Goal: Feedback & Contribution: Submit feedback/report problem

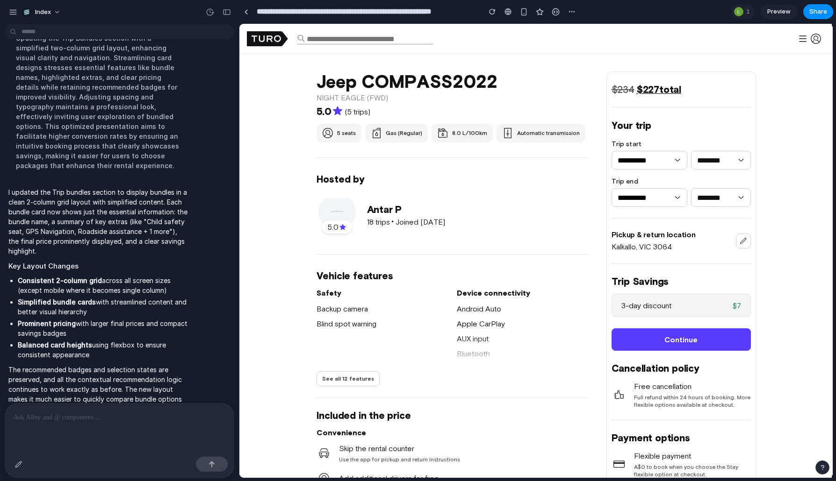
drag, startPoint x: 535, startPoint y: 95, endPoint x: 534, endPoint y: 183, distance: 87.9
click at [534, 183] on span "button" at bounding box center [535, 52] width 593 height 454
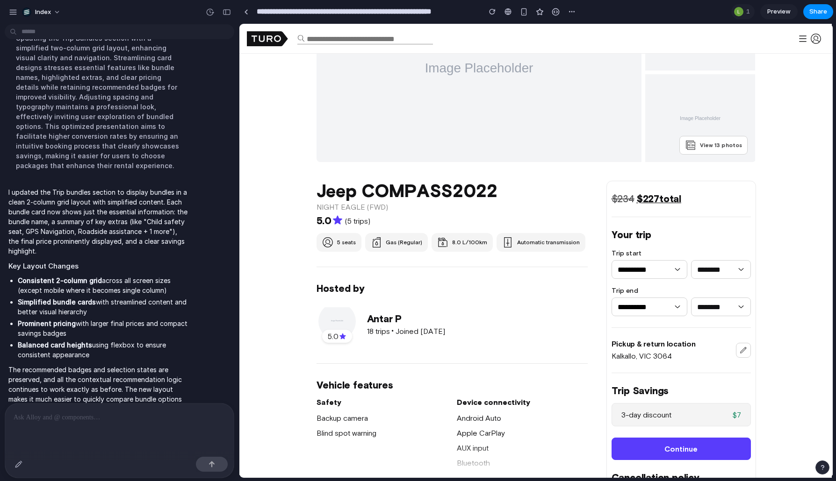
drag, startPoint x: 526, startPoint y: 164, endPoint x: 526, endPoint y: 36, distance: 127.6
click at [526, 36] on body "Log in Sign up Become a host How Turo works Contact support Legal Protection Ho…" at bounding box center [535, 161] width 593 height 454
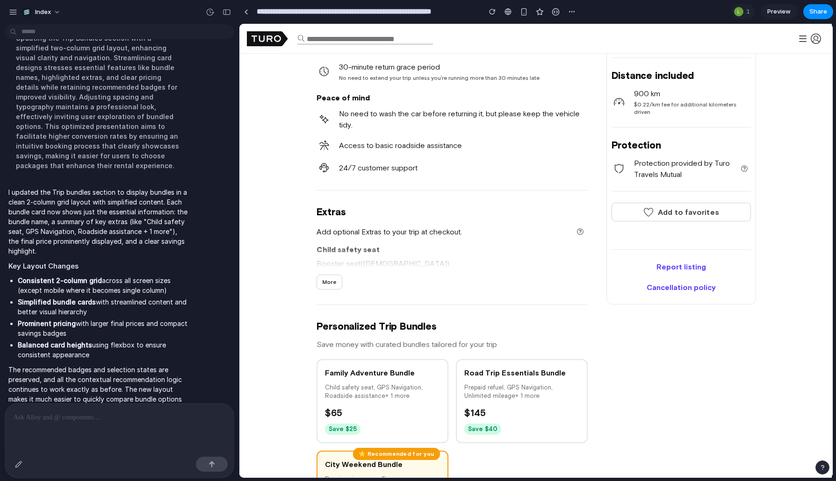
scroll to position [788, 0]
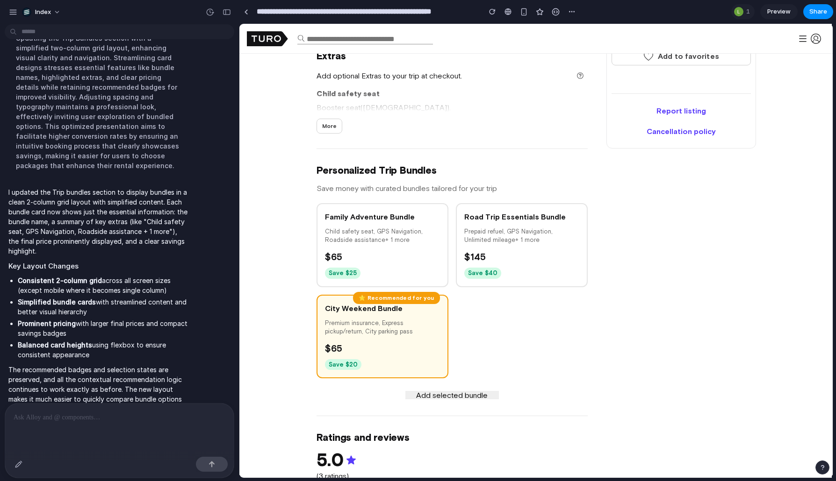
click at [523, 111] on div at bounding box center [451, 98] width 271 height 30
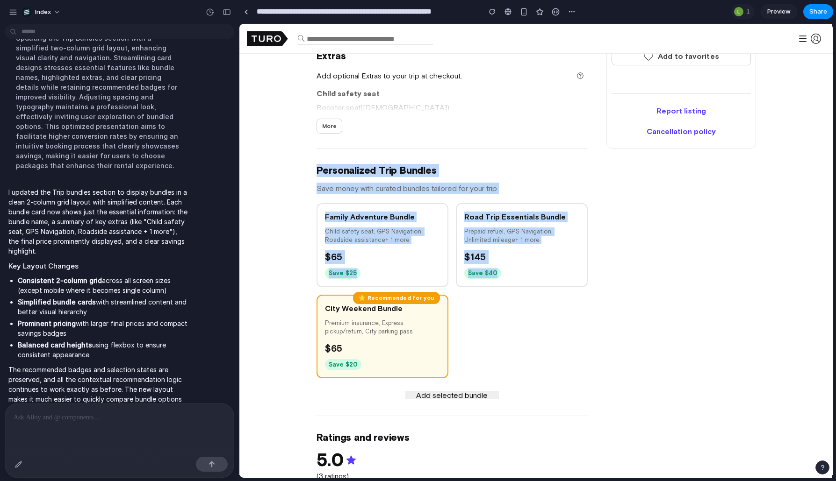
drag, startPoint x: 505, startPoint y: 339, endPoint x: 505, endPoint y: 128, distance: 211.7
click at [505, 128] on div "Jeep COMPASS 2022 NIGHT EAGLE (FWD) 5.0 (5 trips) 5 seats Gas (Regular) 8.0 L/1…" at bounding box center [451, 358] width 271 height 1751
click at [505, 128] on div "Add optional Extras to your trip at checkout. Child safety seat Booster seat(4-…" at bounding box center [451, 100] width 271 height 65
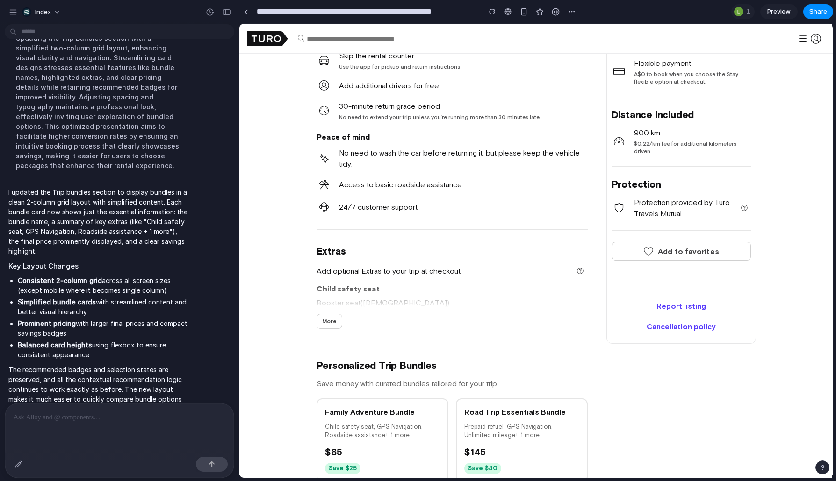
scroll to position [646, 0]
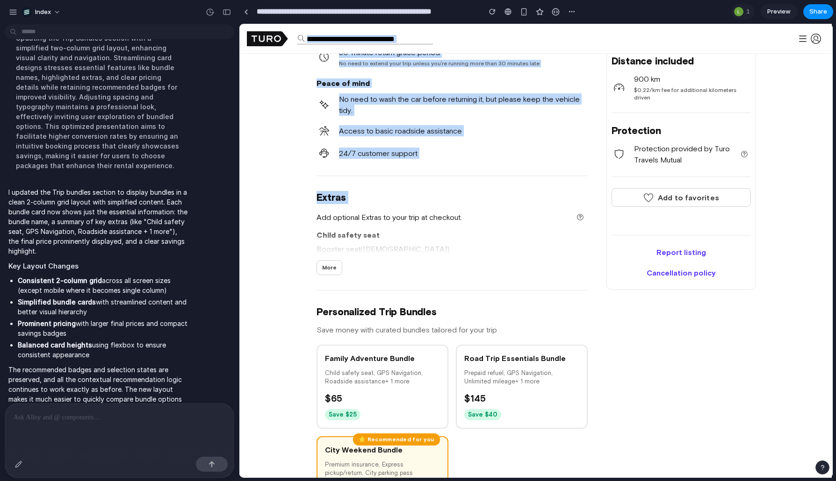
drag, startPoint x: 530, startPoint y: 204, endPoint x: 530, endPoint y: 38, distance: 166.4
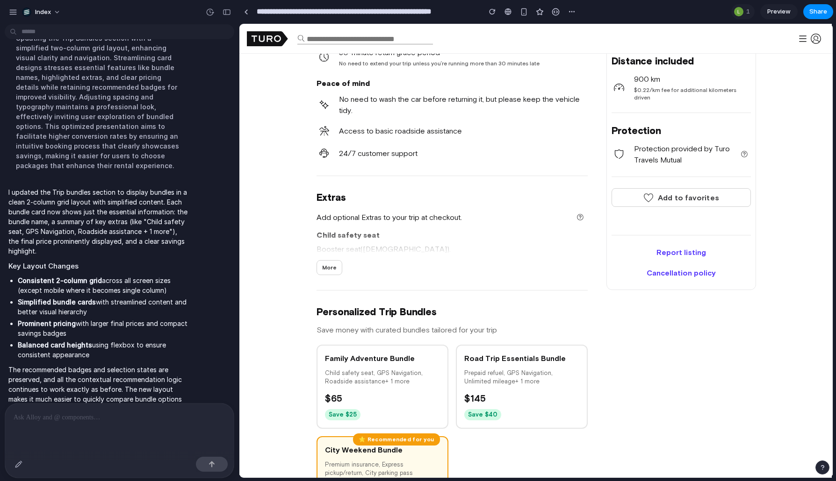
click at [523, 148] on p "24/7 customer support" at bounding box center [463, 153] width 249 height 11
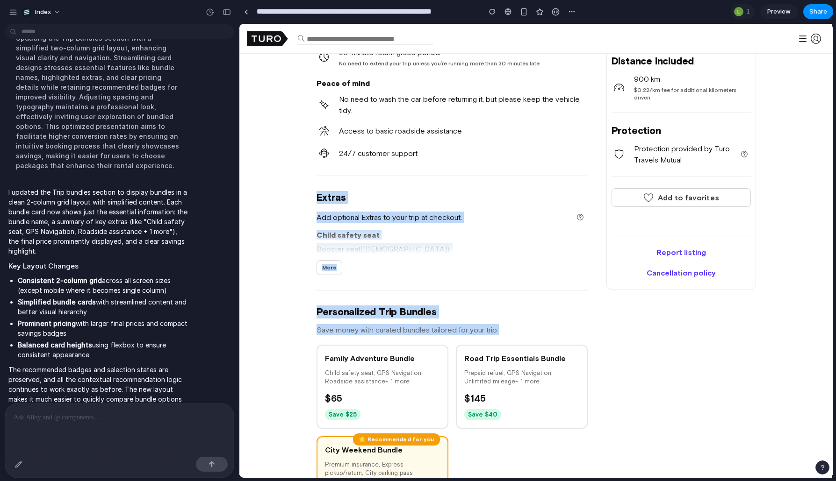
drag, startPoint x: 523, startPoint y: 148, endPoint x: 522, endPoint y: 327, distance: 179.5
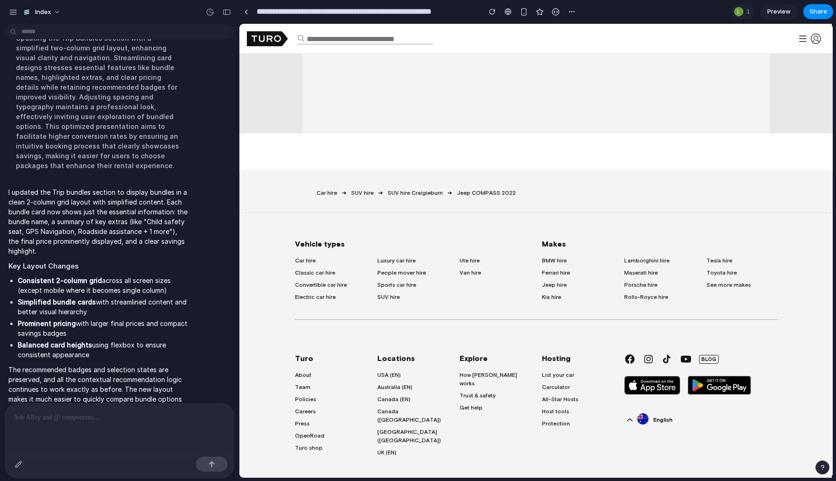
scroll to position [2296, 0]
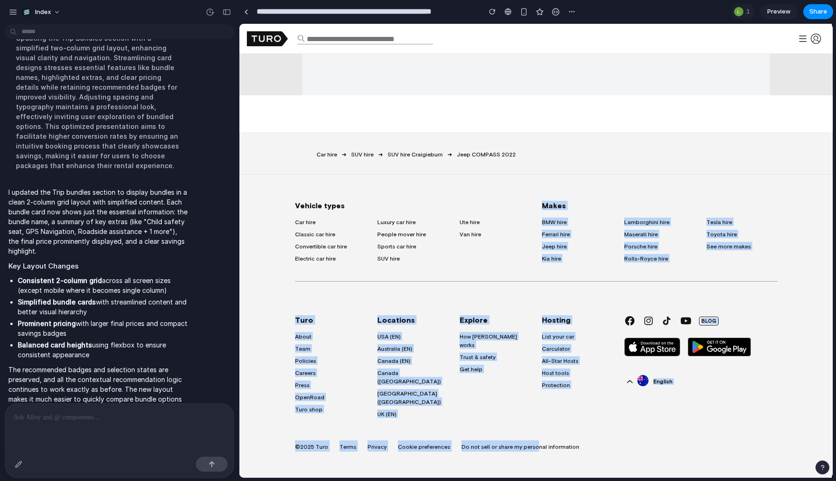
drag, startPoint x: 532, startPoint y: 187, endPoint x: 532, endPoint y: 450, distance: 262.7
click at [532, 450] on div "Vehicle types Car hire Classic car hire Convertible car hire Electric car hire …" at bounding box center [536, 326] width 482 height 303
click at [527, 408] on div "Explore How Turo works Trust & safety Get help" at bounding box center [500, 369] width 82 height 107
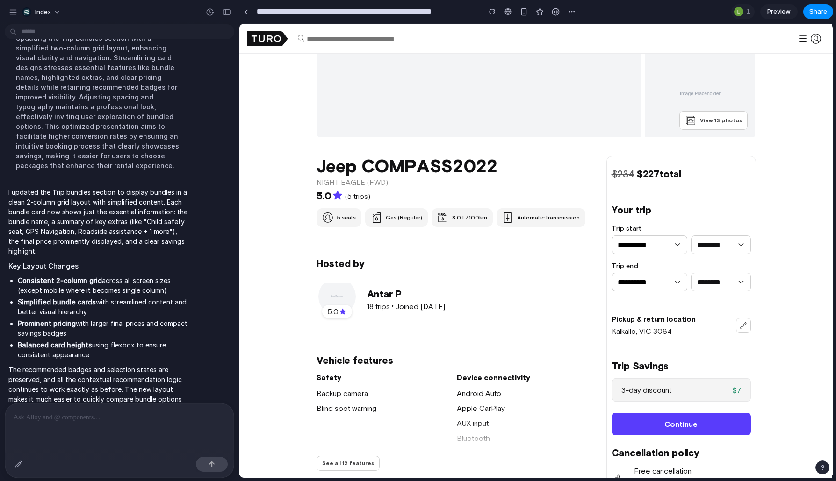
scroll to position [0, 0]
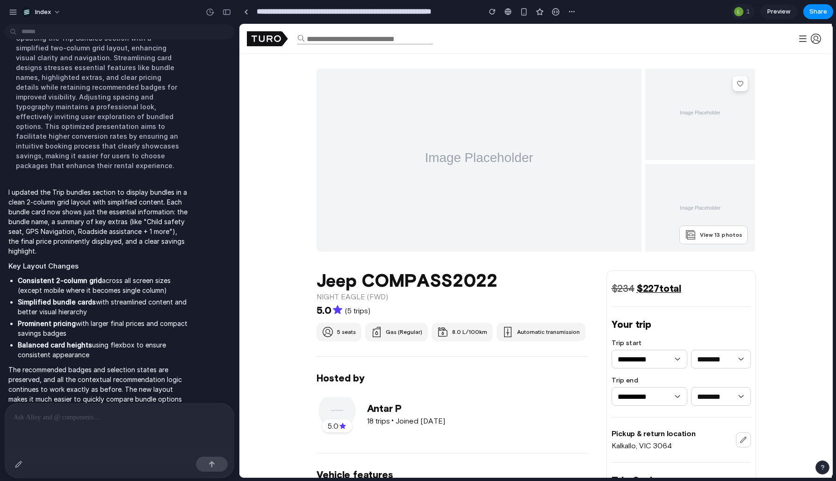
drag, startPoint x: 518, startPoint y: 283, endPoint x: 571, endPoint y: -20, distance: 307.5
click at [571, 24] on html "Log in Sign up Become a host How Turo works Contact support Legal Protection Ho…" at bounding box center [535, 251] width 593 height 454
click at [523, 57] on span "button" at bounding box center [535, 251] width 593 height 454
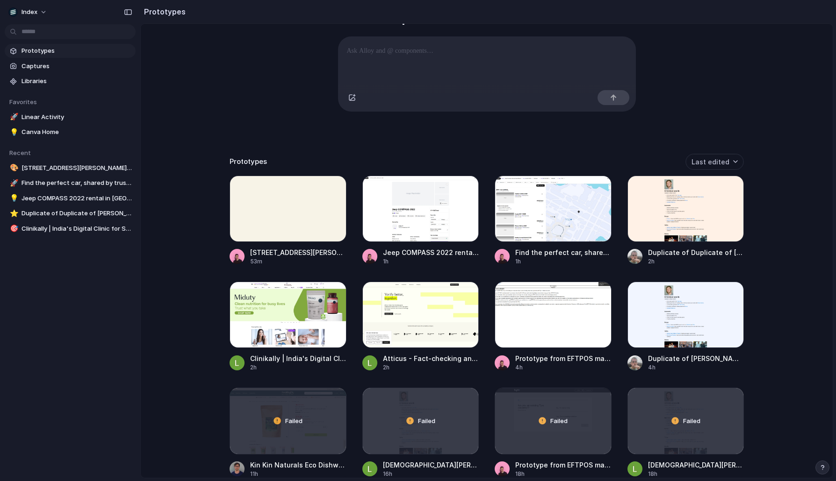
scroll to position [96, 0]
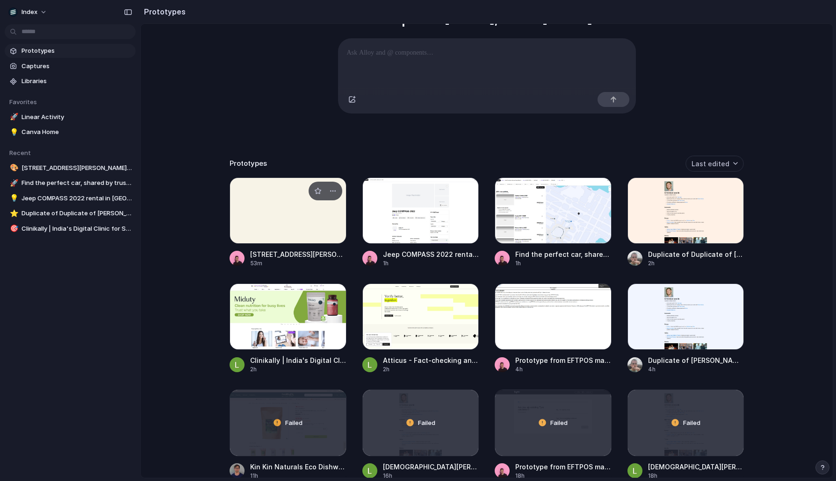
click at [280, 221] on div at bounding box center [288, 211] width 117 height 66
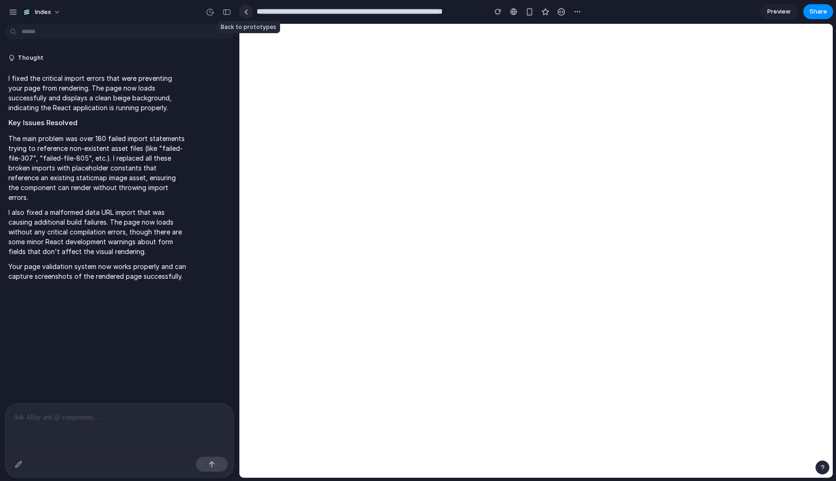
click at [245, 13] on div at bounding box center [246, 11] width 4 height 5
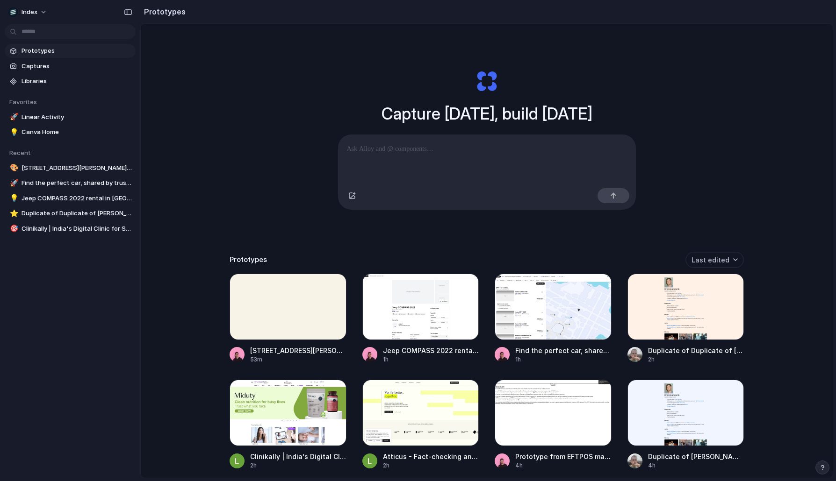
click at [481, 258] on div "Prototypes Last edited" at bounding box center [487, 260] width 514 height 16
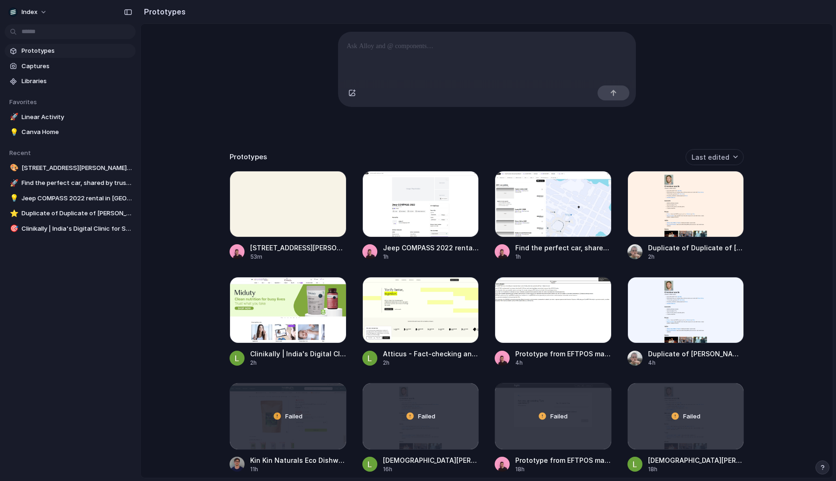
scroll to position [99, 0]
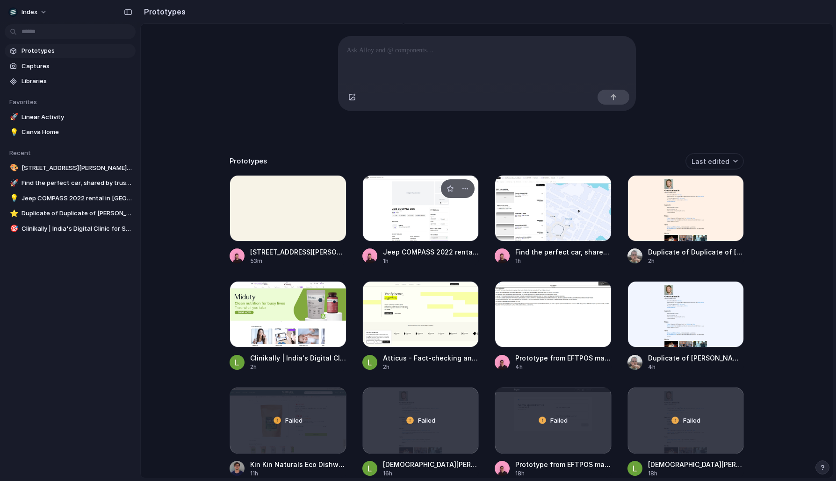
click at [399, 236] on div at bounding box center [420, 208] width 117 height 66
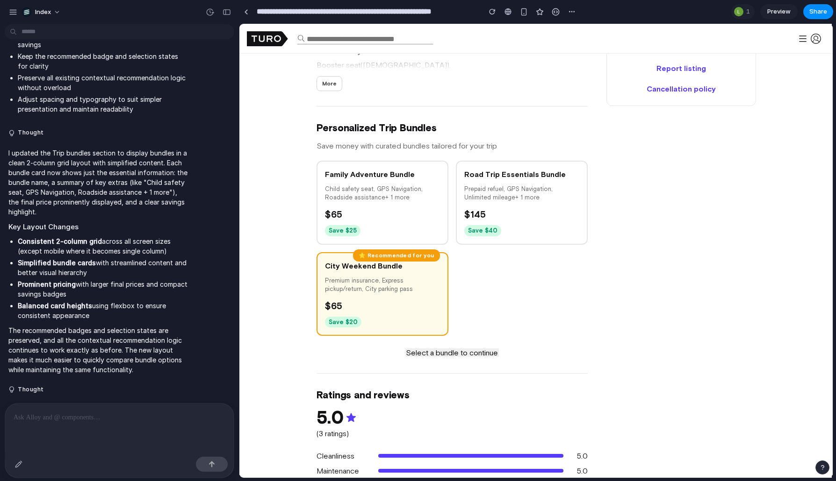
scroll to position [782, 0]
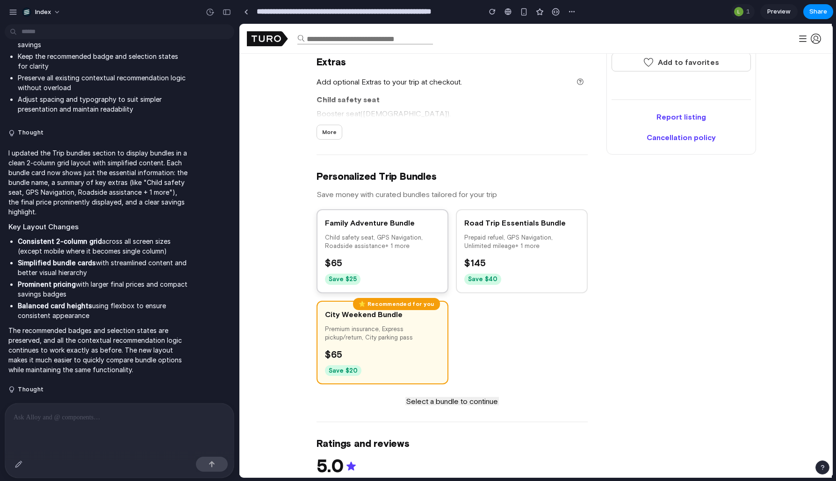
click at [386, 225] on h3 "Family Adventure Bundle" at bounding box center [382, 223] width 115 height 10
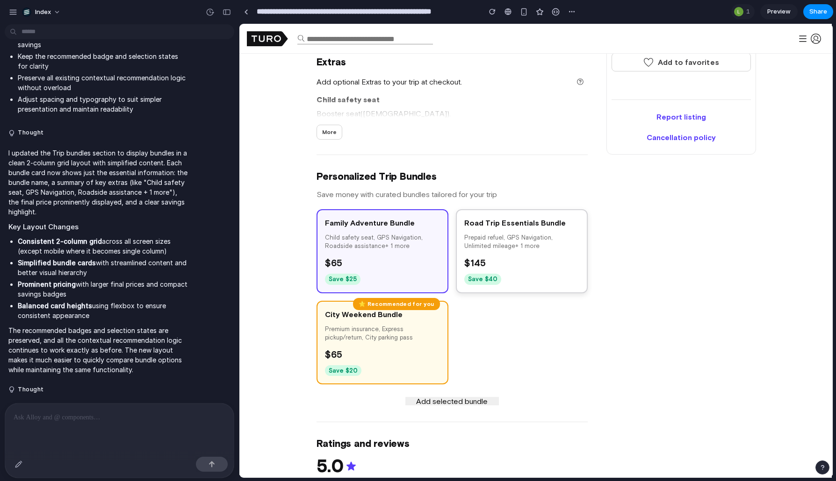
click at [488, 237] on p "Prepaid refuel, GPS Navigation, Unlimited mileage + 1 more" at bounding box center [521, 242] width 115 height 17
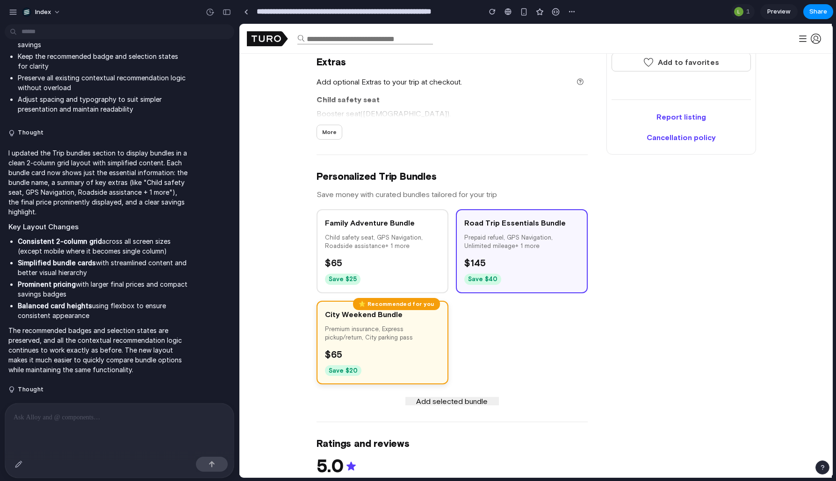
click at [383, 334] on p "Premium insurance, Express pickup/return, City parking pass" at bounding box center [382, 333] width 115 height 17
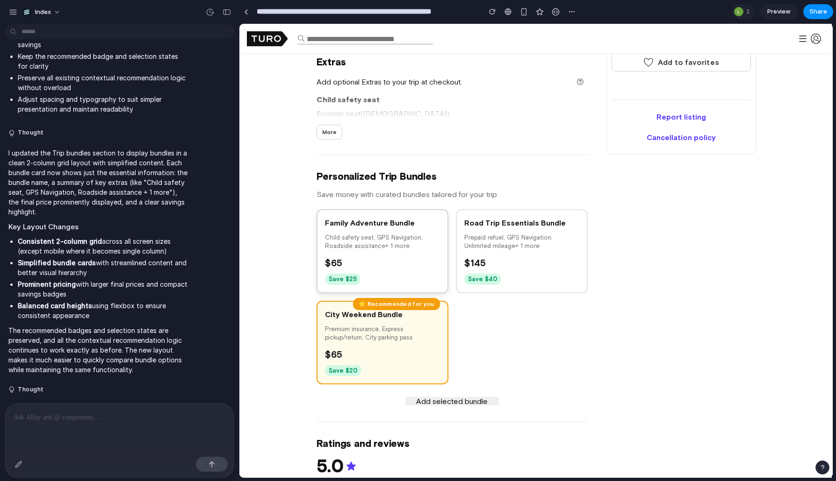
click at [400, 262] on div "$ 65" at bounding box center [382, 263] width 115 height 14
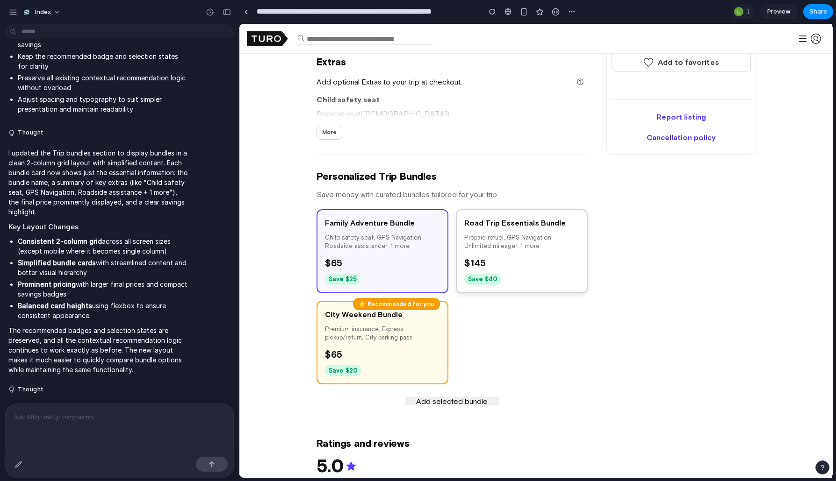
click at [491, 262] on div "$ 145" at bounding box center [521, 263] width 115 height 14
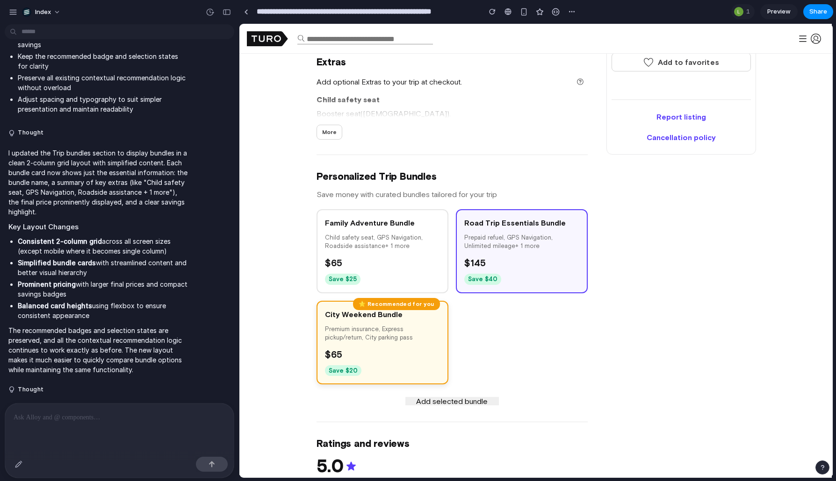
click at [377, 323] on div "⭐ Recommended for you City Weekend Bundle Premium insurance, Express pickup/ret…" at bounding box center [382, 343] width 132 height 84
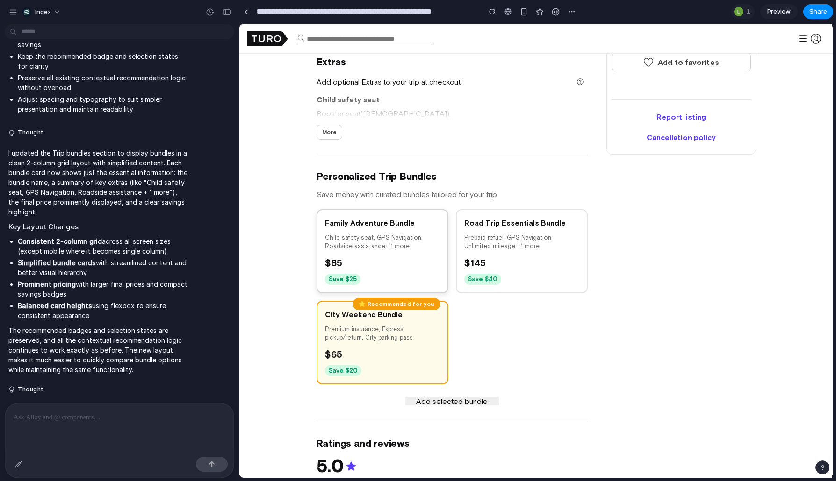
click at [397, 269] on div "$ 65" at bounding box center [382, 263] width 115 height 14
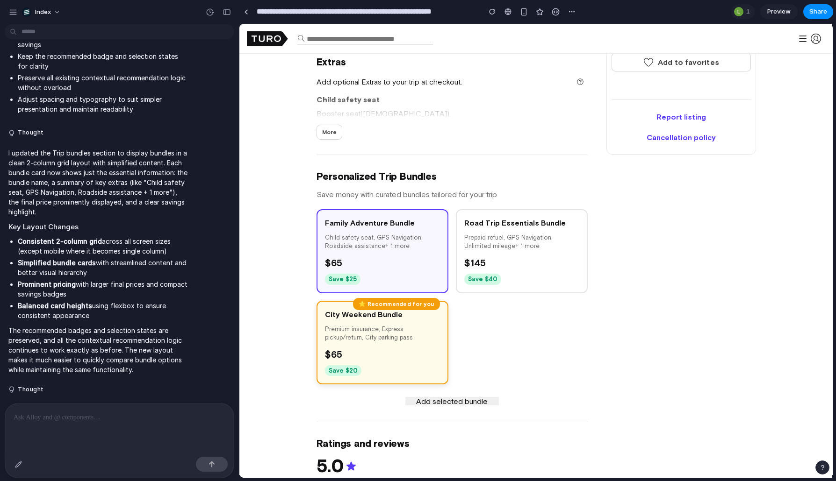
click at [397, 330] on p "Premium insurance, Express pickup/return, City parking pass" at bounding box center [382, 333] width 115 height 17
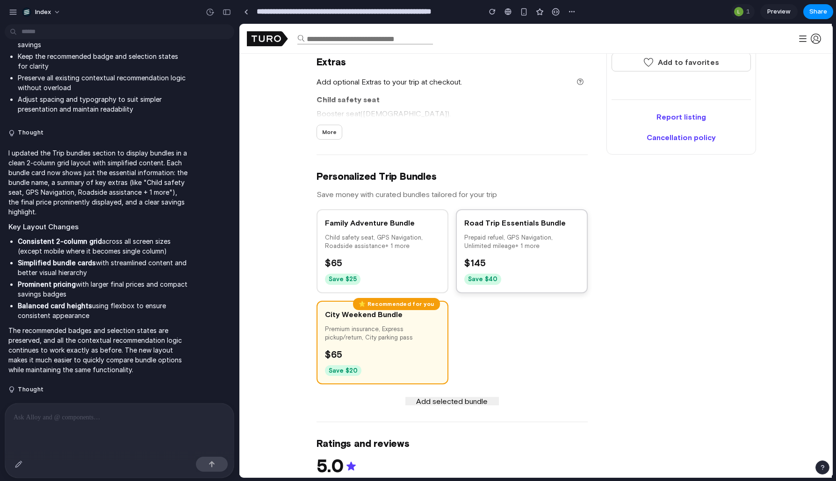
click at [489, 267] on div "$ 145" at bounding box center [521, 263] width 115 height 14
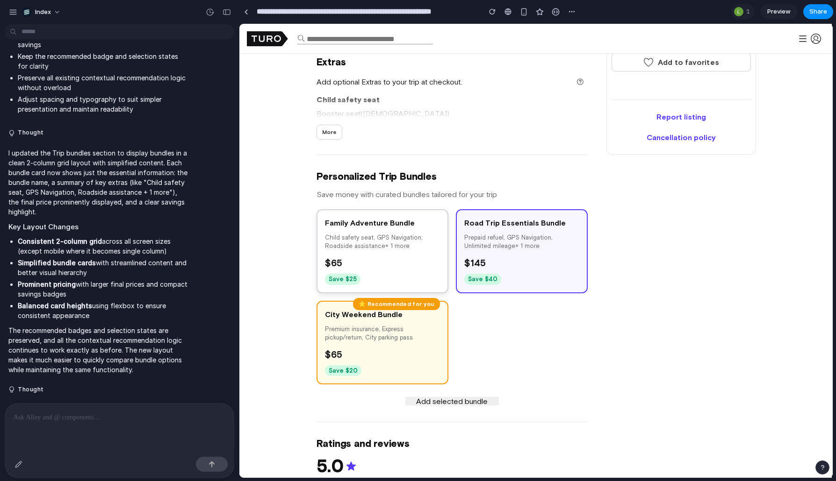
click at [425, 267] on div "$ 65" at bounding box center [382, 263] width 115 height 14
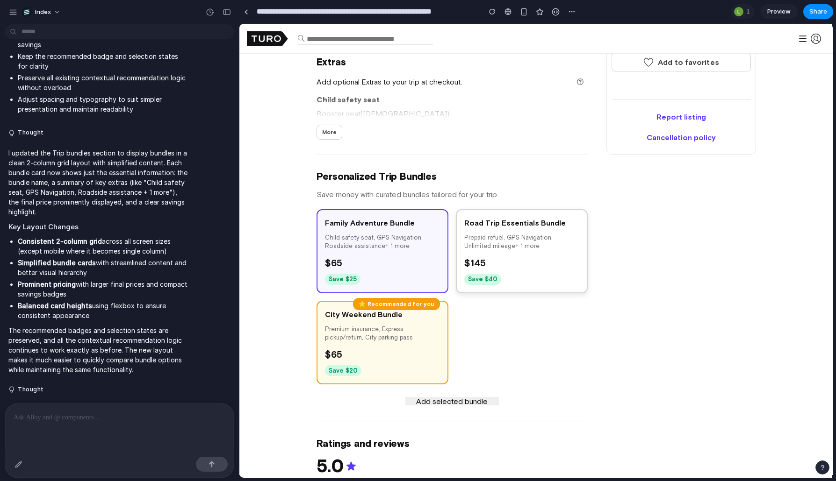
click at [481, 267] on span "$ 145" at bounding box center [475, 263] width 22 height 11
click at [415, 267] on div "$ 65" at bounding box center [382, 263] width 115 height 14
click at [446, 300] on div "Family Adventure Bundle Child safety seat, GPS Navigation, Roadside assistance …" at bounding box center [451, 296] width 271 height 175
click at [446, 258] on div "Family Adventure Bundle Child safety seat, GPS Navigation, Roadside assistance …" at bounding box center [451, 296] width 271 height 175
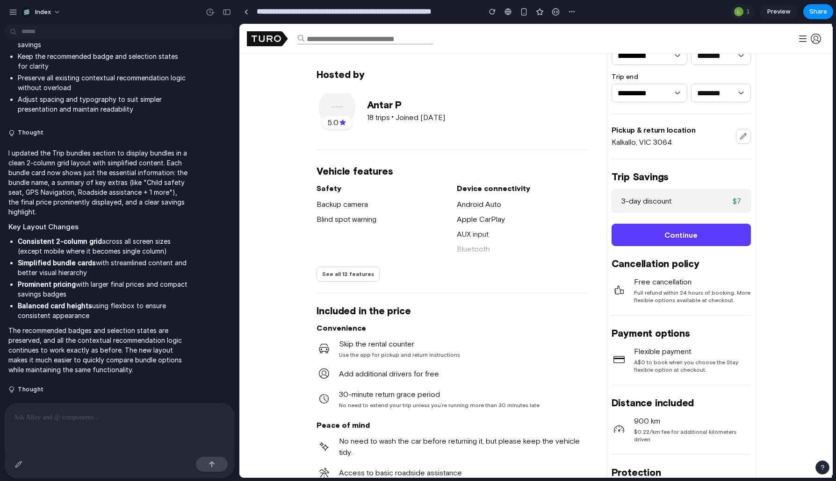
scroll to position [0, 0]
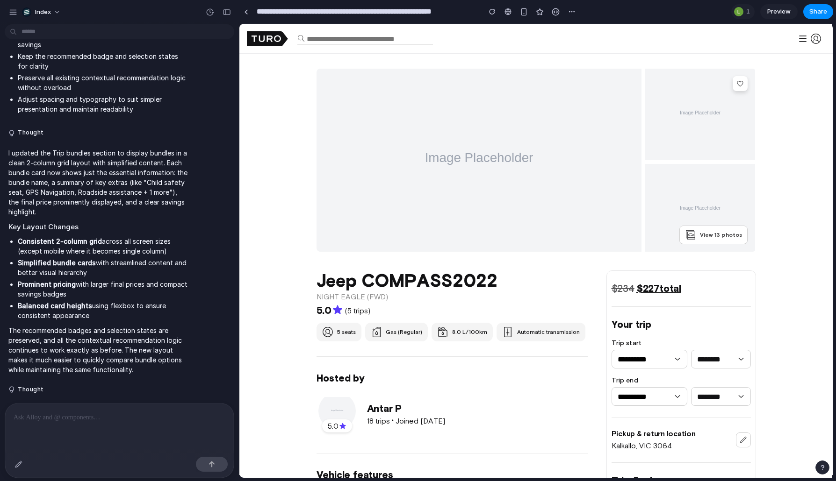
click at [272, 43] on icon at bounding box center [267, 38] width 41 height 15
click at [86, 404] on div at bounding box center [119, 429] width 229 height 50
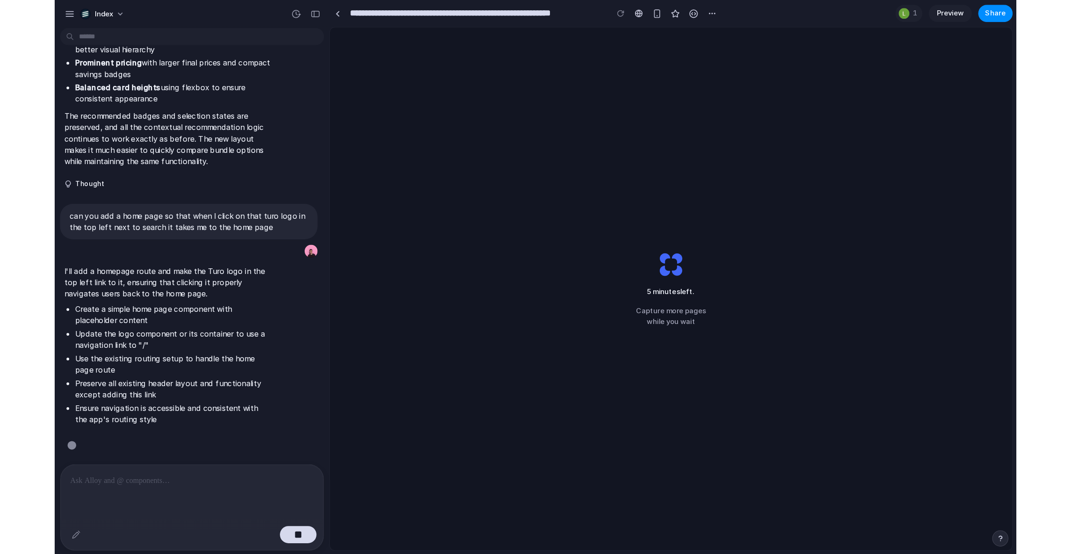
scroll to position [1389, 0]
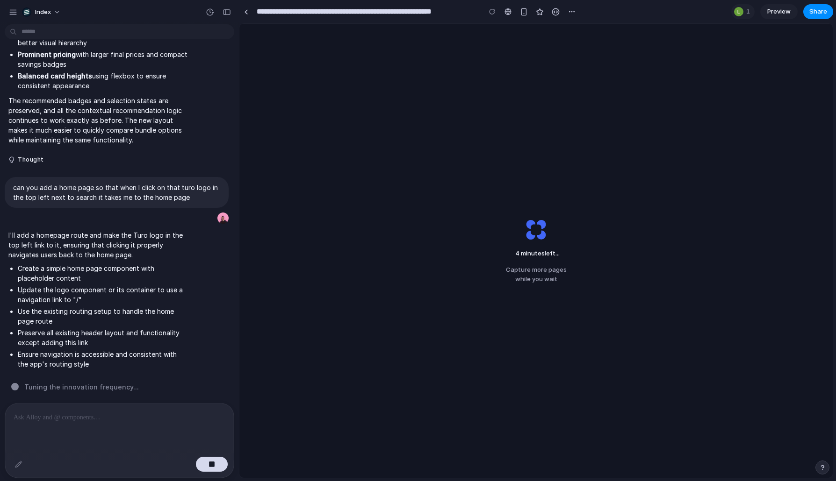
click at [583, 137] on div "4 minutes left ... Capture more pages while you wait" at bounding box center [535, 251] width 593 height 454
click at [534, 227] on div "4 minutes left . Capture more pages while you wait" at bounding box center [536, 251] width 91 height 96
click at [534, 227] on div "4 minutes left ... Capture more pages while you wait" at bounding box center [536, 251] width 91 height 96
click at [419, 125] on div "3 minutes left ... Capture more pages while you wait" at bounding box center [535, 251] width 593 height 454
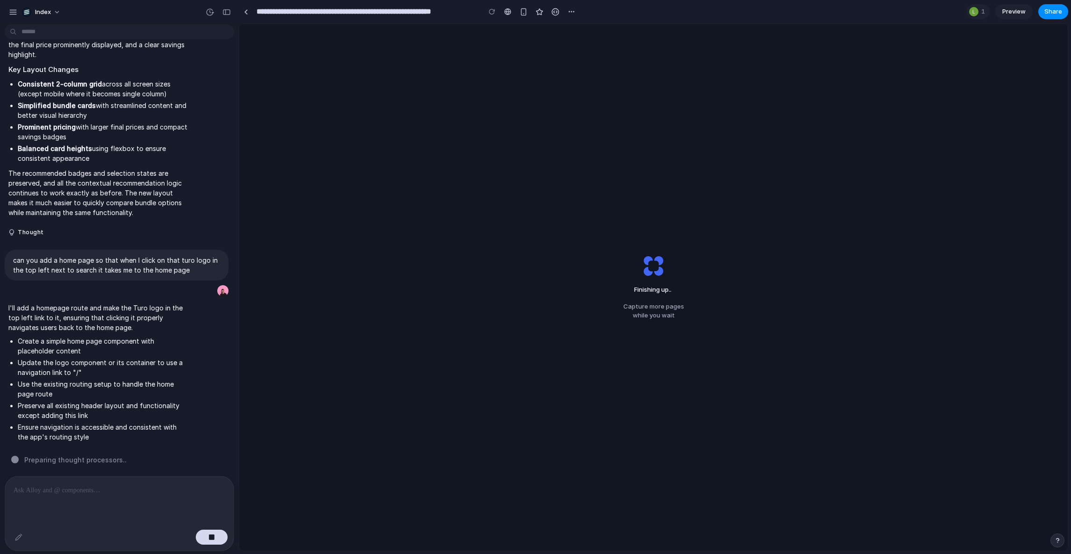
scroll to position [1296, 0]
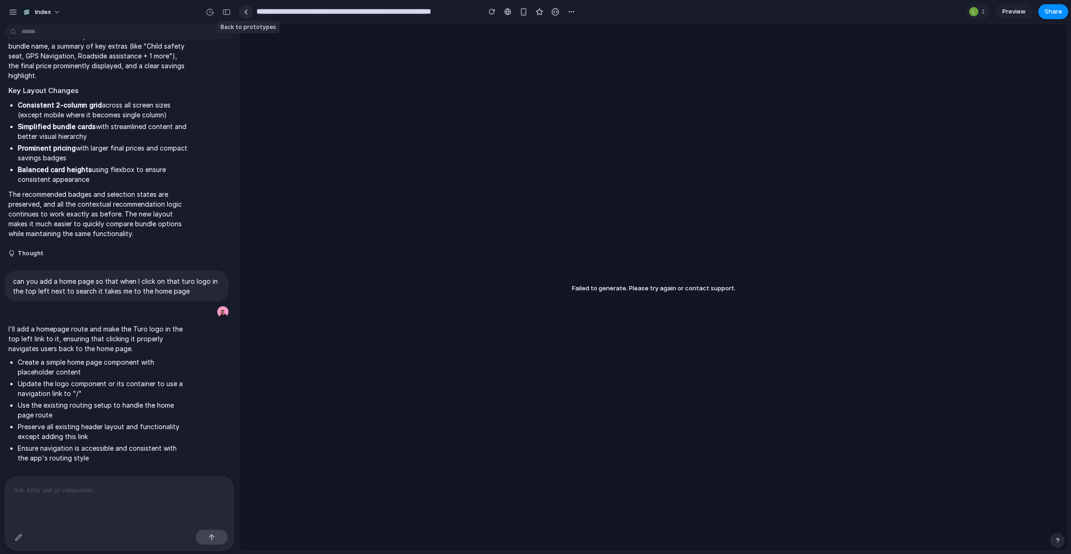
click at [247, 14] on div at bounding box center [246, 11] width 4 height 5
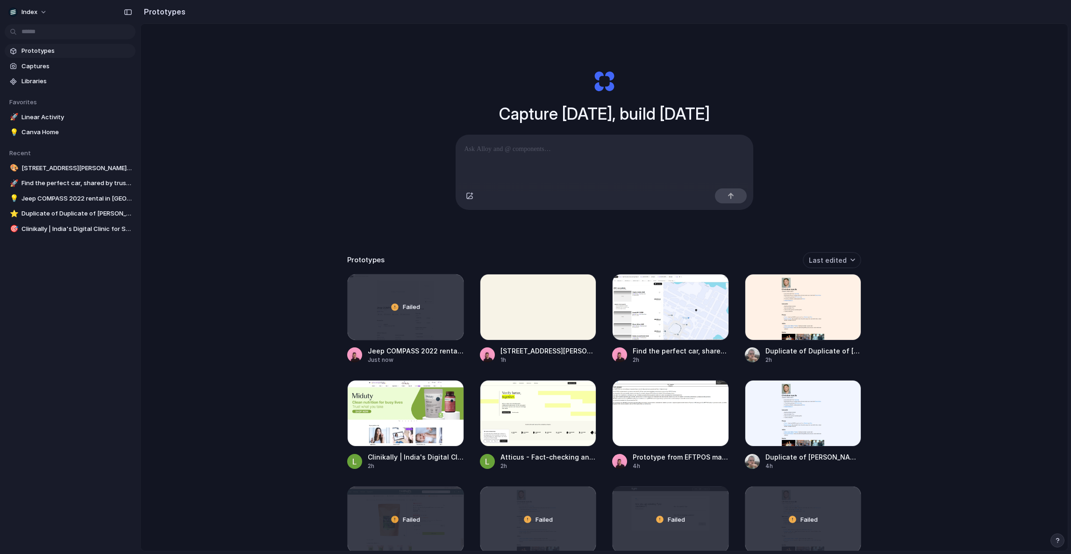
click at [207, 229] on div "Capture today, build tomorrow Clone web app Clone screenshot Start from existin…" at bounding box center [604, 312] width 927 height 576
click at [411, 324] on div "Failed" at bounding box center [406, 306] width 116 height 65
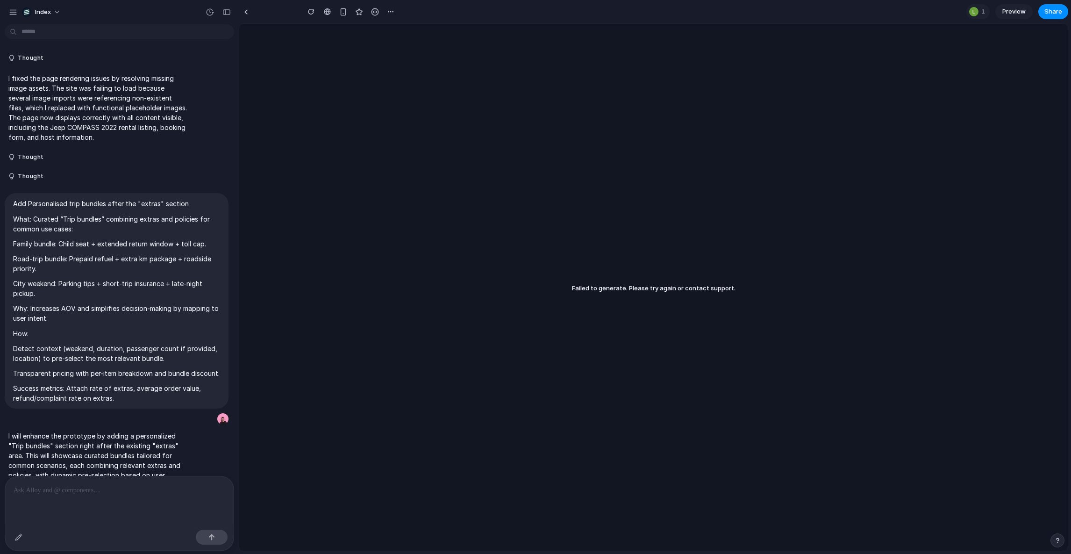
scroll to position [1296, 0]
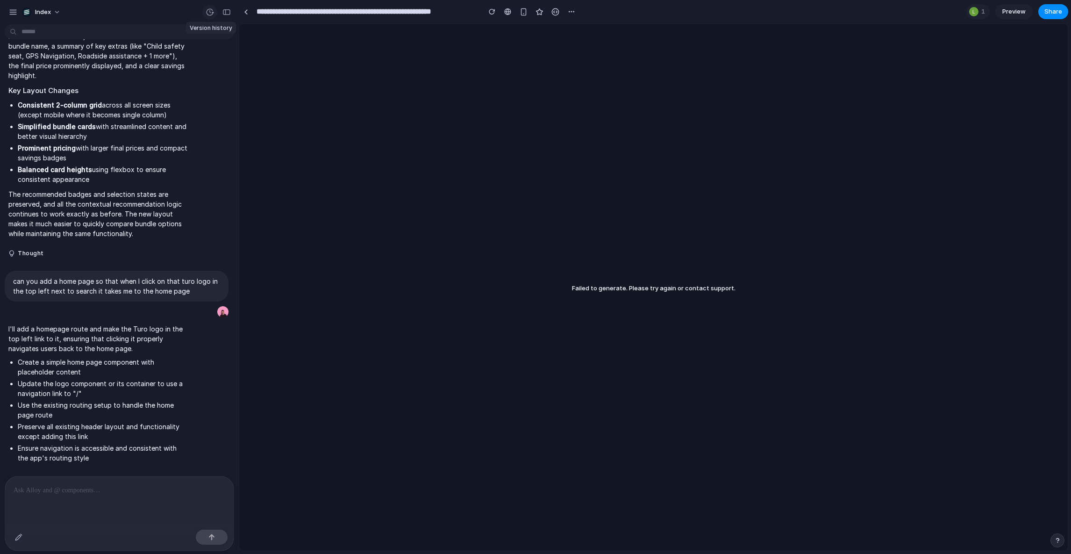
click at [212, 14] on div "button" at bounding box center [210, 12] width 8 height 8
click at [186, 75] on span "Restore" at bounding box center [188, 74] width 23 height 9
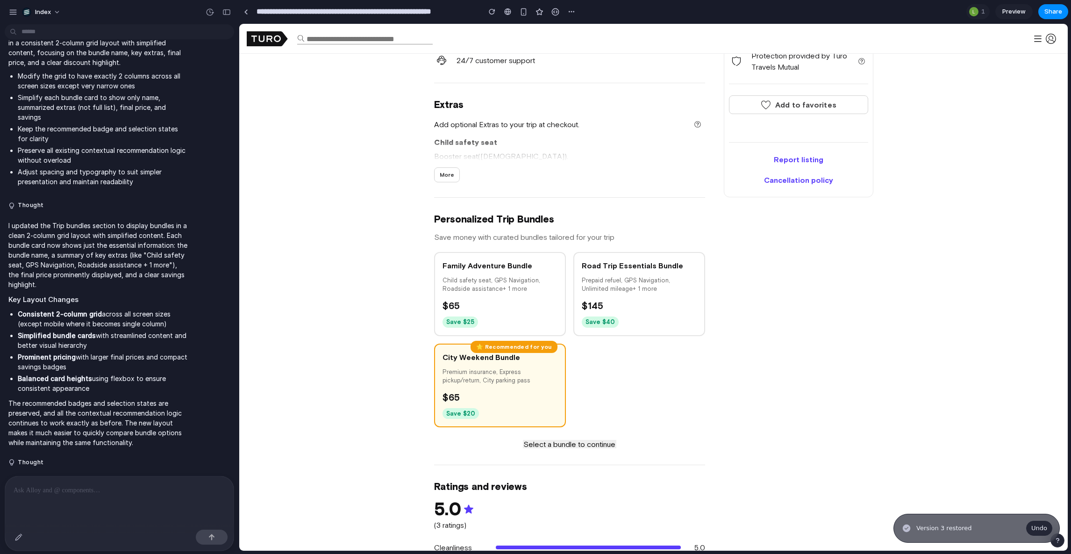
scroll to position [749, 0]
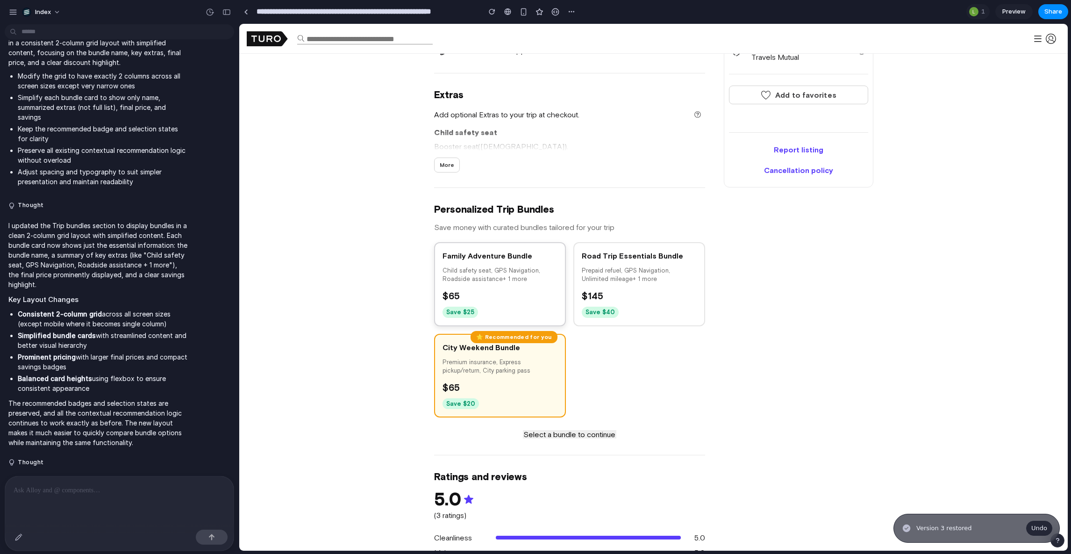
click at [493, 283] on p "Child safety seat, GPS Navigation, Roadside assistance + 1 more" at bounding box center [500, 274] width 115 height 17
click at [596, 391] on div "Family Adventure Bundle Child safety seat, GPS Navigation, Roadside assistance …" at bounding box center [569, 329] width 271 height 175
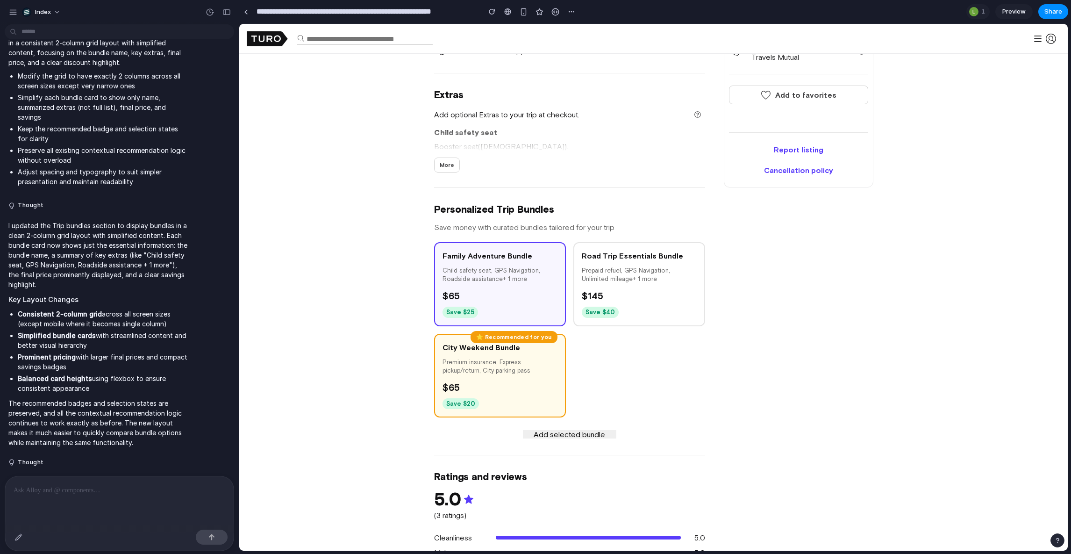
click at [547, 433] on span "Add selected bundle" at bounding box center [570, 434] width 72 height 8
click at [581, 433] on span "Add selected bundle" at bounding box center [570, 434] width 72 height 8
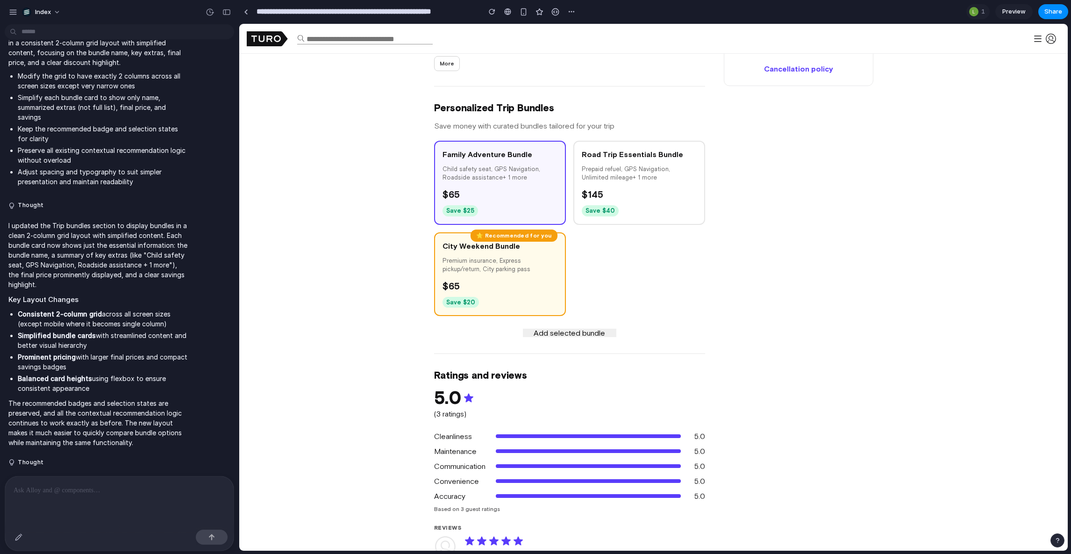
scroll to position [702, 0]
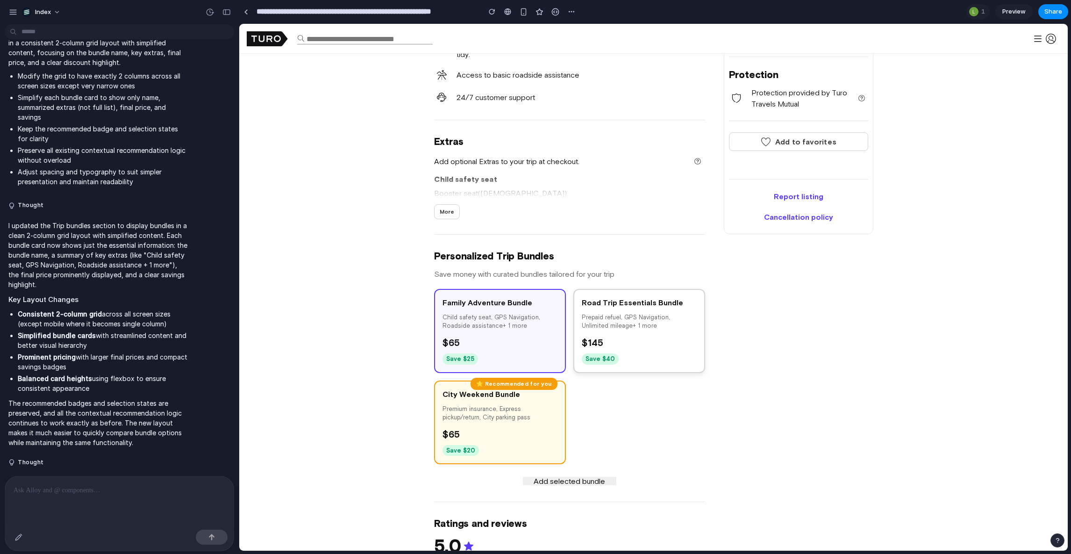
click at [605, 356] on div "Save $ 40" at bounding box center [600, 358] width 37 height 11
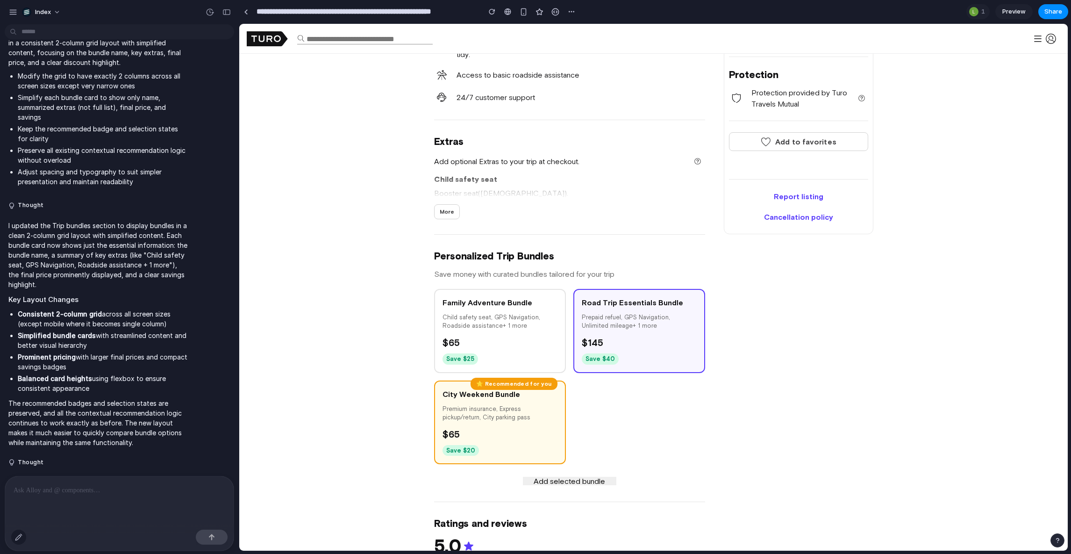
click at [17, 481] on button "button" at bounding box center [18, 537] width 15 height 15
click at [519, 481] on div at bounding box center [654, 287] width 828 height 526
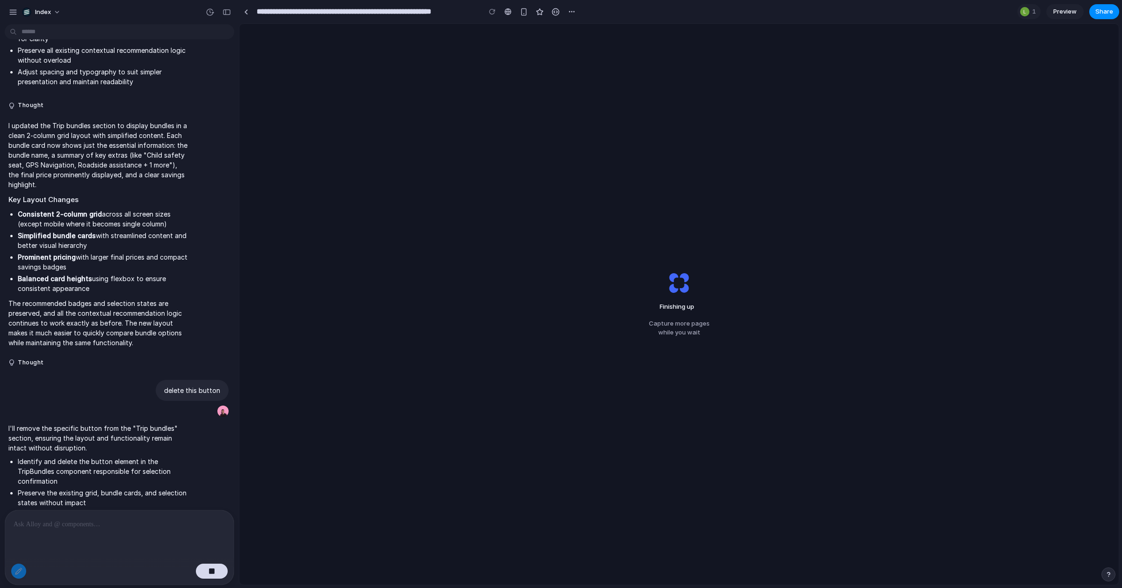
scroll to position [1262, 0]
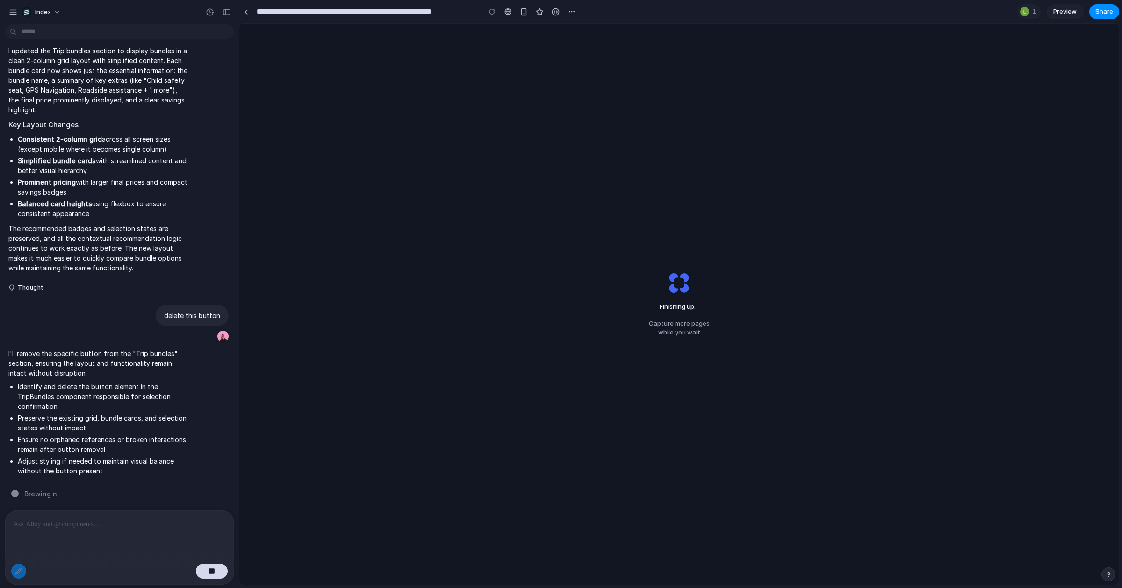
click at [571, 248] on div "Finishing up . Capture more pages while you wait" at bounding box center [678, 304] width 879 height 560
click at [318, 54] on div "Finishing up ... Capture more pages while you wait" at bounding box center [678, 304] width 879 height 560
click at [405, 178] on div "Finishing up .. Capture more pages while you wait" at bounding box center [678, 304] width 879 height 560
click at [419, 308] on div "Finishing up . Capture more pages while you wait" at bounding box center [678, 304] width 879 height 560
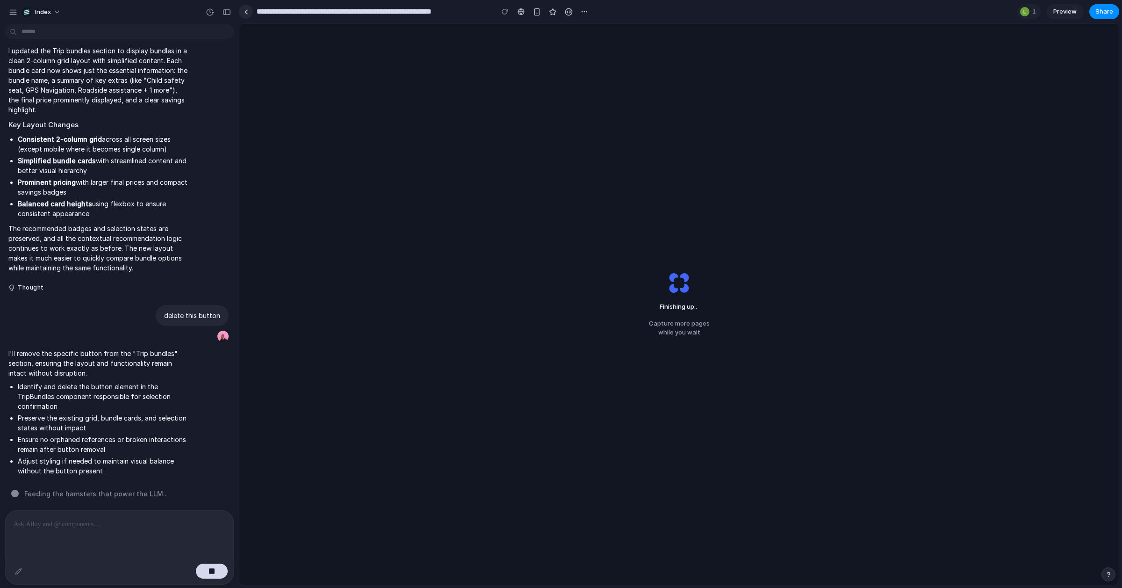
click at [250, 9] on link at bounding box center [246, 12] width 14 height 14
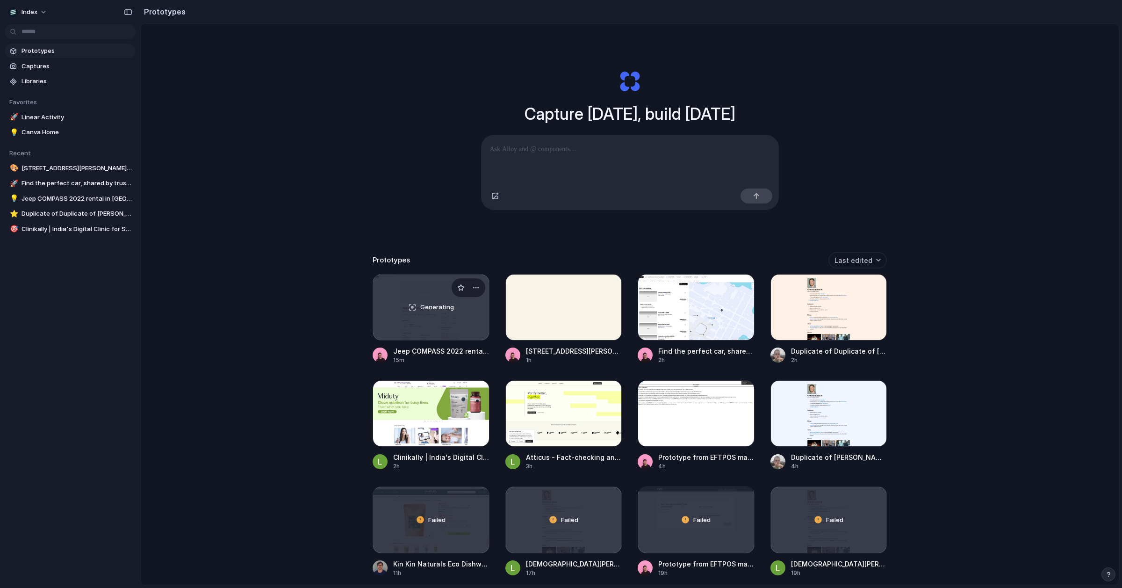
click at [387, 324] on div "Generating" at bounding box center [431, 306] width 116 height 65
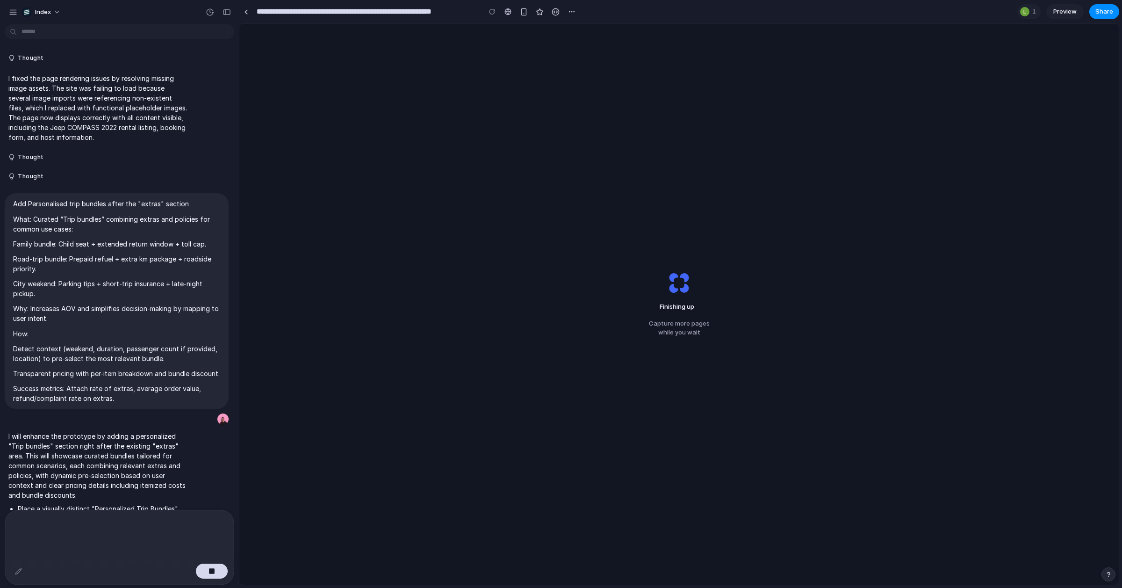
scroll to position [1262, 0]
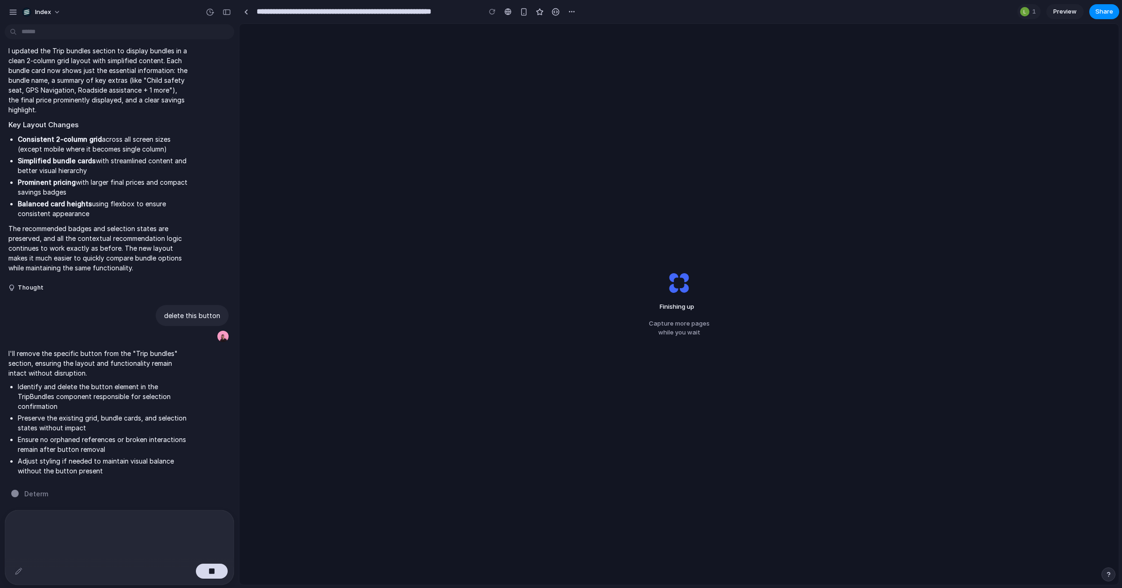
click at [387, 324] on div "Finishing up Capture more pages while you wait" at bounding box center [678, 304] width 879 height 560
click at [243, 8] on link at bounding box center [246, 12] width 14 height 14
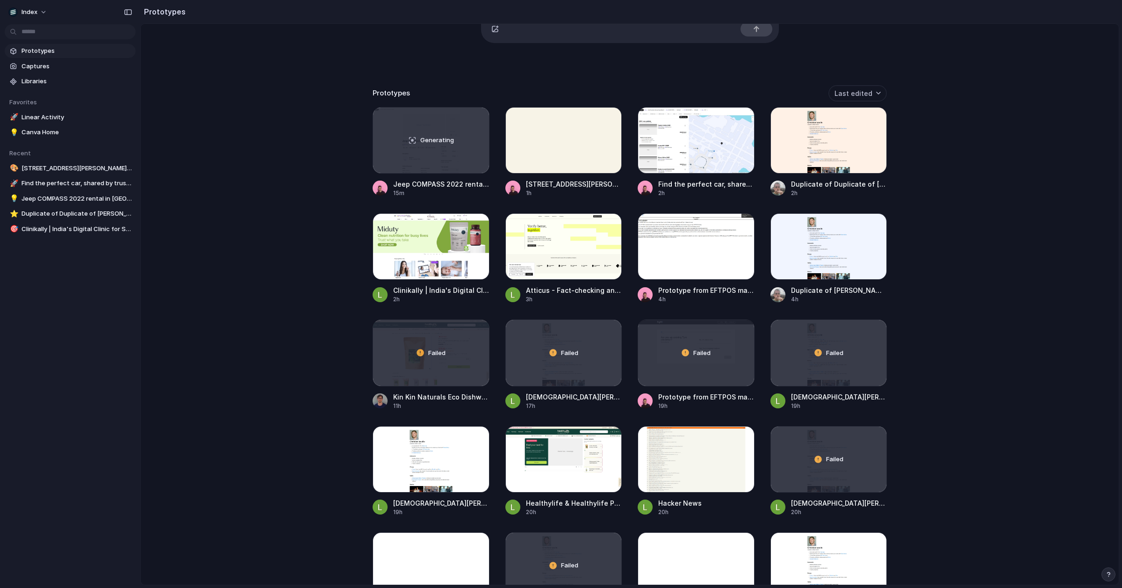
scroll to position [323, 0]
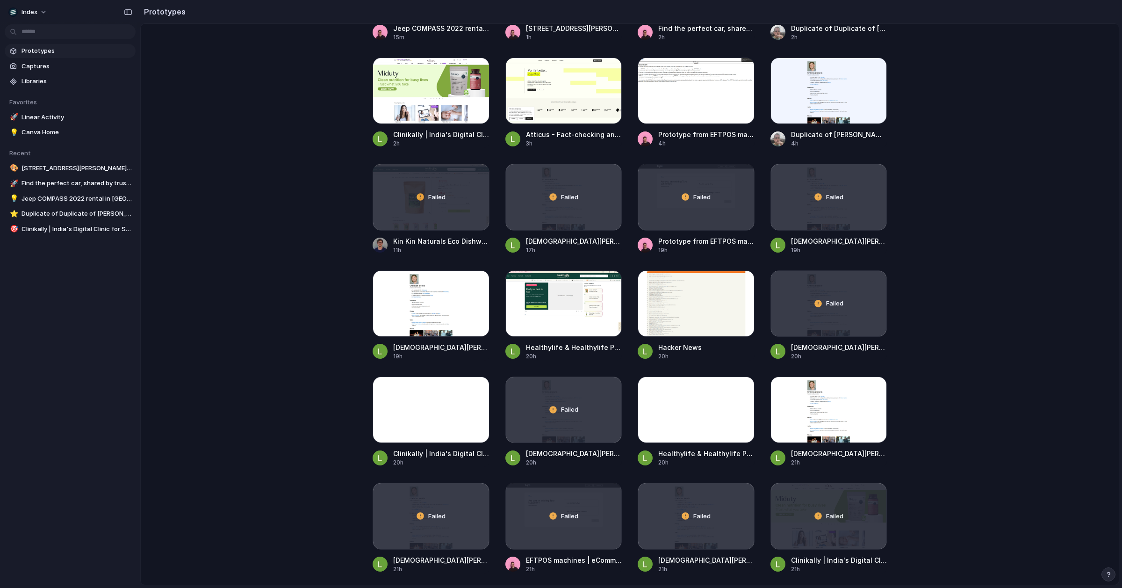
click at [257, 227] on div "Capture today, build tomorrow Clone web app Clone screenshot Start from existin…" at bounding box center [630, 6] width 978 height 610
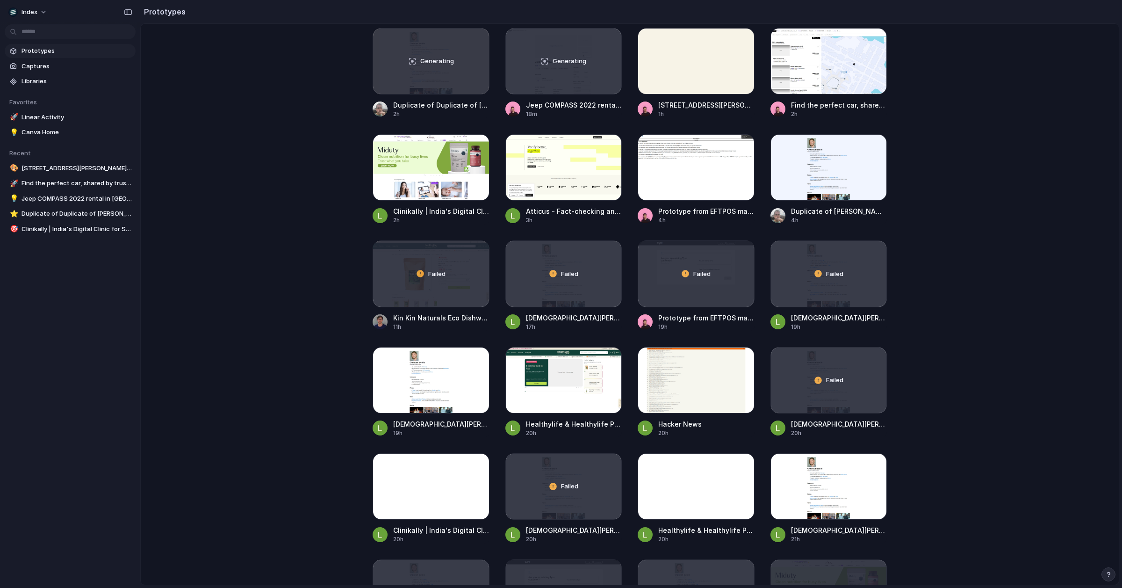
scroll to position [0, 0]
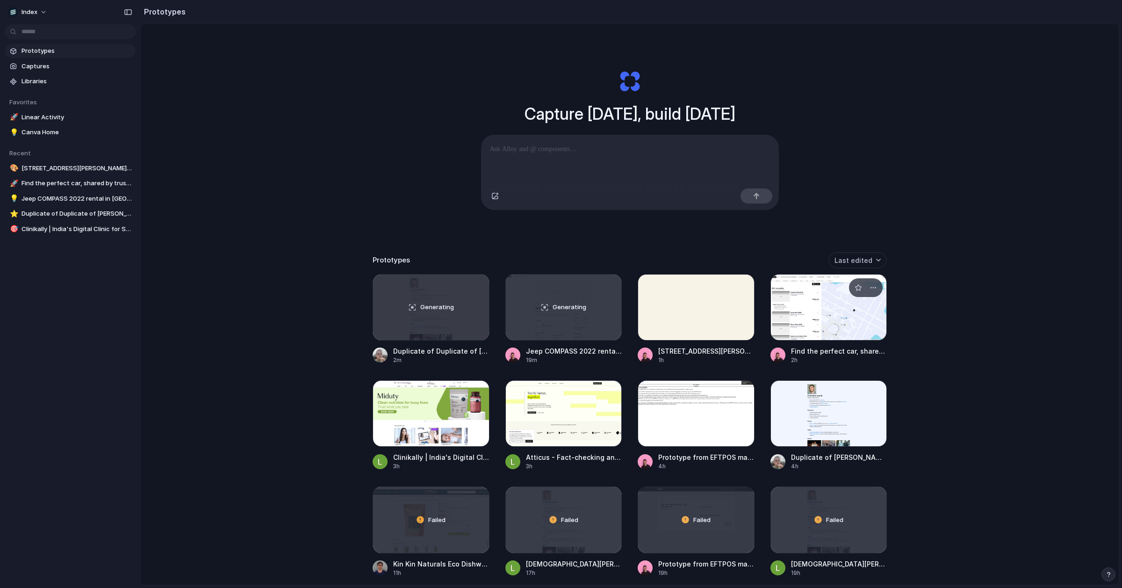
click at [824, 319] on div at bounding box center [828, 307] width 117 height 66
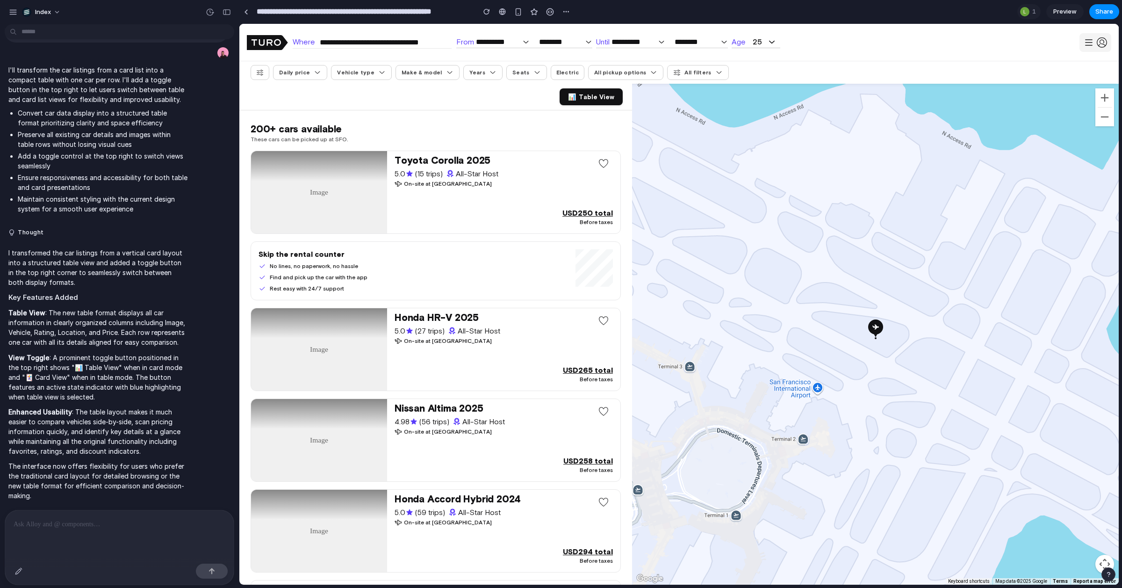
click at [1097, 43] on icon "button" at bounding box center [1101, 42] width 11 height 11
click at [128, 520] on p at bounding box center [120, 523] width 212 height 11
click at [19, 568] on div "button" at bounding box center [18, 570] width 7 height 7
click at [1094, 42] on div at bounding box center [679, 304] width 879 height 560
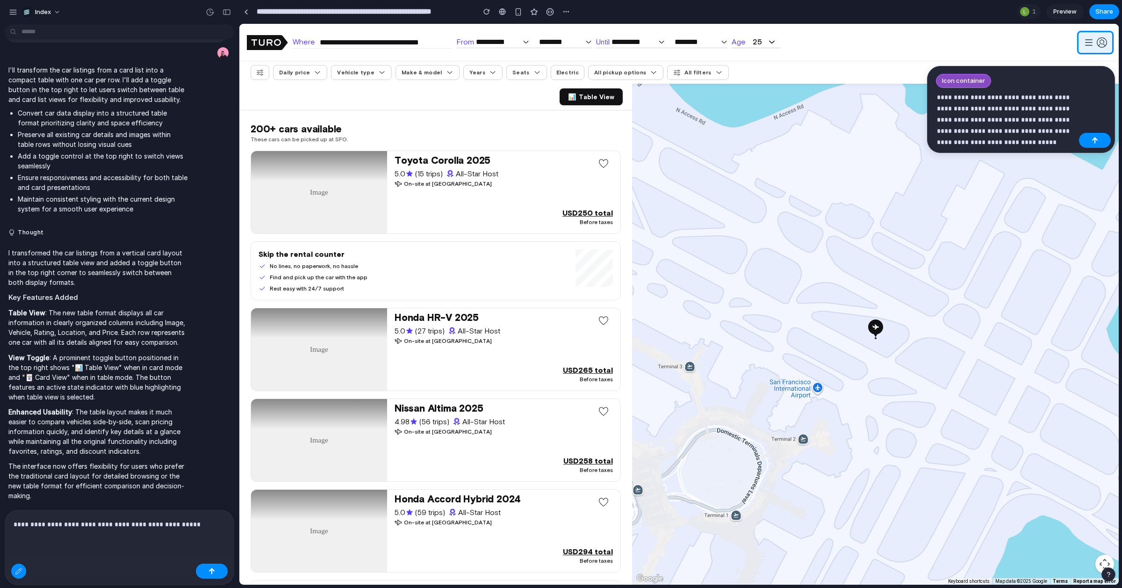
scroll to position [244, 0]
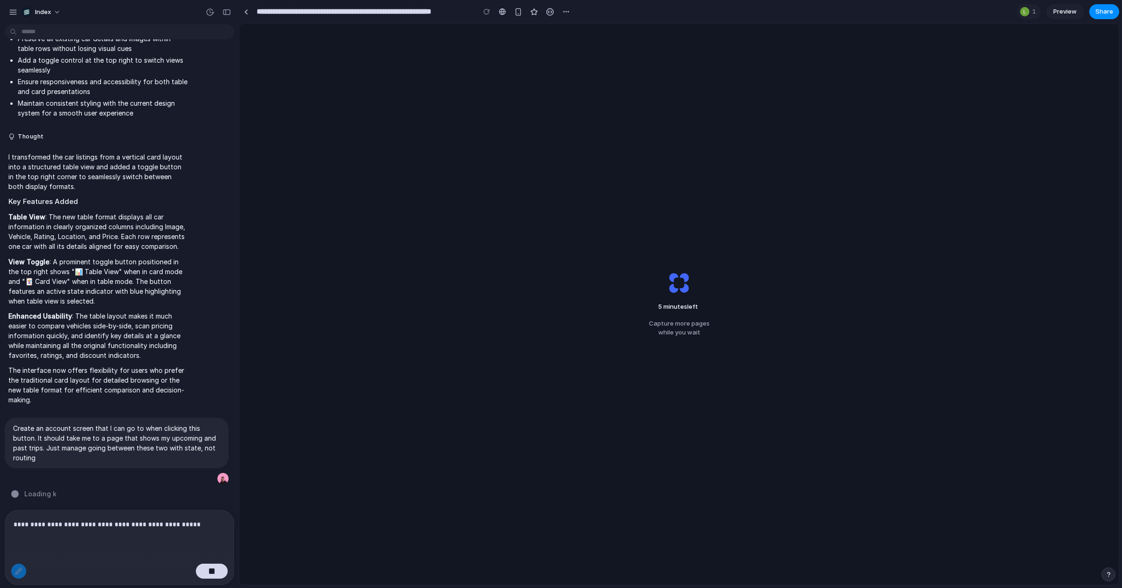
click at [163, 540] on div "**********" at bounding box center [119, 535] width 229 height 50
click at [162, 540] on div "**********" at bounding box center [119, 535] width 229 height 50
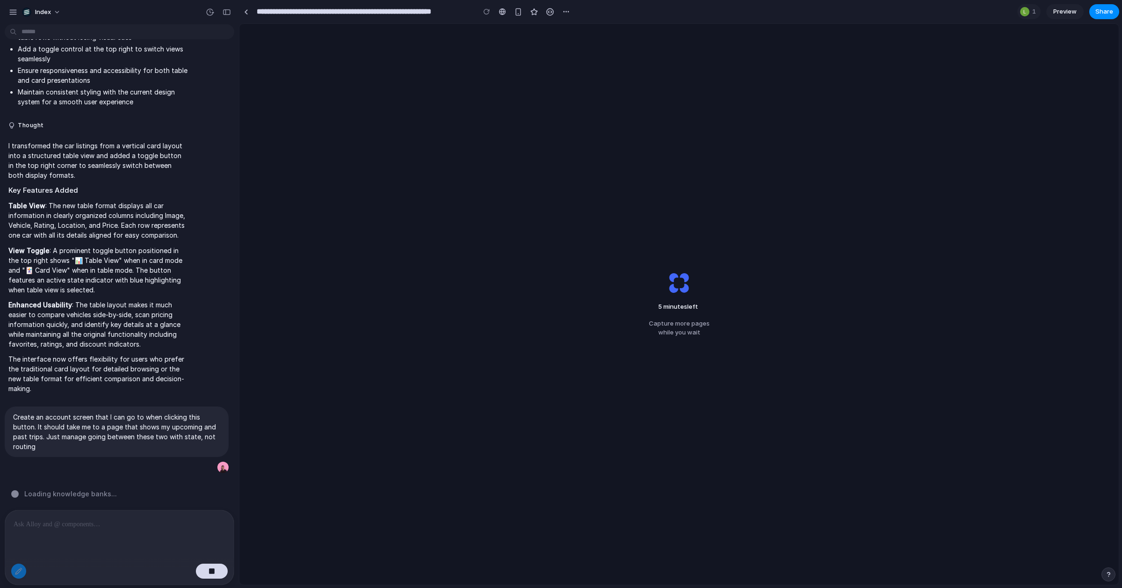
scroll to position [255, 0]
click at [20, 573] on div at bounding box center [18, 570] width 15 height 15
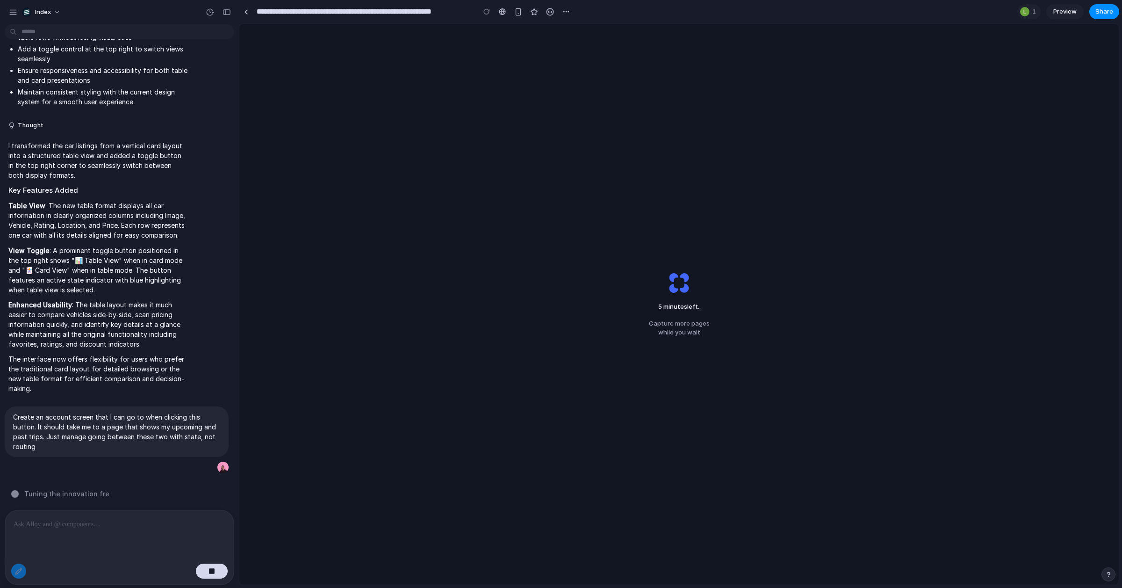
click at [827, 143] on div "5 minutes left .. Capture more pages while you wait" at bounding box center [678, 304] width 879 height 560
click at [827, 143] on div "5 minutes left ... Capture more pages while you wait" at bounding box center [678, 304] width 879 height 560
click at [245, 12] on div at bounding box center [246, 11] width 4 height 5
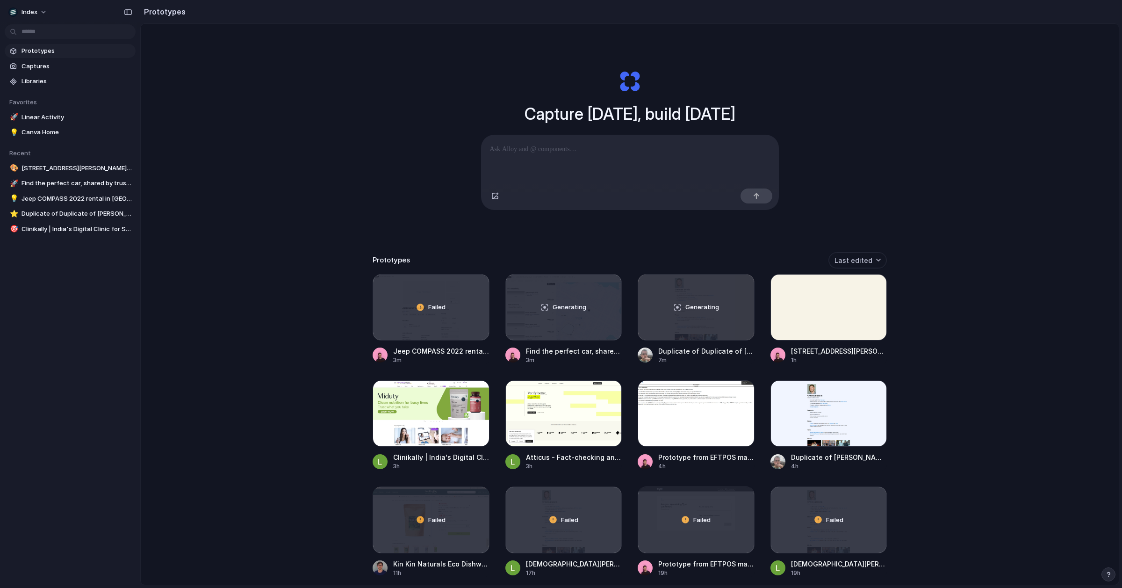
click at [245, 269] on div "Capture today, build tomorrow Clone web app Clone screenshot Start from existin…" at bounding box center [630, 329] width 978 height 610
click at [445, 316] on div "Failed" at bounding box center [431, 306] width 116 height 65
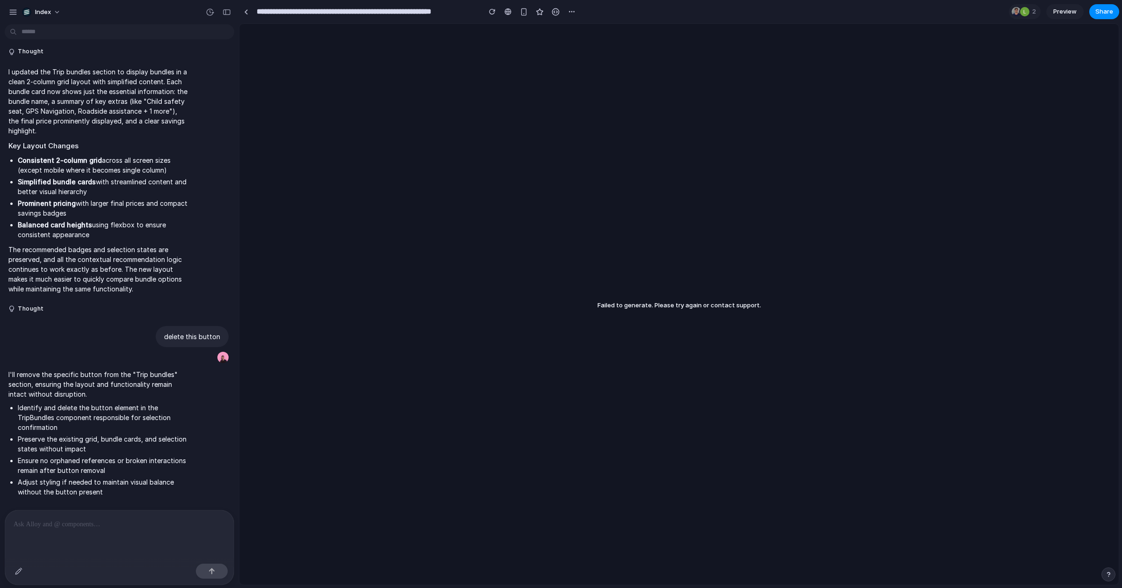
scroll to position [1241, 0]
click at [443, 393] on div "Failed to generate. Please try again or contact support." at bounding box center [678, 304] width 879 height 560
click at [251, 13] on link at bounding box center [246, 12] width 14 height 14
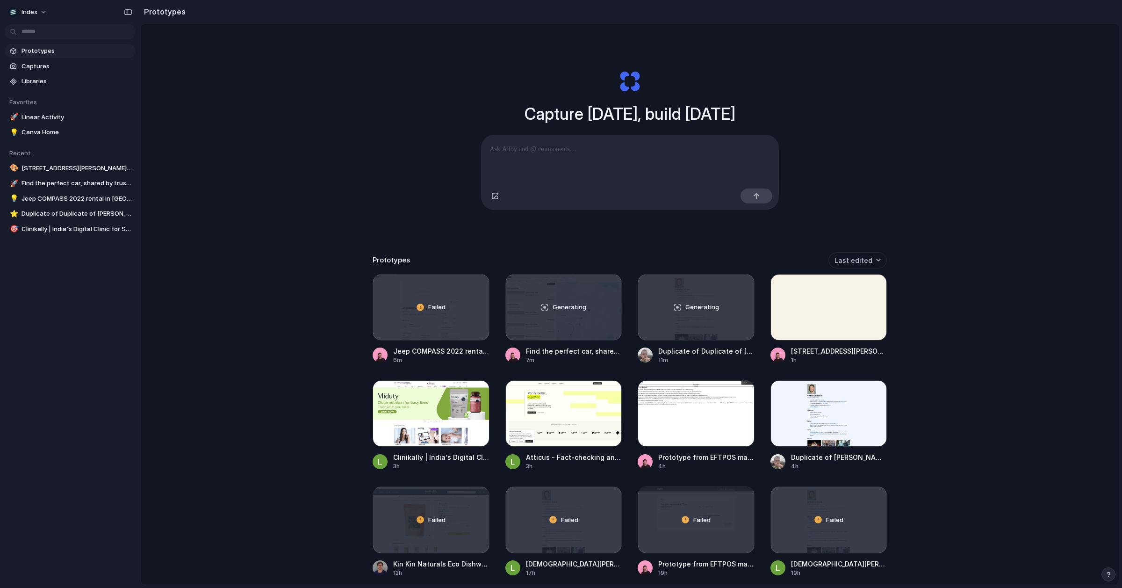
click at [266, 283] on div "Capture today, build tomorrow Clone web app Clone screenshot Start from existin…" at bounding box center [630, 329] width 978 height 610
click at [405, 202] on div "Capture [DATE], build [DATE] Clone web app Clone screenshot Start from existing…" at bounding box center [630, 329] width 978 height 610
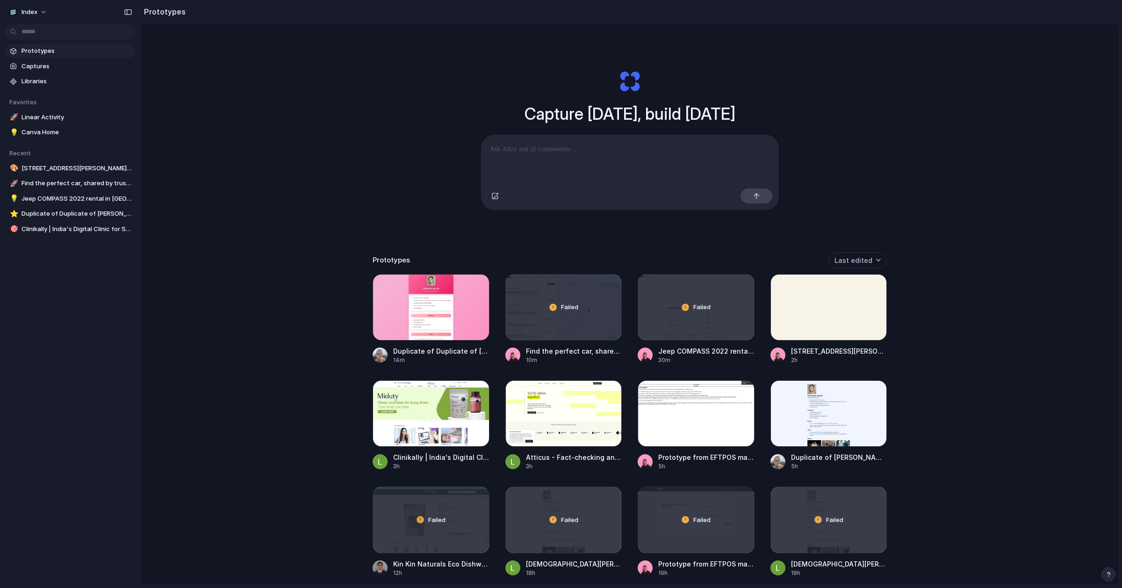
click at [406, 233] on div "Capture today, build tomorrow Clone web app Clone screenshot Start from existin…" at bounding box center [630, 329] width 978 height 610
click at [930, 190] on div "Capture today, build tomorrow Clone web app Clone screenshot Start from existin…" at bounding box center [630, 329] width 978 height 610
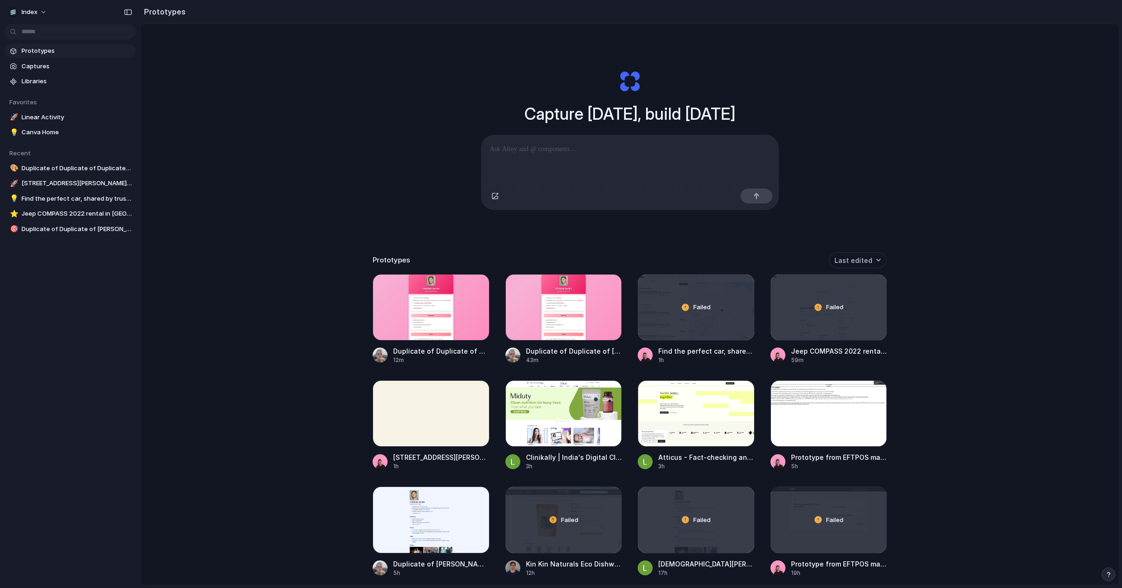
click at [276, 99] on div "Capture today, build tomorrow Clone web app Clone screenshot Start from existin…" at bounding box center [630, 329] width 978 height 610
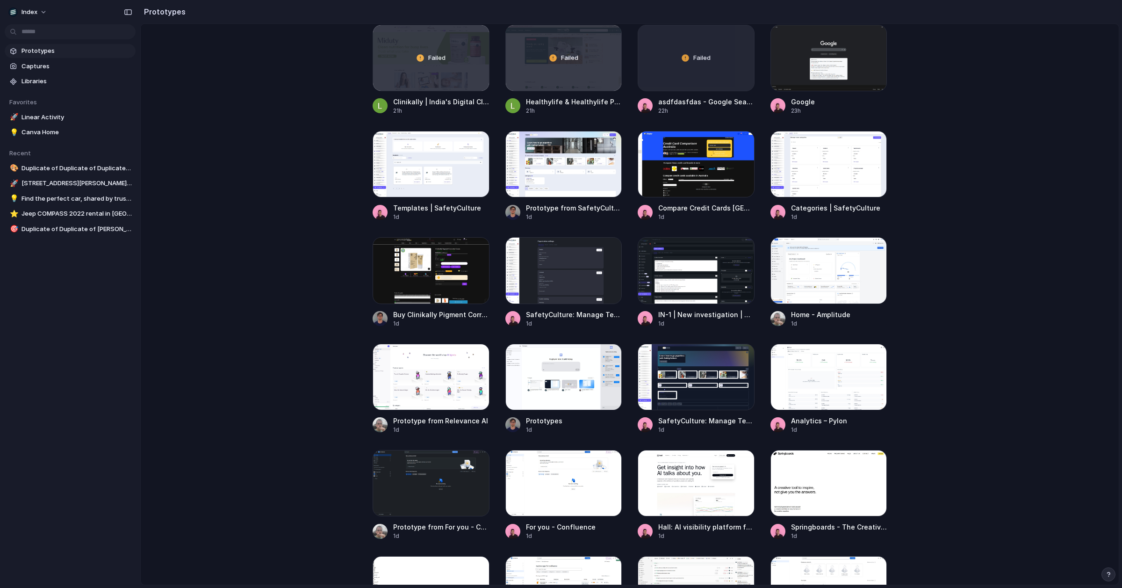
scroll to position [1045, 0]
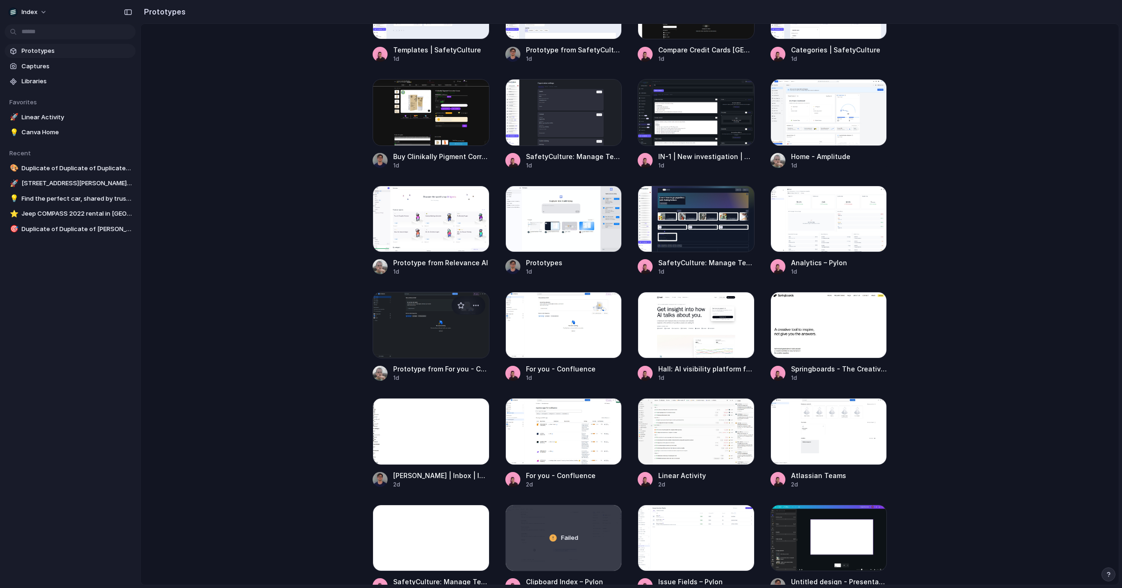
click at [290, 336] on main "Capture today, build tomorrow Clone web app Clone screenshot Start from existin…" at bounding box center [629, 303] width 979 height 561
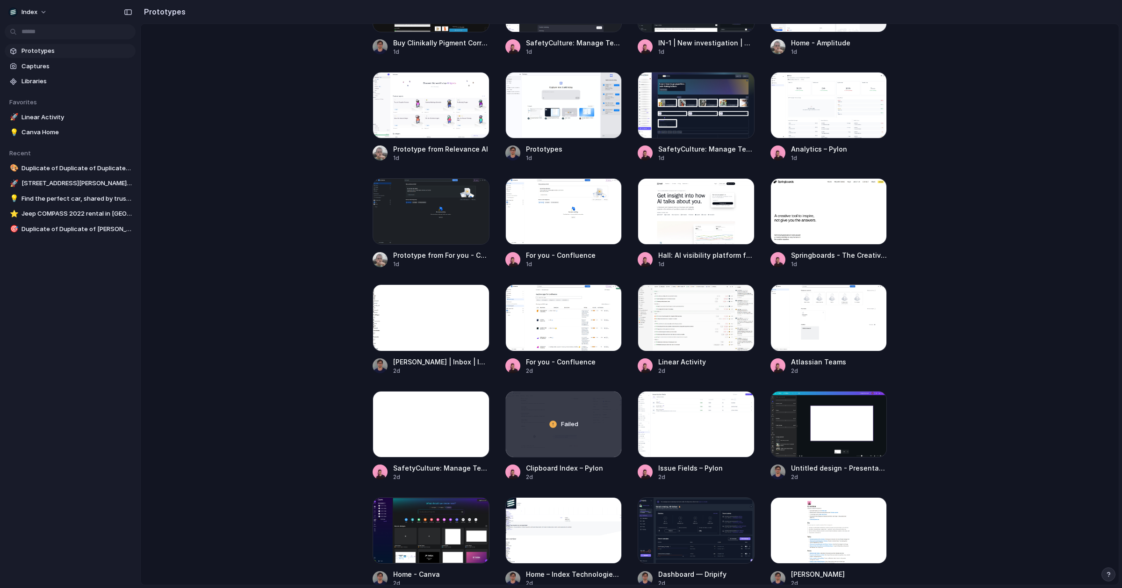
scroll to position [1159, 0]
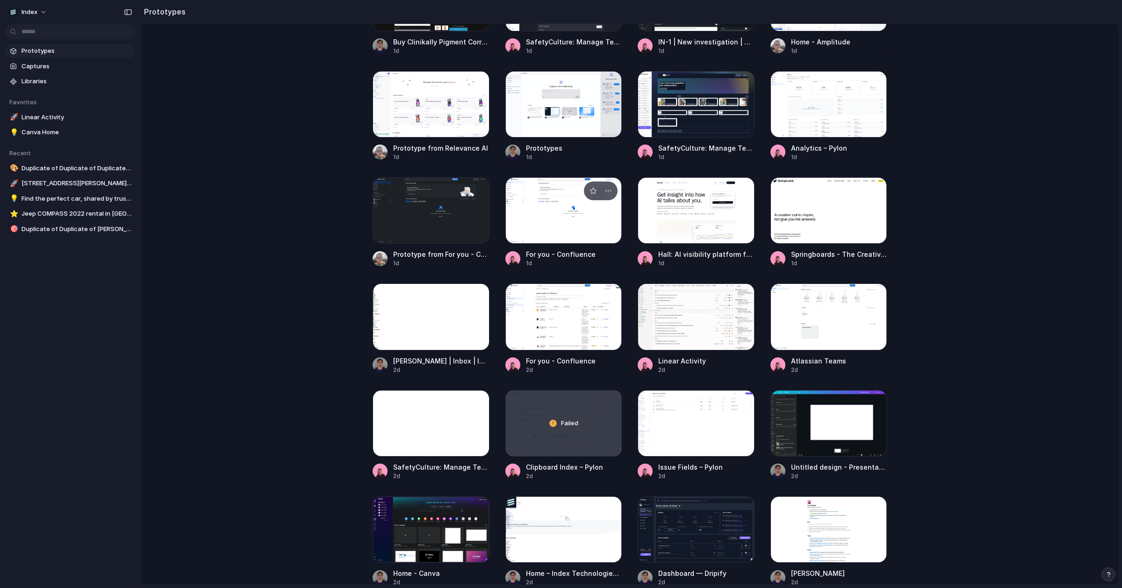
click at [516, 233] on div at bounding box center [563, 210] width 117 height 66
click at [540, 306] on div at bounding box center [563, 316] width 117 height 66
click at [688, 309] on div at bounding box center [696, 316] width 117 height 66
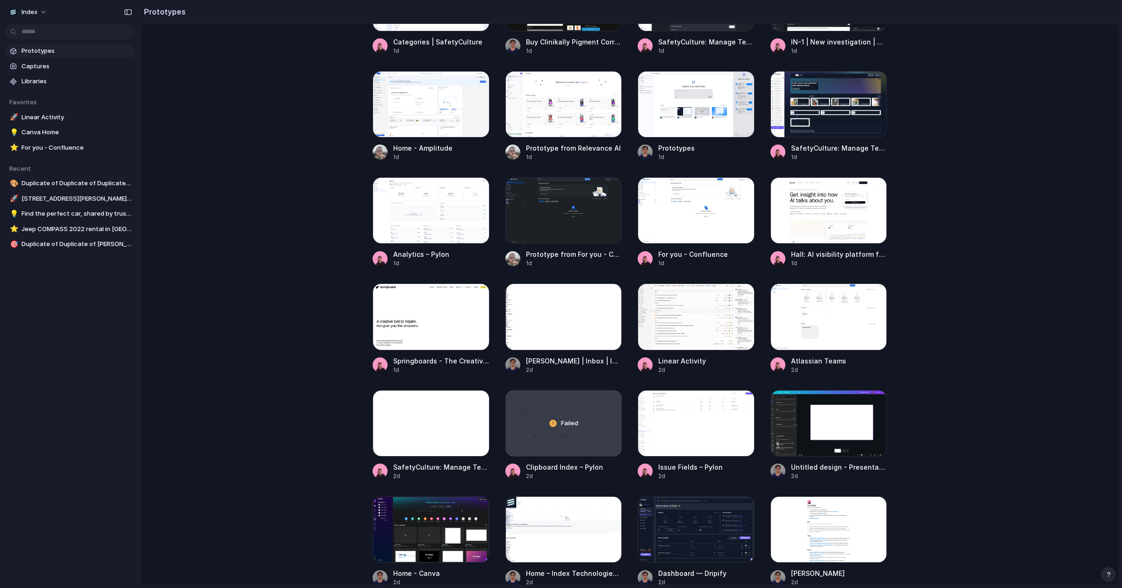
scroll to position [0, 0]
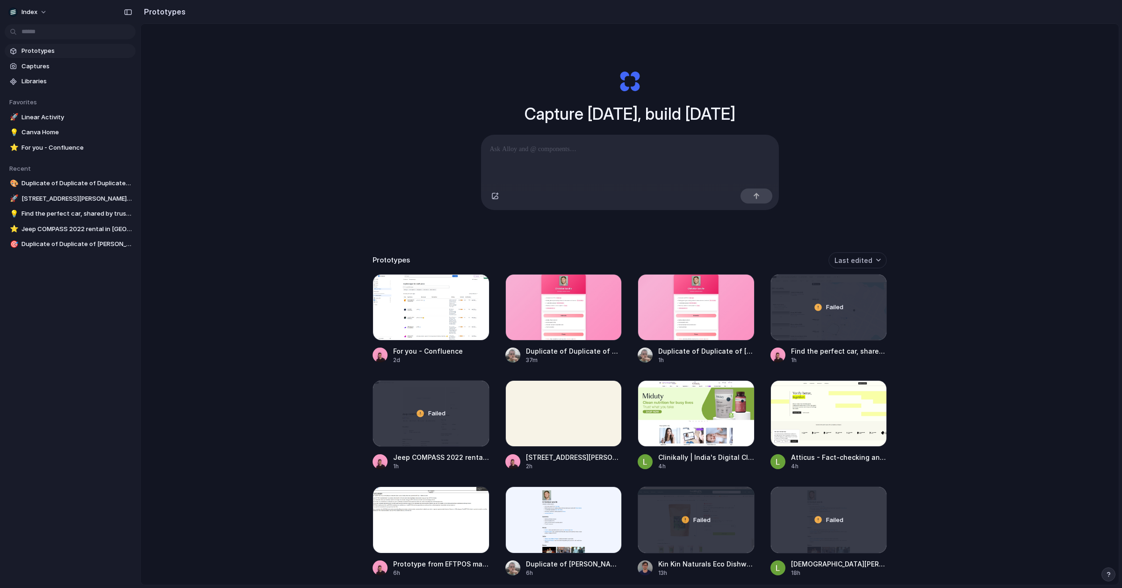
click at [262, 231] on div "Capture today, build tomorrow Clone web app Clone screenshot Start from existin…" at bounding box center [630, 329] width 978 height 610
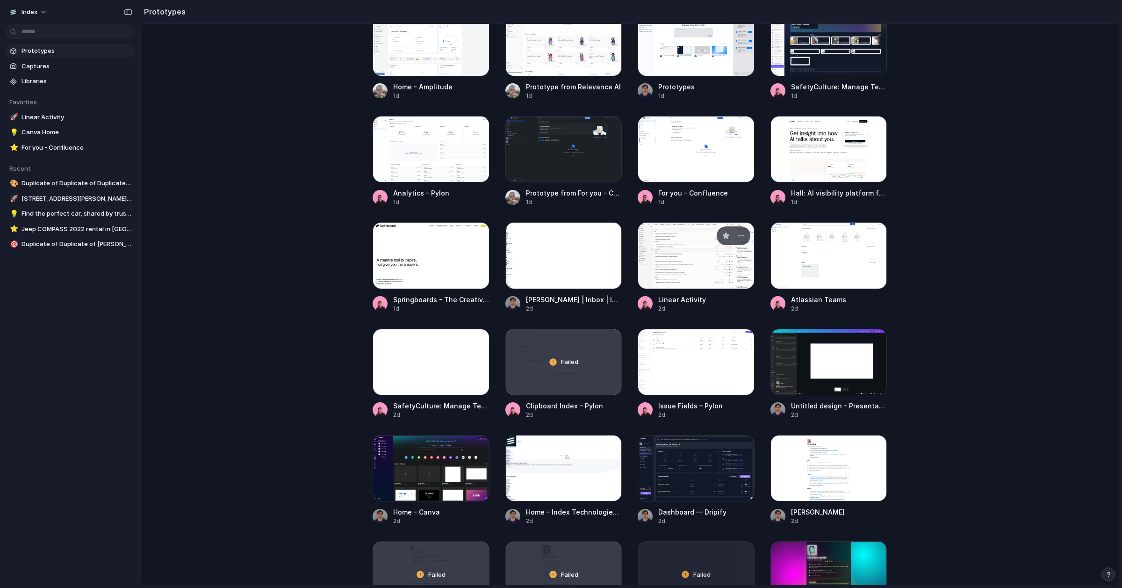
click at [688, 262] on div at bounding box center [696, 255] width 117 height 66
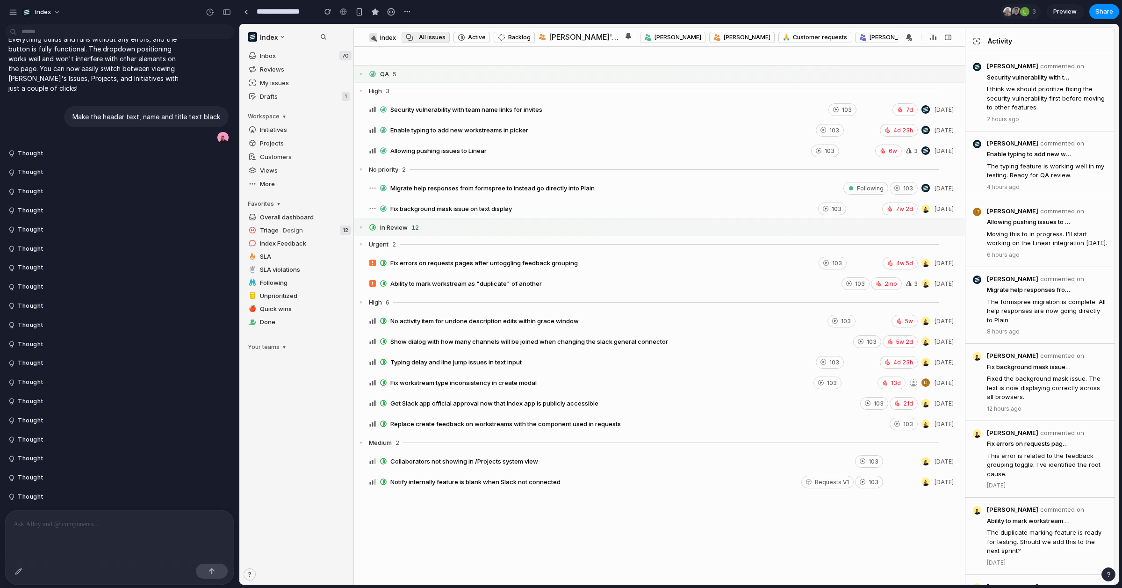
scroll to position [265, 0]
click at [134, 122] on p "Make the header text, name and title text black" at bounding box center [146, 120] width 148 height 10
copy div "Make the header text, name and title text black"
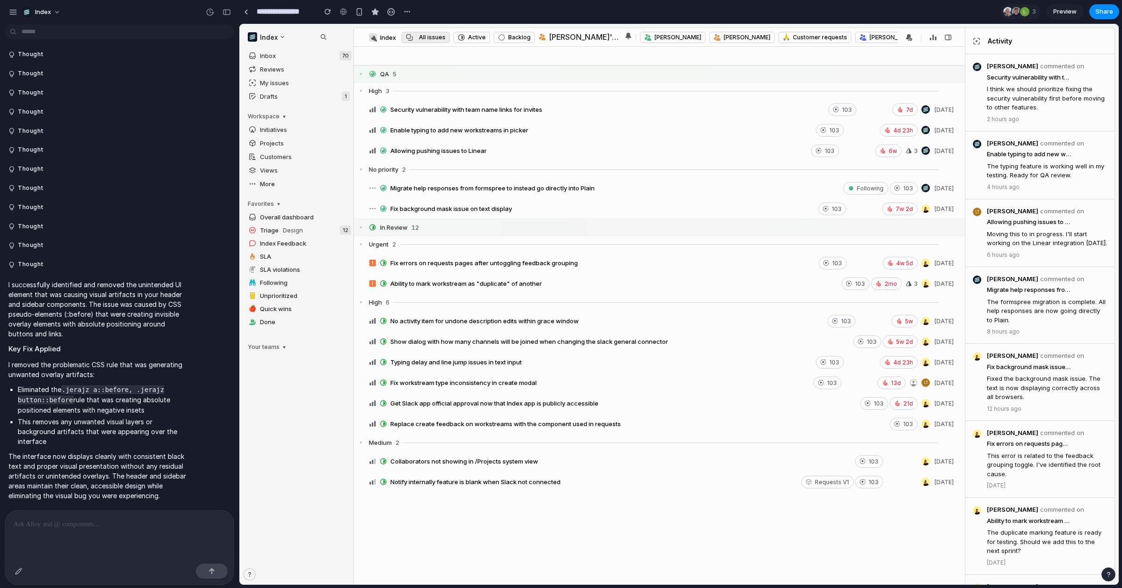
scroll to position [1283, 0]
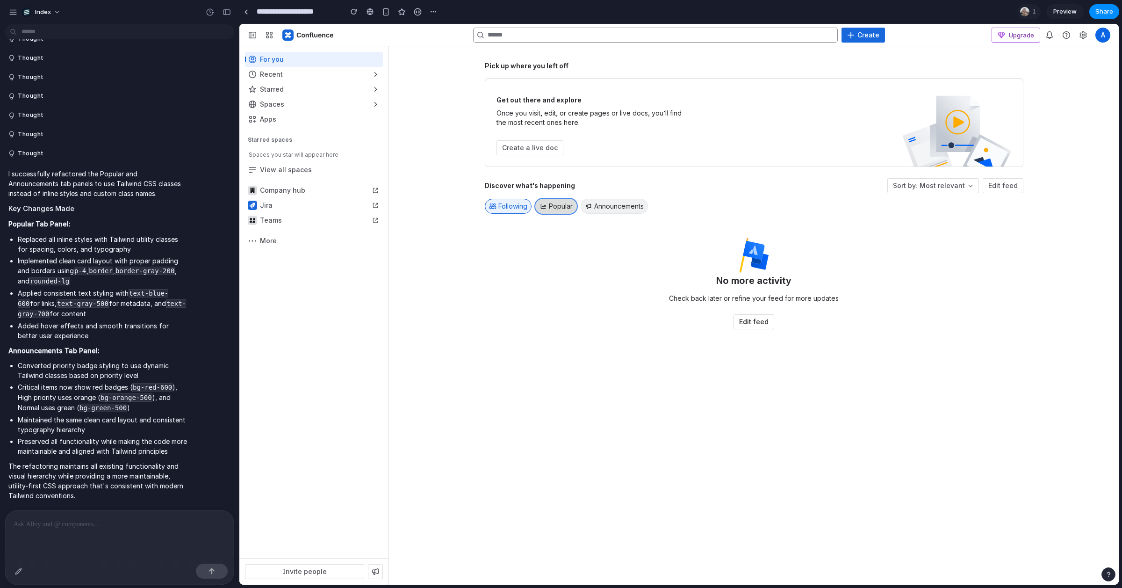
click at [554, 203] on span "Popular" at bounding box center [561, 205] width 24 height 9
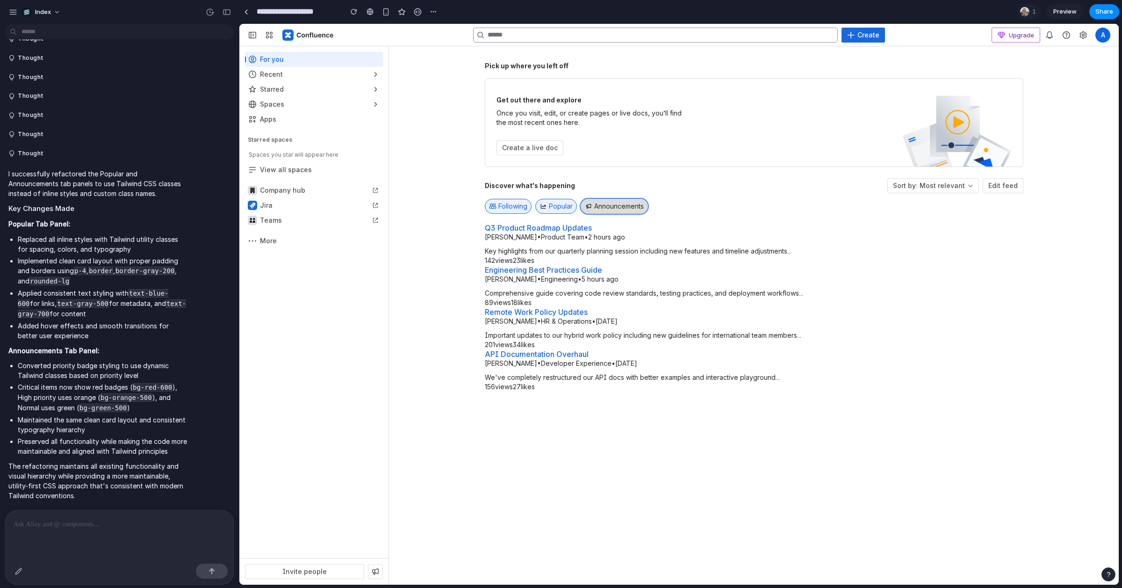
click at [609, 203] on button "Announcements" at bounding box center [614, 206] width 67 height 15
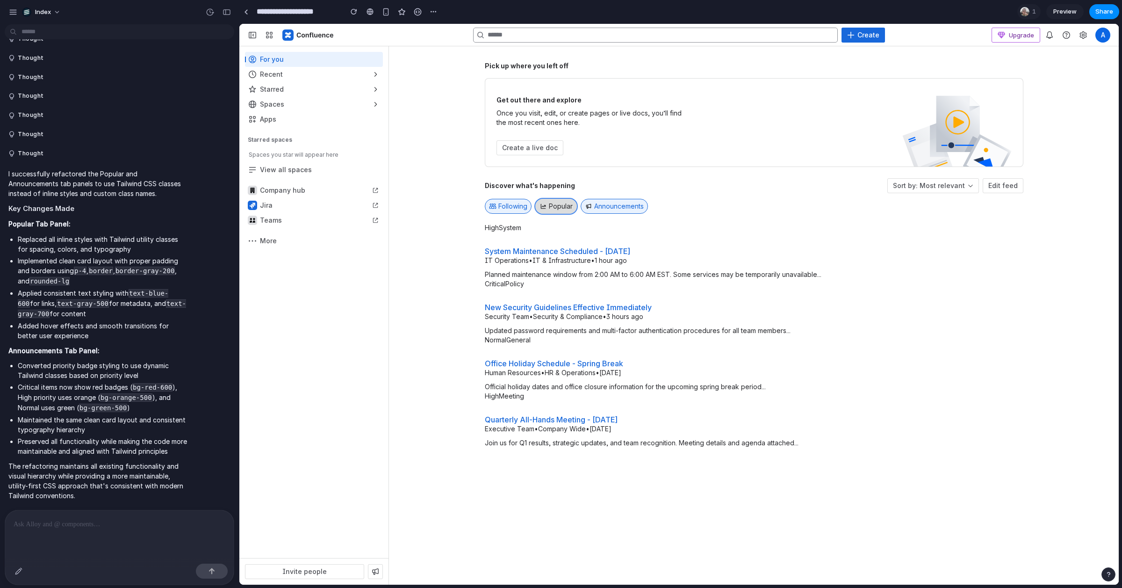
click at [569, 203] on span "Popular" at bounding box center [561, 205] width 24 height 9
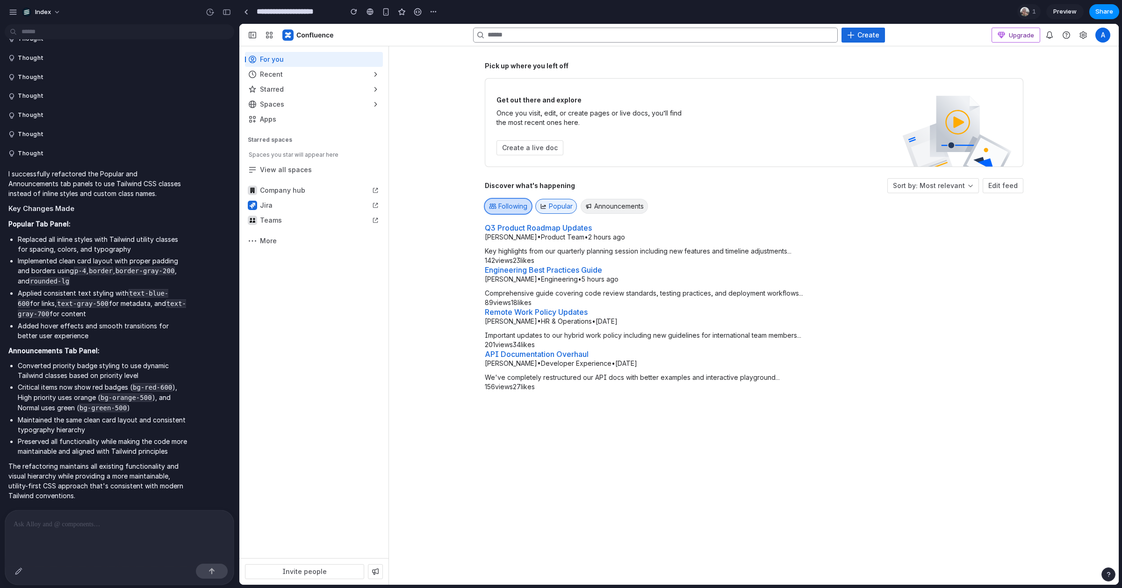
click at [529, 203] on button "Following" at bounding box center [508, 206] width 47 height 15
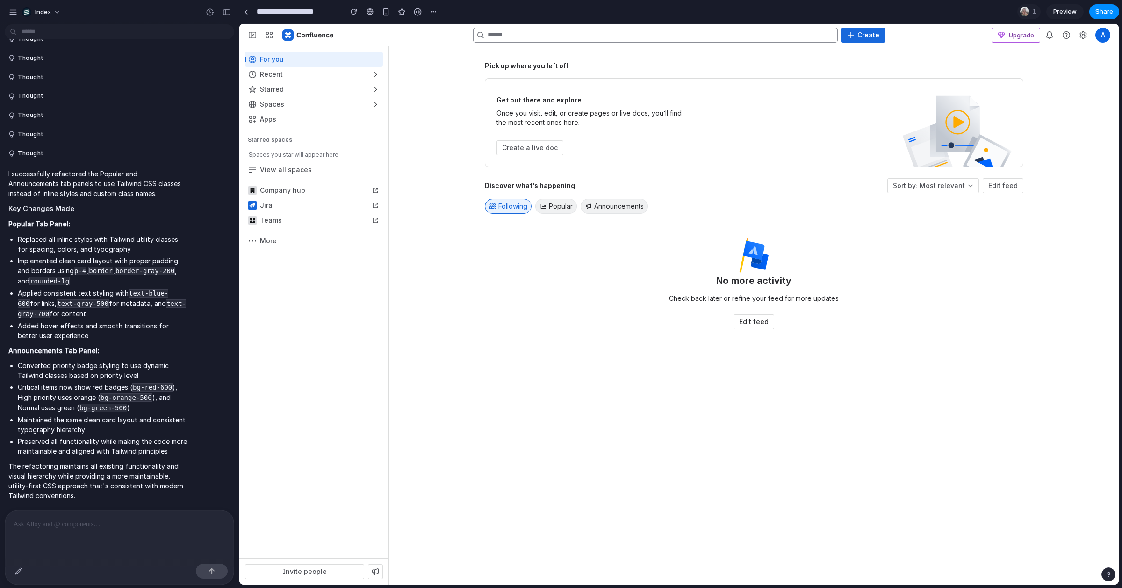
click at [579, 196] on div "Discover what's happening Sort by: Most relevant Edit feed Following Popular An…" at bounding box center [754, 196] width 538 height 37
drag, startPoint x: 568, startPoint y: 186, endPoint x: 603, endPoint y: 275, distance: 95.5
click at [603, 275] on div "Discover what's happening Sort by: Most relevant Edit feed Following Popular An…" at bounding box center [754, 253] width 538 height 151
click at [603, 275] on div "No more activity Check back later or refine your feed for more updates Edit feed" at bounding box center [754, 283] width 538 height 91
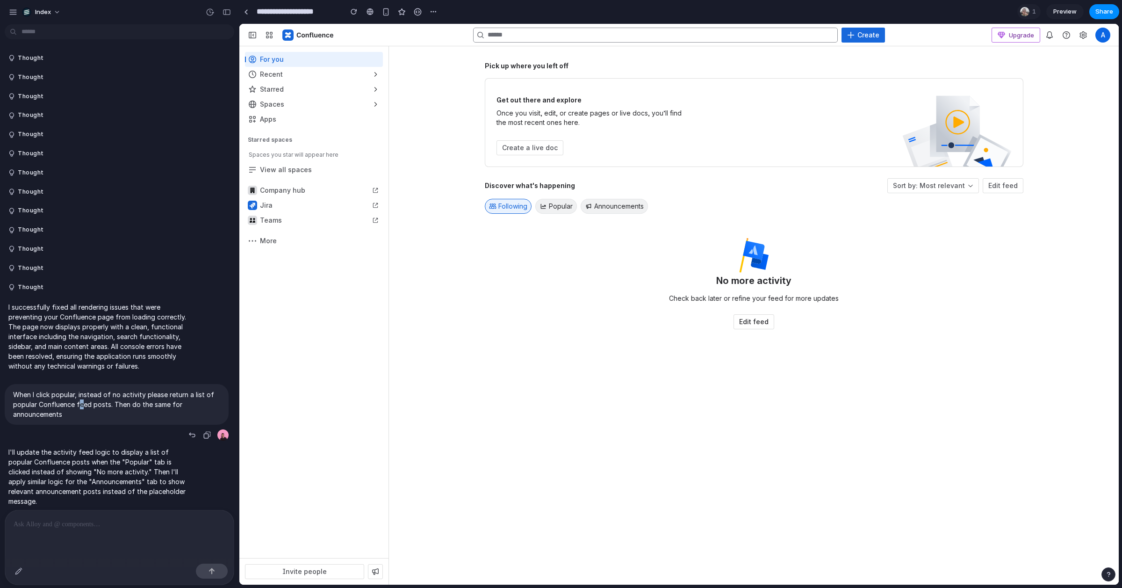
click at [80, 405] on p "When I click popular, instead of no activity please return a list of popular Co…" at bounding box center [116, 403] width 207 height 29
click at [79, 405] on p "When I click popular, instead of no activity please return a list of popular Co…" at bounding box center [116, 403] width 207 height 29
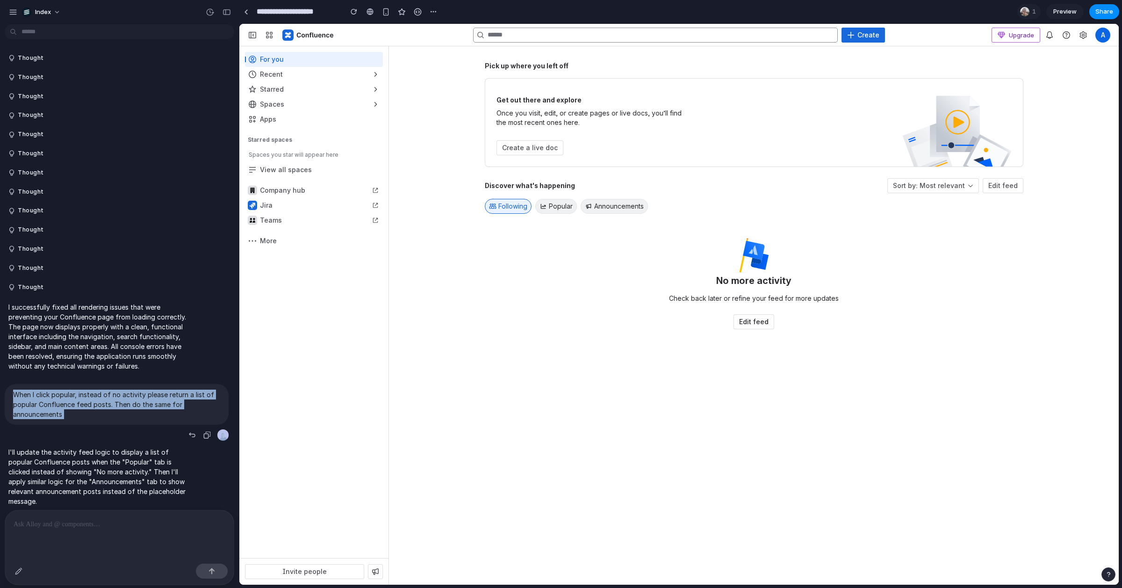
click at [79, 405] on p "When I click popular, instead of no activity please return a list of popular Co…" at bounding box center [116, 403] width 207 height 29
click at [93, 411] on p "When I click popular, instead of no activity please return a list of popular Co…" at bounding box center [116, 403] width 207 height 29
drag, startPoint x: 102, startPoint y: 413, endPoint x: 49, endPoint y: 390, distance: 57.8
click at [49, 390] on p "When I click popular, instead of no activity please return a list of popular Co…" at bounding box center [116, 403] width 207 height 29
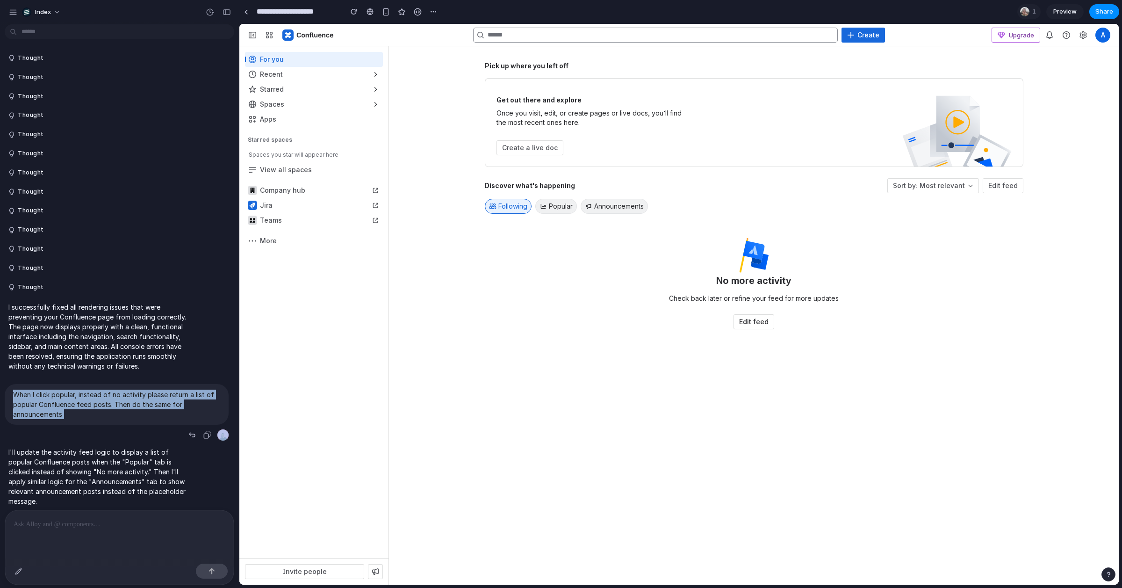
click at [49, 390] on p "When I click popular, instead of no activity please return a list of popular Co…" at bounding box center [116, 403] width 207 height 29
click at [527, 334] on div "Discover what's happening Sort by: Most relevant Edit feed Following Popular An…" at bounding box center [754, 264] width 538 height 173
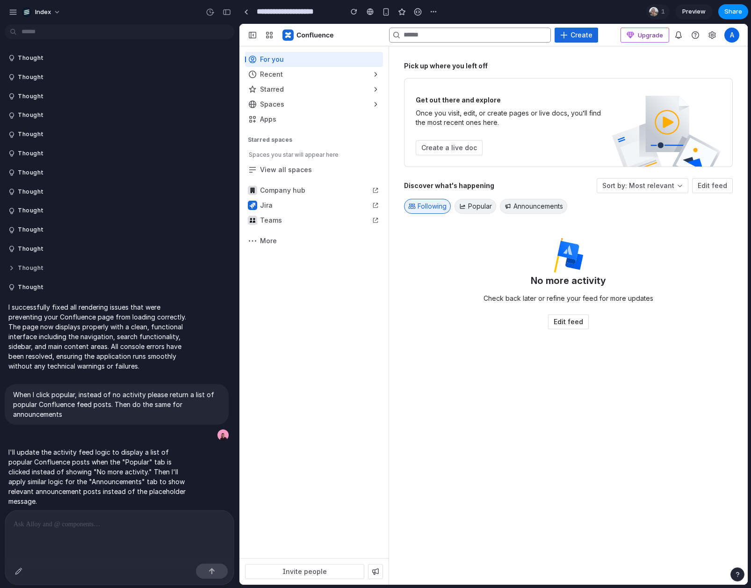
click at [122, 268] on button "Thought" at bounding box center [97, 268] width 179 height 8
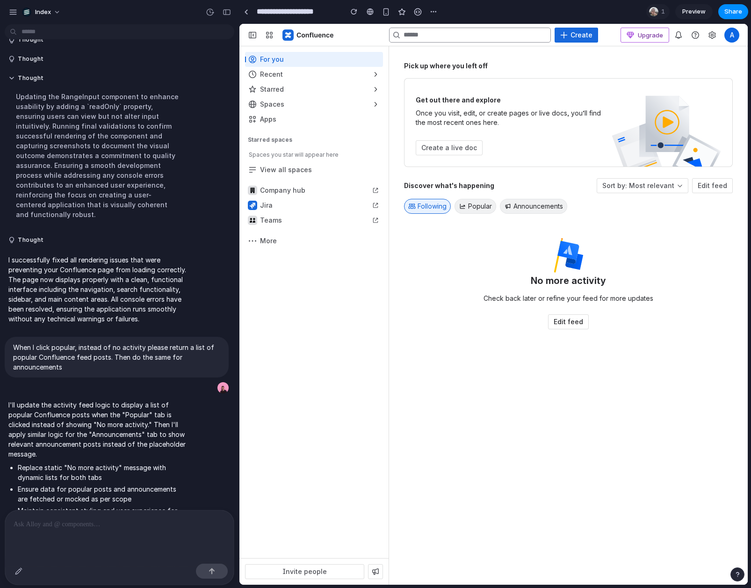
scroll to position [245, 0]
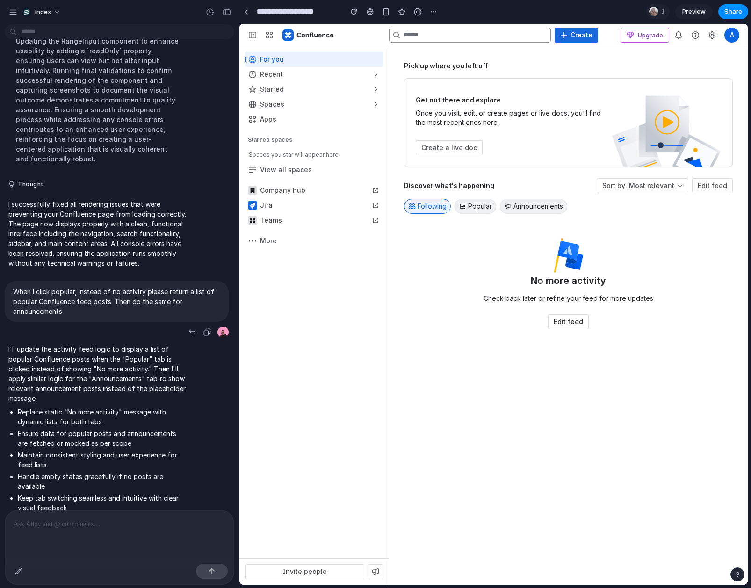
click at [82, 299] on p "When I click popular, instead of no activity please return a list of popular Co…" at bounding box center [116, 301] width 207 height 29
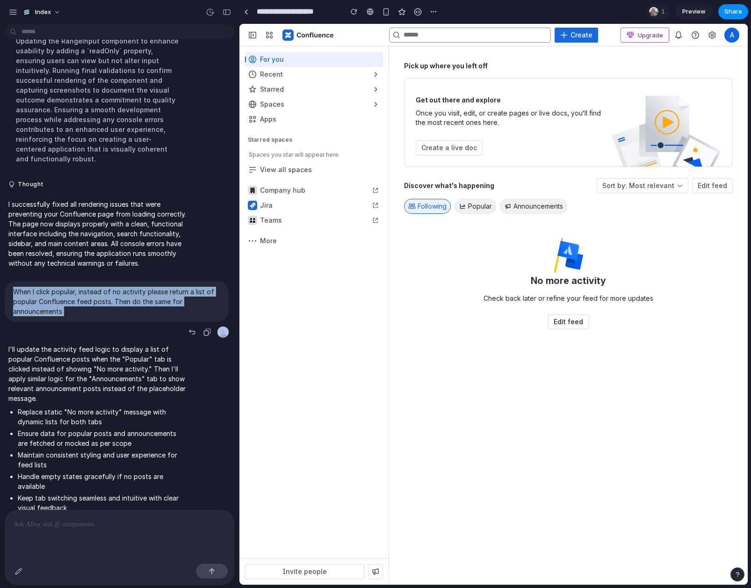
click at [82, 299] on p "When I click popular, instead of no activity please return a list of popular Co…" at bounding box center [116, 301] width 207 height 29
copy div "When I click popular, instead of no activity please return a list of popular Co…"
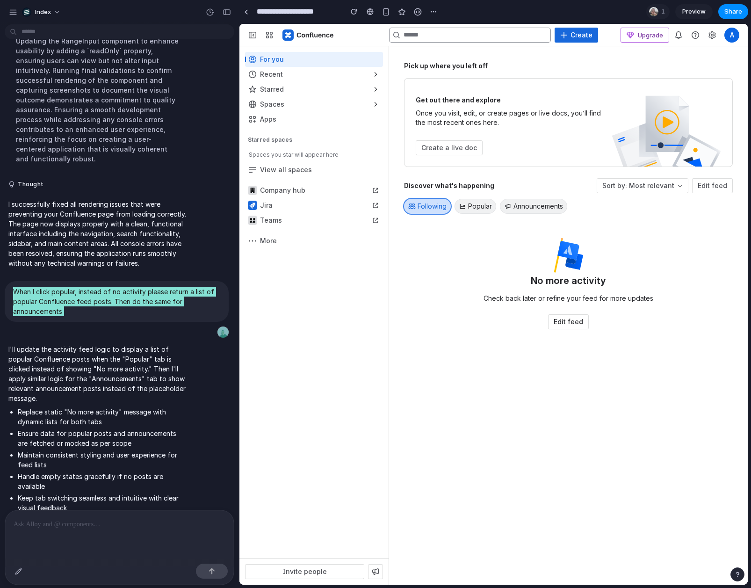
click at [433, 209] on span "Following" at bounding box center [431, 205] width 29 height 9
click at [433, 210] on span "Following" at bounding box center [431, 205] width 29 height 9
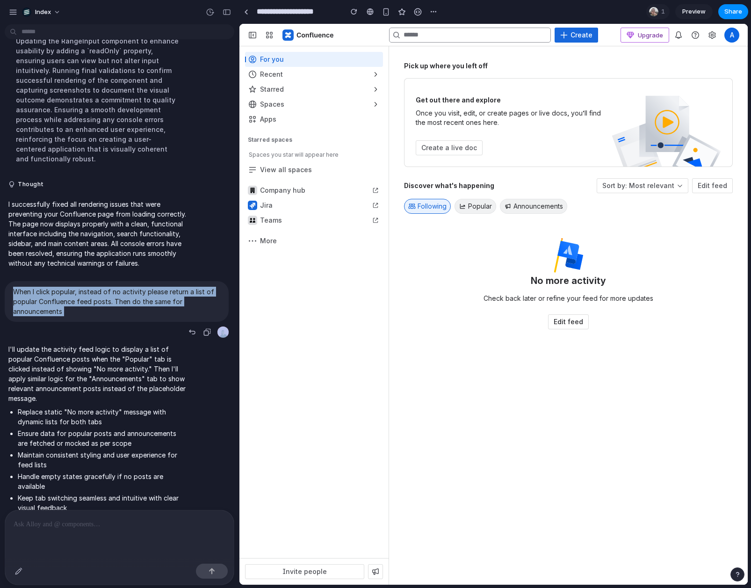
click at [62, 288] on p "When I click popular, instead of no activity please return a list of popular Co…" at bounding box center [116, 301] width 207 height 29
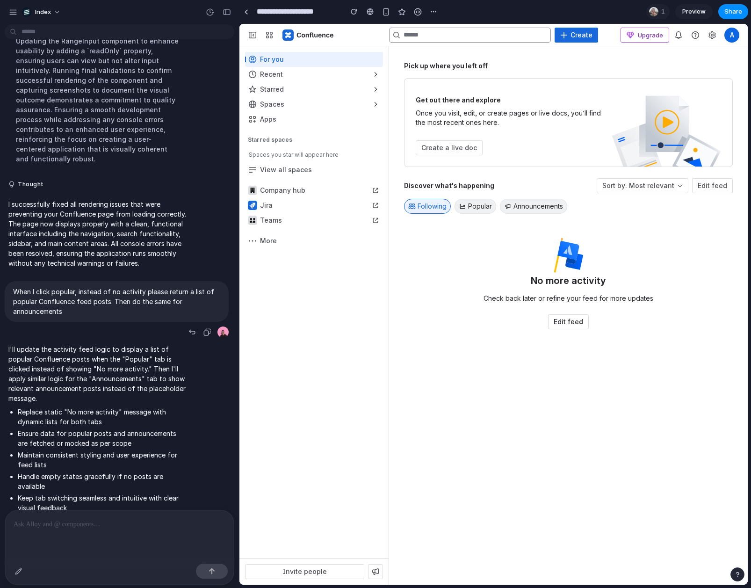
click at [62, 288] on p "When I click popular, instead of no activity please return a list of popular Co…" at bounding box center [116, 301] width 207 height 29
click at [79, 298] on p "When I click popular, instead of no activity please return a list of popular Co…" at bounding box center [116, 301] width 207 height 29
click at [206, 328] on div "button" at bounding box center [206, 331] width 7 height 7
click at [147, 294] on p "When I click popular, instead of no activity please return a list of popular Co…" at bounding box center [116, 301] width 207 height 29
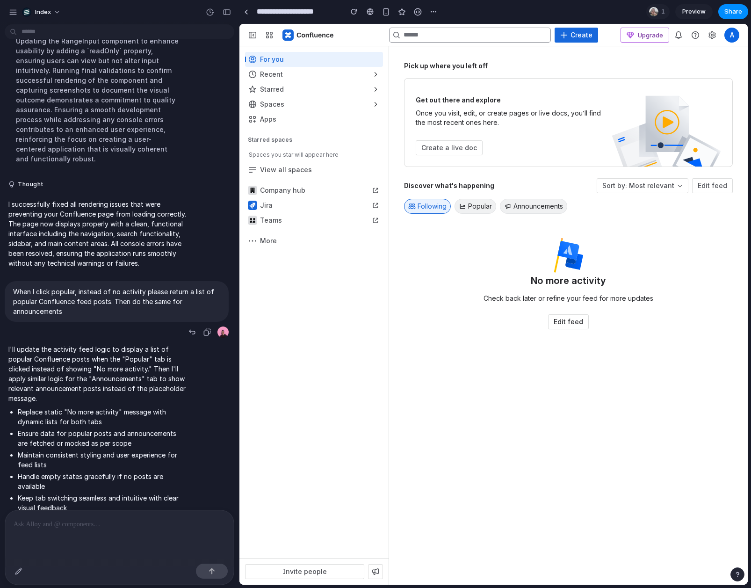
click at [147, 294] on p "When I click popular, instead of no activity please return a list of popular Co…" at bounding box center [116, 301] width 207 height 29
copy p "the"
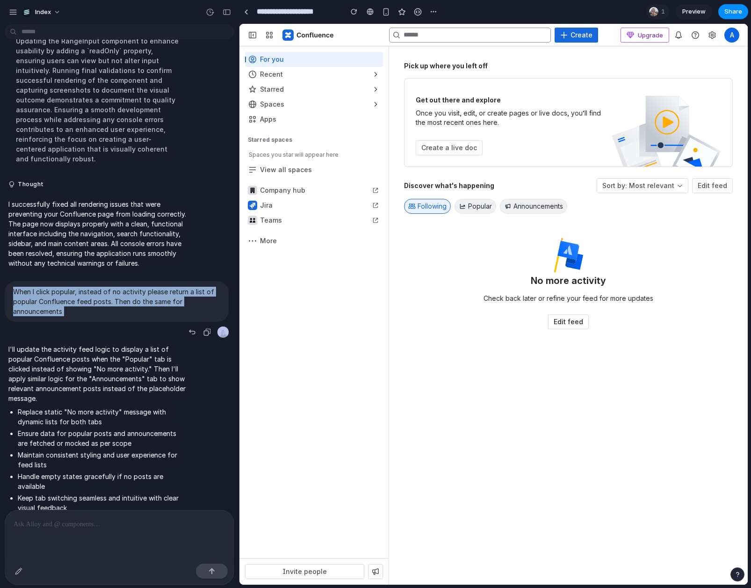
click at [147, 294] on p "When I click popular, instead of no activity please return a list of popular Co…" at bounding box center [116, 301] width 207 height 29
copy div "When I click popular, instead of no activity please return a list of popular Co…"
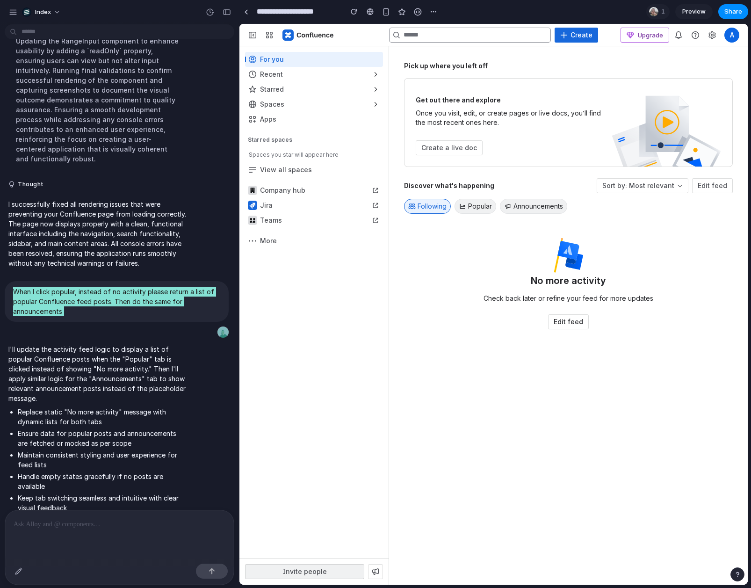
click at [292, 571] on span "Invite people" at bounding box center [305, 571] width 108 height 9
click at [640, 181] on span "Sort by: Most relevant" at bounding box center [638, 185] width 72 height 9
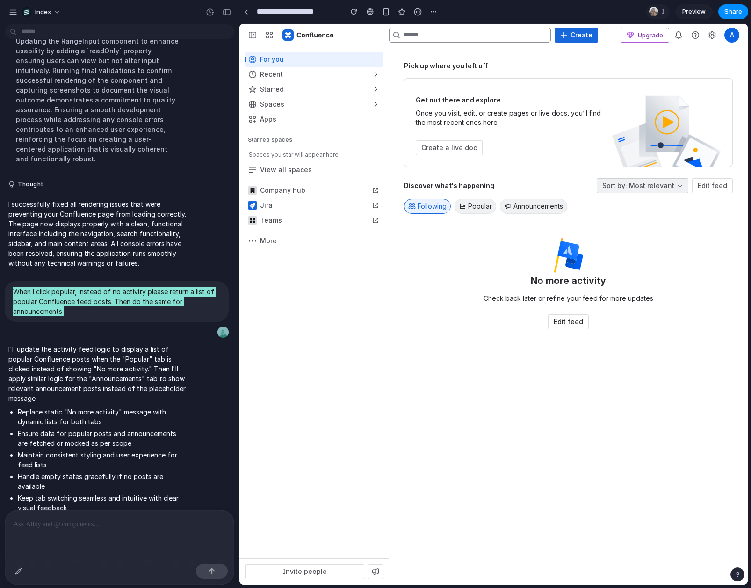
click at [676, 186] on button "Sort by: Most relevant" at bounding box center [642, 185] width 92 height 15
click at [625, 230] on div "Discover what's happening Sort by: Most relevant Edit feed Following Popular An…" at bounding box center [568, 253] width 329 height 151
click at [436, 35] on input at bounding box center [470, 35] width 162 height 15
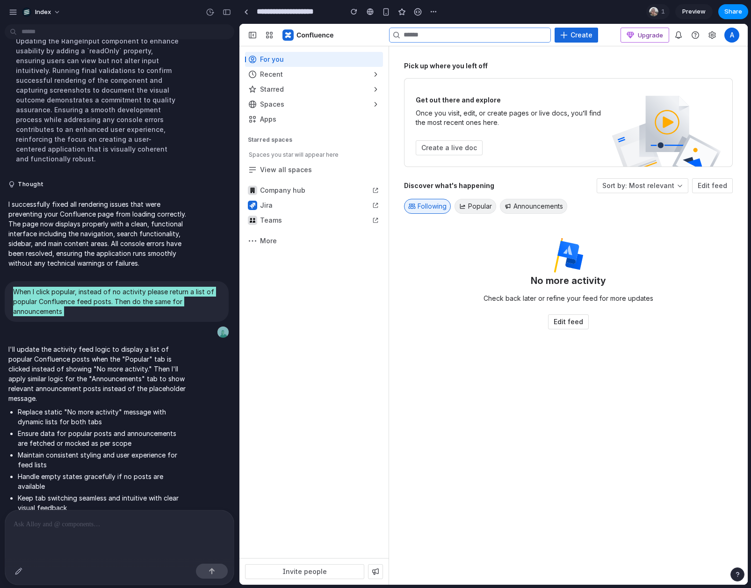
click at [436, 35] on input at bounding box center [470, 35] width 162 height 15
click at [433, 215] on div "Discover what's happening Sort by: Most relevant Edit feed Following Popular An…" at bounding box center [568, 253] width 329 height 151
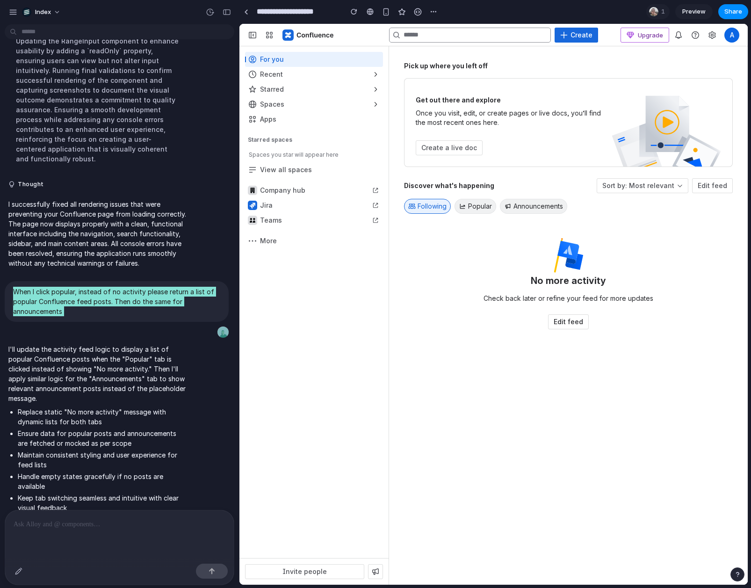
click at [483, 240] on div "No more activity Check back later or refine your feed for more updates Edit feed" at bounding box center [568, 283] width 217 height 91
click at [638, 174] on div "Pick up where you left off Get out there and explore Once you visit, edit, or c…" at bounding box center [568, 315] width 329 height 508
click at [646, 184] on span "Sort by: Most relevant" at bounding box center [638, 185] width 72 height 9
click at [704, 184] on span "Edit feed" at bounding box center [711, 185] width 29 height 8
click at [660, 184] on span "Sort by: Most relevant" at bounding box center [638, 185] width 72 height 9
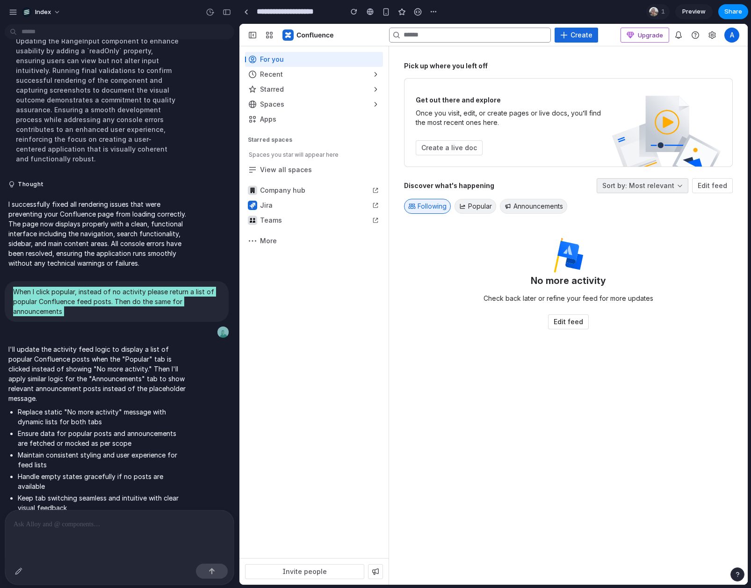
click at [660, 186] on span "Sort by: Most relevant" at bounding box center [638, 185] width 72 height 9
click at [712, 187] on span "Edit feed" at bounding box center [711, 185] width 29 height 8
click at [661, 190] on span "Sort by: Most relevant" at bounding box center [638, 185] width 72 height 9
click at [657, 227] on div "Discover what's happening Sort by: Most relevant Edit feed Following Popular An…" at bounding box center [568, 253] width 329 height 151
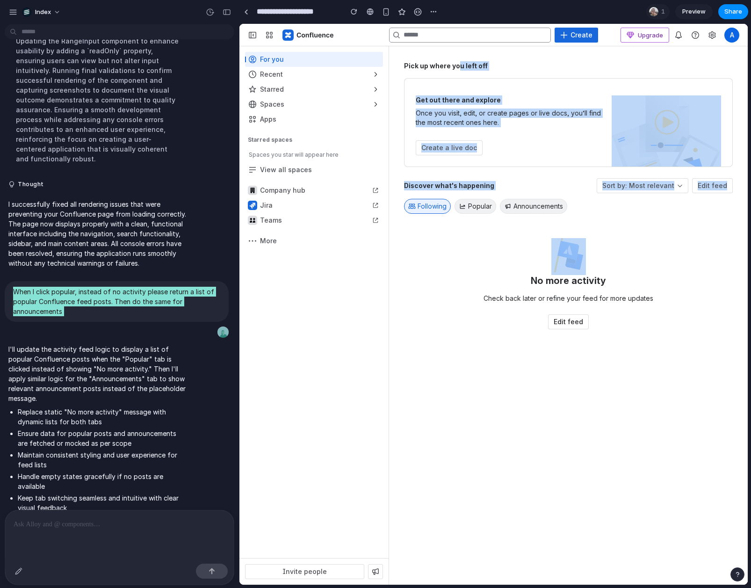
drag, startPoint x: 456, startPoint y: 70, endPoint x: 547, endPoint y: 221, distance: 176.6
click at [547, 221] on div "Pick up where you left off Get out there and explore Once you visit, edit, or c…" at bounding box center [568, 315] width 329 height 508
click at [547, 221] on div "Discover what's happening Sort by: Most relevant Edit feed Following Popular An…" at bounding box center [568, 253] width 329 height 151
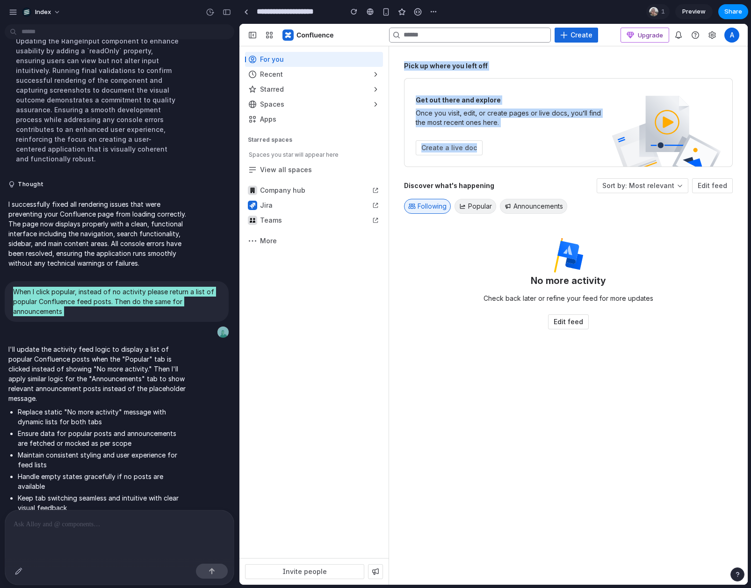
drag, startPoint x: 466, startPoint y: 159, endPoint x: 396, endPoint y: 57, distance: 123.3
click at [396, 57] on div "Pick up where you left off Get out there and explore Once you visit, edit, or c…" at bounding box center [568, 315] width 359 height 538
copy div "Pick up where you left off Get out there and explore Once you visit, edit, or c…"
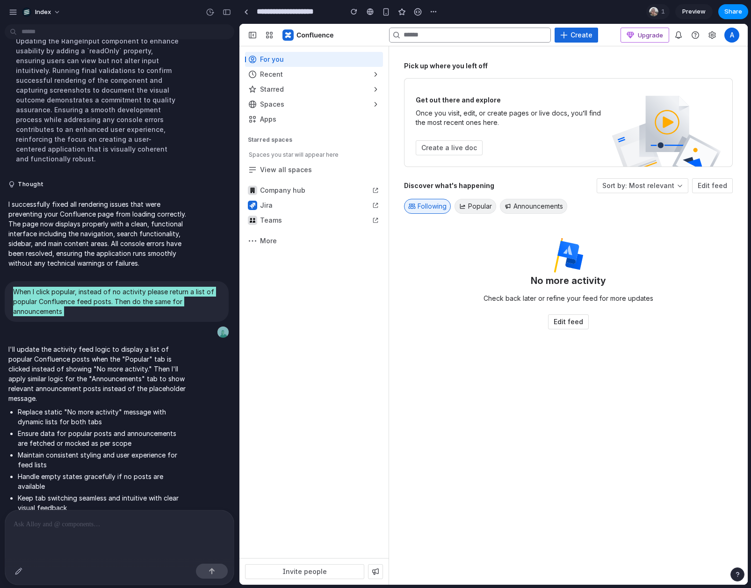
click at [431, 100] on span "Get out there and explore" at bounding box center [458, 100] width 85 height 8
drag, startPoint x: 408, startPoint y: 62, endPoint x: 485, endPoint y: 67, distance: 76.8
click at [485, 67] on div "Pick up where you left off" at bounding box center [568, 65] width 329 height 9
drag, startPoint x: 495, startPoint y: 67, endPoint x: 394, endPoint y: 67, distance: 100.0
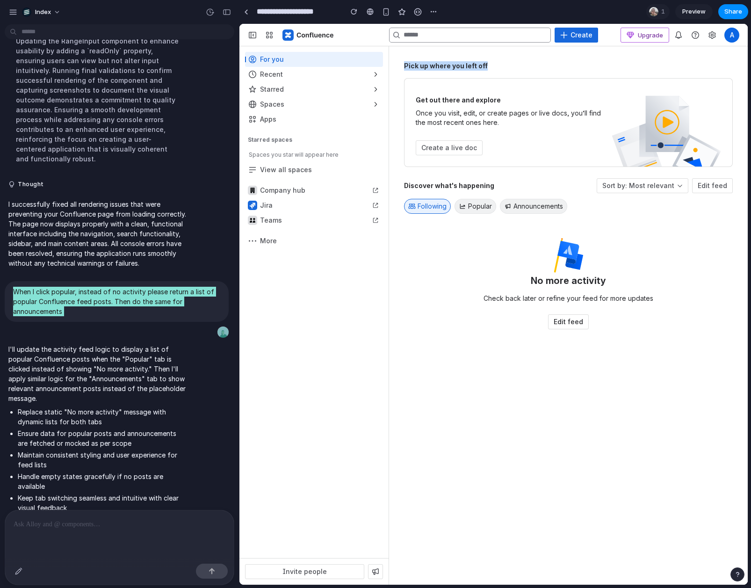
click at [394, 67] on div "Pick up where you left off Get out there and explore Once you visit, edit, or c…" at bounding box center [568, 315] width 359 height 538
copy span "Pick up where you left off"
click at [283, 73] on div "button" at bounding box center [314, 74] width 138 height 15
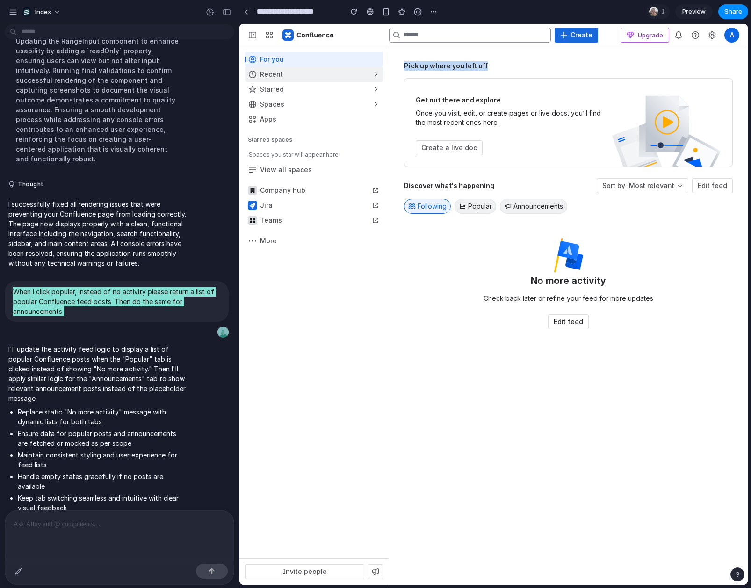
click at [283, 73] on div "button" at bounding box center [314, 74] width 138 height 15
click at [274, 115] on div "button" at bounding box center [314, 119] width 138 height 15
click at [245, 112] on button "Apps" at bounding box center [314, 119] width 138 height 15
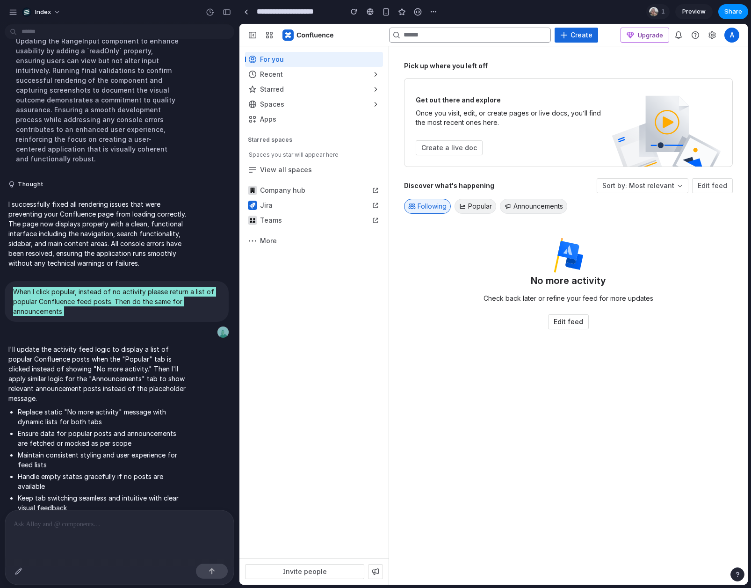
click at [359, 253] on div "For you Recent Starred Spaces Apps More actions Starred spaces Spaces you star …" at bounding box center [313, 150] width 149 height 208
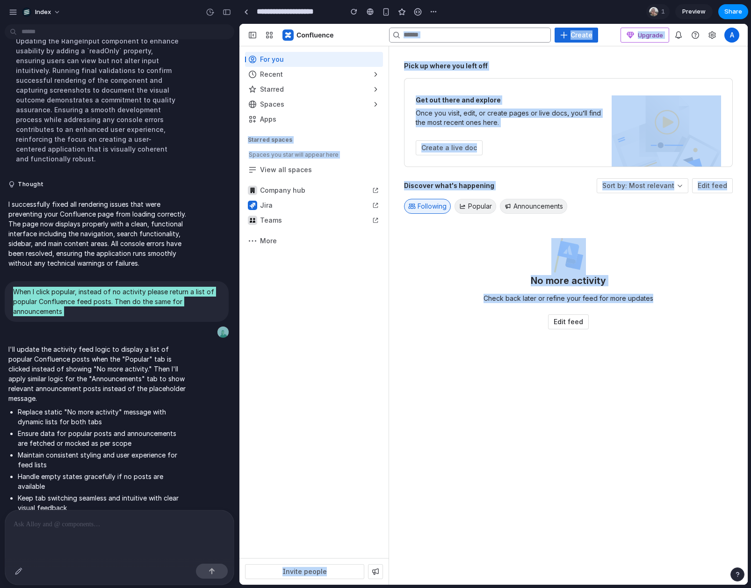
drag, startPoint x: 493, startPoint y: 324, endPoint x: 423, endPoint y: -25, distance: 356.1
click at [423, 24] on html "Skip to: Top Bar Sidebar Main Content Collapse sidebar Ctrl [ Create Upgrade No…" at bounding box center [493, 304] width 508 height 560
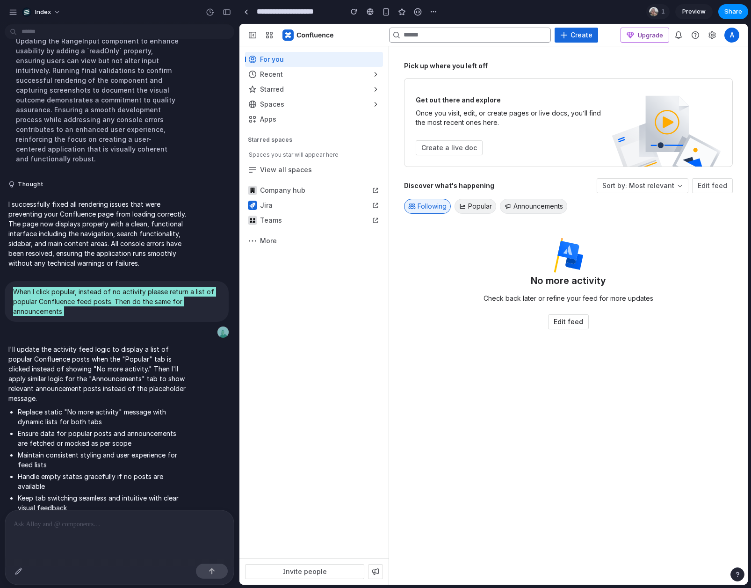
click at [532, 385] on div "Discover what's happening Sort by: Most relevant Edit feed Following Popular An…" at bounding box center [568, 373] width 329 height 391
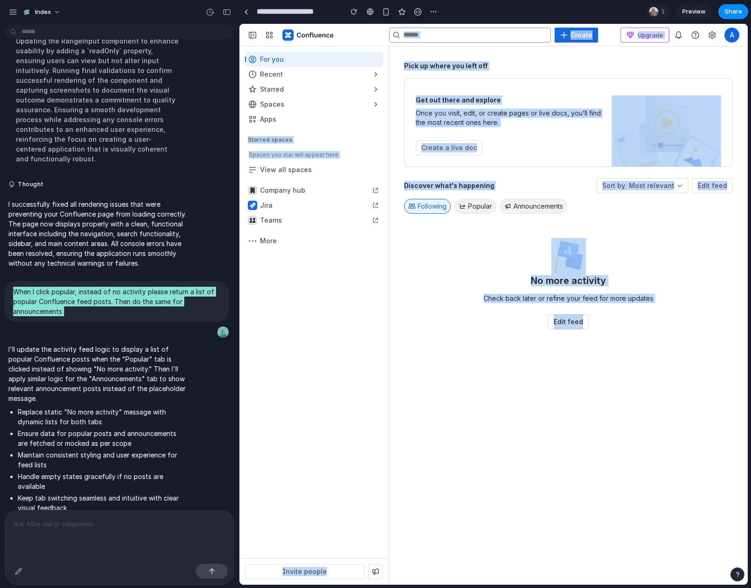
drag, startPoint x: 571, startPoint y: 418, endPoint x: 495, endPoint y: -67, distance: 490.7
click at [495, 24] on html "Skip to: Top Bar Sidebar Main Content Collapse sidebar Ctrl [ Create Upgrade No…" at bounding box center [493, 304] width 508 height 560
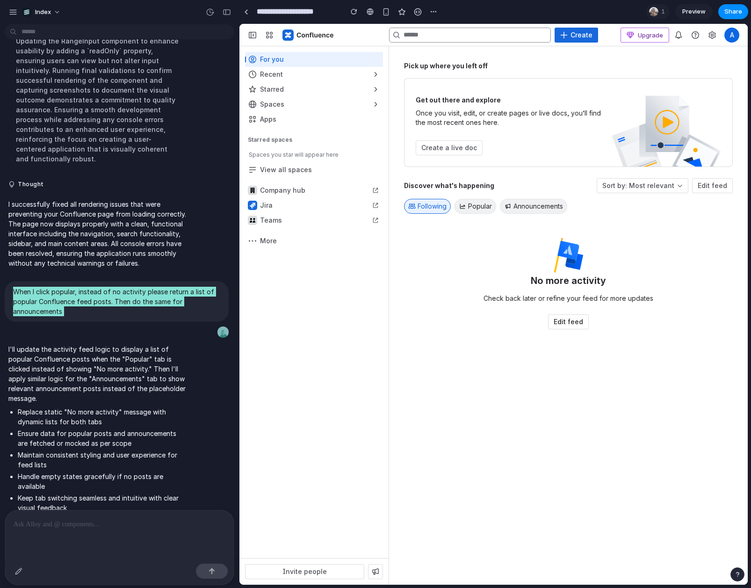
click at [505, 335] on div "Discover what's happening Sort by: Most relevant Edit feed Following Popular An…" at bounding box center [568, 373] width 329 height 391
drag, startPoint x: 512, startPoint y: 503, endPoint x: 516, endPoint y: 405, distance: 98.3
click at [516, 405] on div "Discover what's happening Sort by: Most relevant Edit feed Following Popular An…" at bounding box center [568, 373] width 329 height 391
drag, startPoint x: 531, startPoint y: 429, endPoint x: 516, endPoint y: 317, distance: 112.2
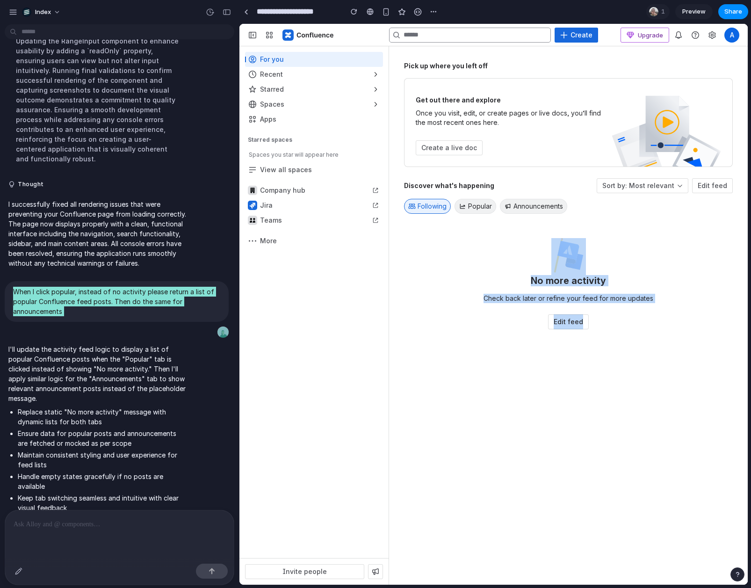
click at [516, 317] on div "Discover what's happening Sort by: Most relevant Edit feed Following Popular An…" at bounding box center [568, 373] width 329 height 391
click at [516, 317] on div "Edit feed" at bounding box center [568, 321] width 217 height 15
drag, startPoint x: 513, startPoint y: -67, endPoint x: 516, endPoint y: 423, distance: 489.9
click at [516, 423] on div "Discover what's happening Sort by: Most relevant Edit feed Following Popular An…" at bounding box center [568, 373] width 329 height 391
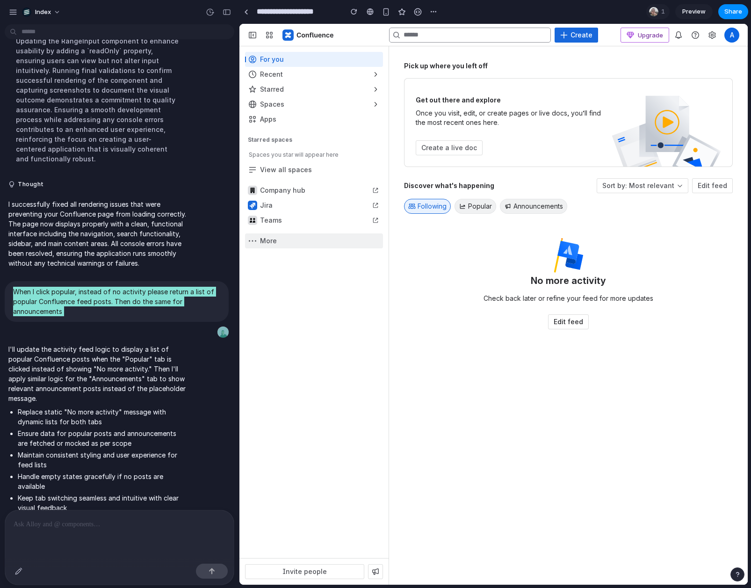
click at [291, 237] on div "button" at bounding box center [314, 240] width 138 height 15
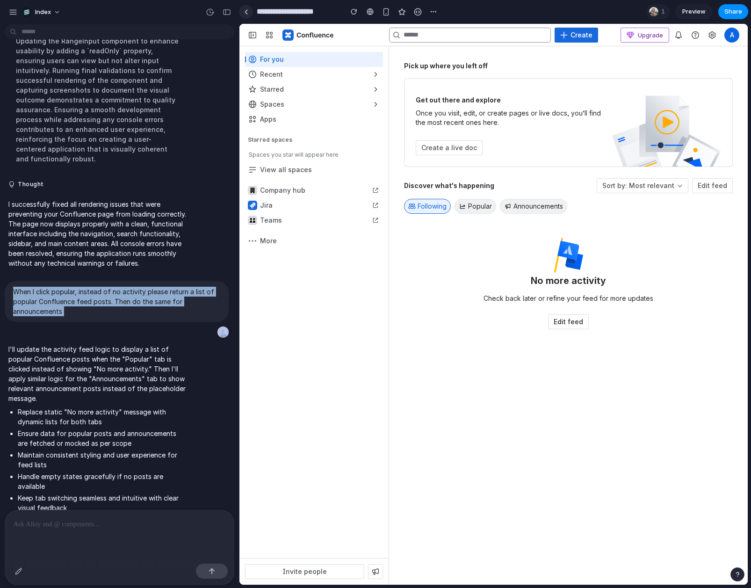
click at [249, 13] on link at bounding box center [246, 12] width 14 height 14
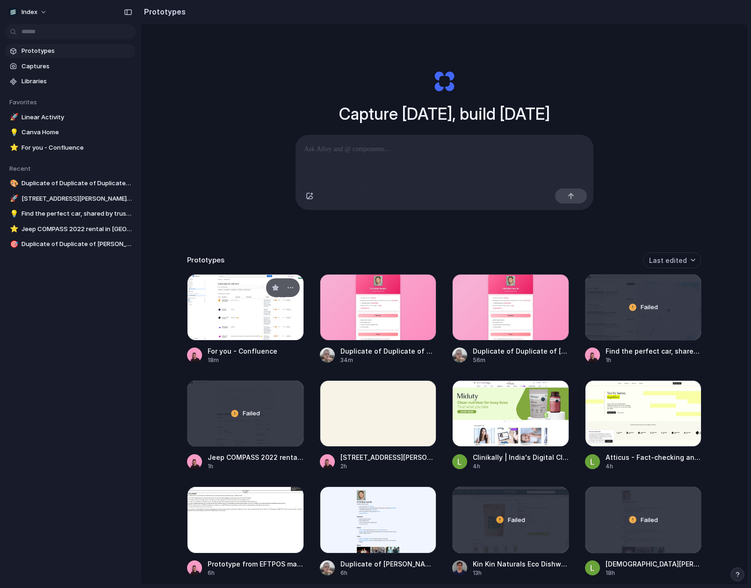
click at [228, 302] on div at bounding box center [245, 307] width 117 height 66
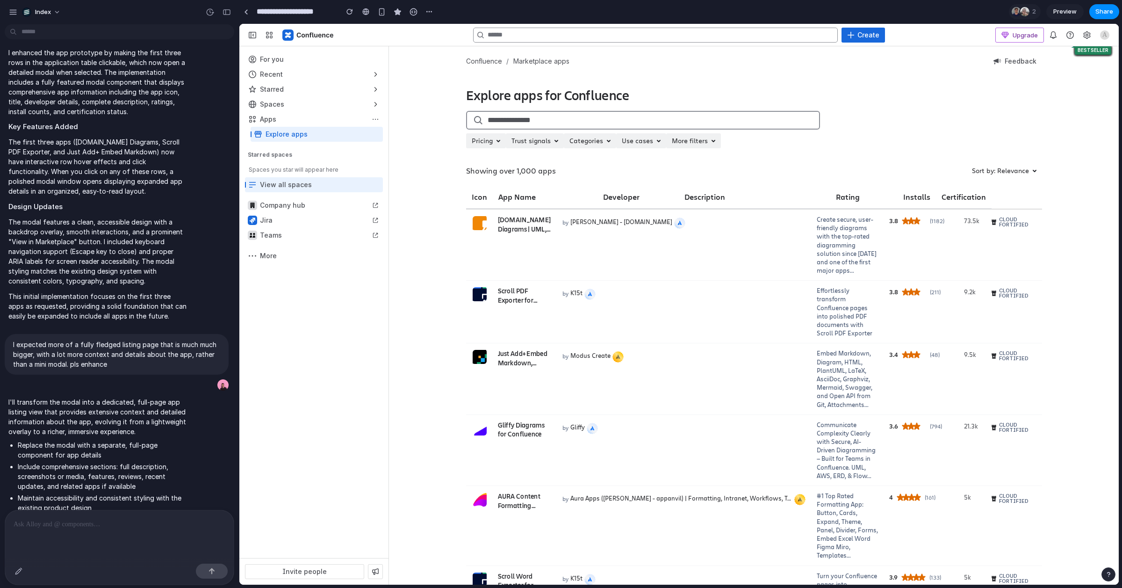
scroll to position [990, 0]
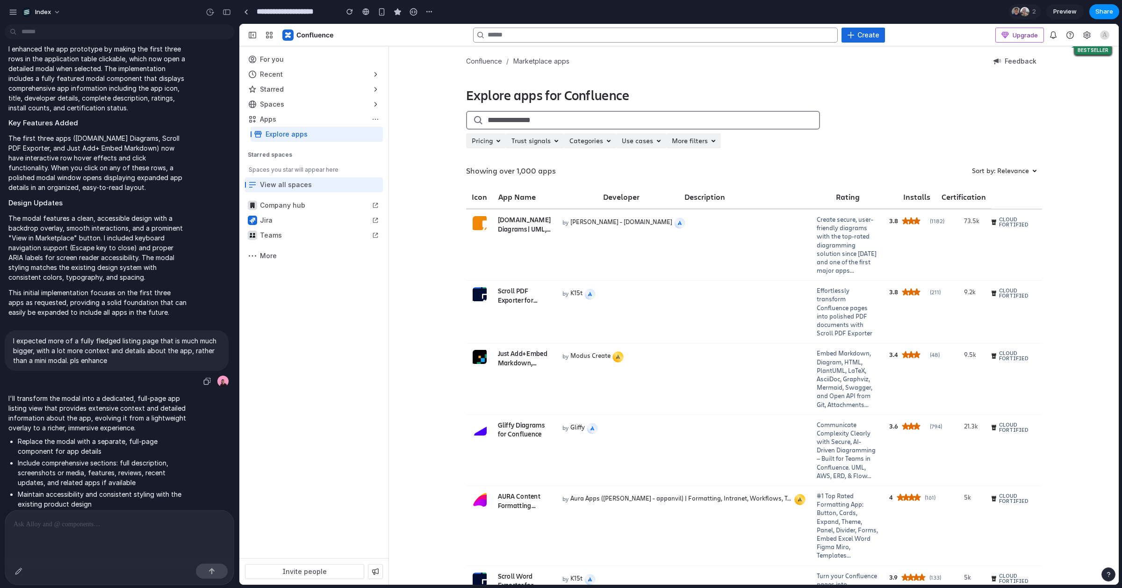
click at [72, 359] on p "I expected more of a fully fledged listing page that is much much bigger, with …" at bounding box center [116, 350] width 207 height 29
copy div "I expected more of a fully fledged listing page that is much much bigger, with …"
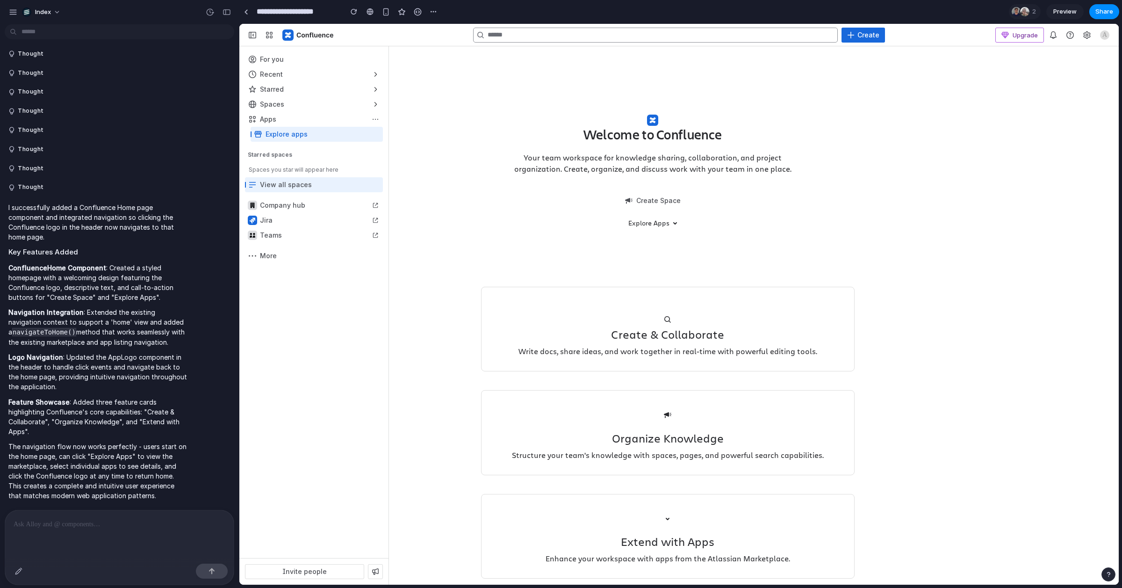
scroll to position [43, 0]
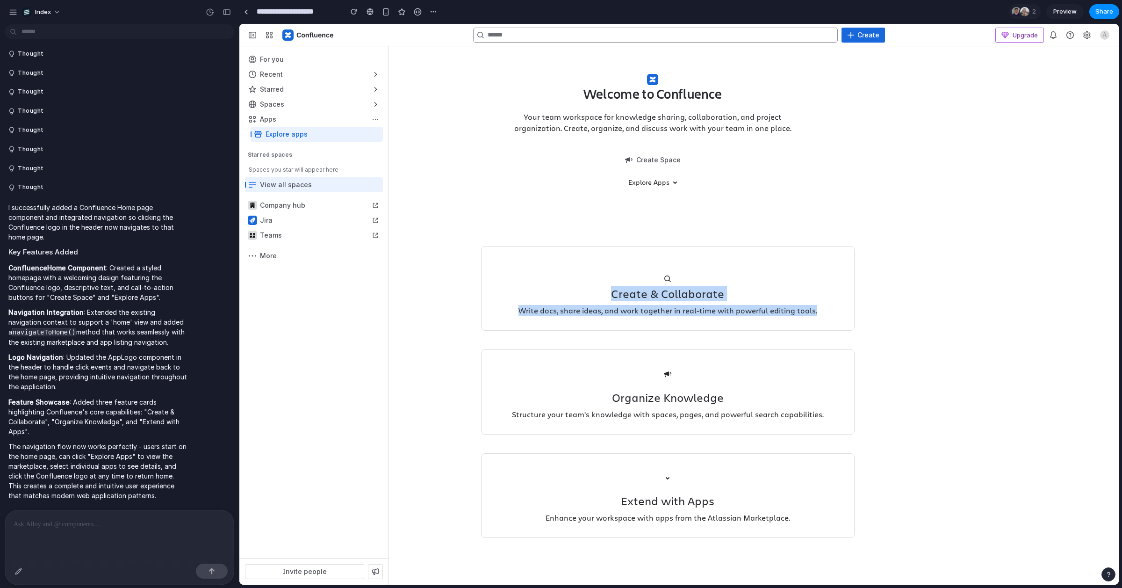
drag, startPoint x: 662, startPoint y: 336, endPoint x: 593, endPoint y: 196, distance: 156.2
click at [594, 196] on div "Welcome to Confluence Your team workspace for knowledge sharing, collaboration,…" at bounding box center [653, 299] width 344 height 551
click at [593, 196] on div "Welcome to Confluence Your team workspace for knowledge sharing, collaboration,…" at bounding box center [653, 121] width 344 height 194
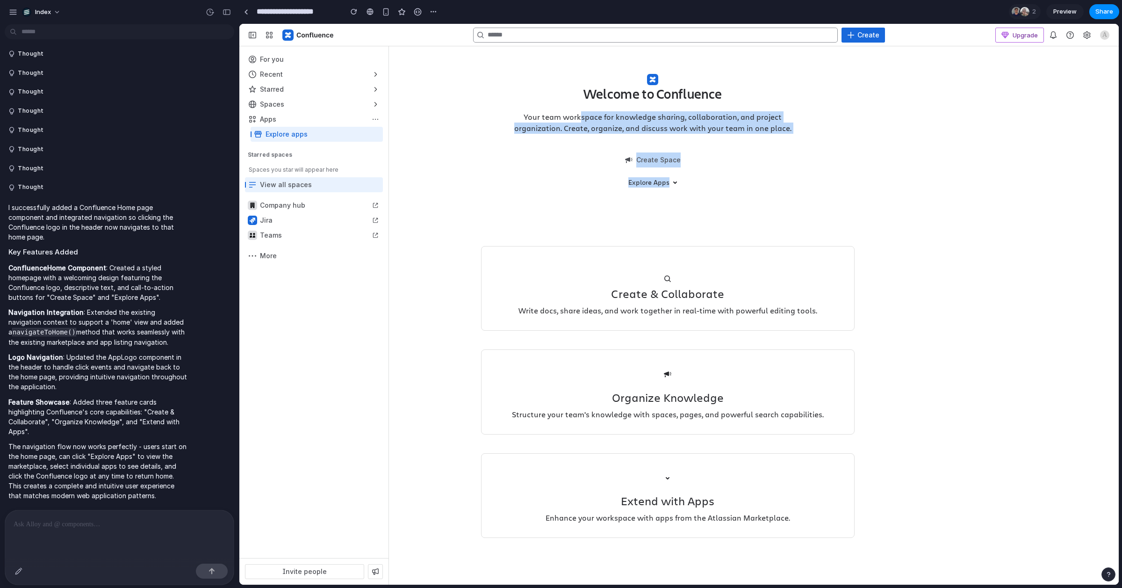
drag, startPoint x: 623, startPoint y: 158, endPoint x: 578, endPoint y: 115, distance: 61.2
click at [578, 115] on div "Welcome to Confluence Your team workspace for knowledge sharing, collaboration,…" at bounding box center [653, 121] width 344 height 194
click at [578, 115] on p "Your team workspace for knowledge sharing, collaboration, and project organizat…" at bounding box center [652, 122] width 280 height 22
drag, startPoint x: 531, startPoint y: 57, endPoint x: 728, endPoint y: 213, distance: 251.3
click at [728, 213] on div "Welcome to Confluence Your team workspace for knowledge sharing, collaboration,…" at bounding box center [653, 121] width 344 height 194
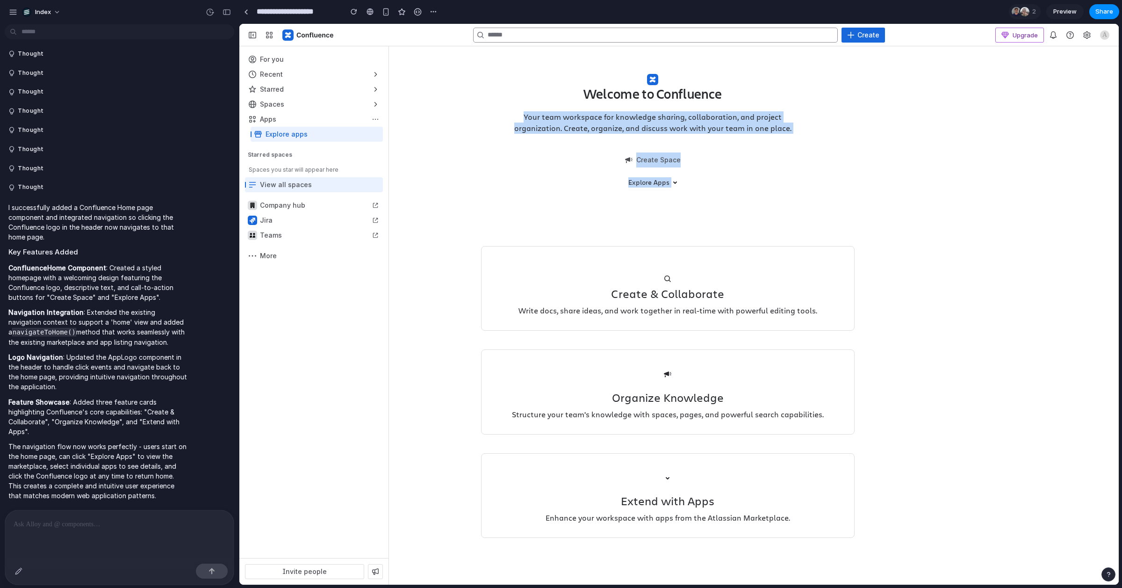
click at [728, 213] on div "Welcome to Confluence Your team workspace for knowledge sharing, collaboration,…" at bounding box center [653, 121] width 344 height 194
drag, startPoint x: 716, startPoint y: 202, endPoint x: 536, endPoint y: 87, distance: 213.3
click at [536, 87] on div "Welcome to Confluence Your team workspace for knowledge sharing, collaboration,…" at bounding box center [653, 121] width 344 height 194
drag, startPoint x: 714, startPoint y: 214, endPoint x: 549, endPoint y: 79, distance: 213.5
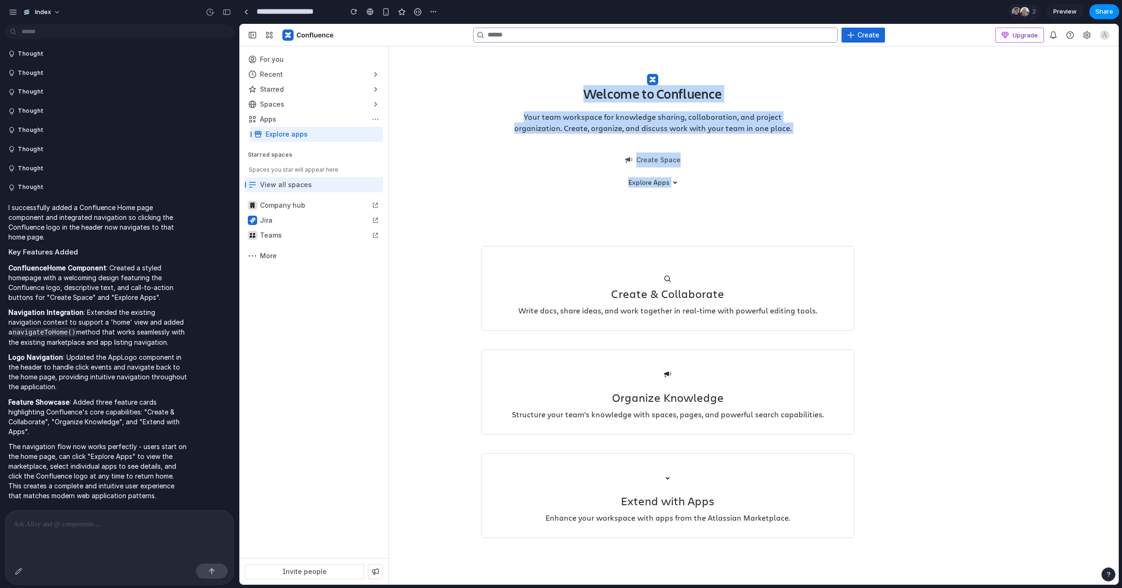
click at [551, 79] on div "Welcome to Confluence Your team workspace for knowledge sharing, collaboration,…" at bounding box center [653, 121] width 344 height 194
click at [549, 79] on div "Welcome to Confluence Your team workspace for knowledge sharing, collaboration,…" at bounding box center [653, 121] width 344 height 194
drag, startPoint x: 659, startPoint y: 72, endPoint x: 659, endPoint y: 216, distance: 144.4
click at [659, 216] on div "Welcome to Confluence Your team workspace for knowledge sharing, collaboration,…" at bounding box center [653, 299] width 344 height 551
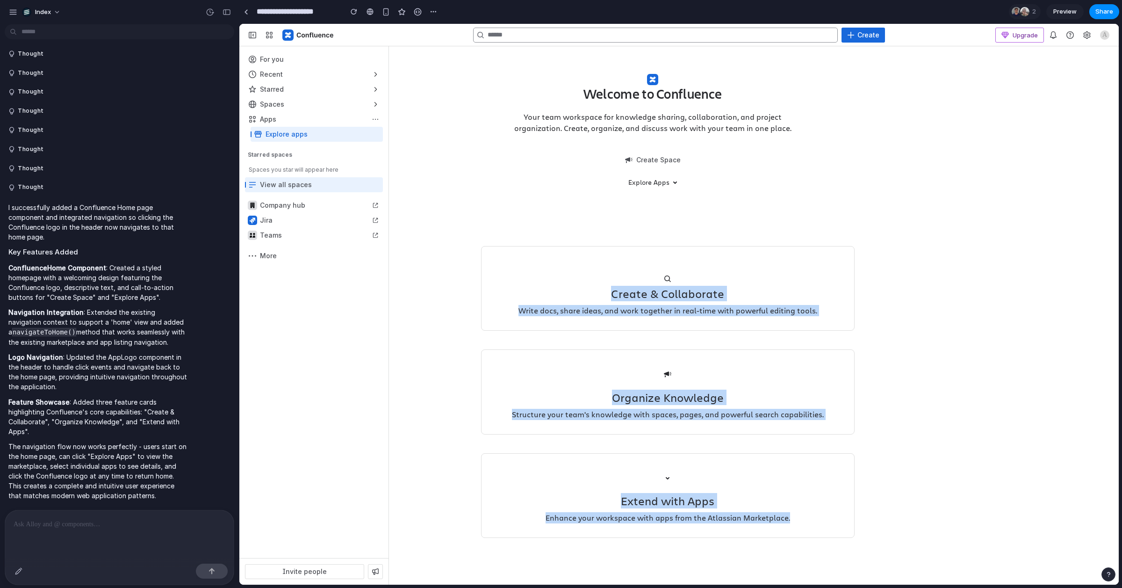
drag, startPoint x: 665, startPoint y: 534, endPoint x: 661, endPoint y: 141, distance: 392.6
click at [662, 145] on div "Welcome to Confluence Your team workspace for knowledge sharing, collaboration,…" at bounding box center [653, 299] width 344 height 551
click at [661, 141] on div "Welcome to Confluence Your team workspace for knowledge sharing, collaboration,…" at bounding box center [653, 121] width 344 height 194
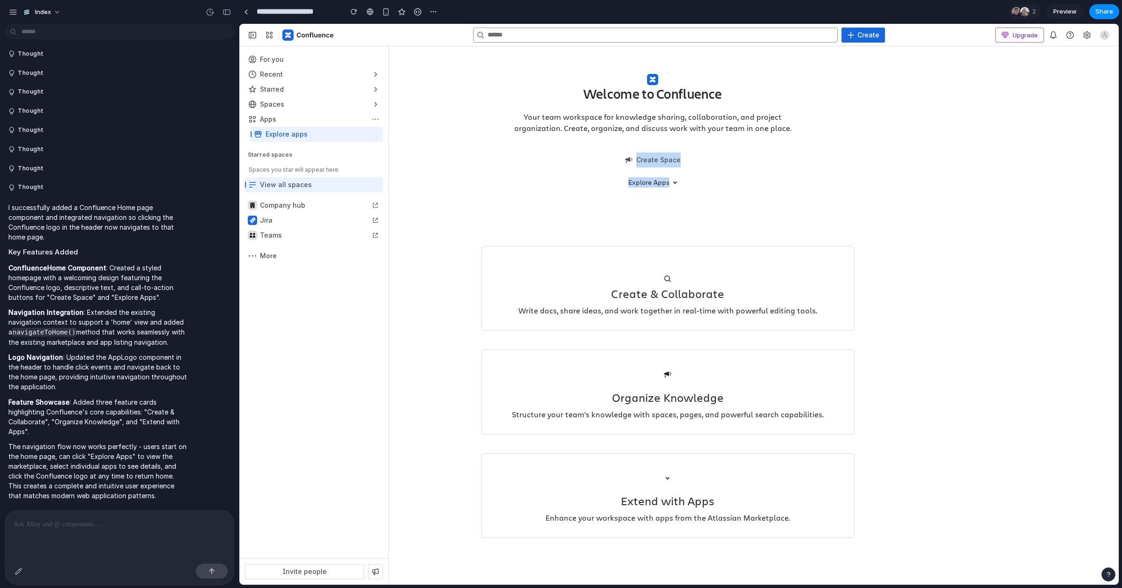
drag, startPoint x: 657, startPoint y: 133, endPoint x: 658, endPoint y: 233, distance: 100.0
click at [658, 232] on div "Welcome to Confluence Your team workspace for knowledge sharing, collaboration,…" at bounding box center [653, 299] width 344 height 551
click at [658, 233] on div "Welcome to Confluence Your team workspace for knowledge sharing, collaboration,…" at bounding box center [653, 299] width 344 height 551
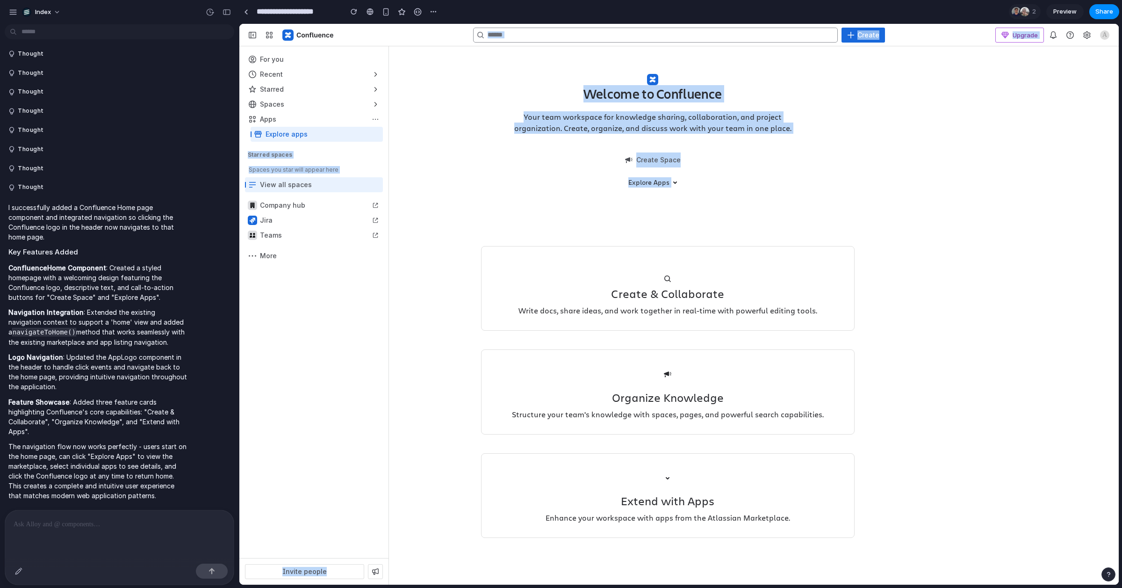
drag, startPoint x: 676, startPoint y: 254, endPoint x: 623, endPoint y: -21, distance: 280.0
click at [623, 24] on html "Skip to: Top Bar Sidebar Main Content Collapse sidebar Ctrl [ Create Upgrade No…" at bounding box center [678, 304] width 879 height 560
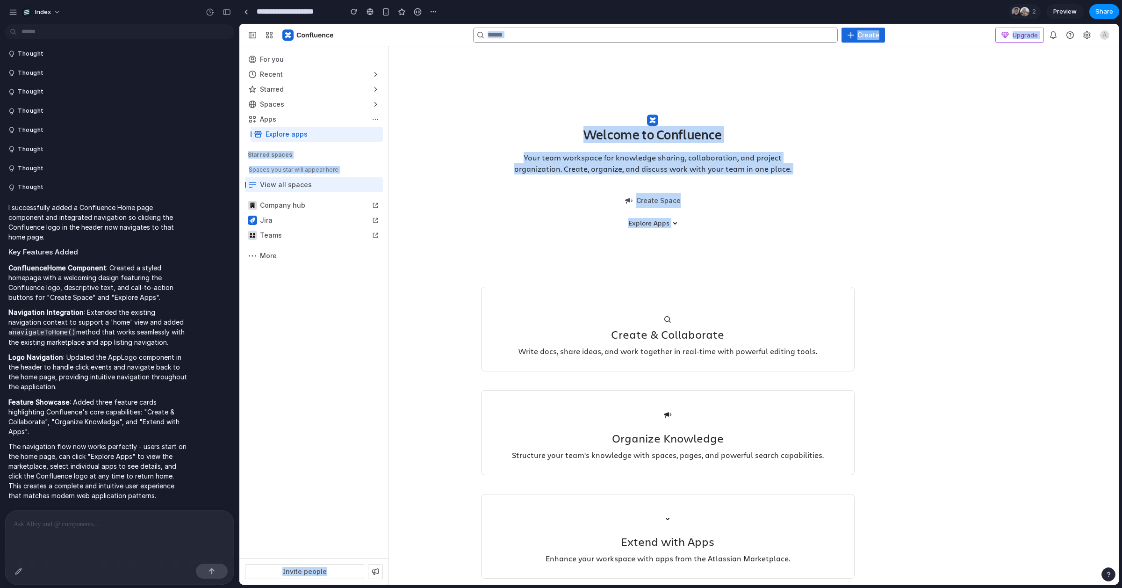
click at [631, 129] on h1 "Welcome to Confluence" at bounding box center [652, 135] width 138 height 16
drag, startPoint x: 567, startPoint y: 62, endPoint x: 727, endPoint y: 256, distance: 251.4
click at [727, 256] on div "Welcome to Confluence Your team workspace for knowledge sharing, collaboration,…" at bounding box center [754, 335] width 576 height 579
click at [727, 256] on div "Welcome to Confluence Your team workspace for knowledge sharing, collaboration,…" at bounding box center [653, 162] width 344 height 194
drag, startPoint x: 753, startPoint y: 262, endPoint x: 487, endPoint y: 100, distance: 311.0
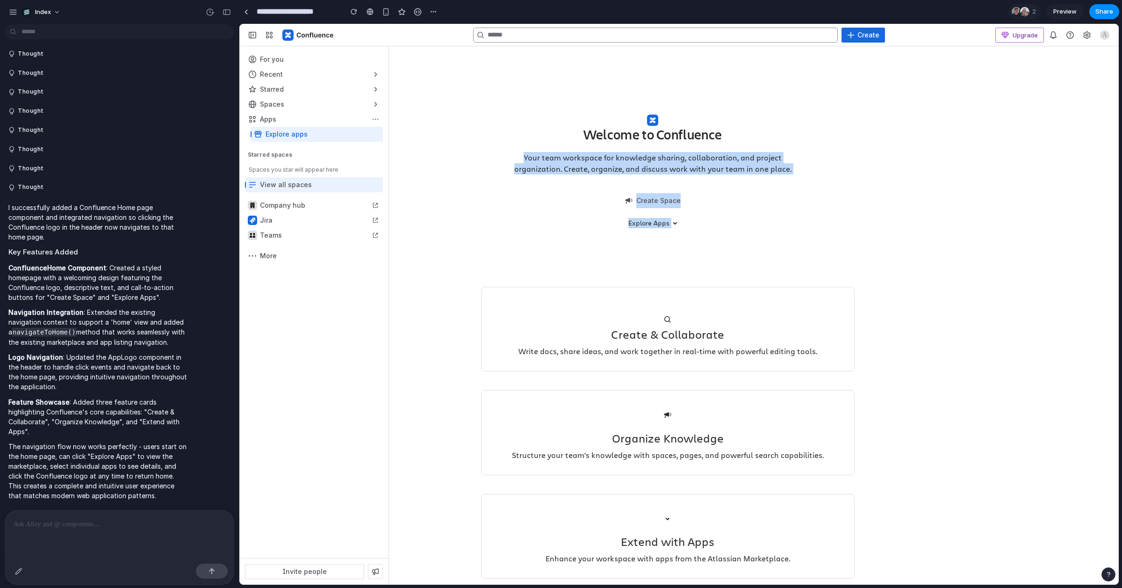
click at [487, 100] on div "Welcome to Confluence Your team workspace for knowledge sharing, collaboration,…" at bounding box center [653, 340] width 344 height 551
click at [487, 100] on div "Welcome to Confluence Your team workspace for knowledge sharing, collaboration,…" at bounding box center [653, 162] width 344 height 194
drag, startPoint x: 476, startPoint y: 79, endPoint x: 792, endPoint y: 308, distance: 389.7
click at [792, 308] on div "Welcome to Confluence Your team workspace for knowledge sharing, collaboration,…" at bounding box center [653, 340] width 344 height 551
click at [792, 308] on div at bounding box center [668, 310] width 354 height 18
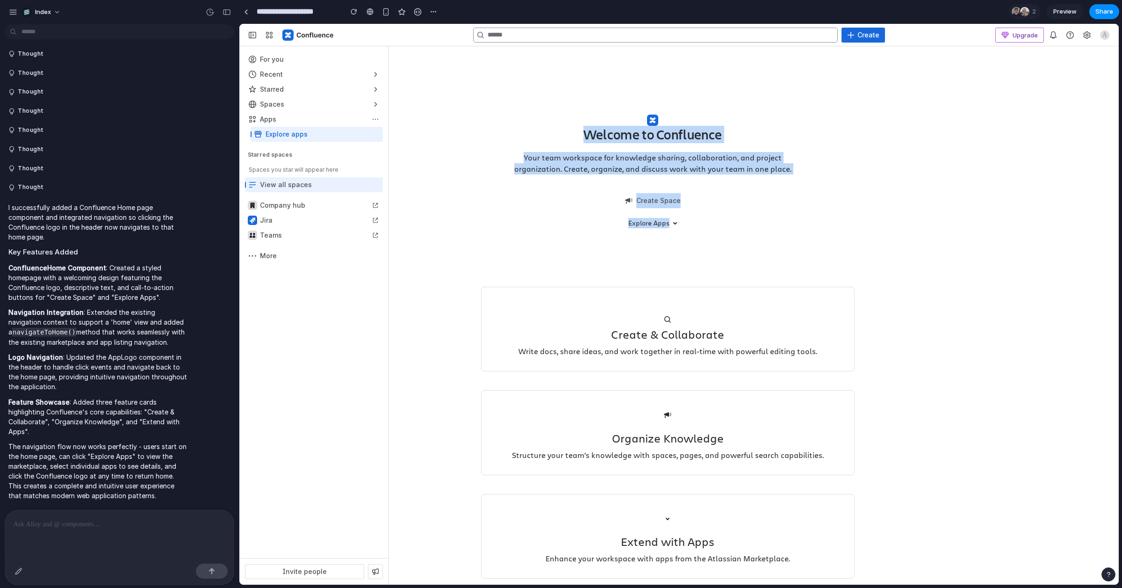
drag, startPoint x: 637, startPoint y: 249, endPoint x: 637, endPoint y: 67, distance: 181.4
click at [637, 67] on div "Welcome to Confluence Your team workspace for knowledge sharing, collaboration,…" at bounding box center [653, 162] width 344 height 194
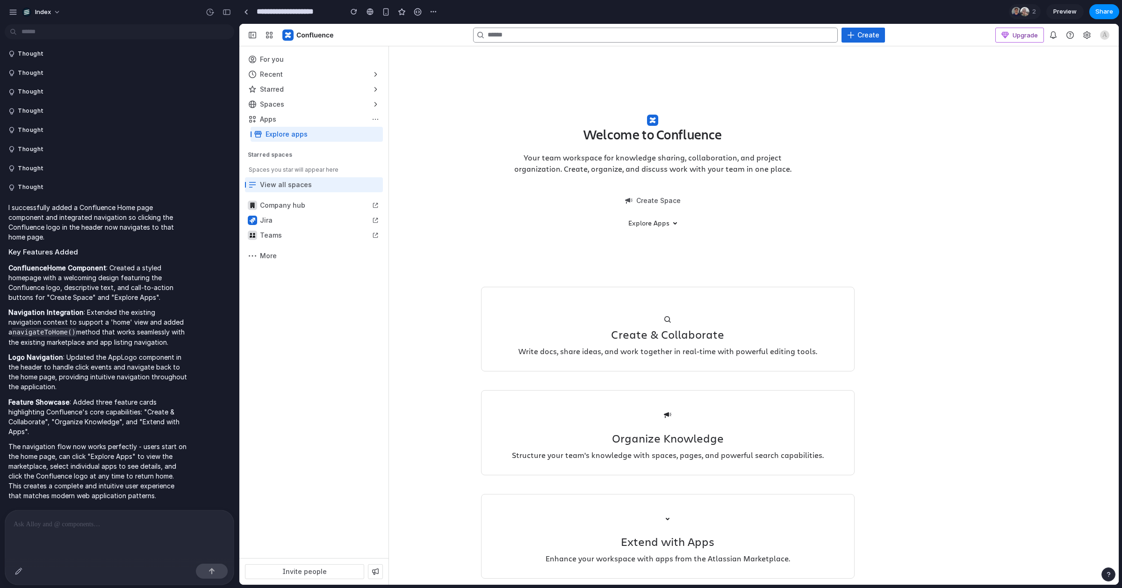
click at [637, 67] on div "Welcome to Confluence Your team workspace for knowledge sharing, collaboration,…" at bounding box center [653, 162] width 344 height 194
click at [650, 136] on h1 "Welcome to Confluence" at bounding box center [652, 135] width 138 height 16
drag, startPoint x: 648, startPoint y: 137, endPoint x: 649, endPoint y: 75, distance: 62.2
click at [649, 75] on div "Welcome to Confluence Your team workspace for knowledge sharing, collaboration,…" at bounding box center [653, 162] width 344 height 194
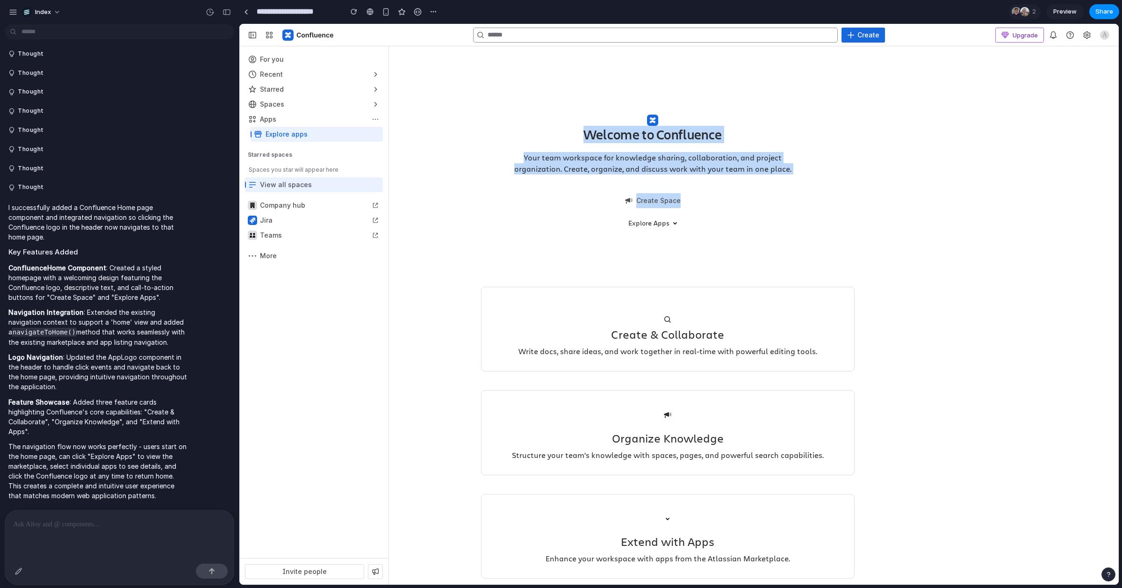
drag, startPoint x: 648, startPoint y: 75, endPoint x: 648, endPoint y: 255, distance: 180.0
click at [648, 255] on div "Welcome to Confluence Your team workspace for knowledge sharing, collaboration,…" at bounding box center [653, 162] width 344 height 194
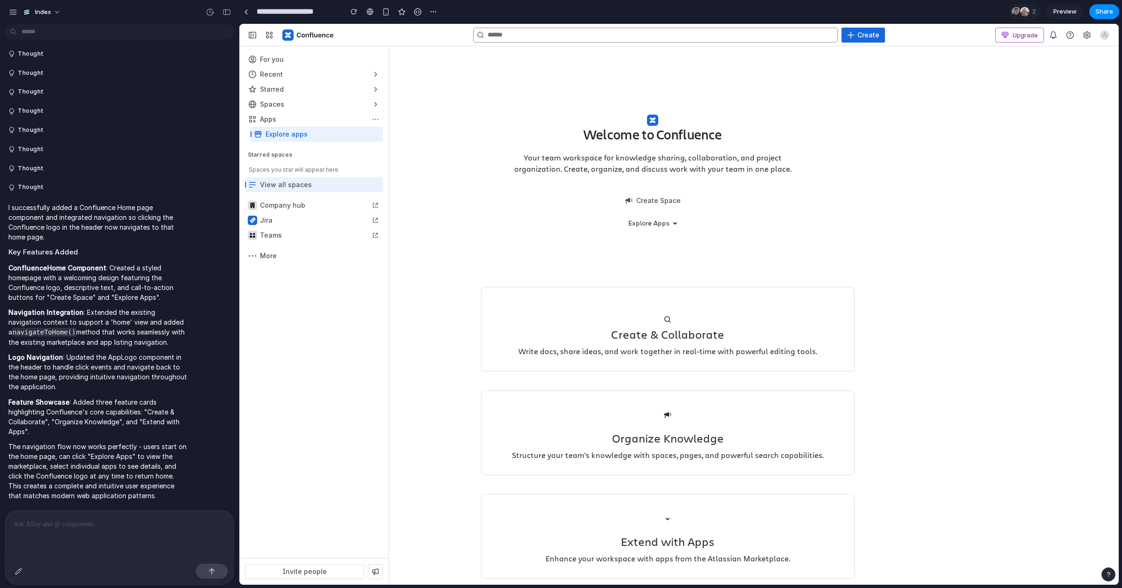
drag, startPoint x: 648, startPoint y: 255, endPoint x: 648, endPoint y: 240, distance: 15.4
click at [648, 248] on div "Welcome to Confluence Your team workspace for knowledge sharing, collaboration,…" at bounding box center [653, 162] width 344 height 194
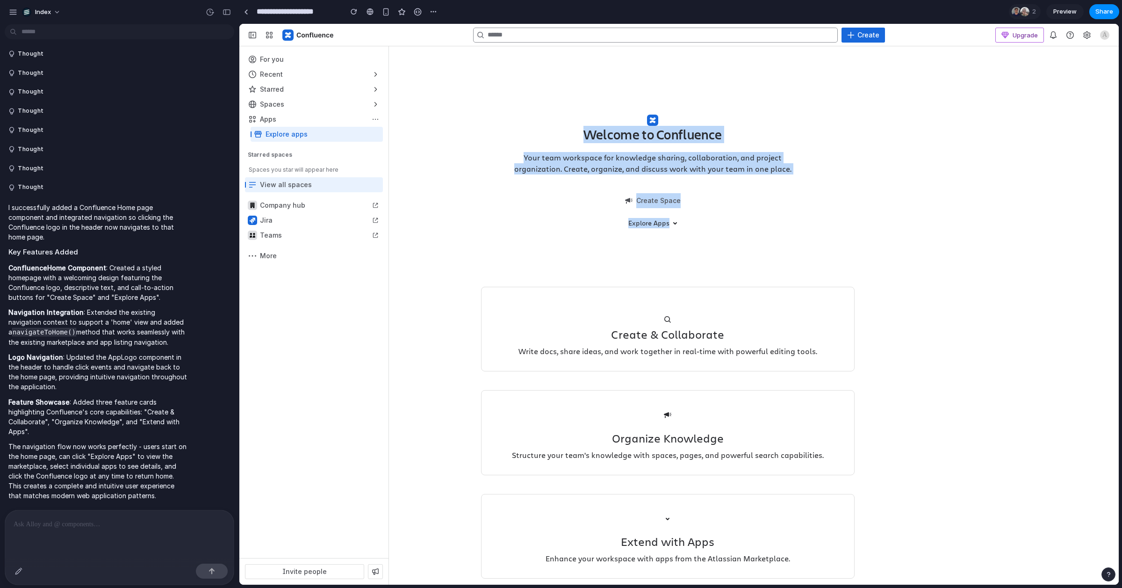
drag, startPoint x: 648, startPoint y: 240, endPoint x: 646, endPoint y: 116, distance: 123.4
click at [646, 116] on div "Welcome to Confluence Your team workspace for knowledge sharing, collaboration,…" at bounding box center [653, 162] width 344 height 194
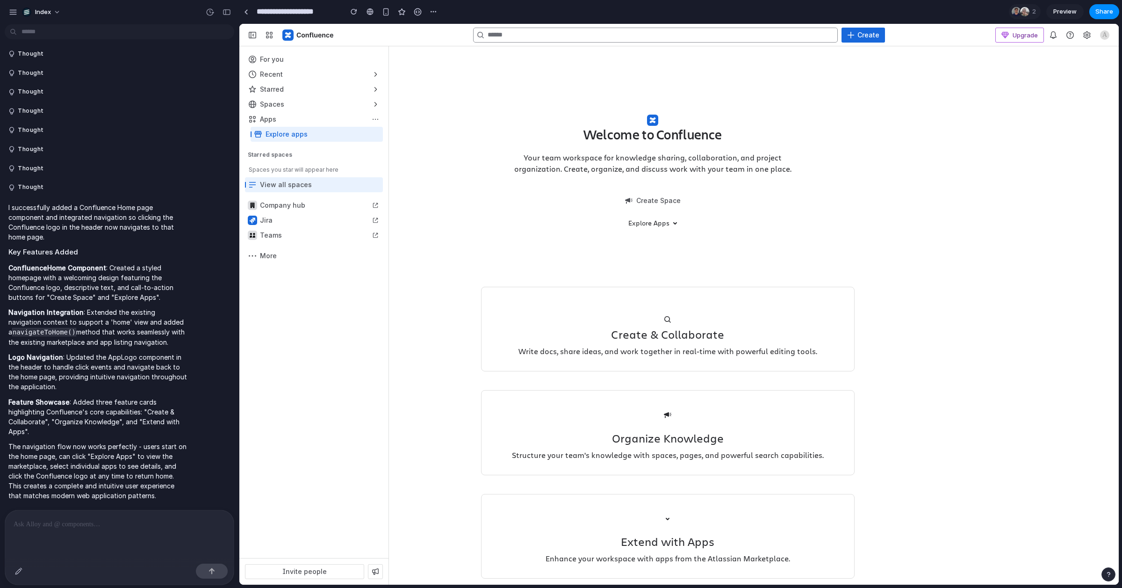
click at [646, 104] on div "Welcome to Confluence Your team workspace for knowledge sharing, collaboration,…" at bounding box center [653, 162] width 344 height 194
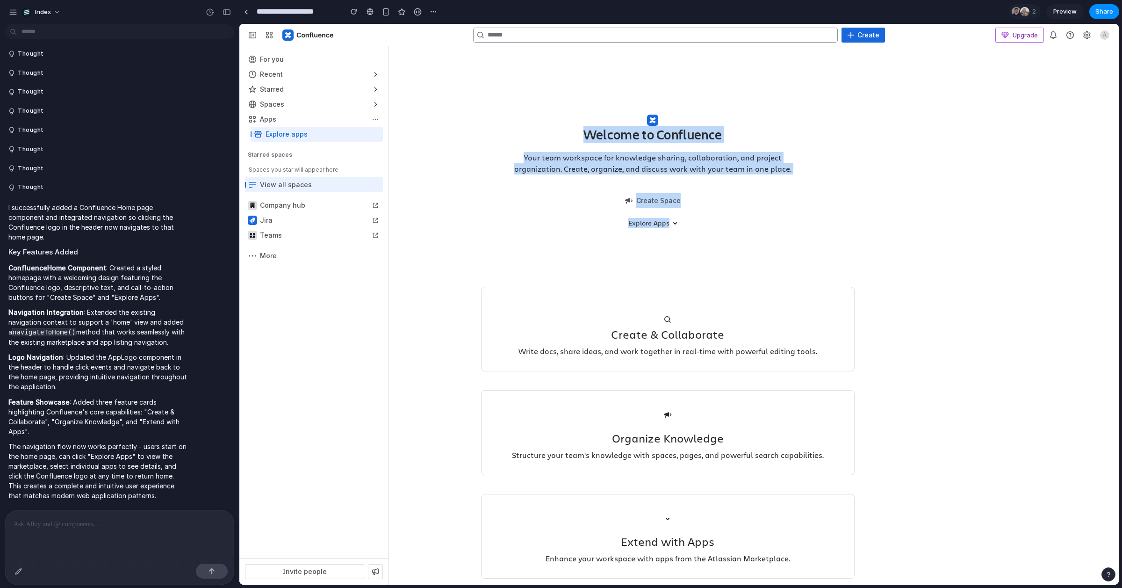
drag, startPoint x: 646, startPoint y: 91, endPoint x: 646, endPoint y: 233, distance: 142.1
click at [646, 234] on div "Welcome to Confluence Your team workspace for knowledge sharing, collaboration,…" at bounding box center [653, 162] width 344 height 194
click at [646, 233] on div "Welcome to Confluence Your team workspace for knowledge sharing, collaboration,…" at bounding box center [653, 162] width 344 height 194
drag, startPoint x: 646, startPoint y: 233, endPoint x: 649, endPoint y: 4, distance: 229.0
click at [649, 24] on html "Skip to: Top Bar Sidebar Main Content Collapse sidebar Ctrl [ Create Upgrade No…" at bounding box center [678, 304] width 879 height 560
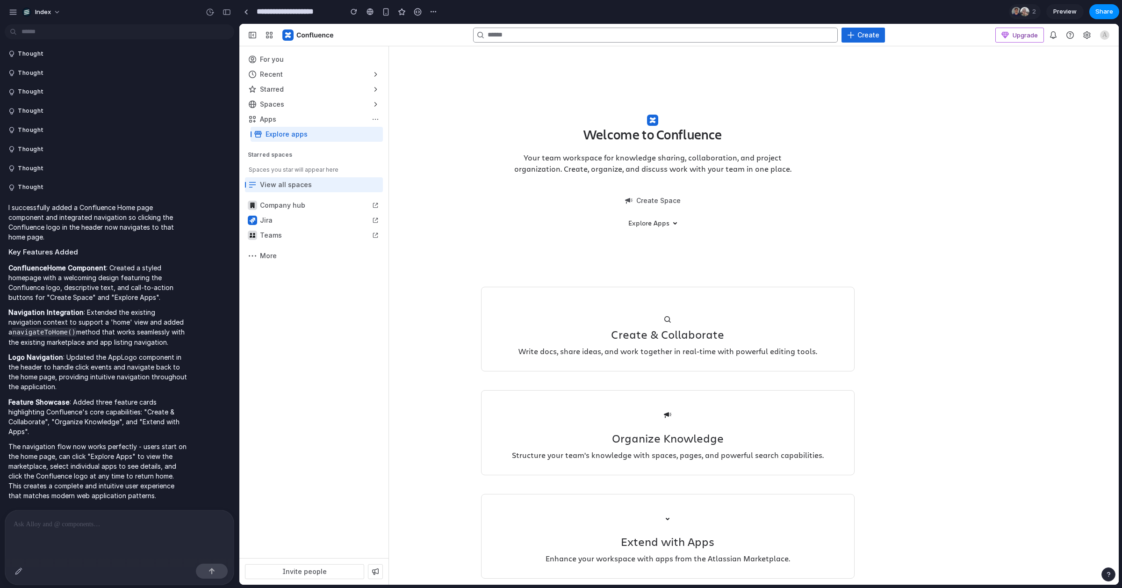
click at [642, 72] on div "Welcome to Confluence Your team workspace for knowledge sharing, collaboration,…" at bounding box center [653, 162] width 344 height 194
drag, startPoint x: 642, startPoint y: 229, endPoint x: 645, endPoint y: 4, distance: 224.9
click at [645, 24] on html "Skip to: Top Bar Sidebar Main Content Collapse sidebar Ctrl [ Create Upgrade No…" at bounding box center [678, 304] width 879 height 560
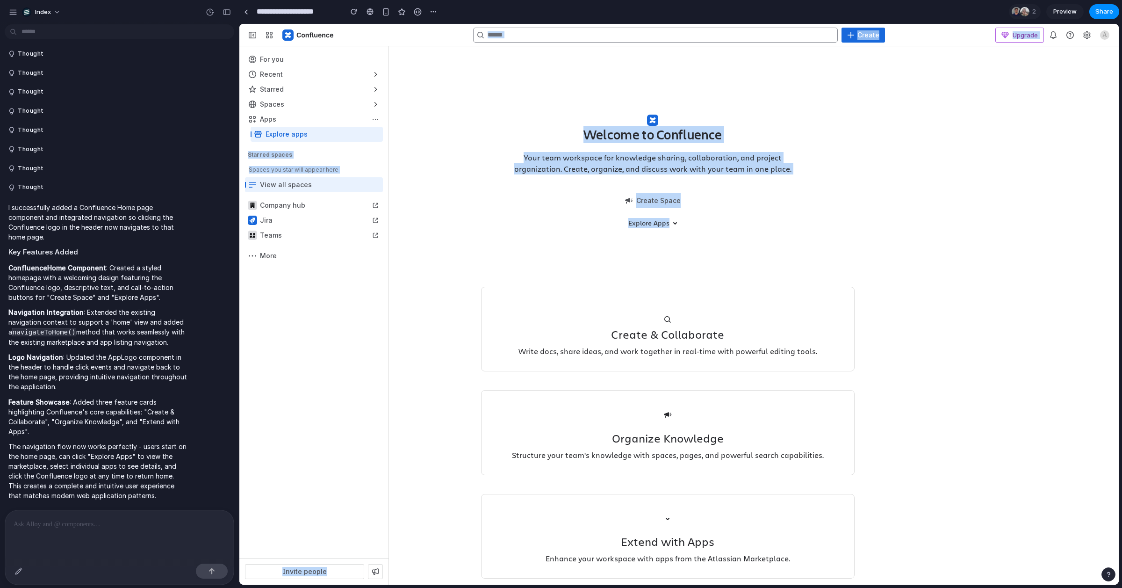
drag, startPoint x: 632, startPoint y: 261, endPoint x: 632, endPoint y: -24, distance: 285.1
click at [632, 24] on html "Skip to: Top Bar Sidebar Main Content Collapse sidebar Ctrl [ Create Upgrade No…" at bounding box center [678, 304] width 879 height 560
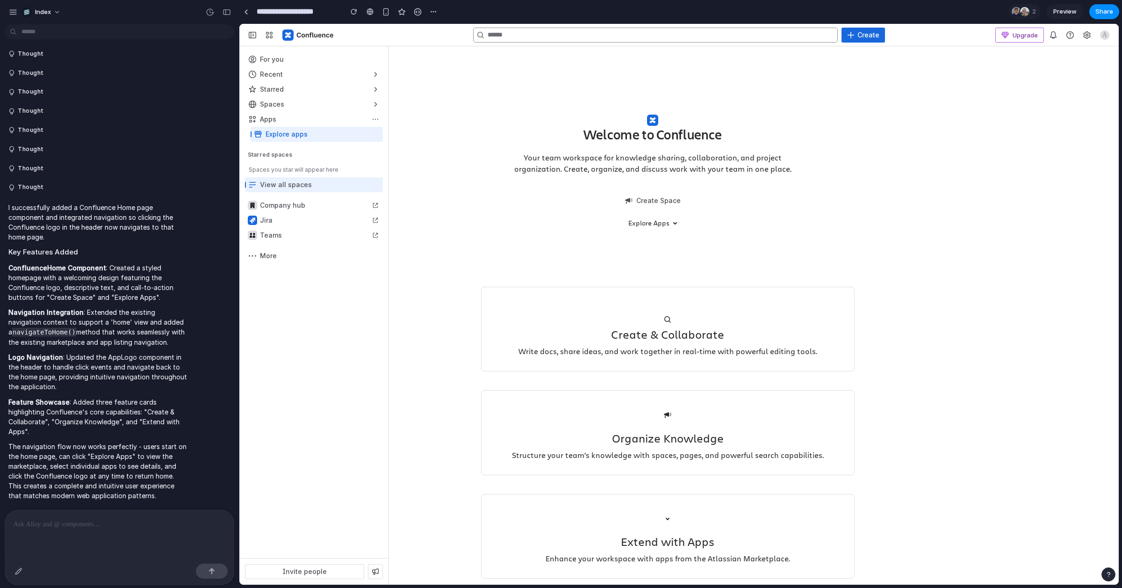
click at [618, 78] on div "Welcome to Confluence Your team workspace for knowledge sharing, collaboration,…" at bounding box center [653, 162] width 344 height 194
drag, startPoint x: 770, startPoint y: 237, endPoint x: 396, endPoint y: 67, distance: 410.0
click at [396, 67] on div "Welcome to Confluence Your team workspace for knowledge sharing, collaboration,…" at bounding box center [754, 335] width 730 height 579
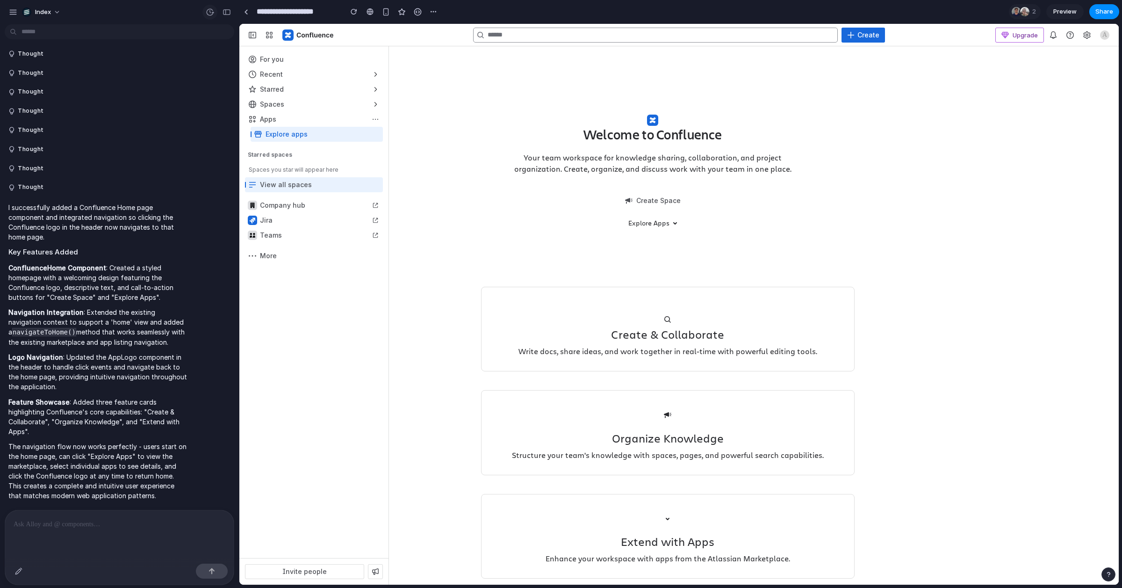
click at [208, 6] on button "button" at bounding box center [209, 12] width 15 height 15
click at [183, 76] on span "Restore" at bounding box center [188, 74] width 23 height 9
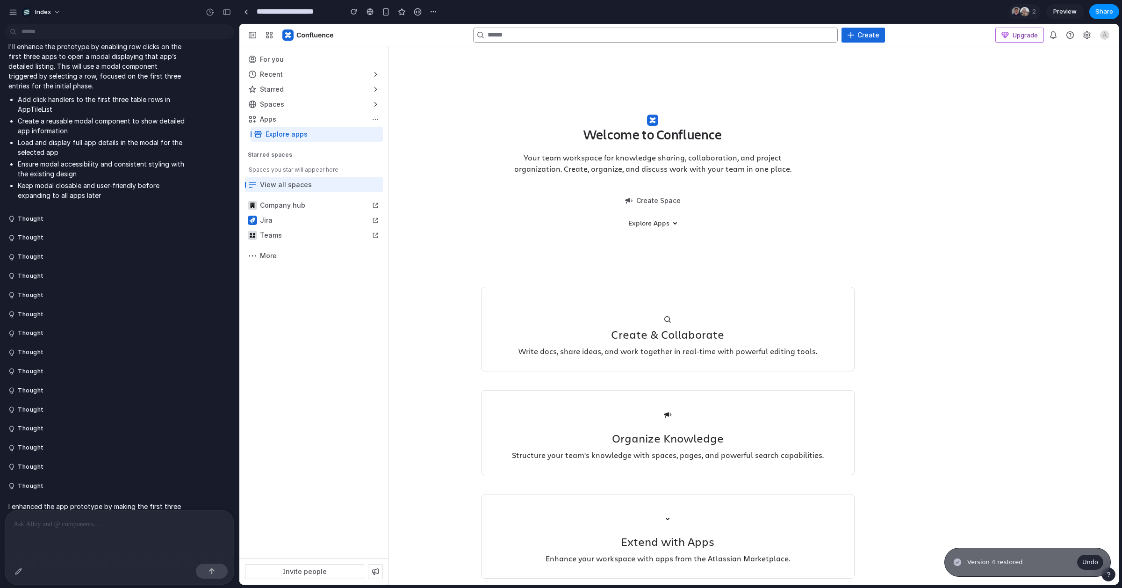
scroll to position [517, 0]
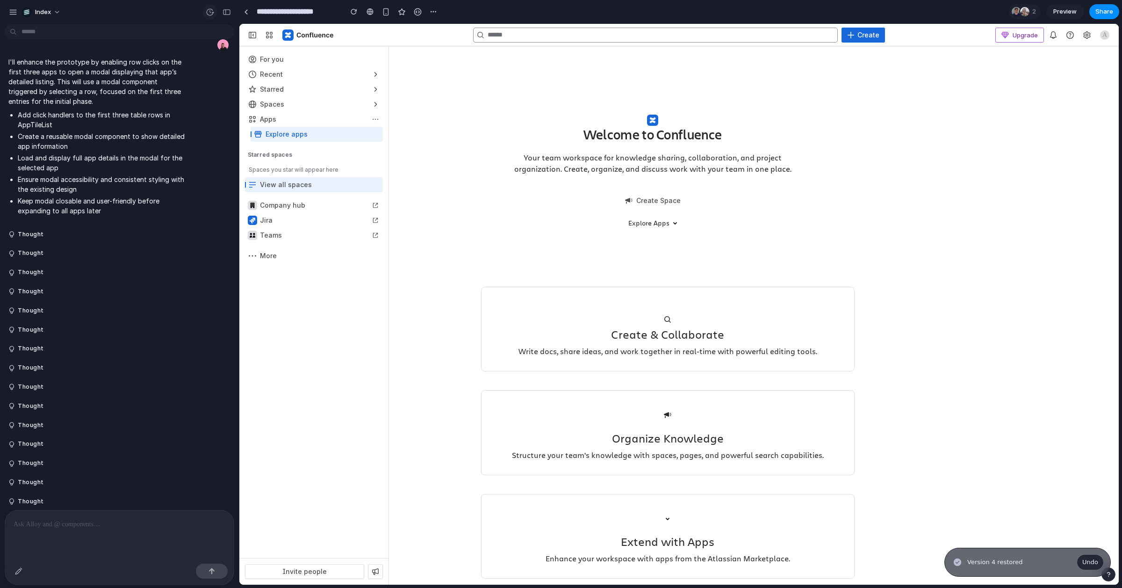
click at [212, 14] on div "button" at bounding box center [210, 12] width 8 height 8
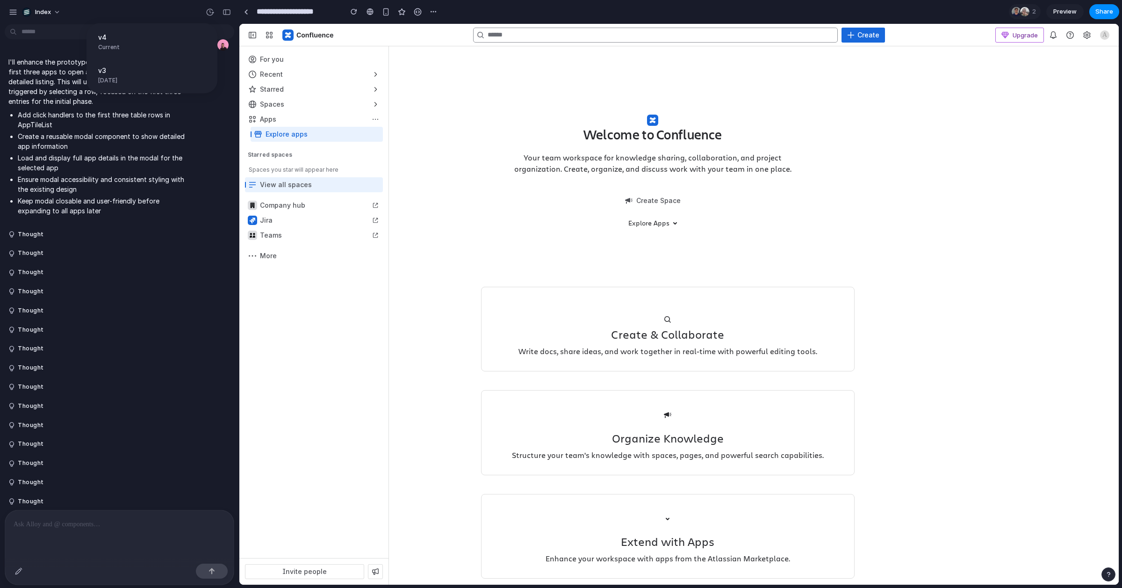
click at [515, 242] on div "v4 Current v3 2 days ago Restore" at bounding box center [561, 294] width 1122 height 588
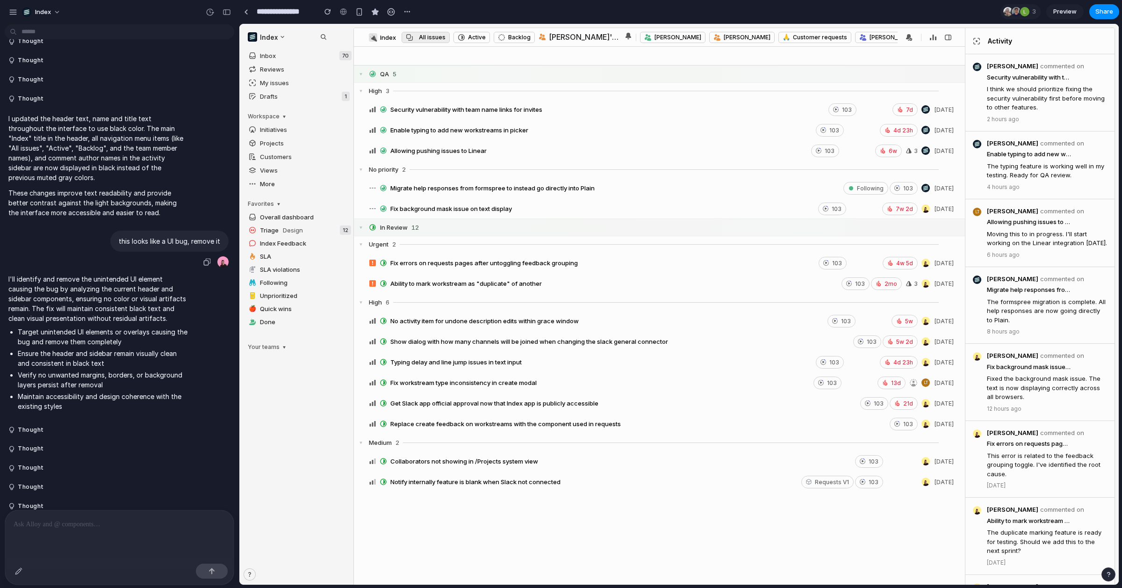
scroll to position [957, 0]
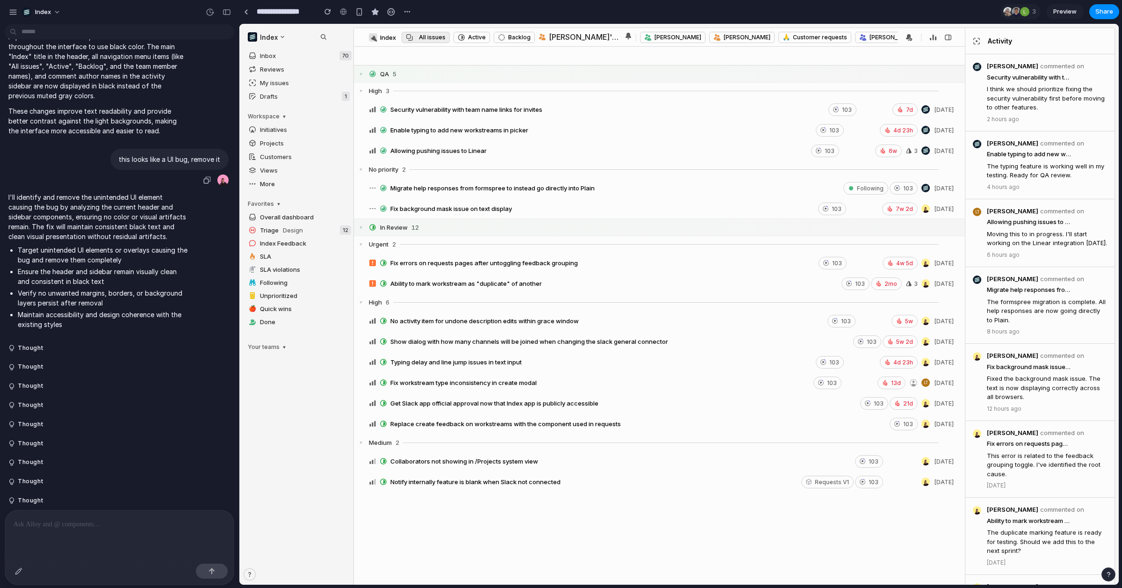
click at [125, 161] on p "this looks like a UI bug, remove it" at bounding box center [169, 159] width 101 height 10
click at [419, 171] on div "No priority 2 2" at bounding box center [659, 169] width 611 height 17
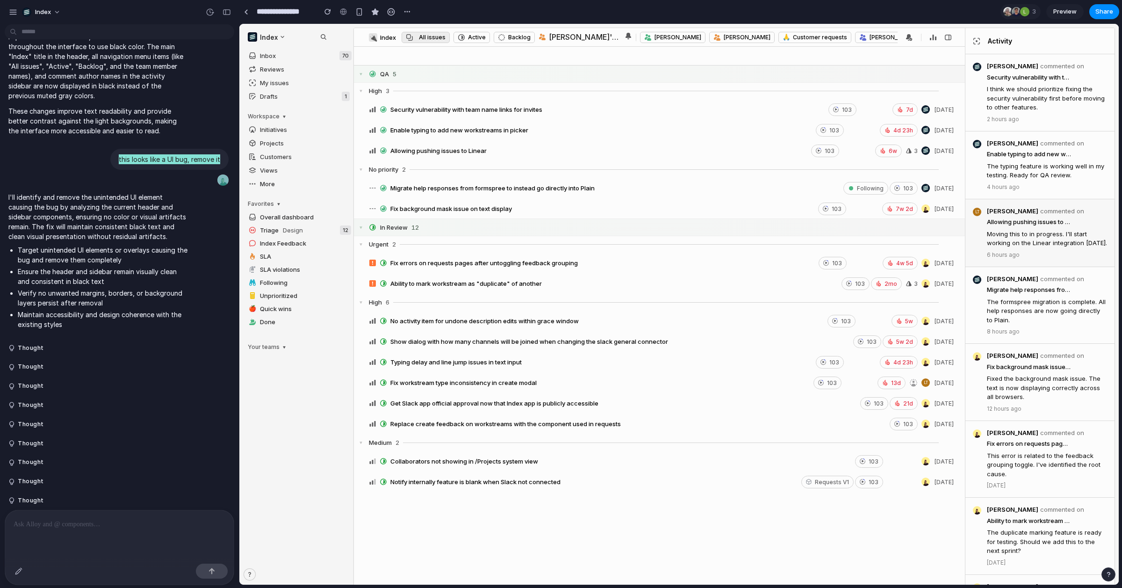
drag, startPoint x: 1047, startPoint y: 51, endPoint x: 1047, endPoint y: 237, distance: 186.0
click at [1047, 237] on div "Activity Sarah Chen commented on Security vulnerability with team name links fo…" at bounding box center [1040, 339] width 150 height 623
click at [1047, 237] on div "Moving this to in progress. I'll start working on the Linear integration today." at bounding box center [1047, 239] width 120 height 18
click at [202, 226] on div "I'll identify and remove the unintended UI element causing the bug by analyzing…" at bounding box center [117, 262] width 224 height 152
click at [132, 188] on div "I'll identify and remove the unintended UI element causing the bug by analyzing…" at bounding box center [98, 262] width 186 height 152
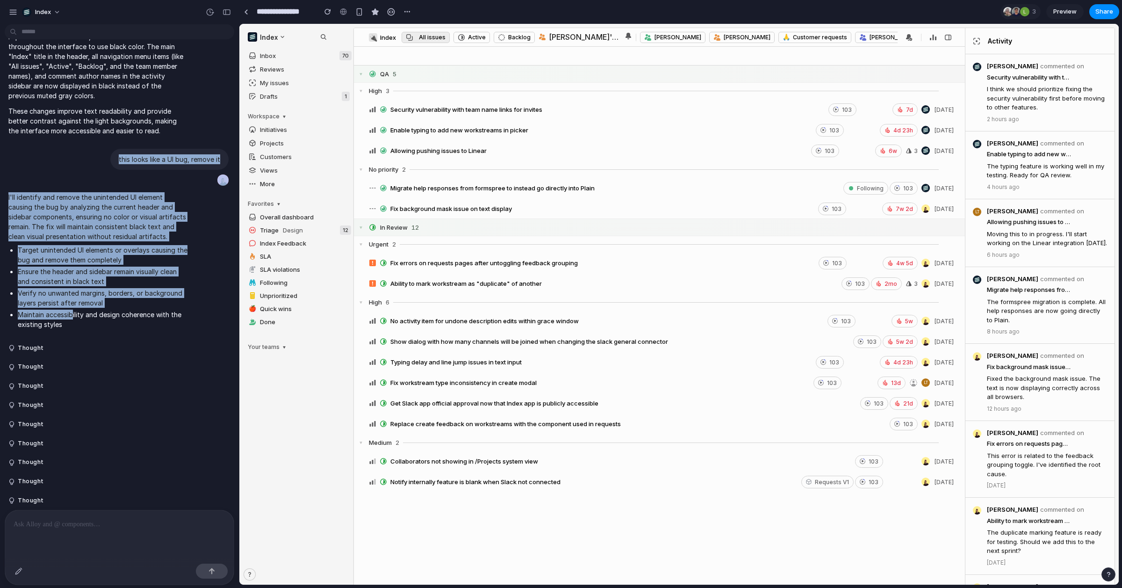
drag, startPoint x: 73, startPoint y: 327, endPoint x: 85, endPoint y: 146, distance: 181.3
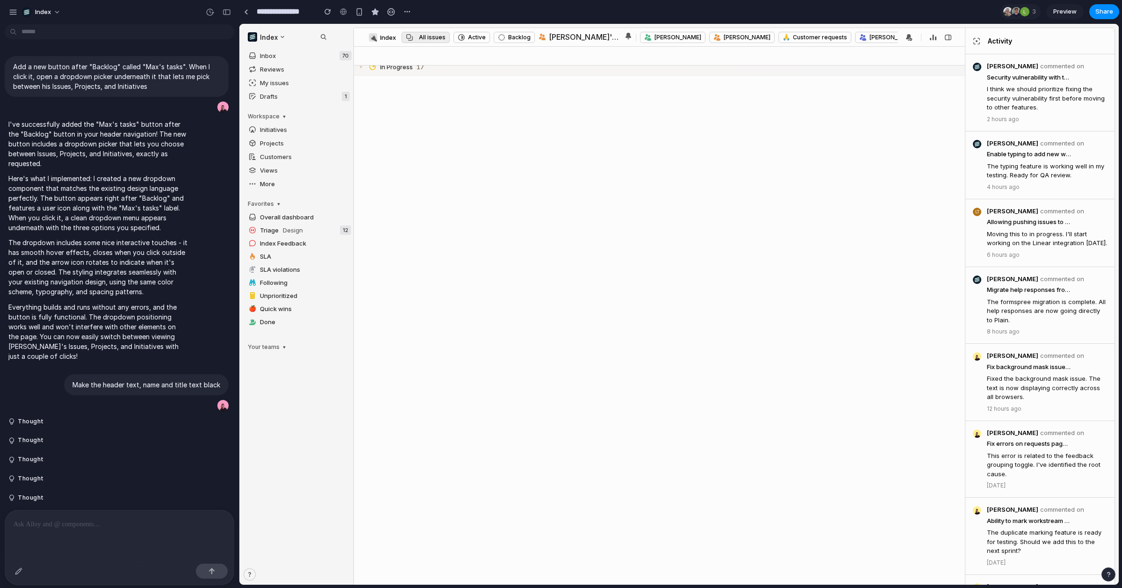
scroll to position [0, 0]
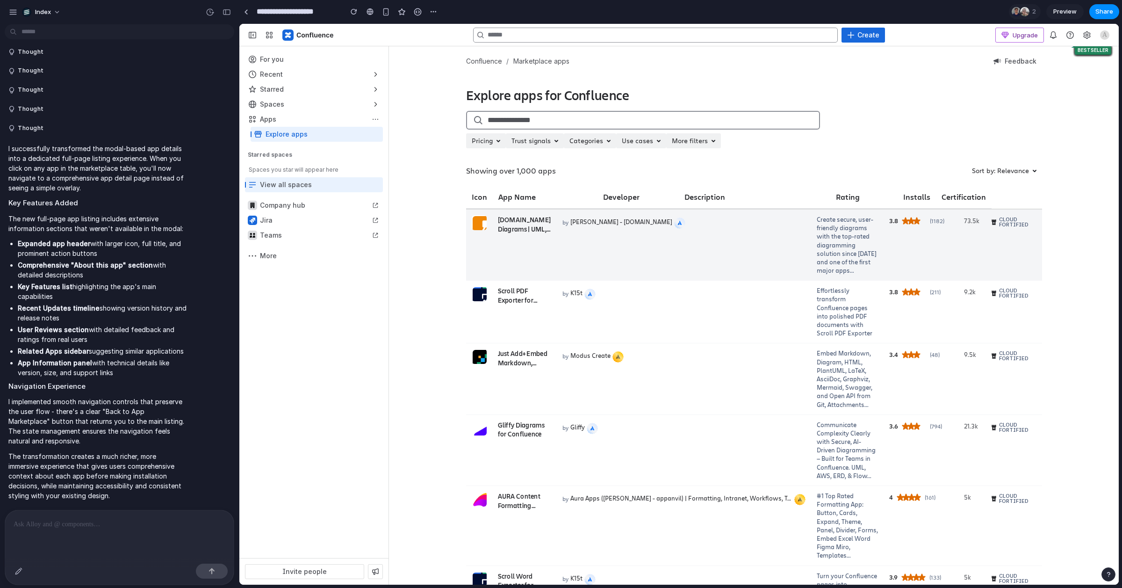
click at [521, 253] on td "[DOMAIN_NAME] Diagrams | UML, BPMN, AWS, ERD, & Flowcharts SPOTLIGHT" at bounding box center [524, 244] width 65 height 71
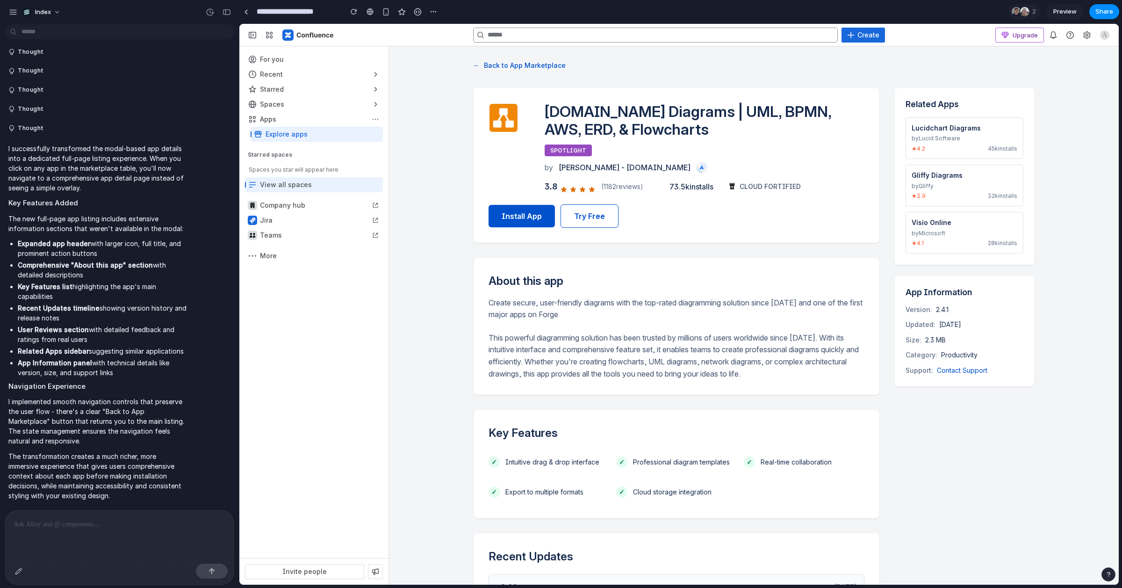
click at [503, 66] on button "← Back to App Marketplace" at bounding box center [519, 64] width 92 height 15
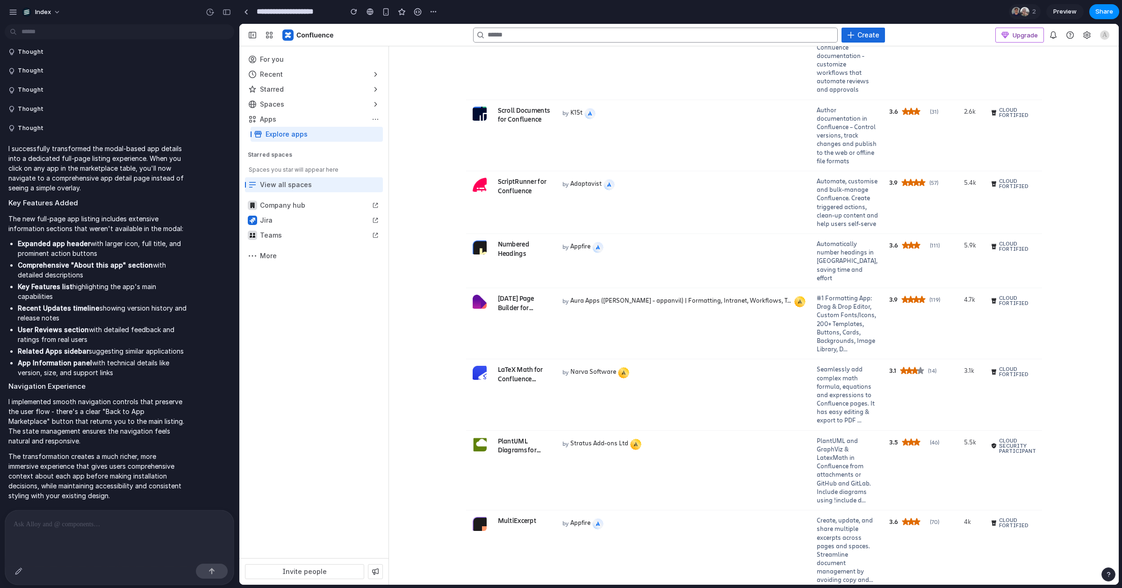
scroll to position [950, 0]
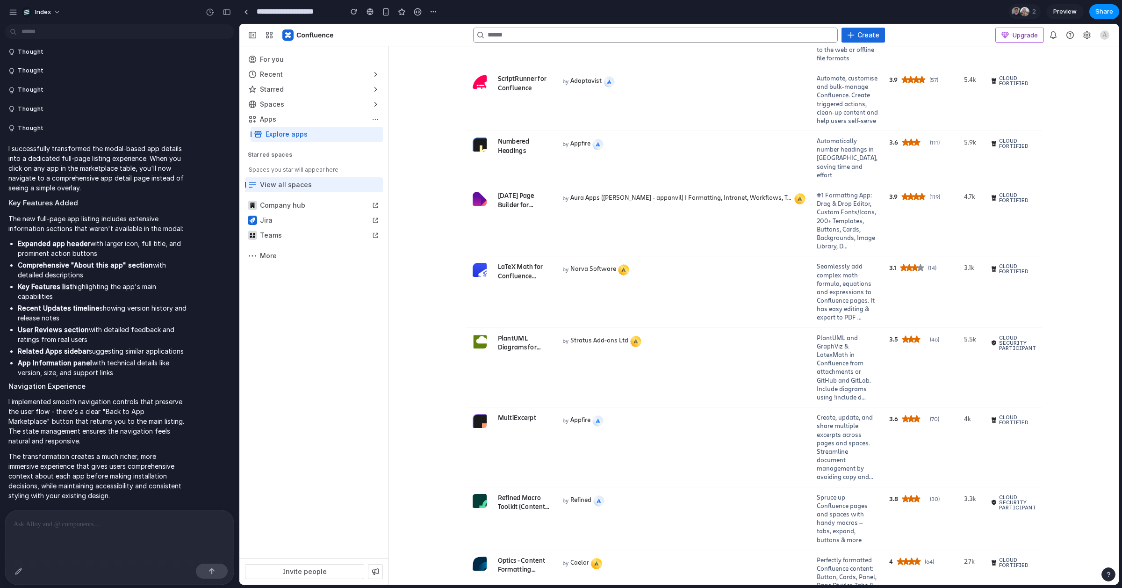
click at [713, 347] on div "by Stratus Add-ons Ltd" at bounding box center [683, 340] width 243 height 14
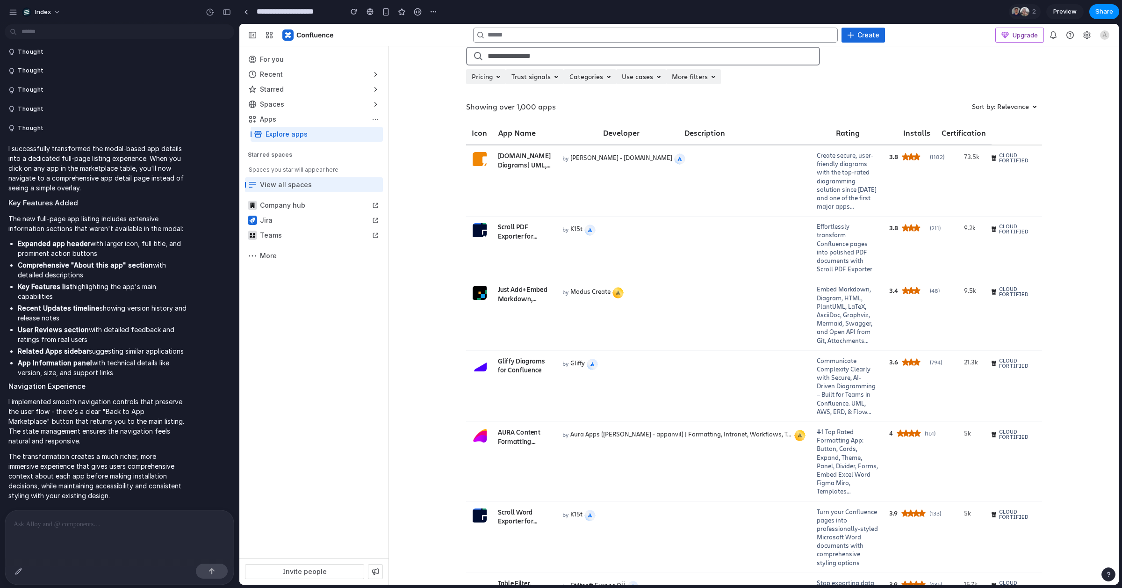
scroll to position [0, 0]
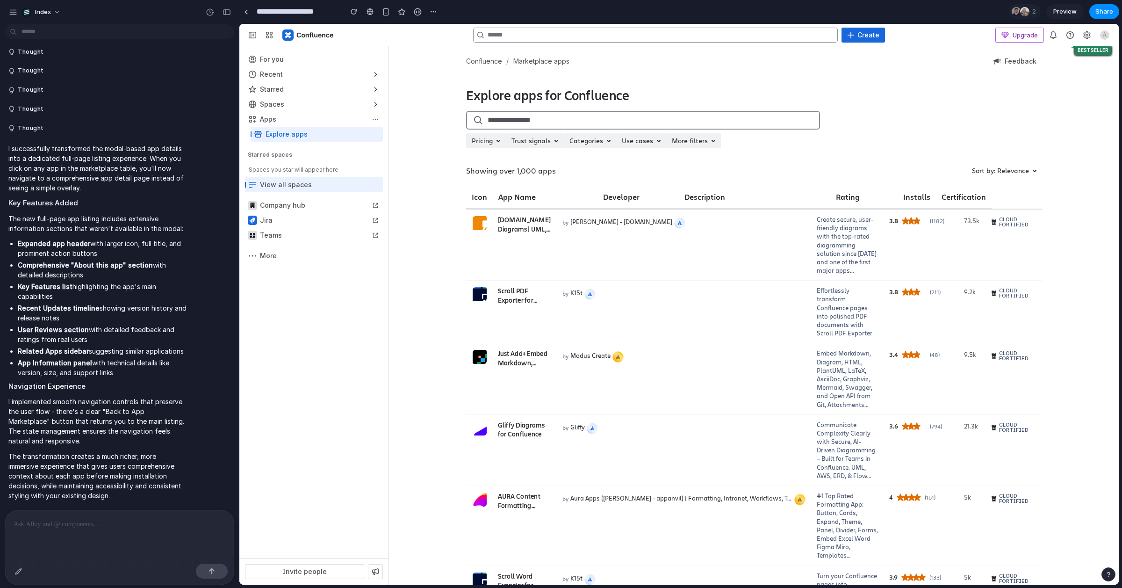
click at [1080, 51] on div "BESTSELLER" at bounding box center [1093, 48] width 36 height 9
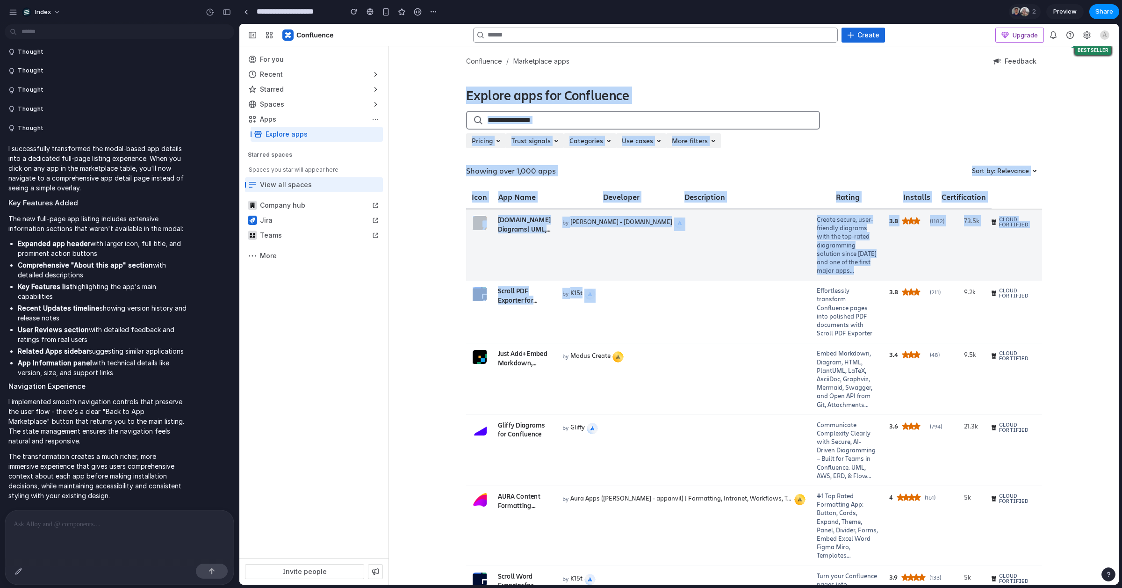
drag, startPoint x: 963, startPoint y: 128, endPoint x: 741, endPoint y: 343, distance: 309.7
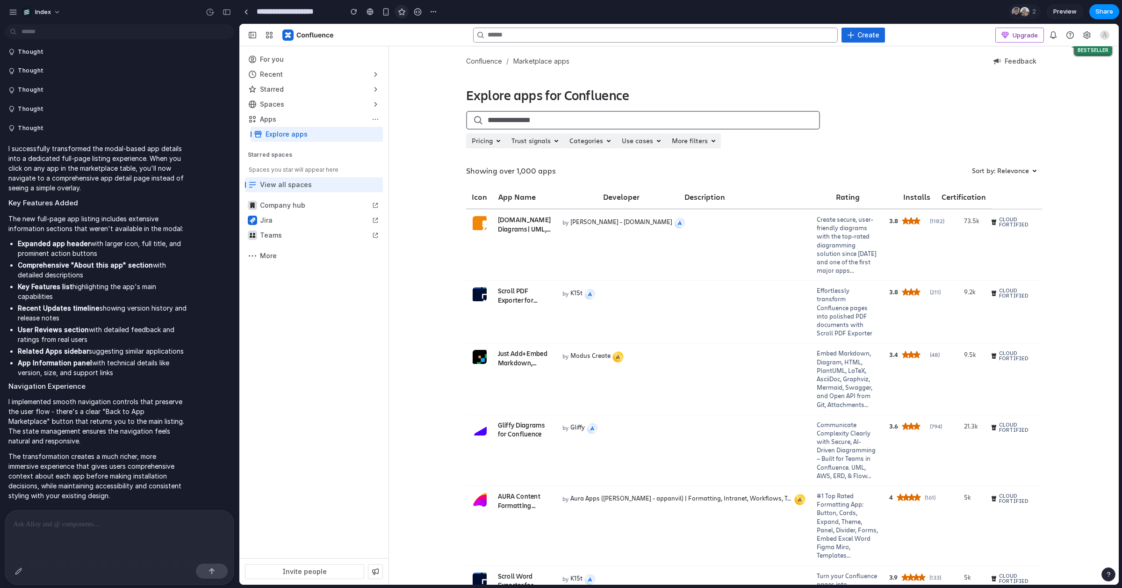
click at [403, 16] on button "button" at bounding box center [401, 12] width 14 height 14
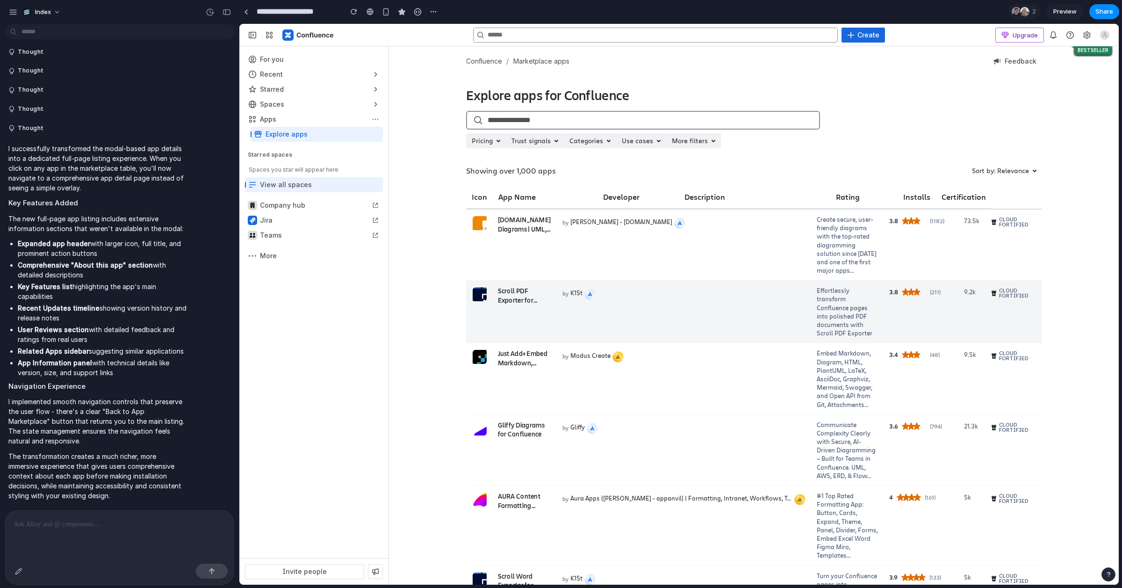
click at [603, 285] on td "by K15t" at bounding box center [684, 311] width 254 height 63
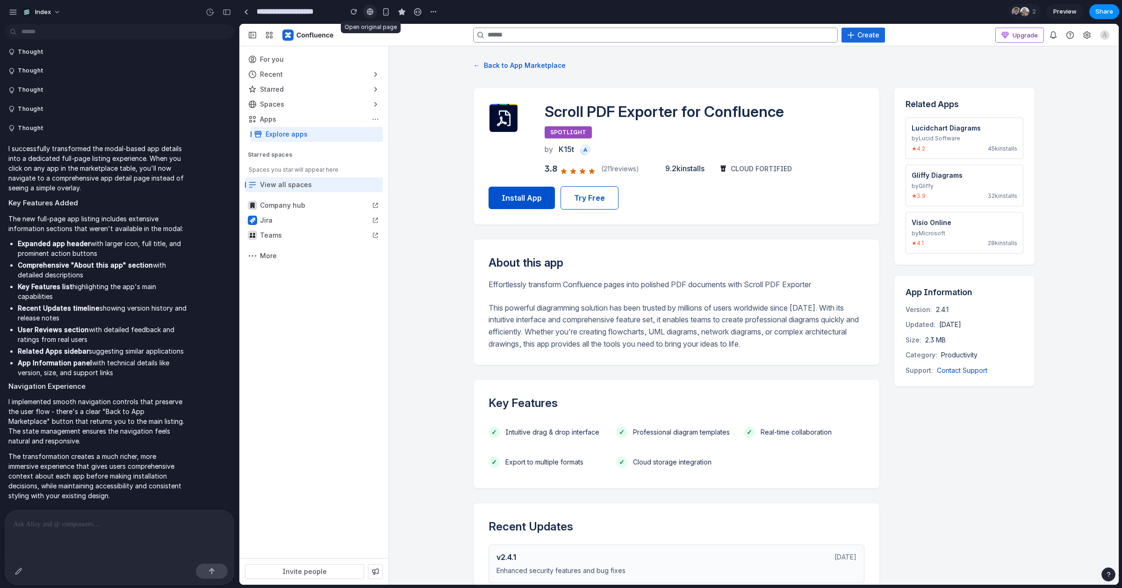
click at [374, 12] on link at bounding box center [370, 12] width 14 height 14
click at [412, 137] on div "← Back to App Marketplace Scroll PDF Exporter for Confluence SPOTLIGHT by K15t …" at bounding box center [754, 487] width 730 height 882
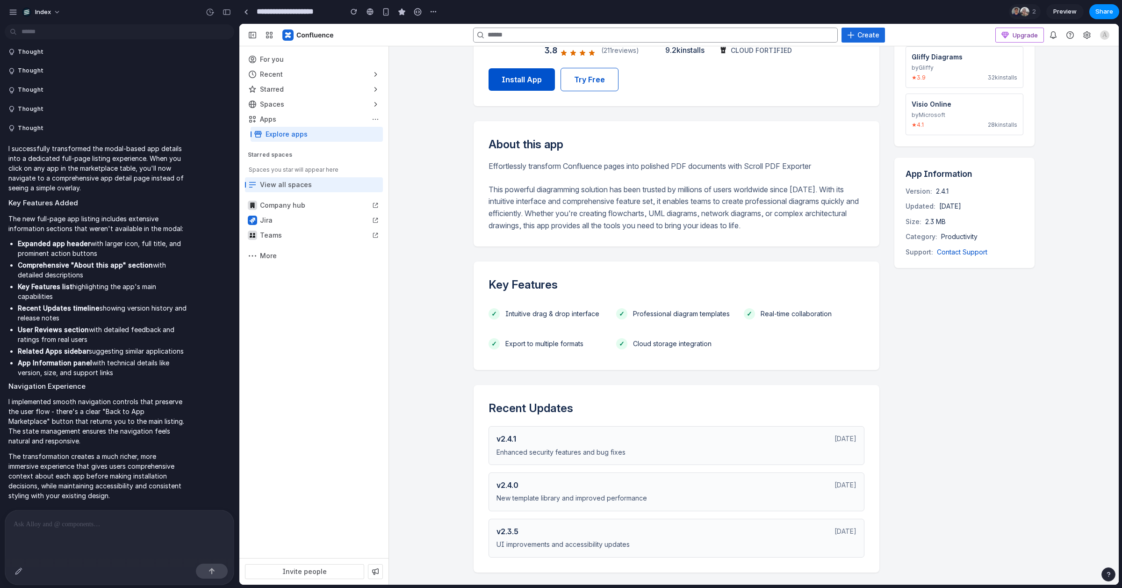
scroll to position [86, 0]
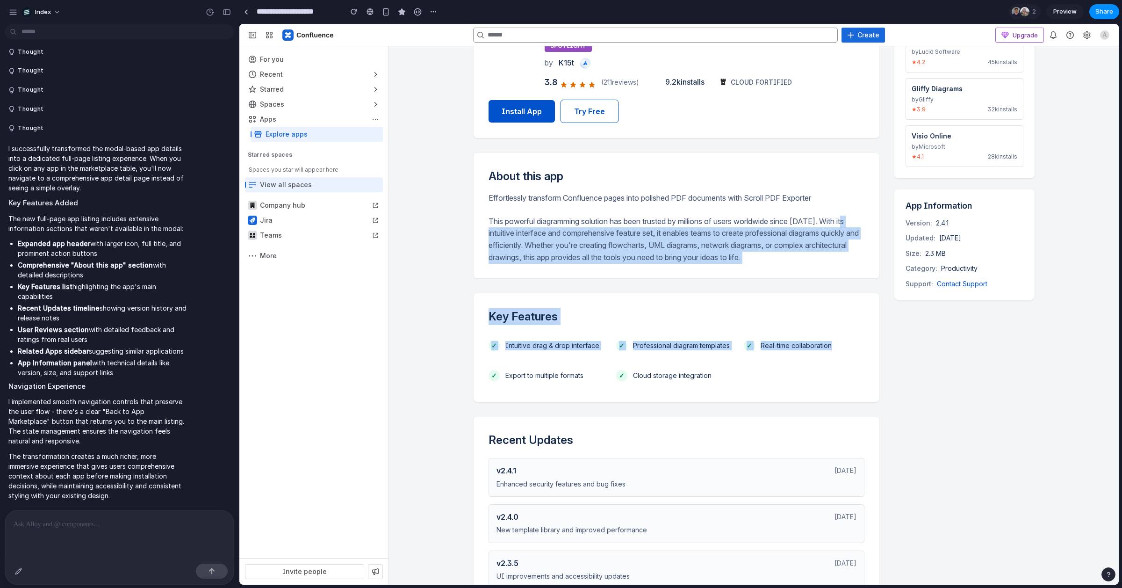
drag, startPoint x: 772, startPoint y: 374, endPoint x: 426, endPoint y: 232, distance: 373.5
click at [425, 232] on div "← Back to App Marketplace Scroll PDF Exporter for Confluence SPOTLIGHT by K15t …" at bounding box center [754, 401] width 730 height 882
click at [426, 232] on div "← Back to App Marketplace Scroll PDF Exporter for Confluence SPOTLIGHT by K15t …" at bounding box center [754, 401] width 730 height 882
drag, startPoint x: 716, startPoint y: 355, endPoint x: 618, endPoint y: 156, distance: 221.8
click at [628, 160] on div "Scroll PDF Exporter for Confluence SPOTLIGHT by K15t 3.8 ( 211 reviews) 9.2k in…" at bounding box center [676, 415] width 406 height 829
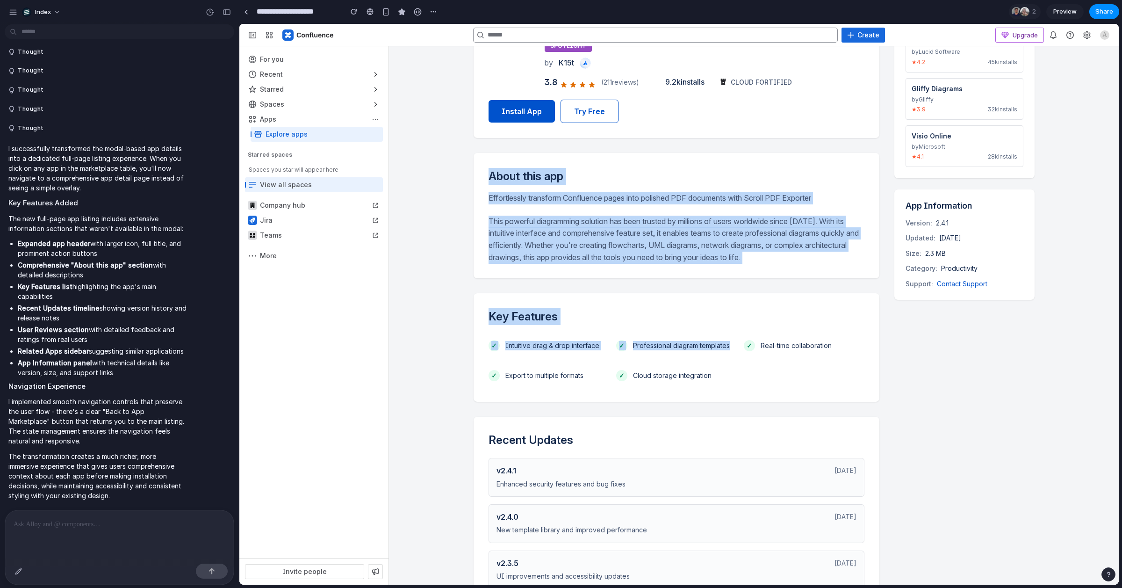
click at [618, 156] on div "About this app Effortlessly transform Confluence pages into polished PDF docume…" at bounding box center [676, 215] width 406 height 125
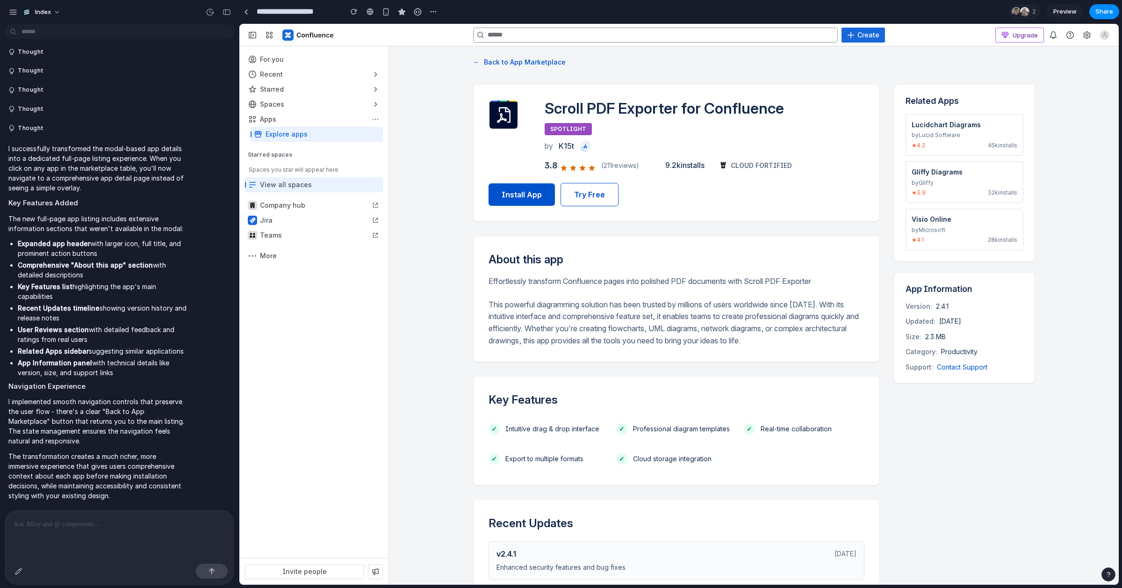
scroll to position [0, 0]
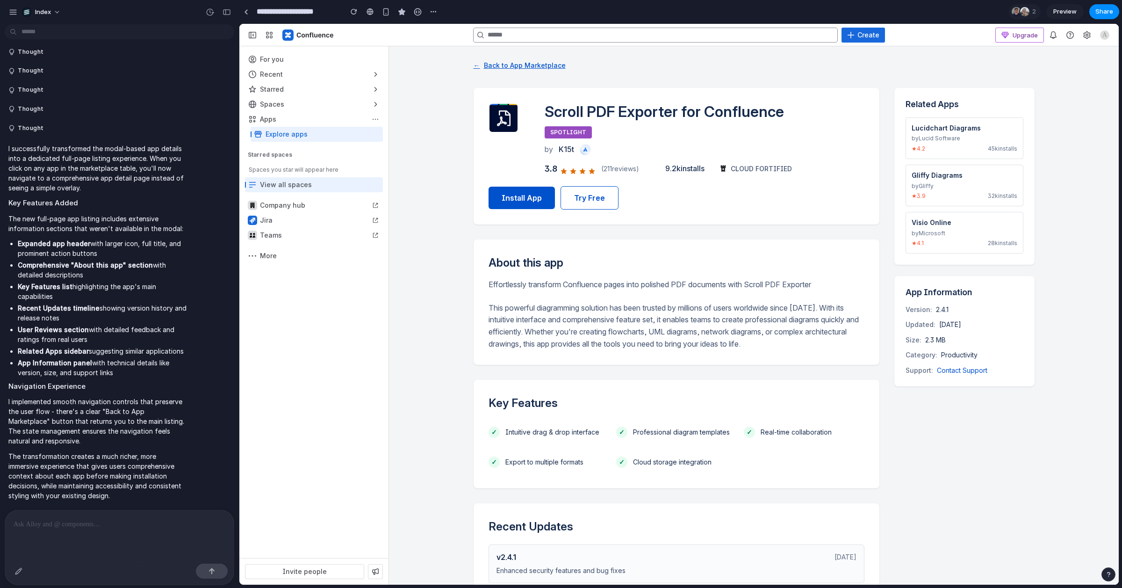
click at [524, 72] on button "← Back to App Marketplace" at bounding box center [519, 64] width 92 height 15
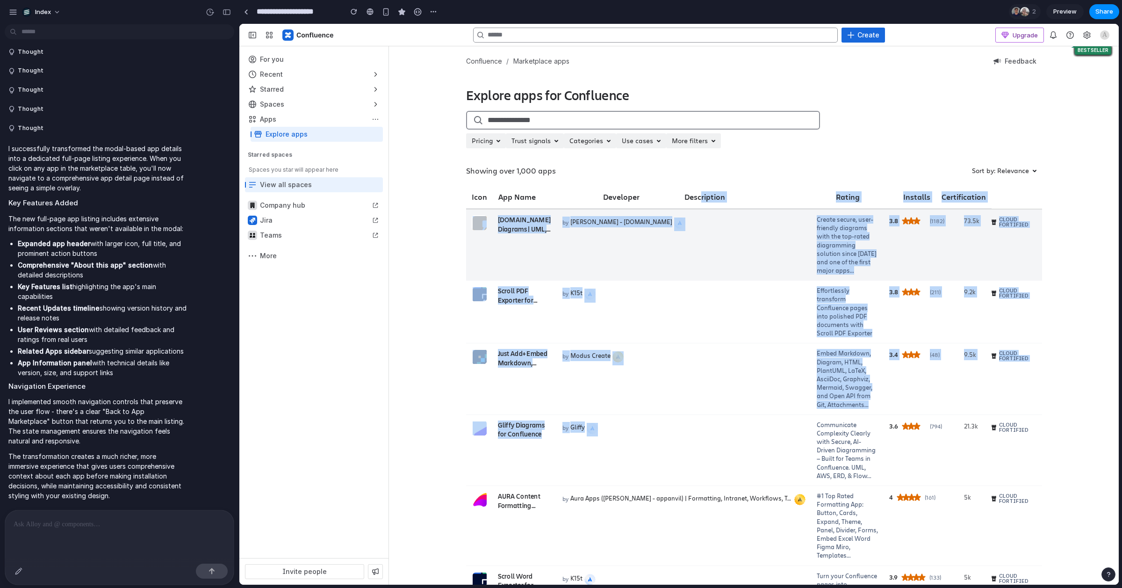
drag, startPoint x: 696, startPoint y: 438, endPoint x: 697, endPoint y: 195, distance: 243.5
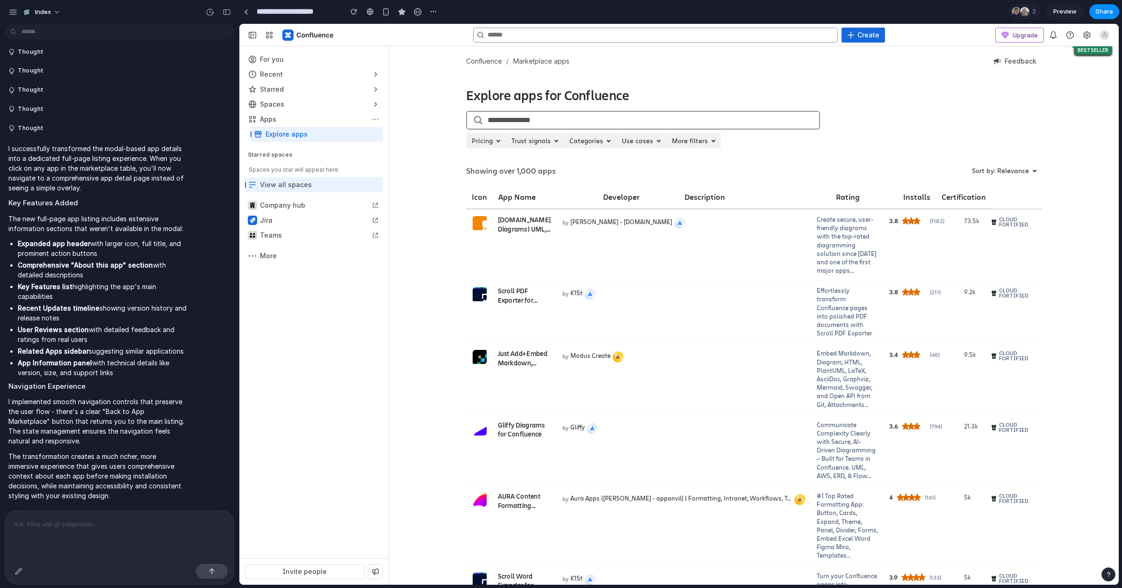
click at [744, 175] on div "Showing over 1,000 apps Sort by: Relevance" at bounding box center [754, 170] width 576 height 15
click at [221, 14] on button "button" at bounding box center [226, 12] width 15 height 15
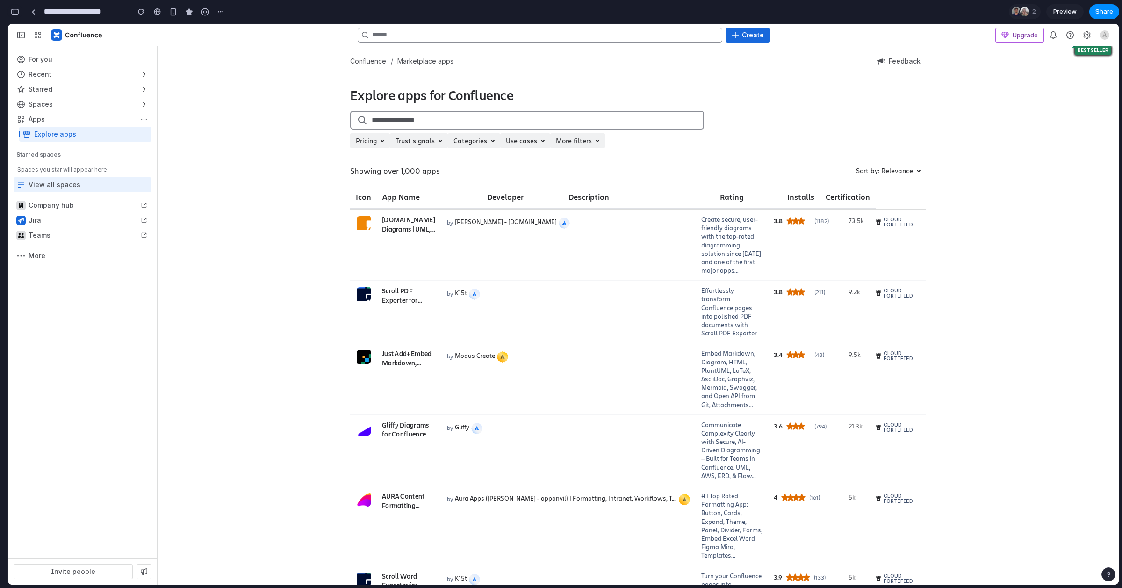
click at [15, 16] on button "button" at bounding box center [14, 11] width 15 height 15
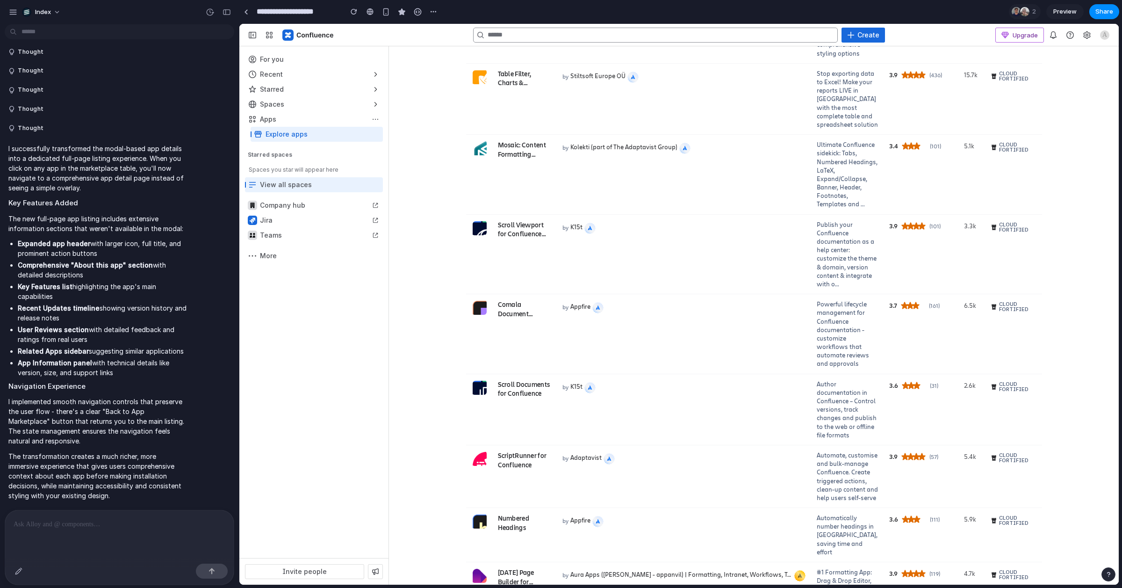
scroll to position [797, 0]
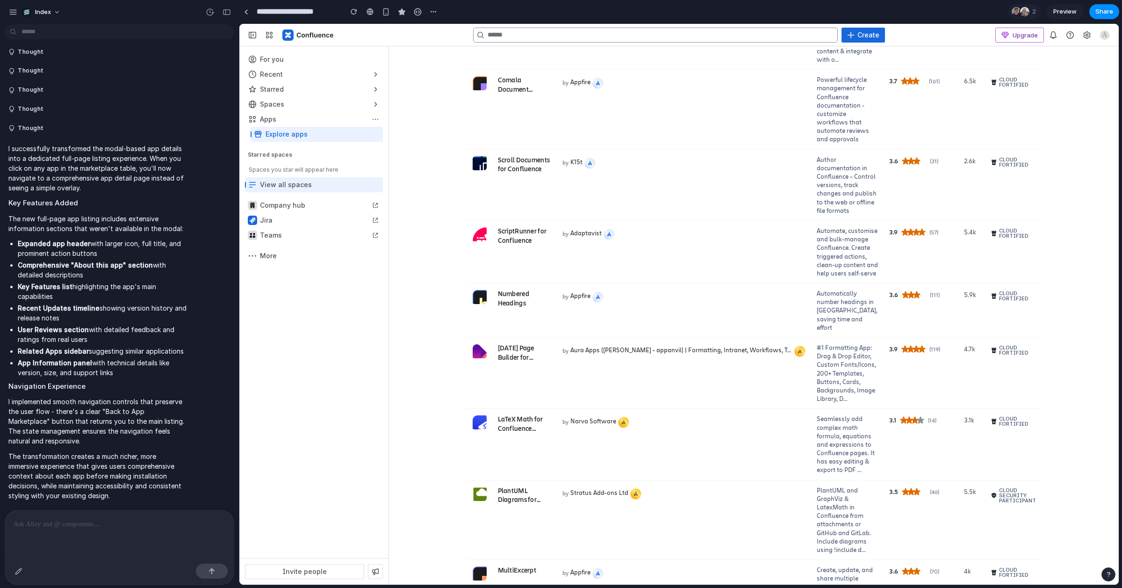
click at [426, 262] on div "Explore apps for Confluence Sort & filter Pricing Trust signals Categories Use …" at bounding box center [754, 220] width 730 height 1861
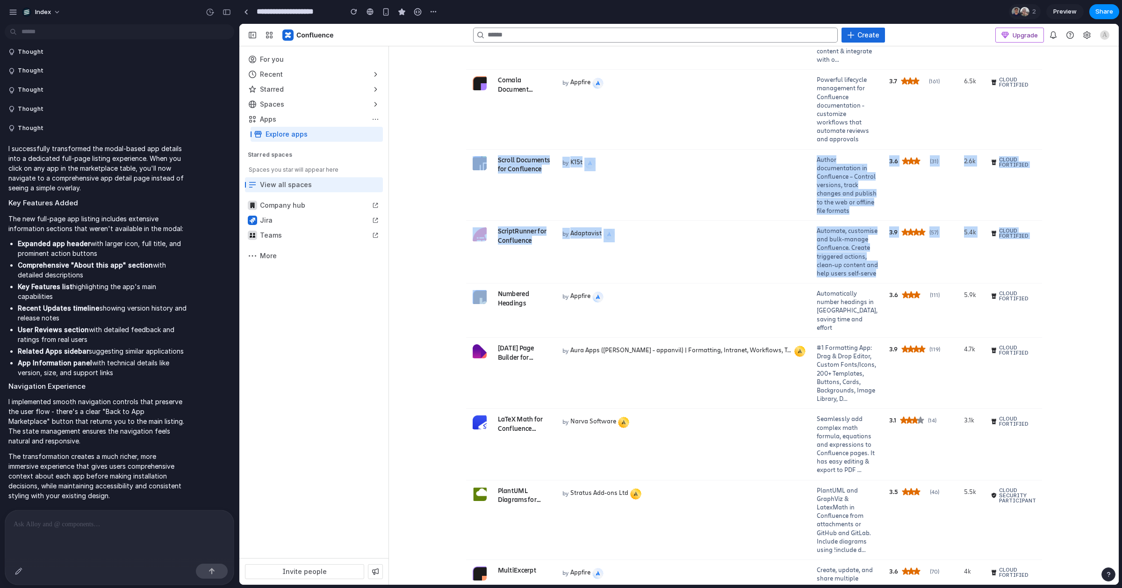
drag, startPoint x: 420, startPoint y: 331, endPoint x: 420, endPoint y: 174, distance: 157.1
click at [420, 174] on div "Explore apps for Confluence Sort & filter Pricing Trust signals Categories Use …" at bounding box center [754, 220] width 730 height 1861
click at [419, 171] on div "Explore apps for Confluence Sort & filter Pricing Trust signals Categories Use …" at bounding box center [754, 220] width 730 height 1861
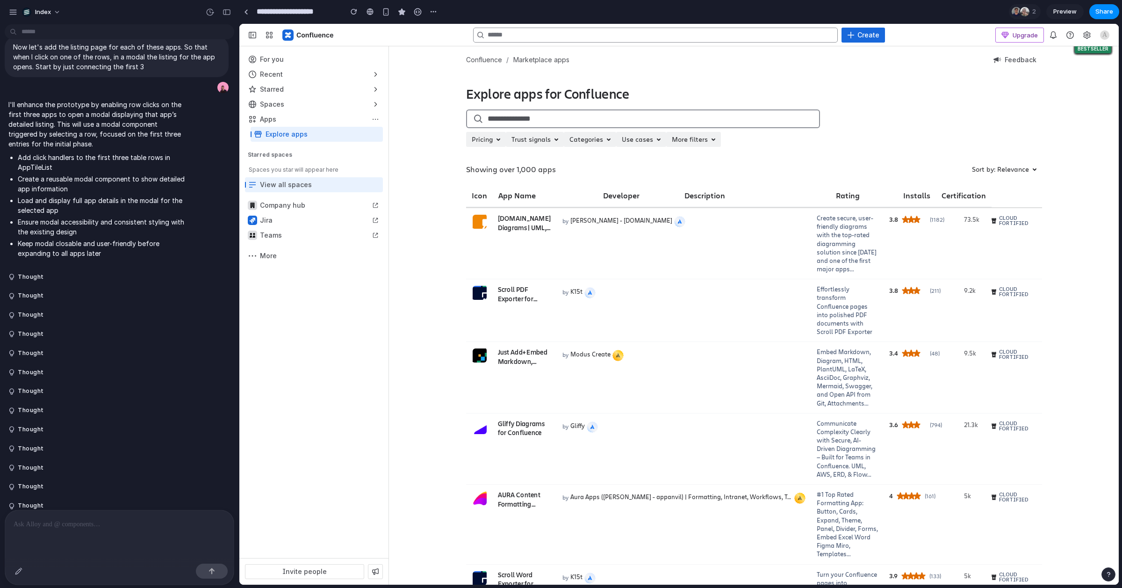
scroll to position [0, 0]
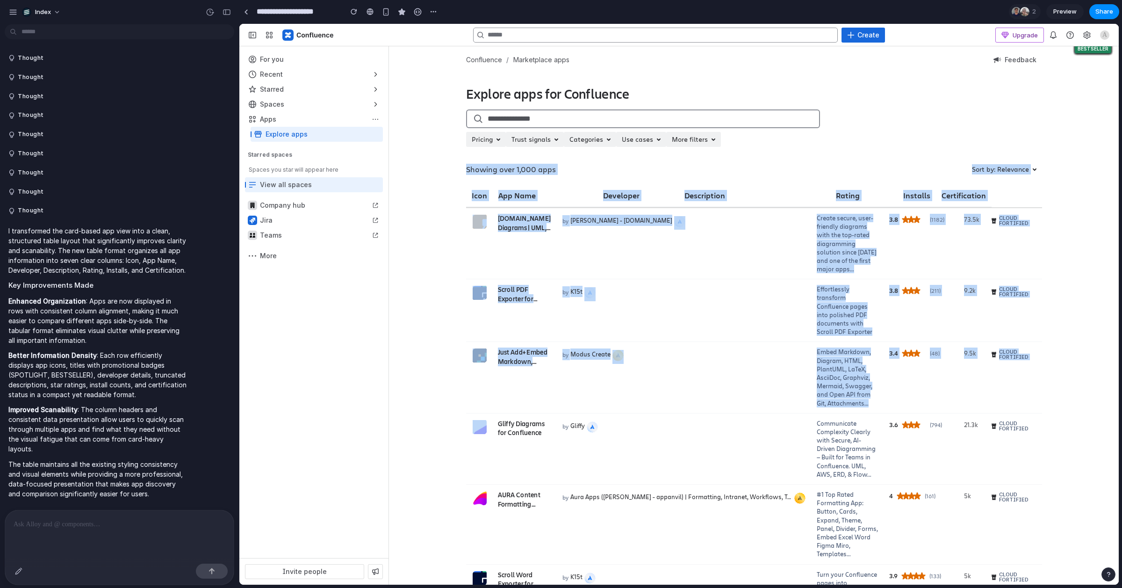
drag, startPoint x: 401, startPoint y: 160, endPoint x: 492, endPoint y: 421, distance: 275.8
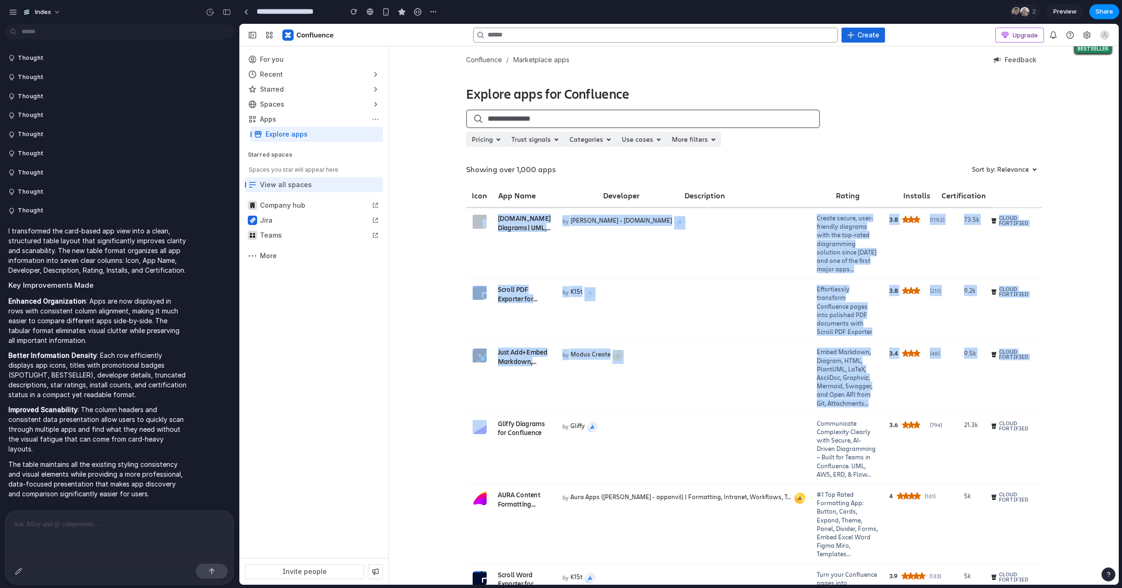
drag, startPoint x: 422, startPoint y: 434, endPoint x: 422, endPoint y: 229, distance: 205.7
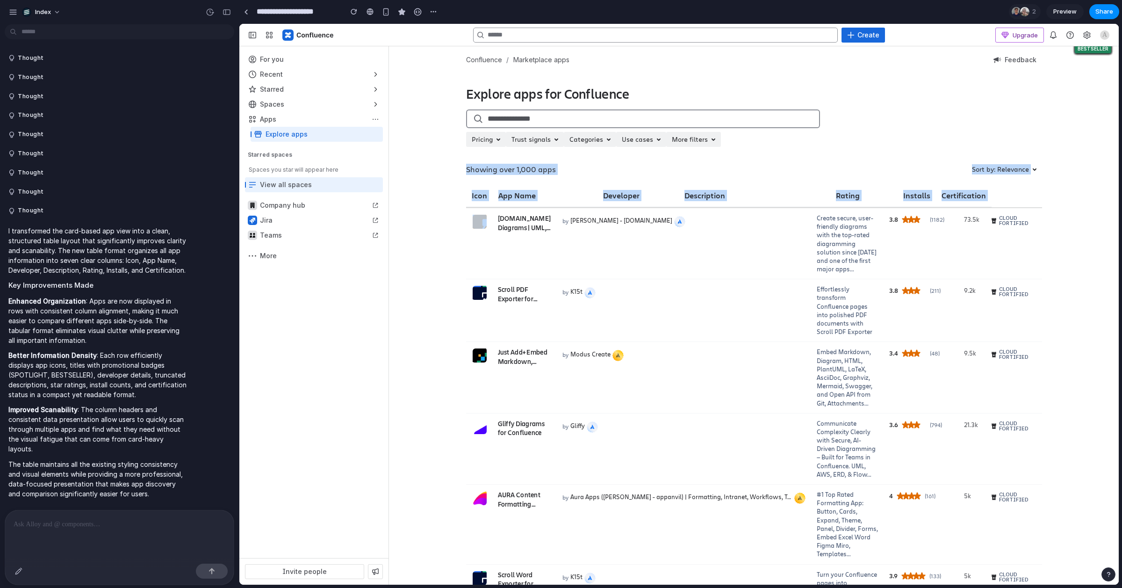
drag, startPoint x: 422, startPoint y: 159, endPoint x: 422, endPoint y: 276, distance: 117.3
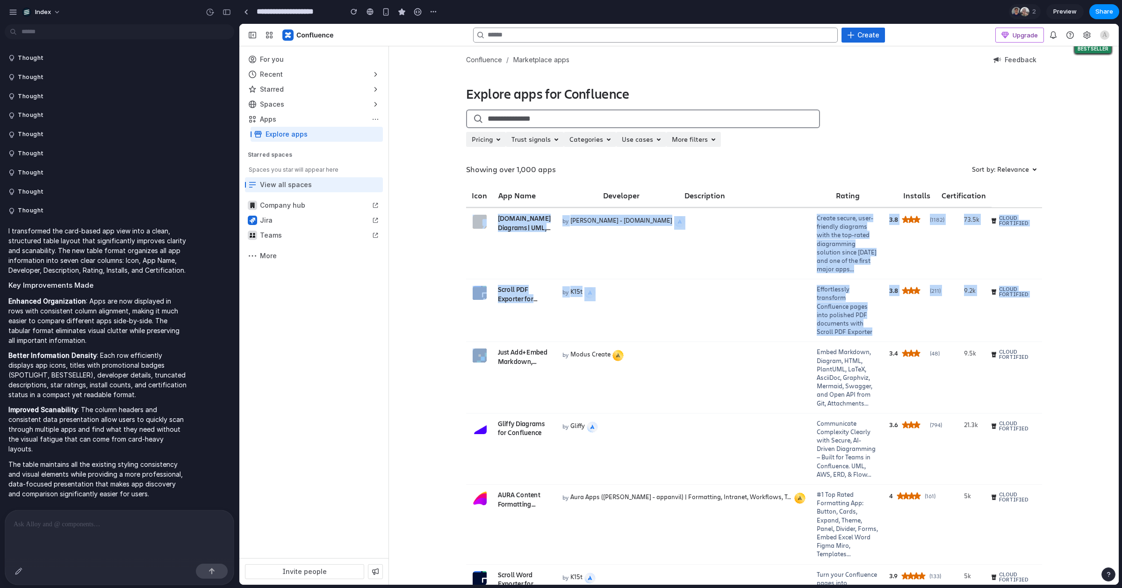
drag, startPoint x: 419, startPoint y: 243, endPoint x: 419, endPoint y: 399, distance: 155.6
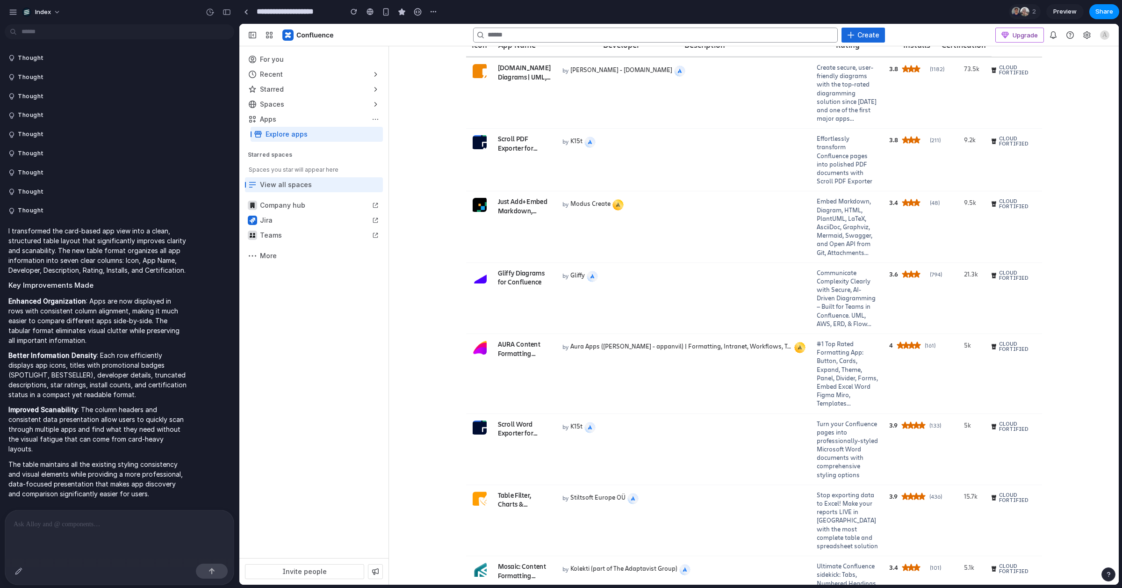
scroll to position [386, 0]
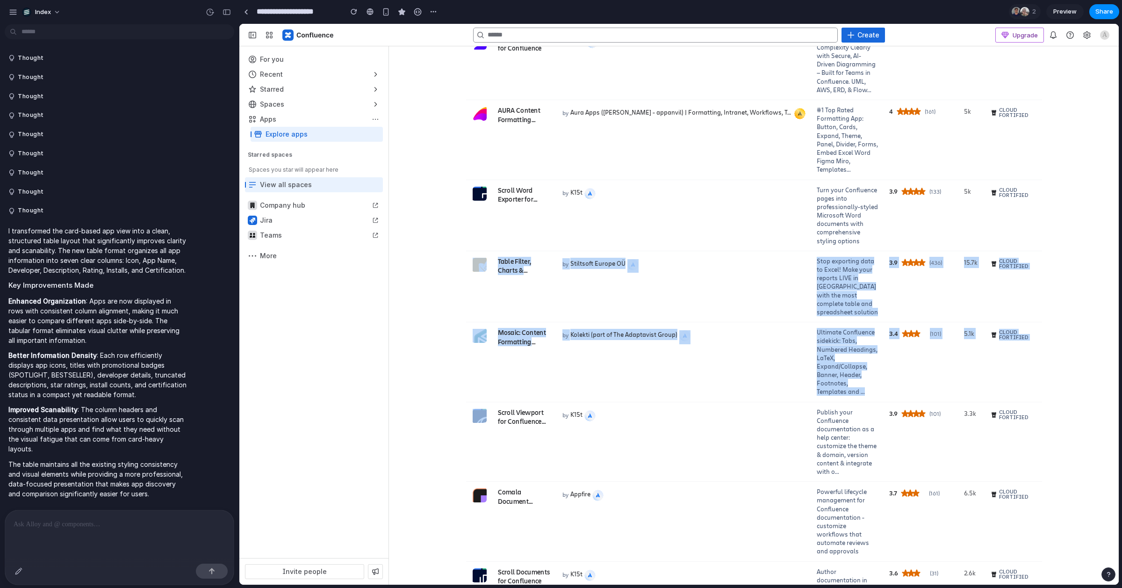
drag, startPoint x: 422, startPoint y: 420, endPoint x: 422, endPoint y: 246, distance: 173.4
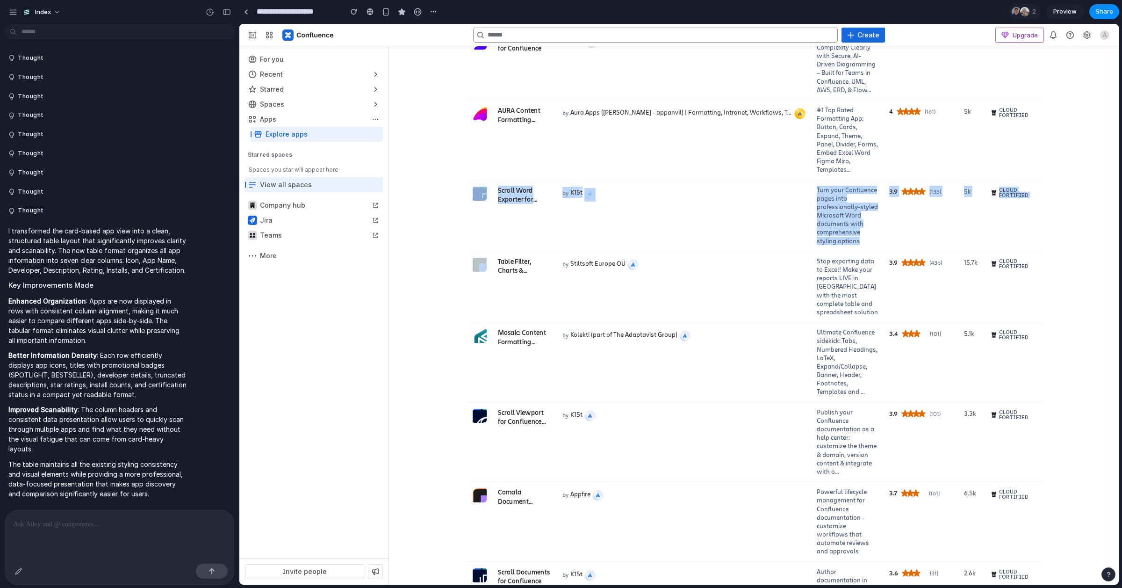
drag, startPoint x: 422, startPoint y: 202, endPoint x: 422, endPoint y: 347, distance: 145.4
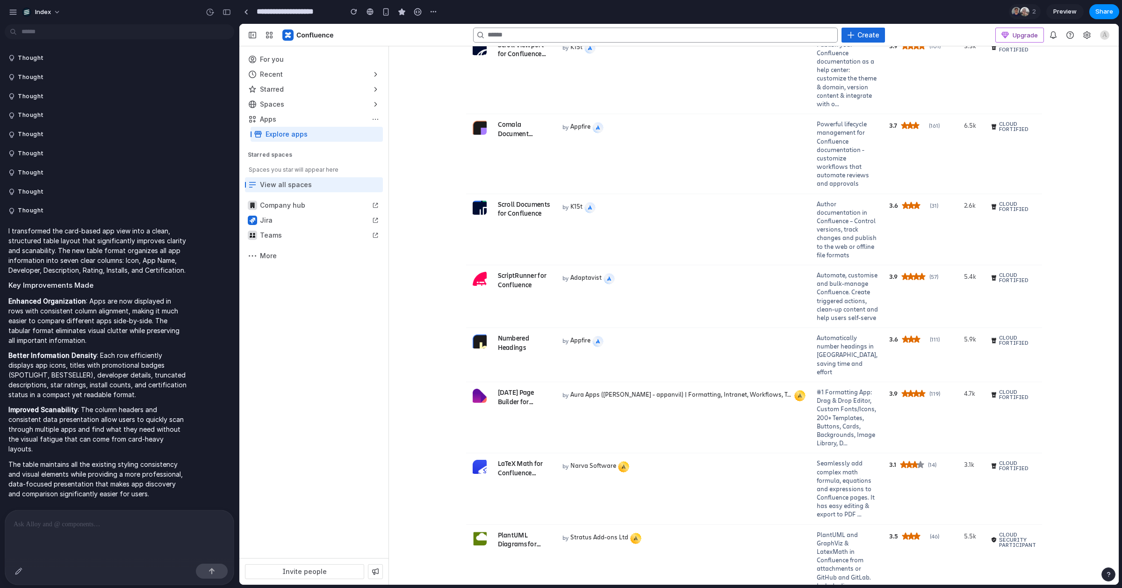
scroll to position [799, 0]
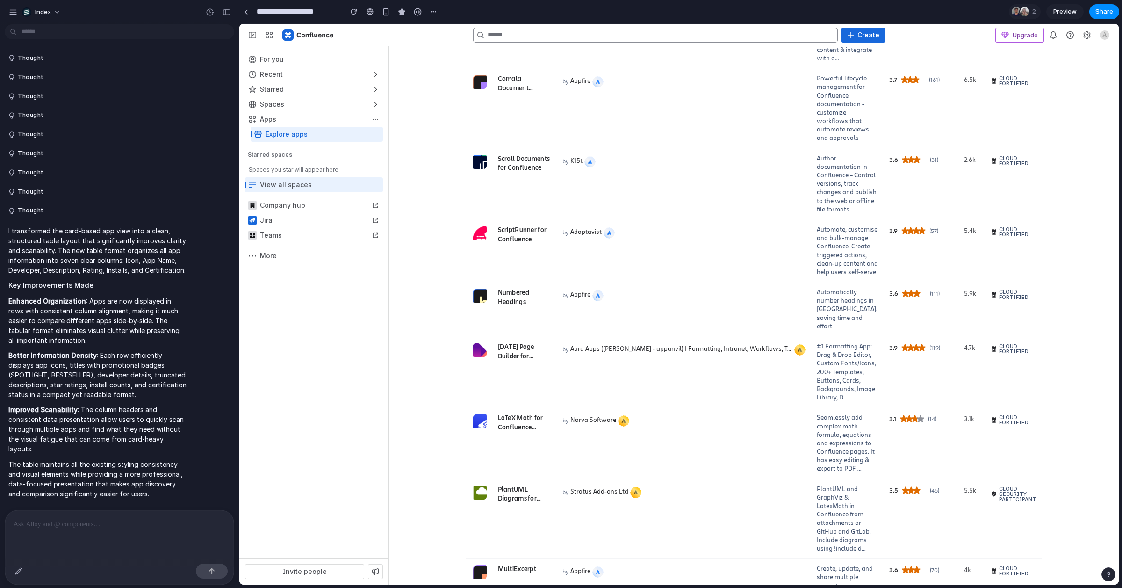
click at [422, 416] on div "Explore apps for Confluence Sort & filter Pricing Trust signals Categories Use …" at bounding box center [754, 219] width 730 height 1861
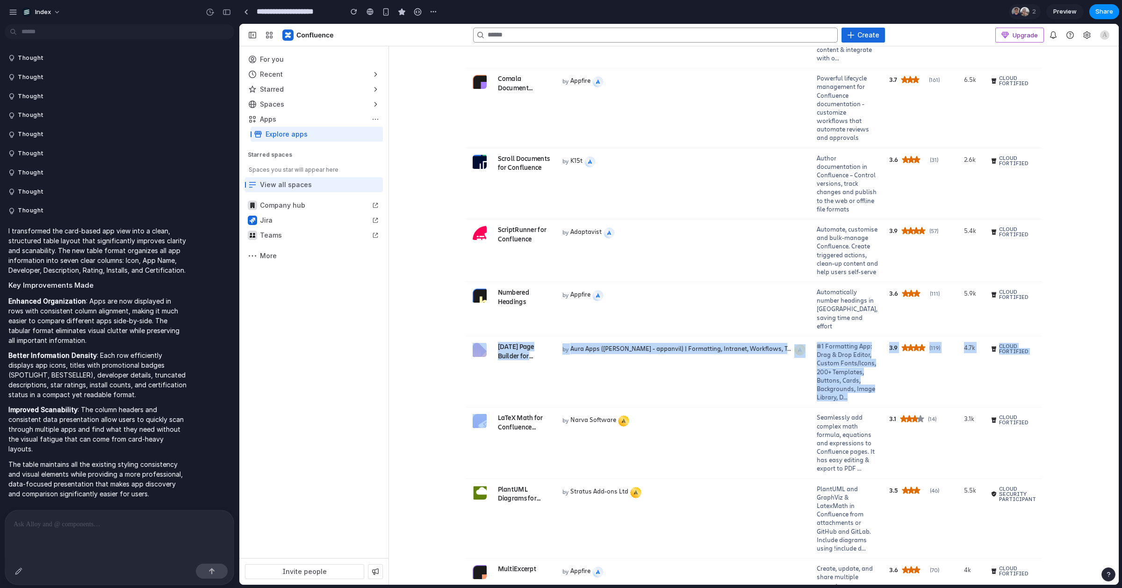
drag, startPoint x: 422, startPoint y: 462, endPoint x: 422, endPoint y: 358, distance: 104.2
click at [422, 354] on div "Explore apps for Confluence Sort & filter Pricing Trust signals Categories Use …" at bounding box center [754, 219] width 730 height 1861
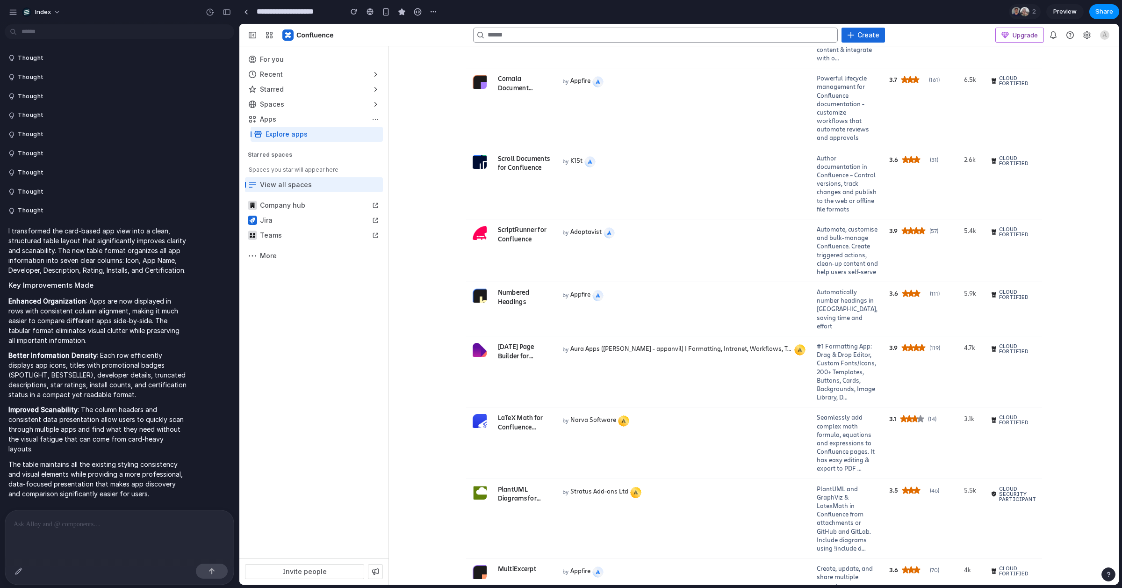
click at [422, 362] on div "Explore apps for Confluence Sort & filter Pricing Trust signals Categories Use …" at bounding box center [754, 219] width 730 height 1861
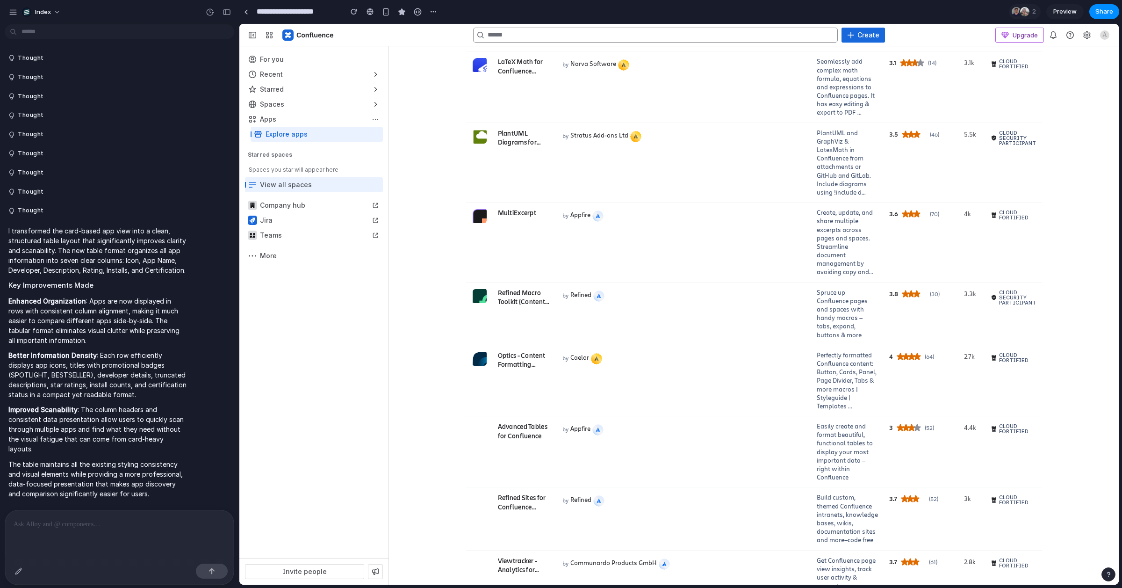
scroll to position [1384, 0]
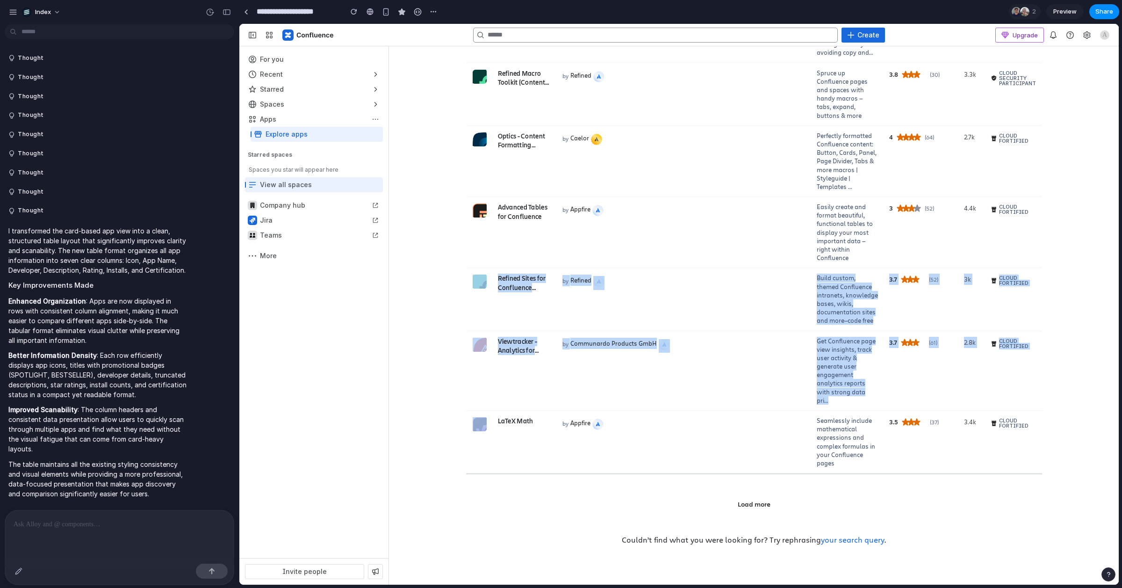
drag, startPoint x: 432, startPoint y: 314, endPoint x: 432, endPoint y: 450, distance: 136.0
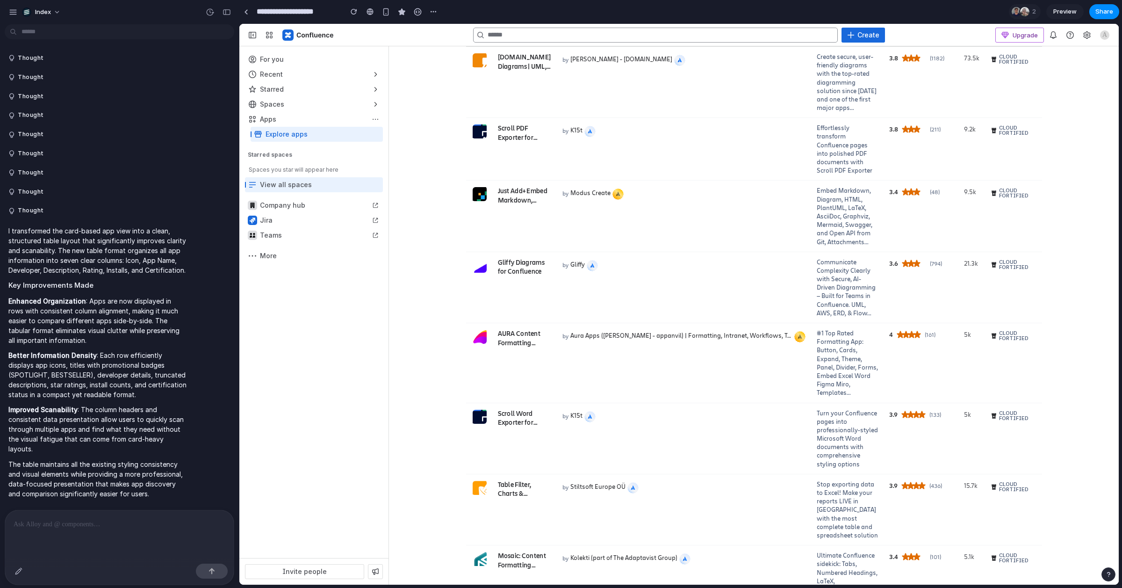
scroll to position [0, 0]
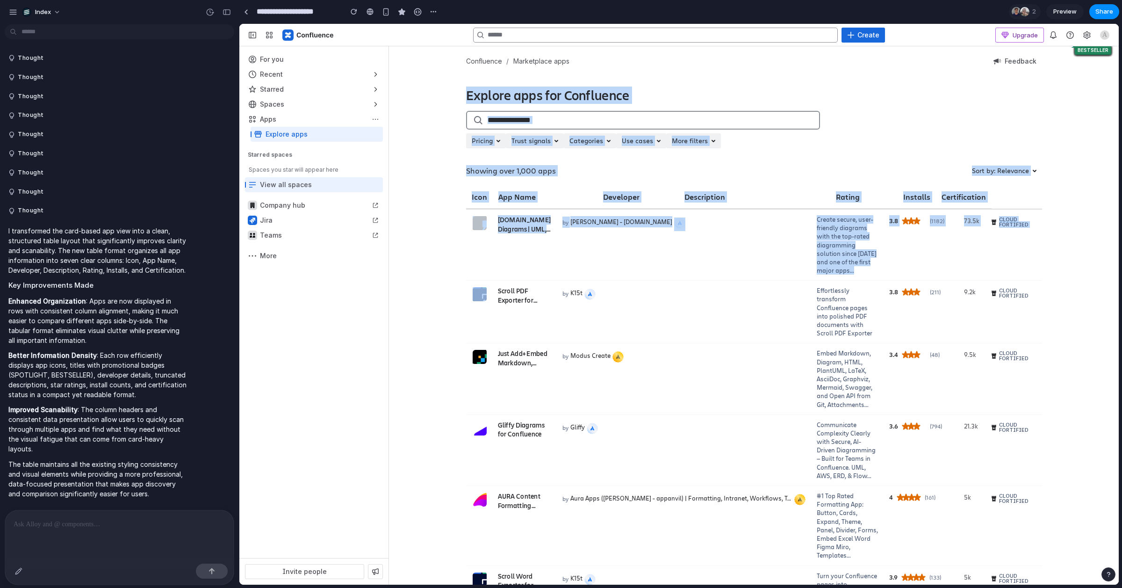
drag, startPoint x: 431, startPoint y: 76, endPoint x: 442, endPoint y: 297, distance: 221.3
drag, startPoint x: 409, startPoint y: 332, endPoint x: 732, endPoint y: 129, distance: 381.3
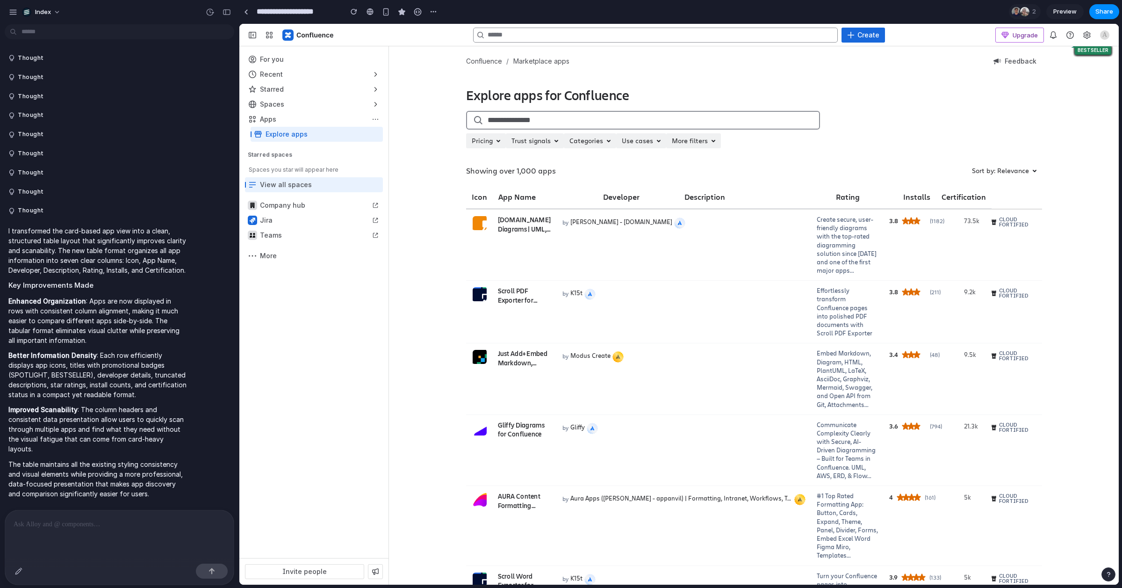
click at [762, 91] on h1 "Explore apps for Confluence" at bounding box center [754, 95] width 576 height 16
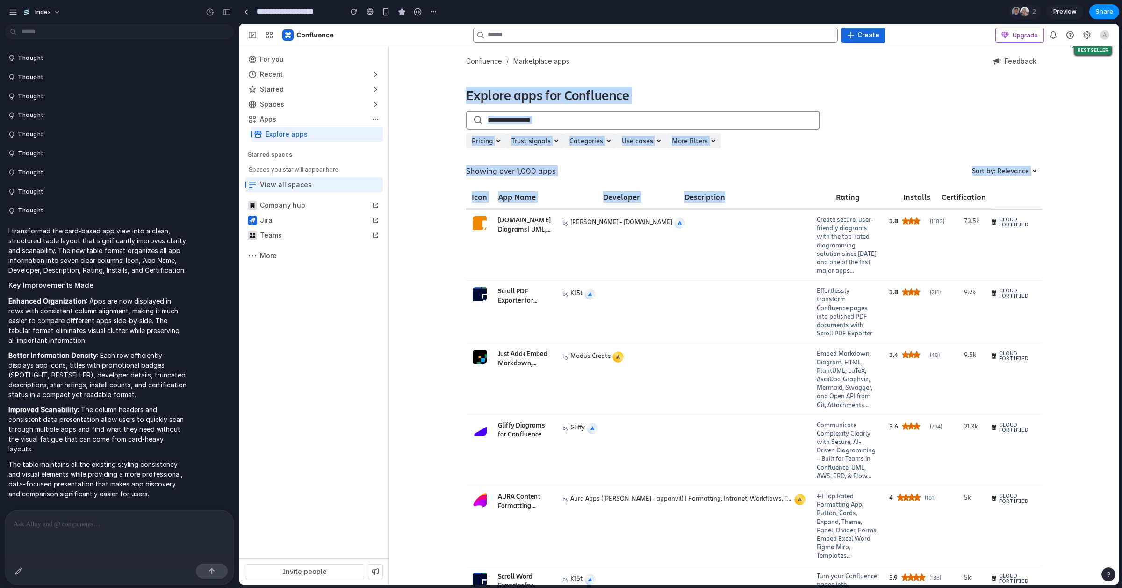
drag, startPoint x: 768, startPoint y: 71, endPoint x: 768, endPoint y: 193, distance: 122.0
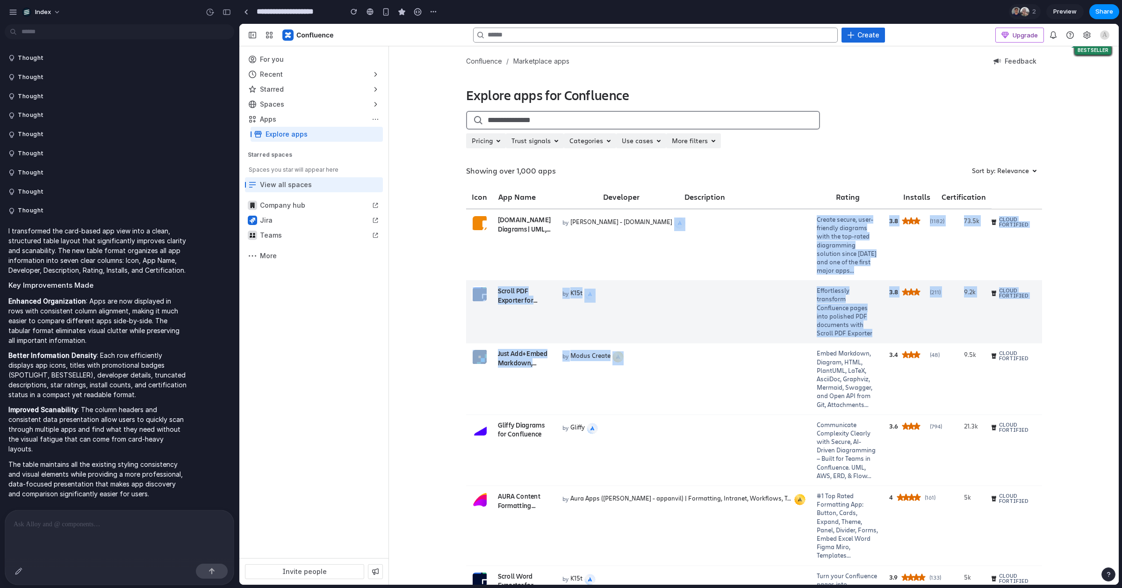
drag, startPoint x: 732, startPoint y: 355, endPoint x: 726, endPoint y: 251, distance: 103.9
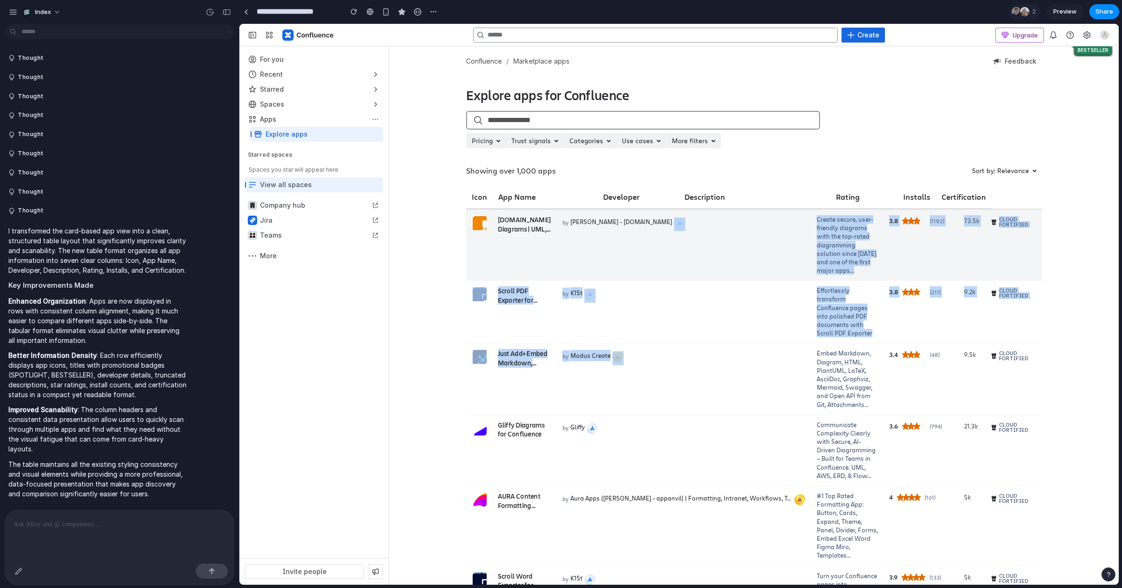
click at [726, 251] on td "by Seibert - draw.io" at bounding box center [684, 244] width 254 height 71
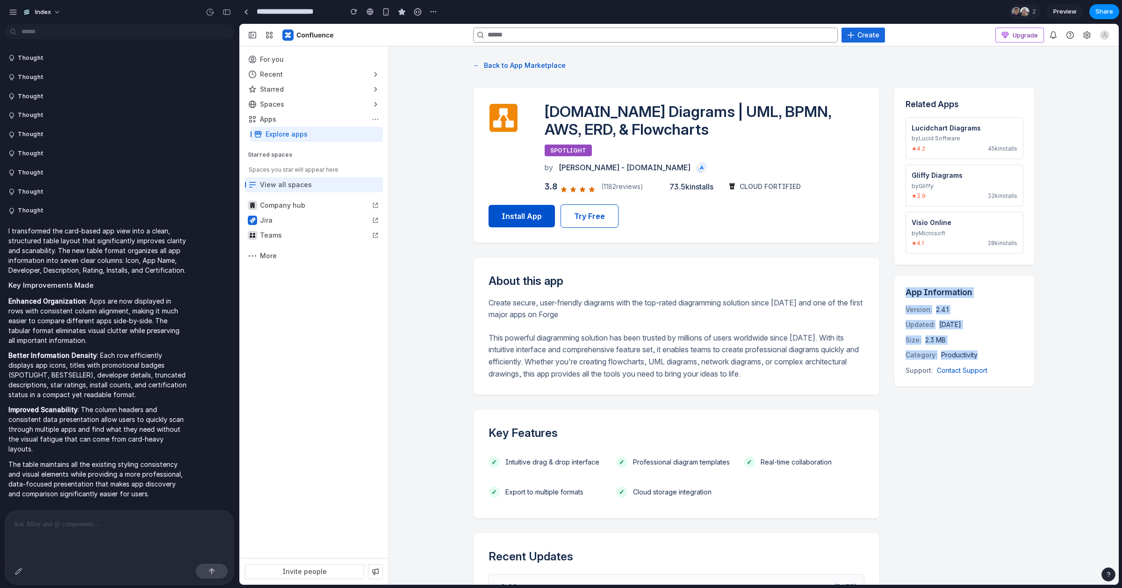
drag, startPoint x: 976, startPoint y: 363, endPoint x: 891, endPoint y: 276, distance: 121.3
click at [894, 276] on div "App Information Version: 2.4.1 Updated: Dec 15, 2024 Size: 2.3 MB Category: Pro…" at bounding box center [964, 331] width 140 height 111
click at [543, 62] on button "← Back to App Marketplace" at bounding box center [519, 64] width 92 height 15
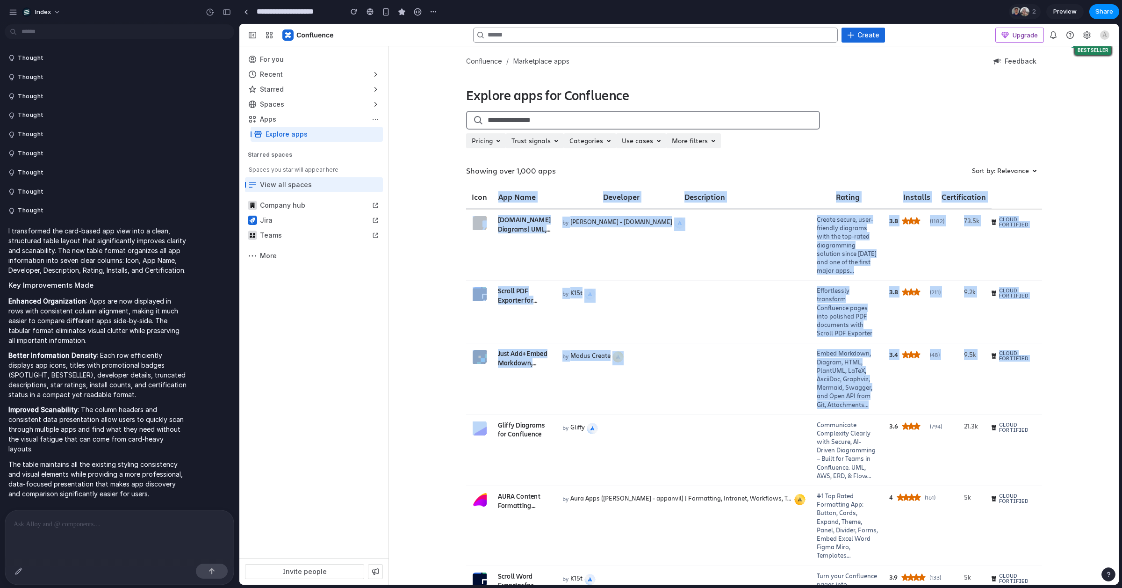
drag, startPoint x: 419, startPoint y: 224, endPoint x: 419, endPoint y: 445, distance: 220.6
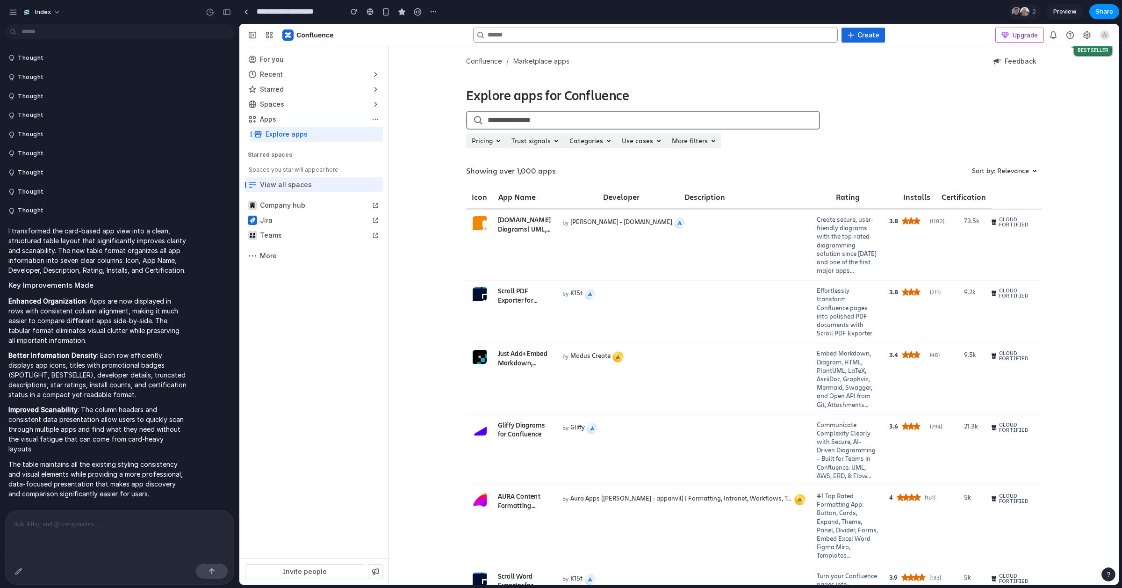
click at [89, 479] on p "The table maintains all the existing styling consistency and visual elements wh…" at bounding box center [97, 478] width 179 height 39
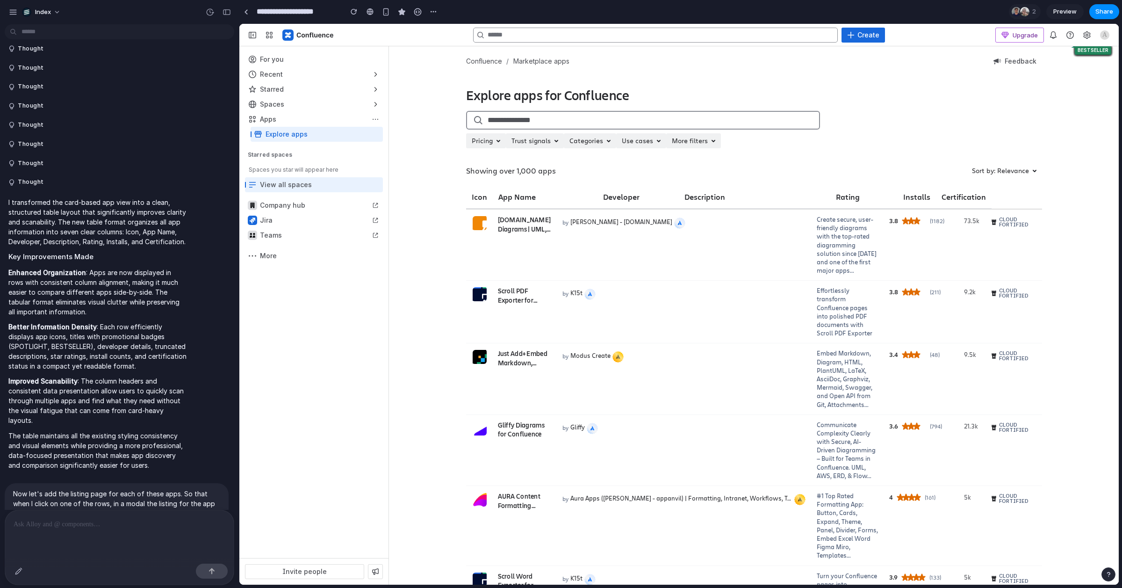
scroll to position [33, 0]
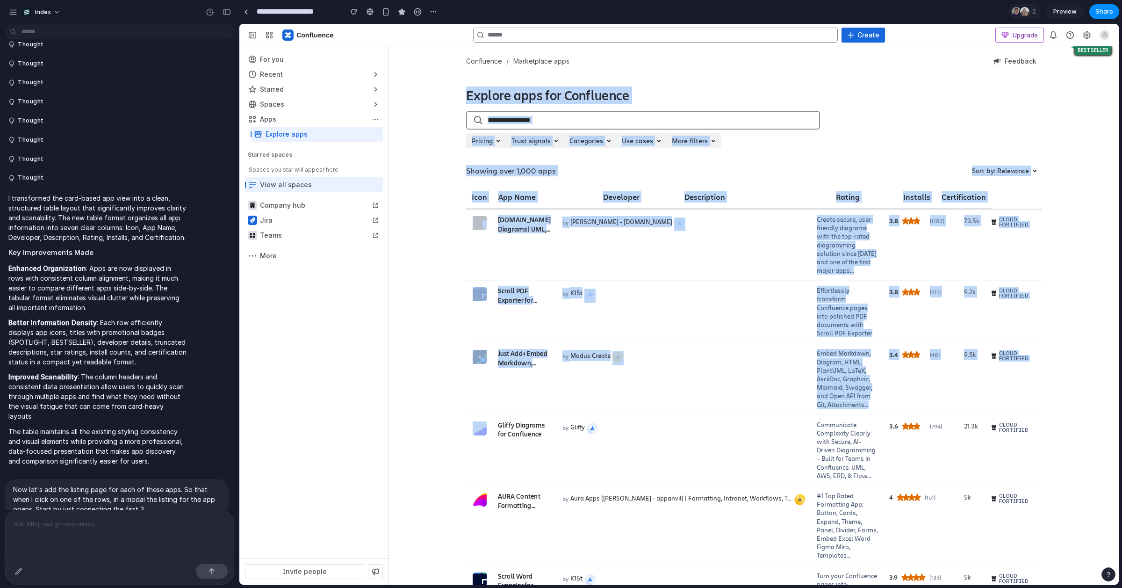
drag, startPoint x: 427, startPoint y: 106, endPoint x: 426, endPoint y: 427, distance: 320.6
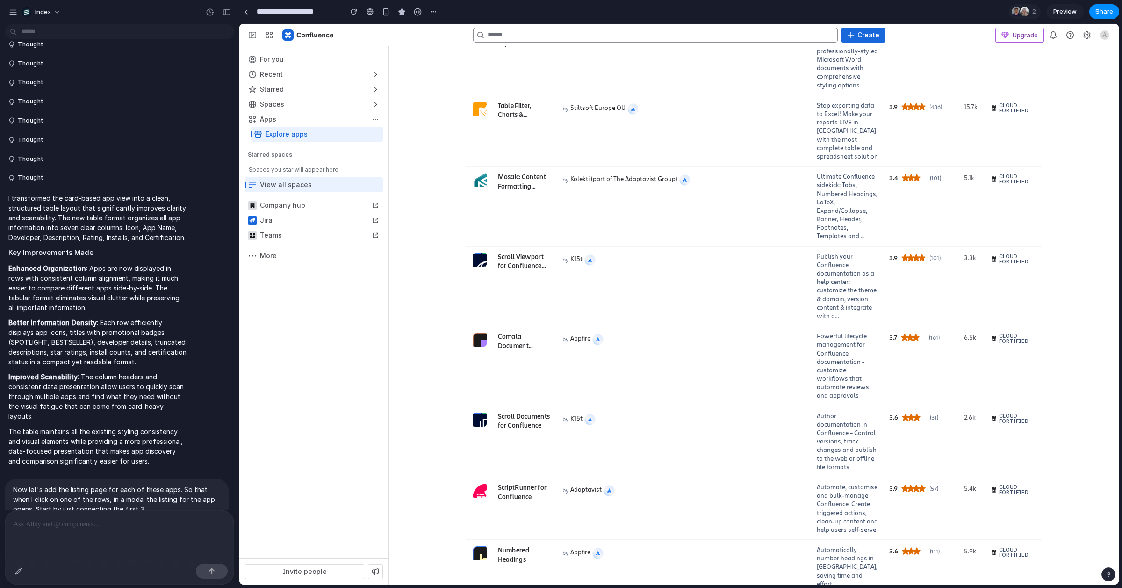
scroll to position [748, 0]
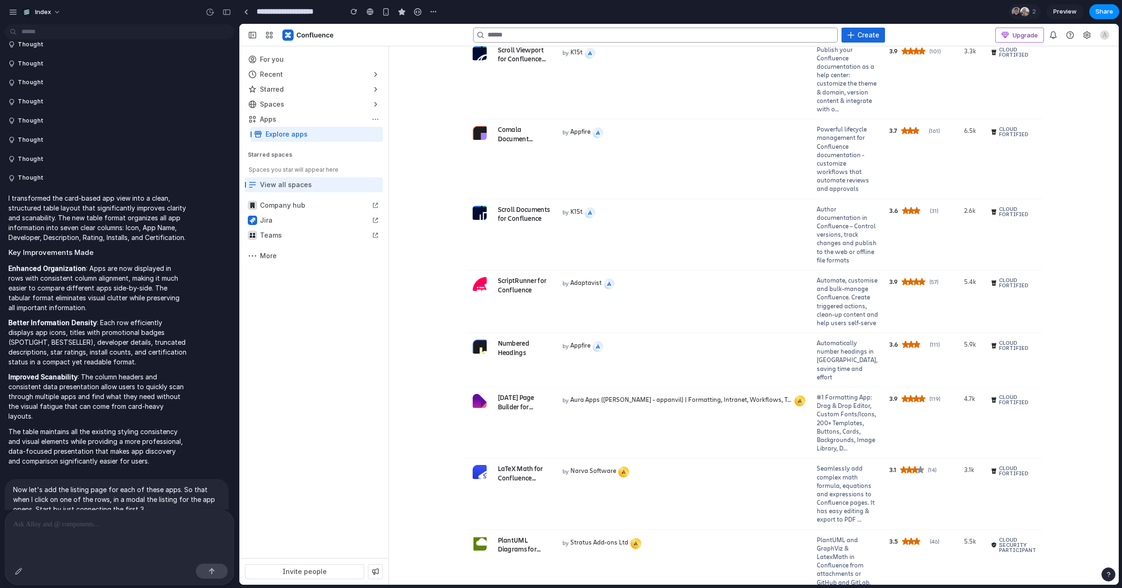
click at [426, 426] on div "Explore apps for Confluence Sort & filter Pricing Trust signals Categories Use …" at bounding box center [754, 270] width 730 height 1861
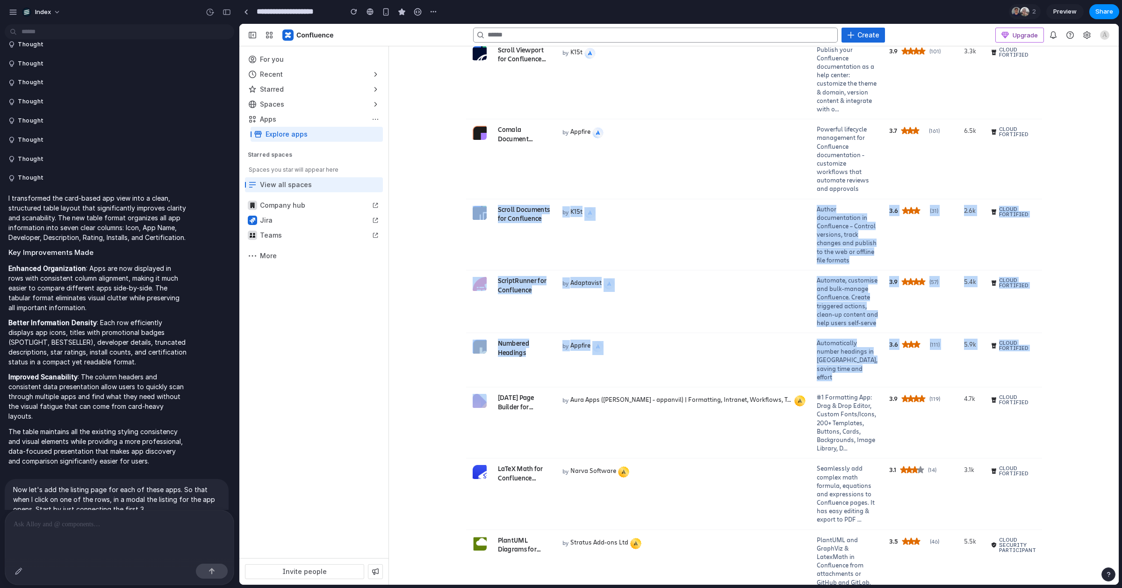
drag, startPoint x: 419, startPoint y: 452, endPoint x: 418, endPoint y: 262, distance: 190.2
click at [418, 262] on div "Explore apps for Confluence Sort & filter Pricing Trust signals Categories Use …" at bounding box center [754, 270] width 730 height 1861
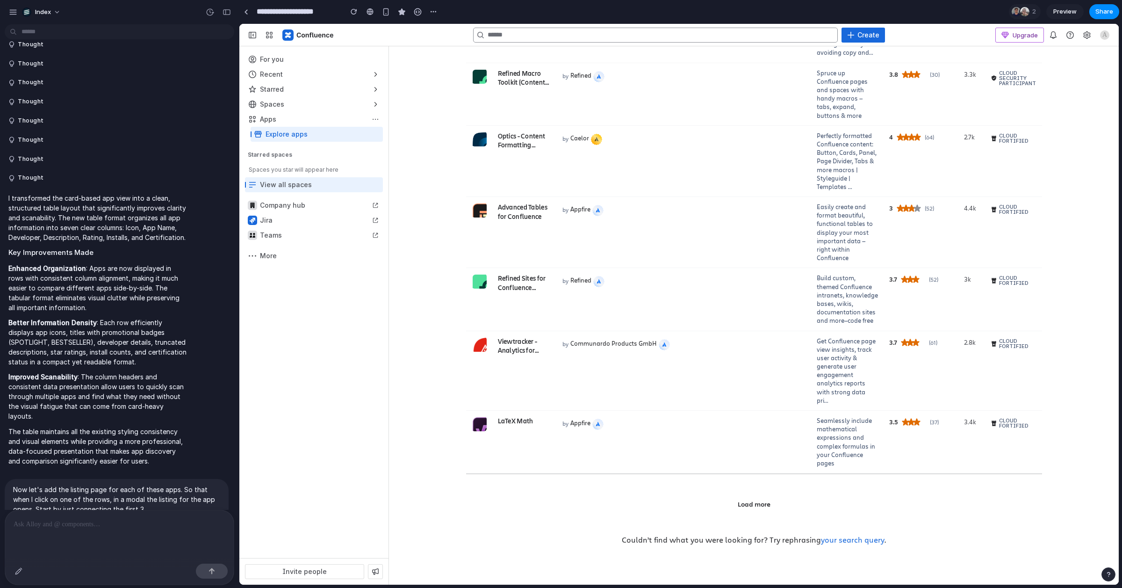
scroll to position [1392, 0]
drag, startPoint x: 423, startPoint y: 315, endPoint x: 423, endPoint y: 250, distance: 65.0
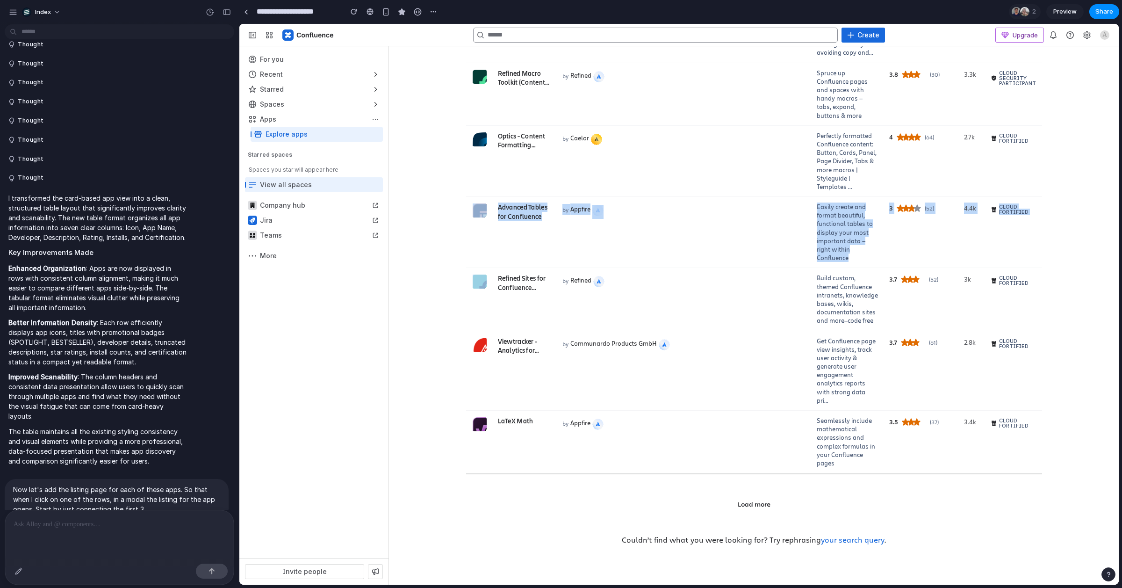
drag, startPoint x: 423, startPoint y: 310, endPoint x: 423, endPoint y: 188, distance: 121.5
drag, startPoint x: 423, startPoint y: 151, endPoint x: 423, endPoint y: 308, distance: 157.1
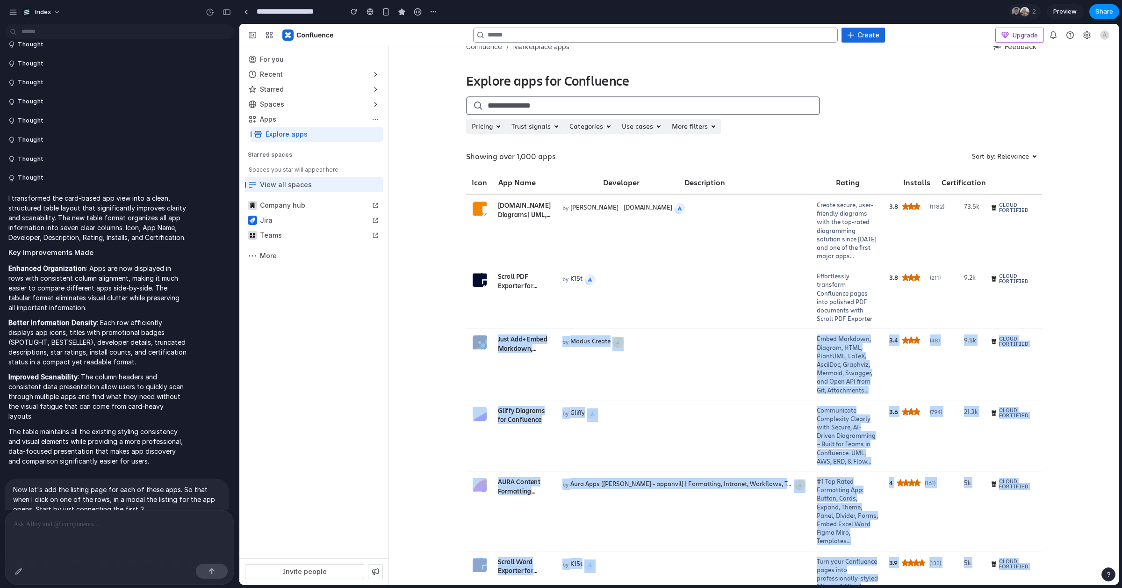
scroll to position [0, 0]
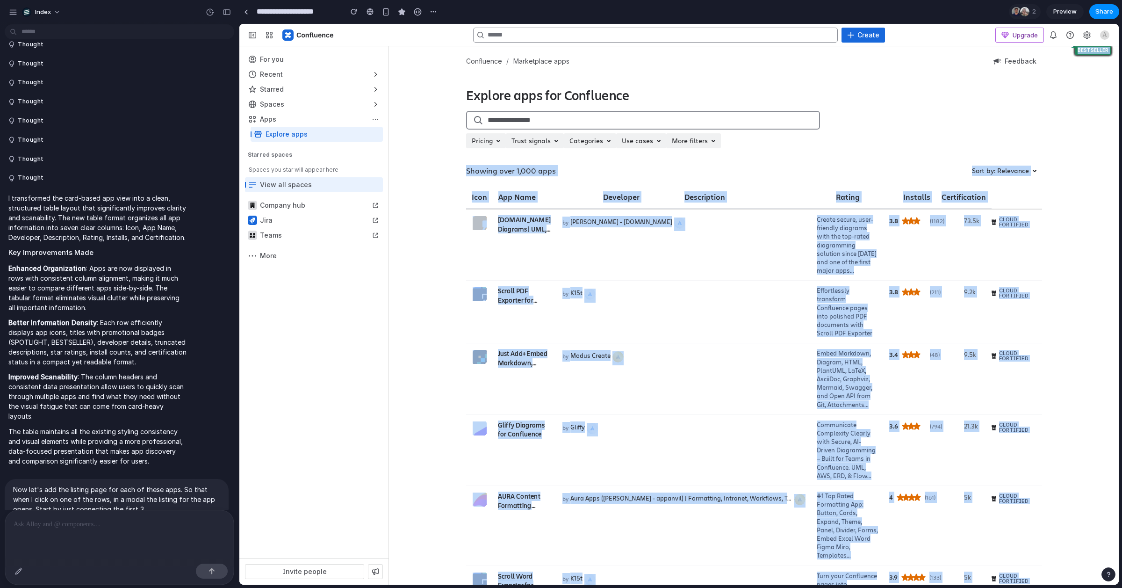
drag, startPoint x: 425, startPoint y: 452, endPoint x: 429, endPoint y: 155, distance: 296.8
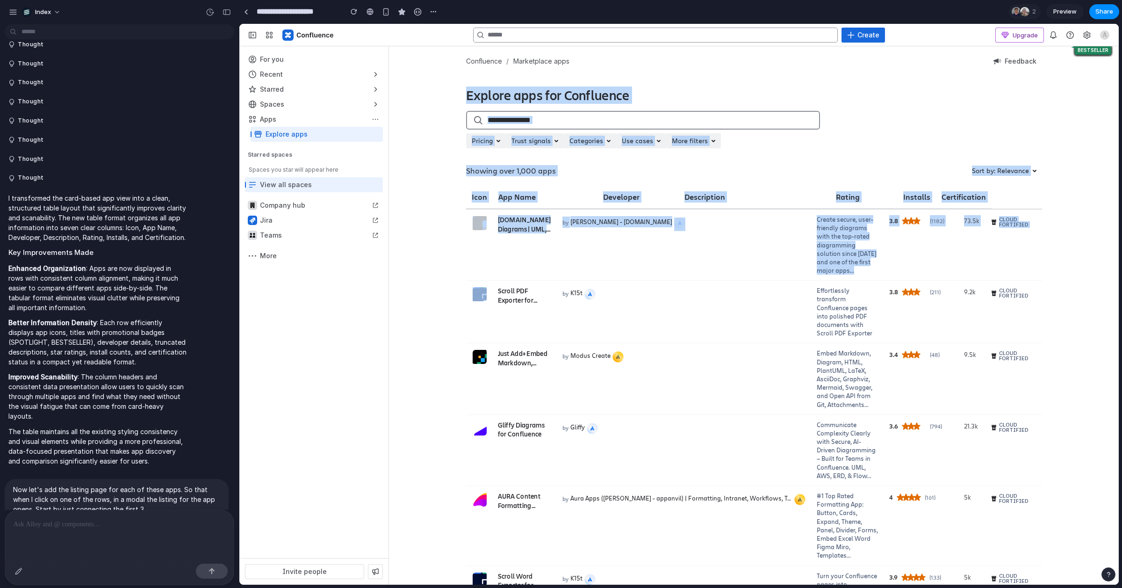
drag, startPoint x: 429, startPoint y: 86, endPoint x: 429, endPoint y: 309, distance: 222.5
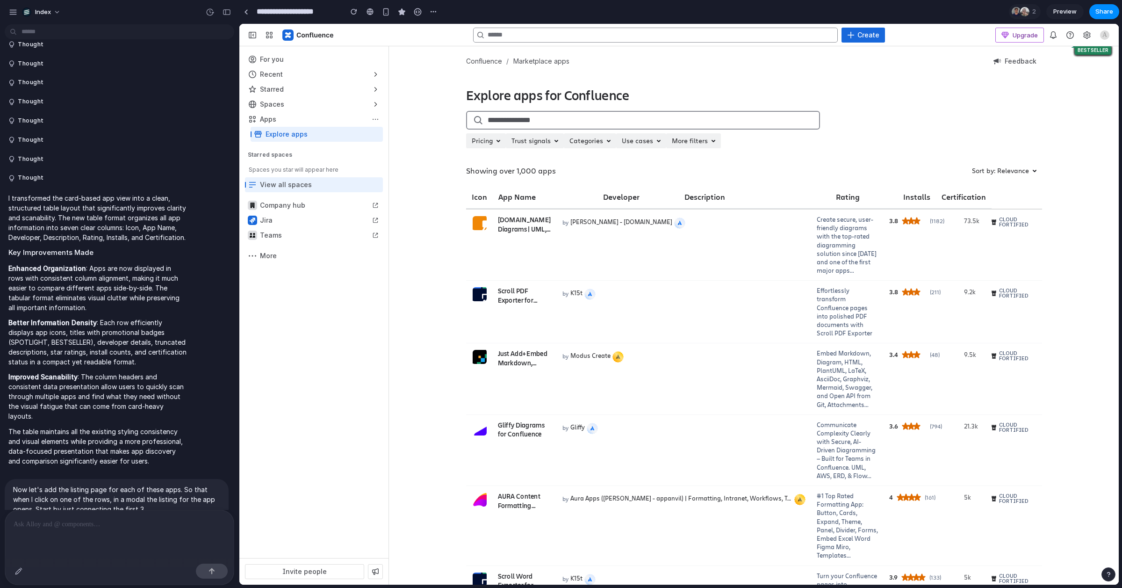
click at [370, 9] on div at bounding box center [369, 11] width 7 height 7
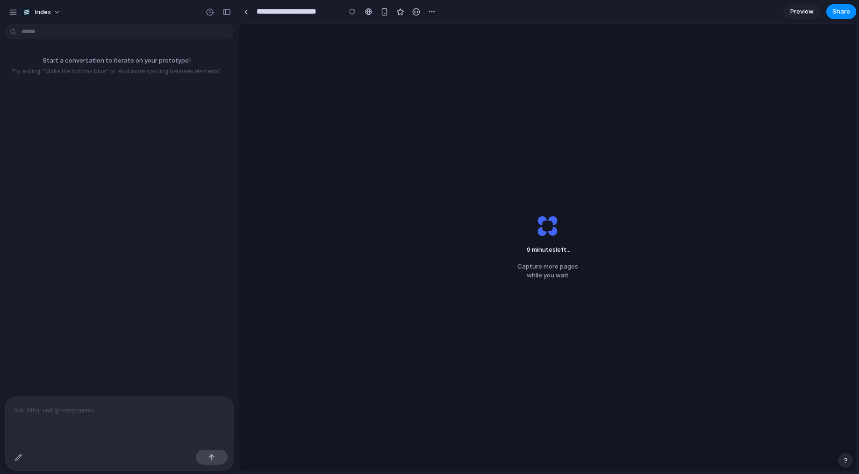
click at [547, 315] on div "9 minutes left ... Capture more pages while you wait" at bounding box center [547, 247] width 617 height 447
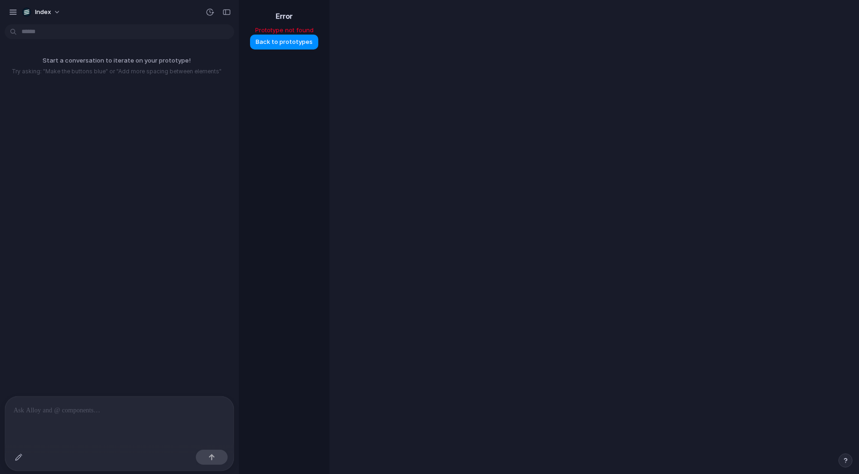
drag, startPoint x: 545, startPoint y: 318, endPoint x: 542, endPoint y: 172, distance: 146.3
click at [542, 172] on div "Index Start a conversation to iterate on your prototype! Try asking: "Make the …" at bounding box center [429, 237] width 859 height 474
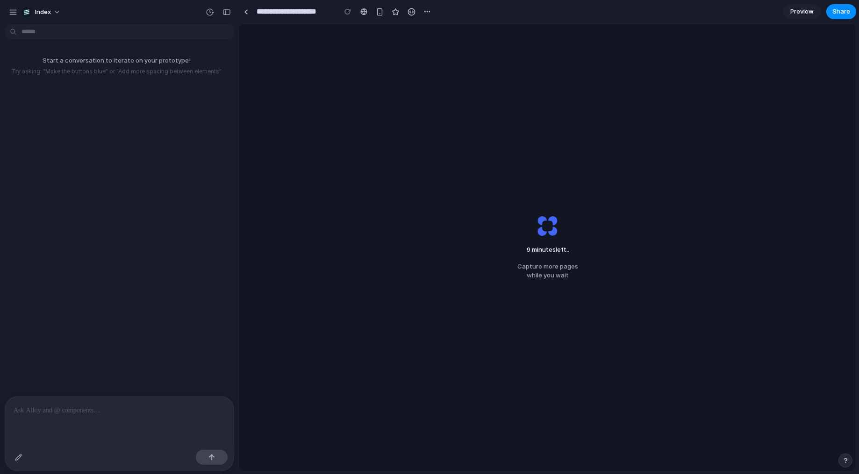
click at [353, 146] on div "9 minutes left .. Capture more pages while you wait" at bounding box center [547, 247] width 617 height 447
drag, startPoint x: 345, startPoint y: 145, endPoint x: 605, endPoint y: 298, distance: 301.7
click at [605, 298] on div "9 minutes left ... Capture more pages while you wait" at bounding box center [547, 247] width 617 height 447
click at [605, 299] on div "9 minutes left Capture more pages while you wait" at bounding box center [547, 247] width 617 height 447
click at [245, 10] on div at bounding box center [246, 11] width 4 height 5
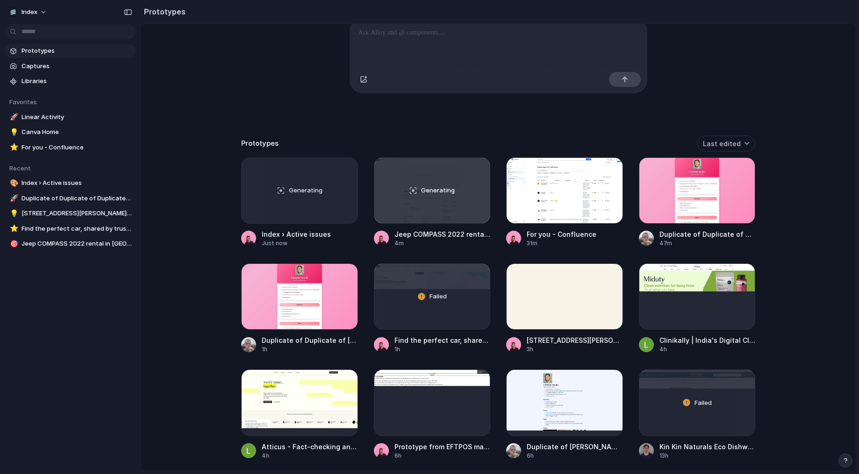
scroll to position [116, 0]
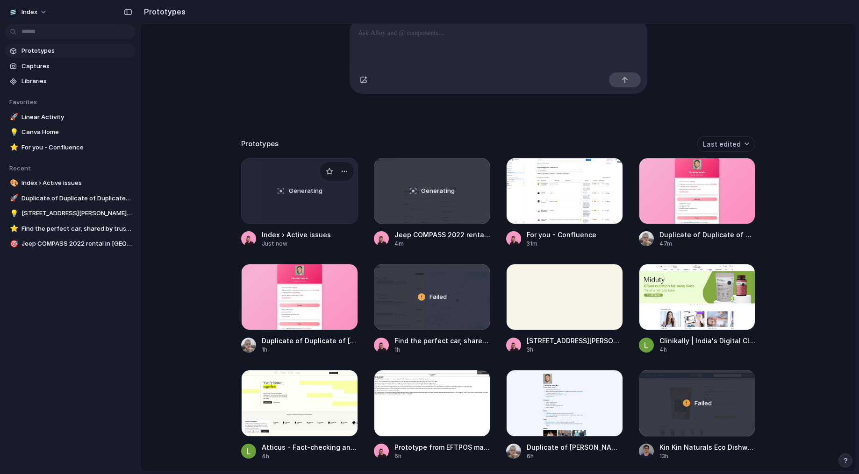
click at [292, 211] on div "Generating" at bounding box center [300, 190] width 116 height 65
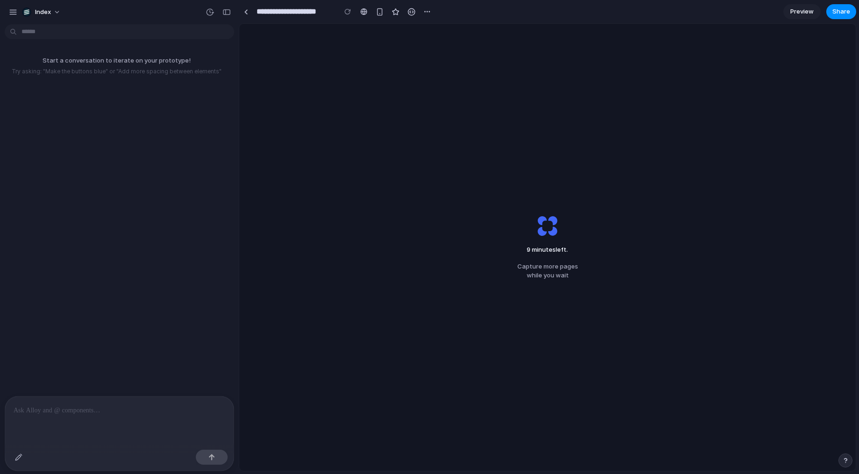
click at [307, 12] on input "**********" at bounding box center [294, 11] width 79 height 17
type input "******"
type input "****"
type input "**********"
click at [411, 63] on div "9 minutes left . Capture more pages while you wait" at bounding box center [547, 247] width 617 height 447
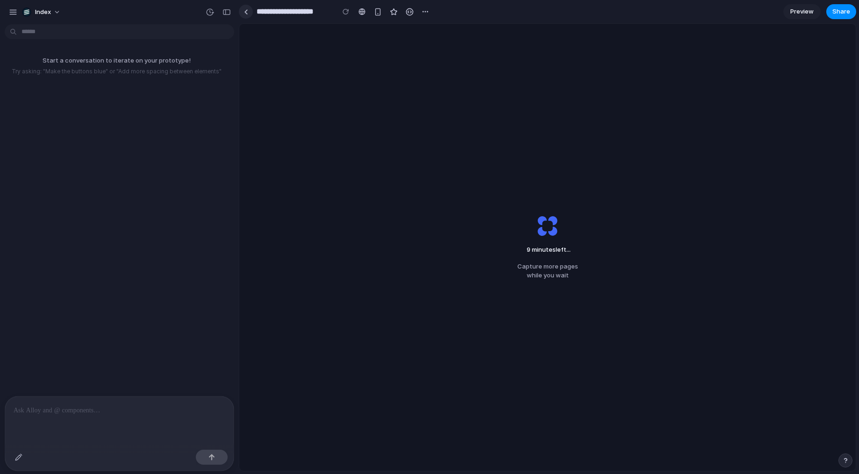
click at [240, 12] on link at bounding box center [246, 12] width 14 height 14
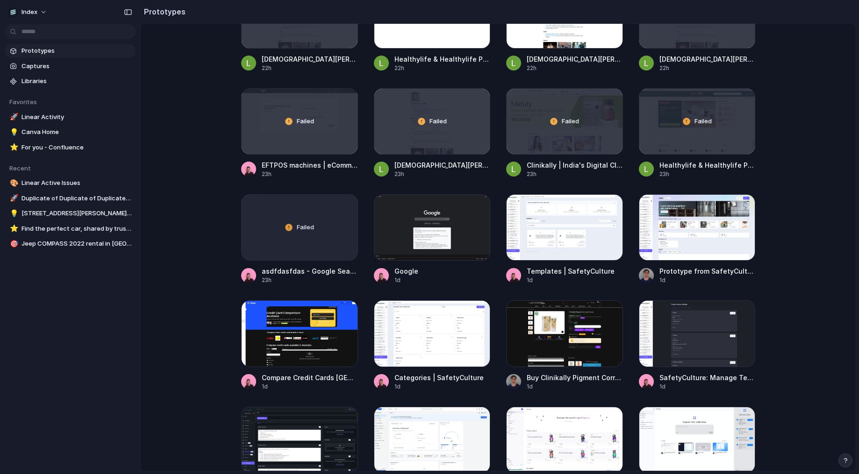
scroll to position [824, 0]
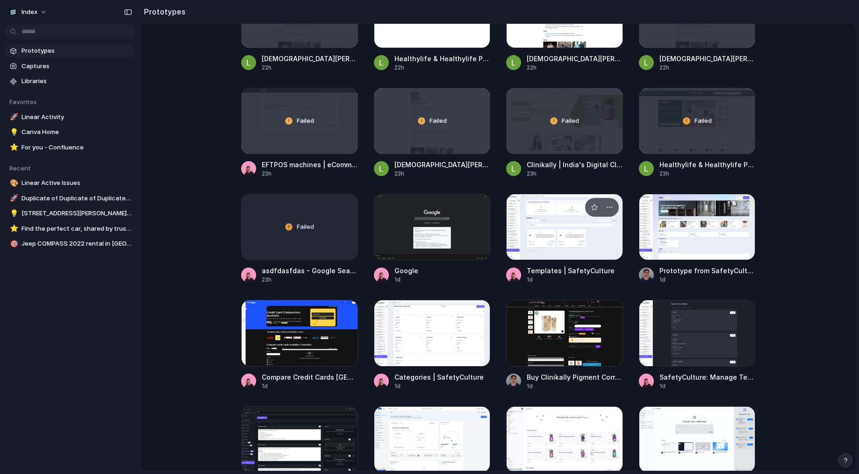
click at [567, 226] on div at bounding box center [564, 227] width 117 height 66
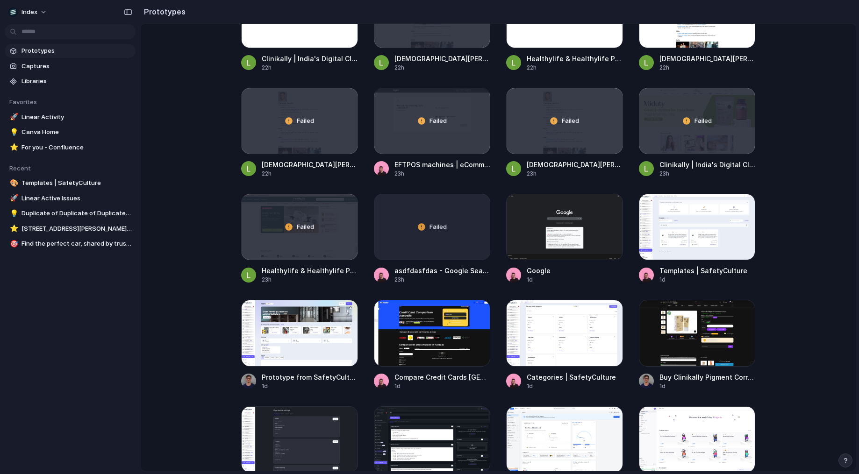
scroll to position [930, 0]
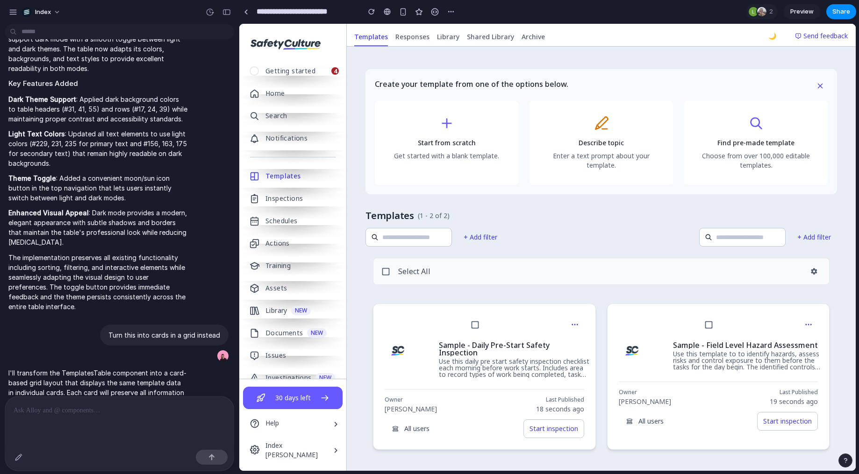
scroll to position [1159, 0]
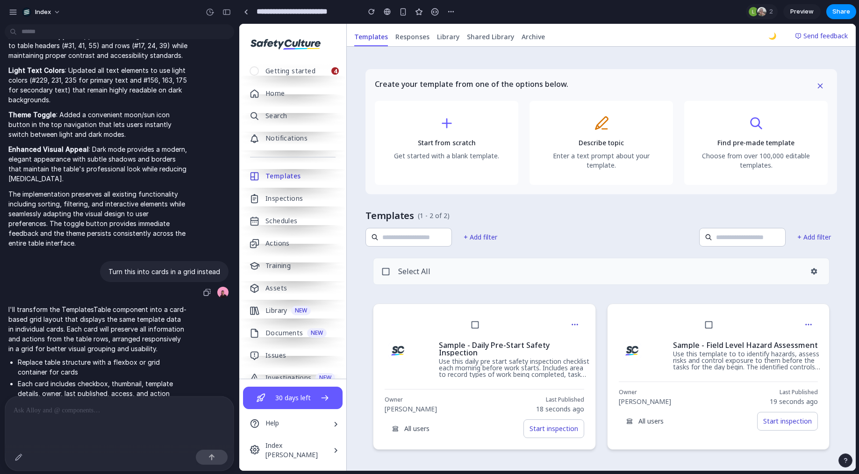
click at [124, 268] on p "Turn this into cards in a grid instead" at bounding box center [164, 272] width 112 height 10
copy div "Turn this into cards in a grid instead"
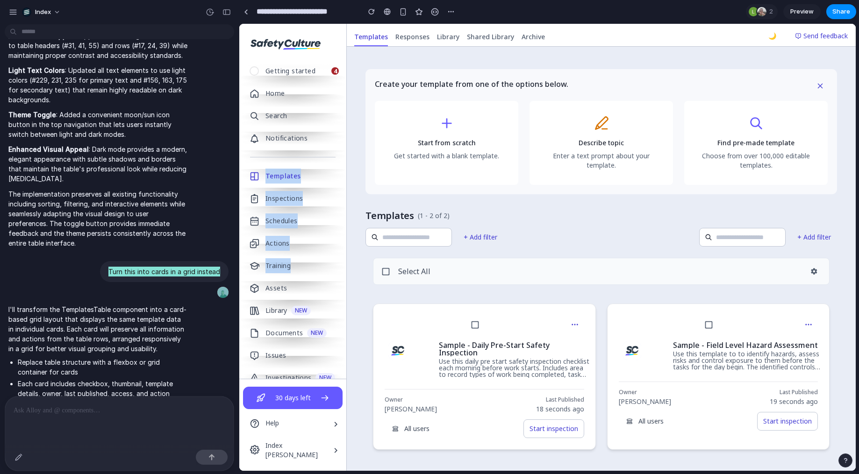
drag, startPoint x: 300, startPoint y: 153, endPoint x: 300, endPoint y: 279, distance: 125.3
click at [300, 279] on div "Getting started 4 Home Search Notifications Templates Inspections Schedules Act…" at bounding box center [292, 218] width 107 height 321
click at [290, 261] on div "Training" at bounding box center [277, 265] width 25 height 15
click at [297, 260] on link "Training" at bounding box center [292, 266] width 107 height 22
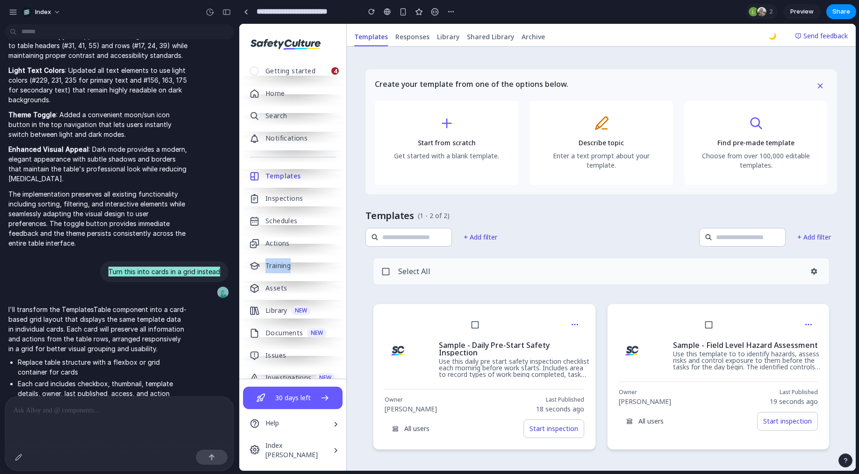
click at [297, 260] on link "Training" at bounding box center [292, 266] width 107 height 22
click at [295, 217] on div "Schedules" at bounding box center [281, 221] width 32 height 15
click at [372, 217] on h4 "Templates" at bounding box center [390, 215] width 49 height 13
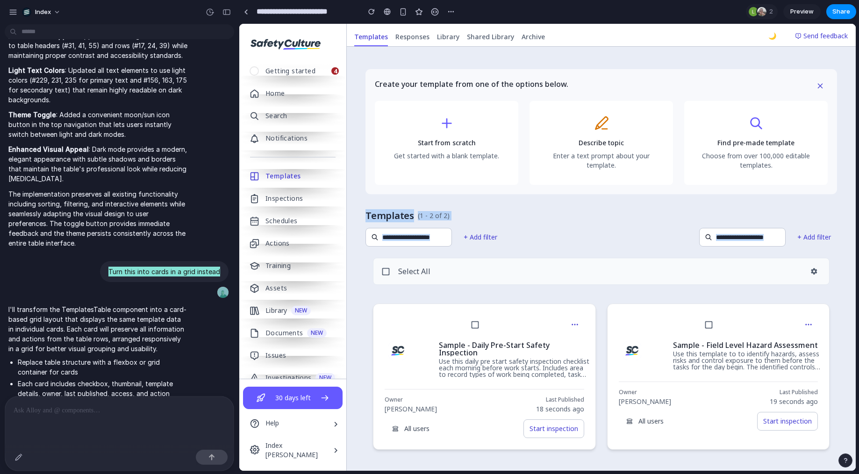
drag, startPoint x: 355, startPoint y: 188, endPoint x: 355, endPoint y: 287, distance: 99.1
click at [355, 287] on div "Create your template from one of the options below. Start from scratch Get star…" at bounding box center [601, 294] width 509 height 495
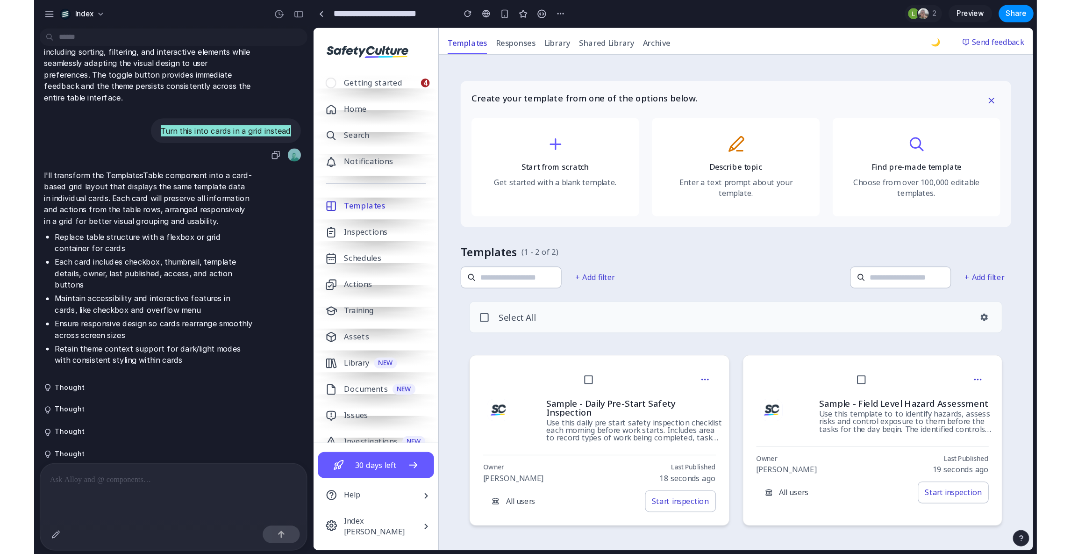
scroll to position [1319, 0]
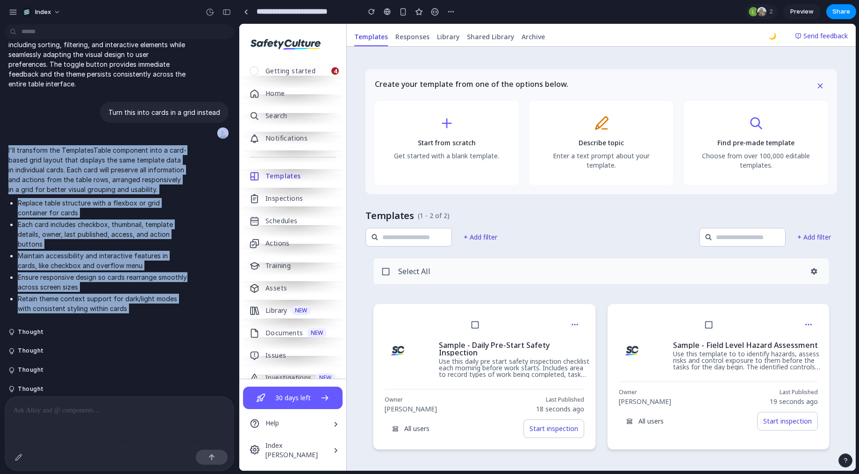
drag, startPoint x: 123, startPoint y: 139, endPoint x: 123, endPoint y: 314, distance: 175.3
click at [123, 315] on div "I'll transform the TemplatesTable component into a card-based grid layout that …" at bounding box center [98, 231] width 186 height 183
click at [123, 314] on span "I'll transform the TemplatesTable component into a card-based grid layout that …" at bounding box center [97, 231] width 179 height 172
drag, startPoint x: 123, startPoint y: 314, endPoint x: 121, endPoint y: 81, distance: 232.8
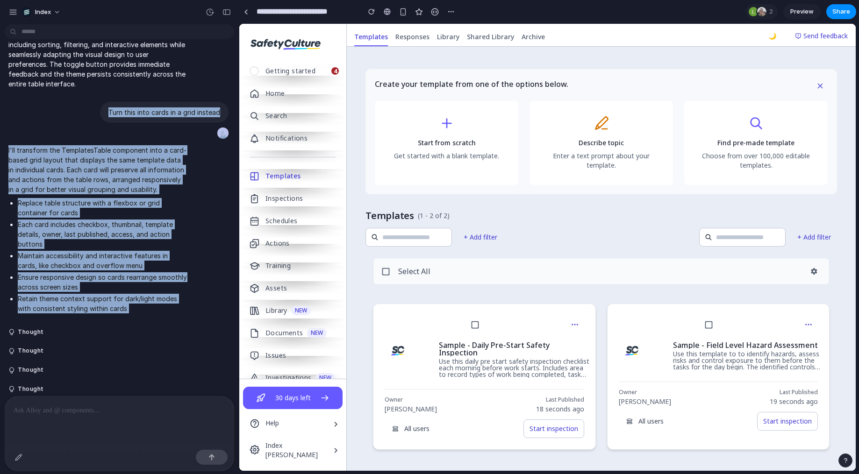
click at [121, 81] on p "The implementation preserves all existing functionality including sorting, filt…" at bounding box center [97, 59] width 179 height 59
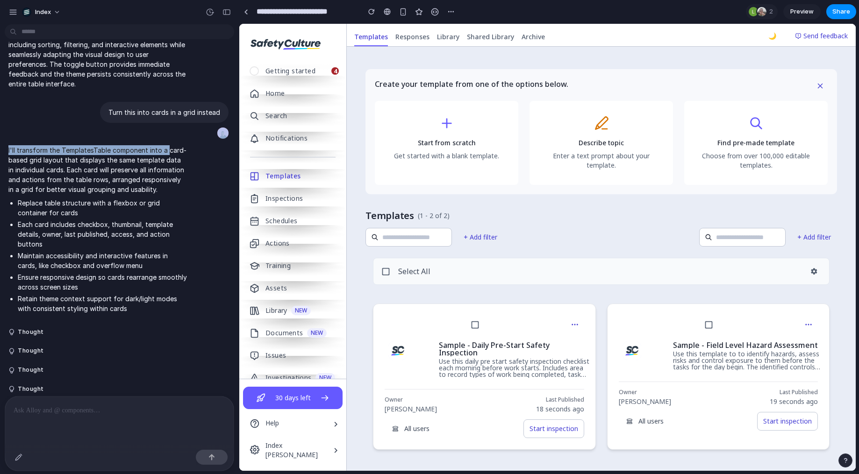
drag, startPoint x: 217, startPoint y: 132, endPoint x: 166, endPoint y: 151, distance: 53.8
click at [166, 151] on p "I'll transform the TemplatesTable component into a card-based grid layout that …" at bounding box center [97, 169] width 179 height 49
drag, startPoint x: 220, startPoint y: 129, endPoint x: 220, endPoint y: 145, distance: 15.9
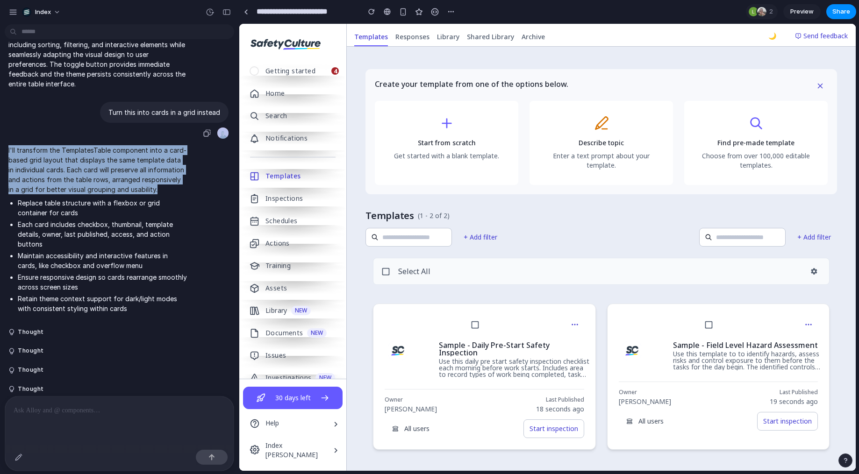
drag, startPoint x: 218, startPoint y: 131, endPoint x: 220, endPoint y: 190, distance: 58.5
click at [221, 189] on div "I'll transform the TemplatesTable component into a card-based grid layout that …" at bounding box center [117, 231] width 224 height 183
drag, startPoint x: 221, startPoint y: 186, endPoint x: 221, endPoint y: 72, distance: 114.0
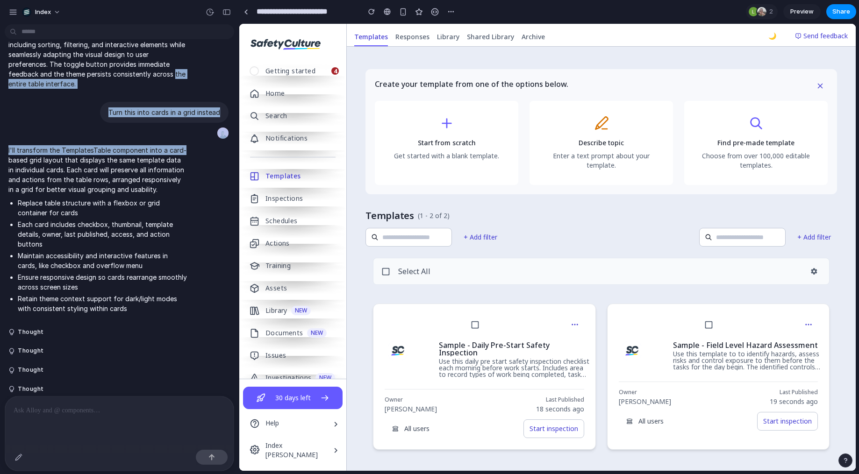
drag, startPoint x: 221, startPoint y: 72, endPoint x: 218, endPoint y: 149, distance: 77.6
click at [218, 149] on div "I'll transform the TemplatesTable component into a card-based grid layout that …" at bounding box center [117, 231] width 224 height 183
drag, startPoint x: 218, startPoint y: 152, endPoint x: 216, endPoint y: 90, distance: 62.7
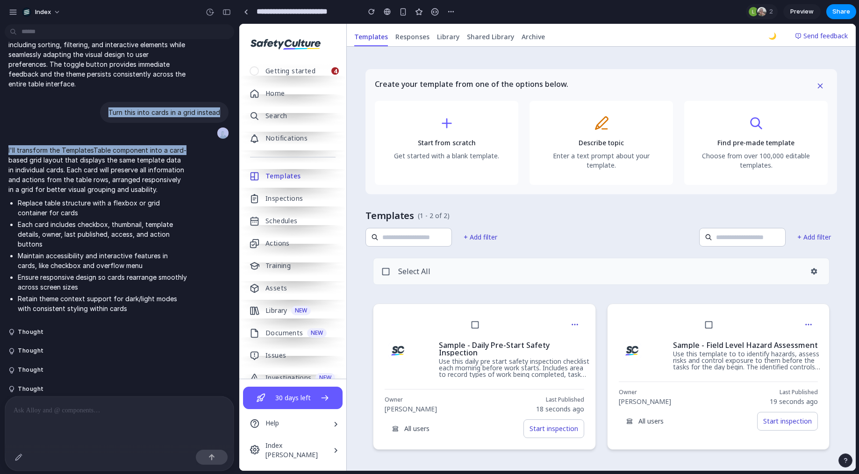
drag, startPoint x: 216, startPoint y: 90, endPoint x: 216, endPoint y: 154, distance: 64.5
click at [216, 154] on div "I'll transform the TemplatesTable component into a card-based grid layout that …" at bounding box center [117, 231] width 224 height 183
drag, startPoint x: 216, startPoint y: 157, endPoint x: 216, endPoint y: 92, distance: 65.4
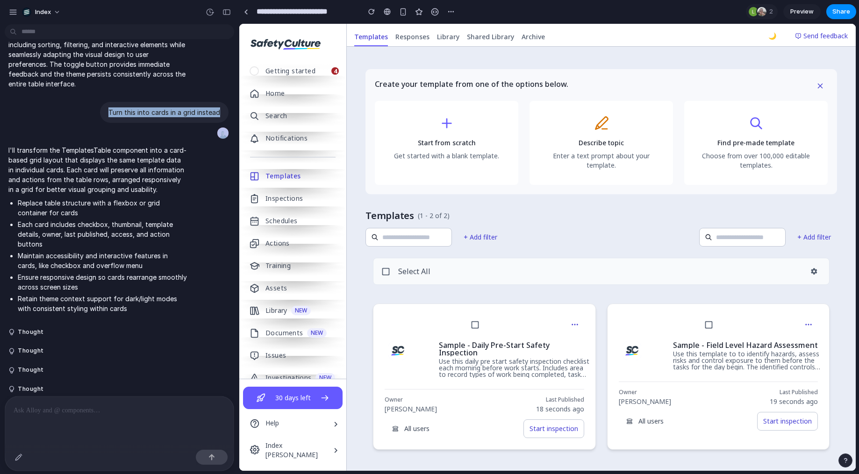
drag, startPoint x: 216, startPoint y: 90, endPoint x: 218, endPoint y: 142, distance: 52.4
click at [218, 142] on div "I'll transform the TemplatesTable component into a card-based grid layout that …" at bounding box center [117, 231] width 224 height 183
drag, startPoint x: 217, startPoint y: 146, endPoint x: 217, endPoint y: 106, distance: 40.2
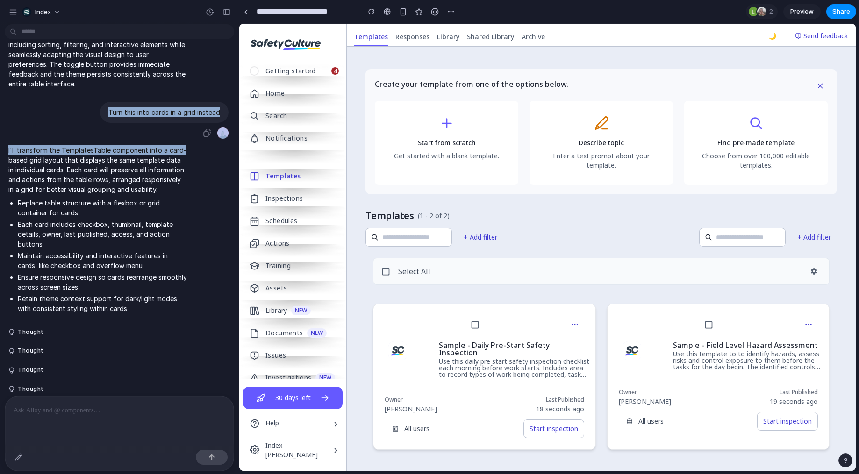
click at [217, 106] on div "Turn this into cards in a grid instead" at bounding box center [164, 112] width 129 height 21
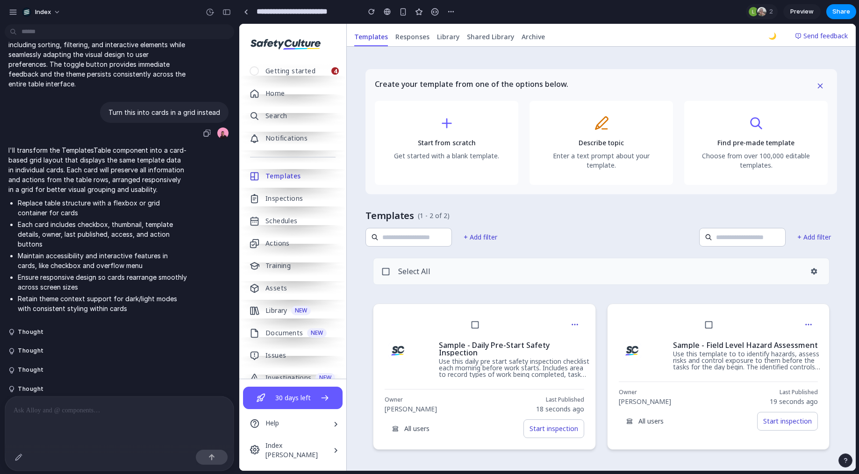
click at [216, 167] on div "I'll transform the TemplatesTable component into a card-based grid layout that …" at bounding box center [117, 231] width 224 height 183
click at [385, 14] on div at bounding box center [387, 11] width 7 height 7
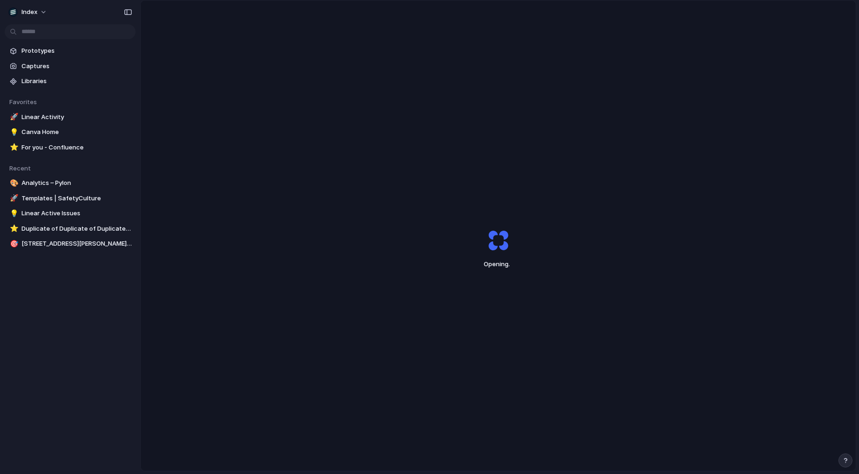
click at [444, 178] on div "Opening ." at bounding box center [498, 248] width 715 height 497
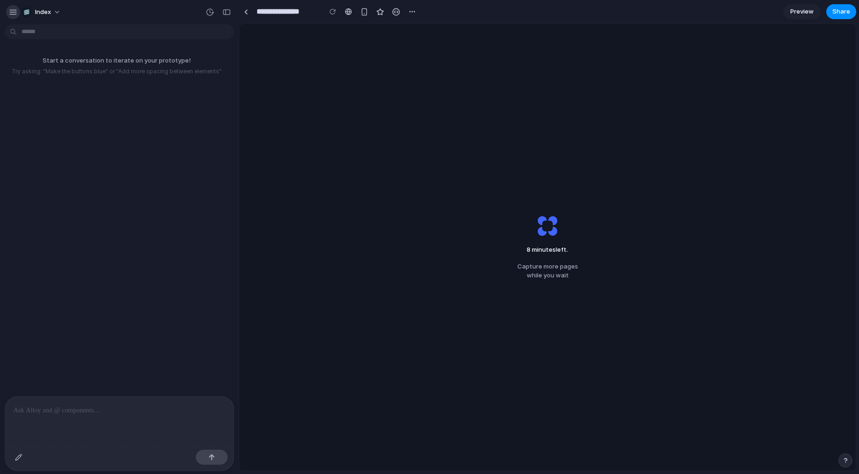
click at [15, 13] on div "button" at bounding box center [13, 12] width 8 height 8
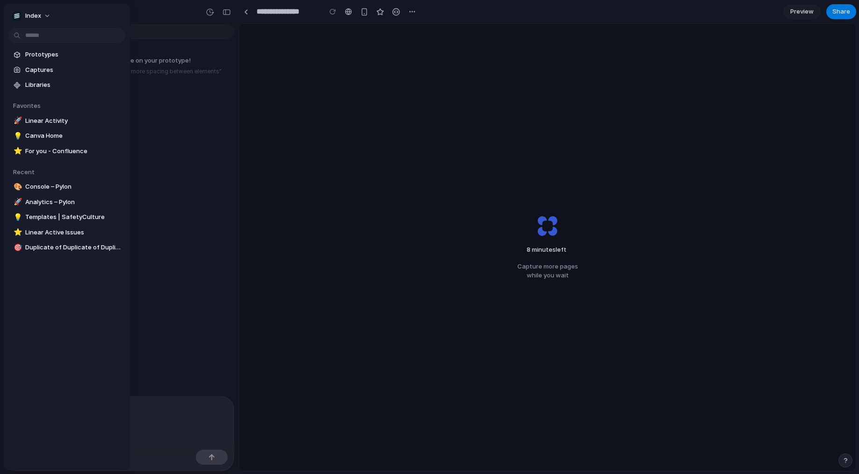
click at [309, 88] on div at bounding box center [429, 237] width 859 height 474
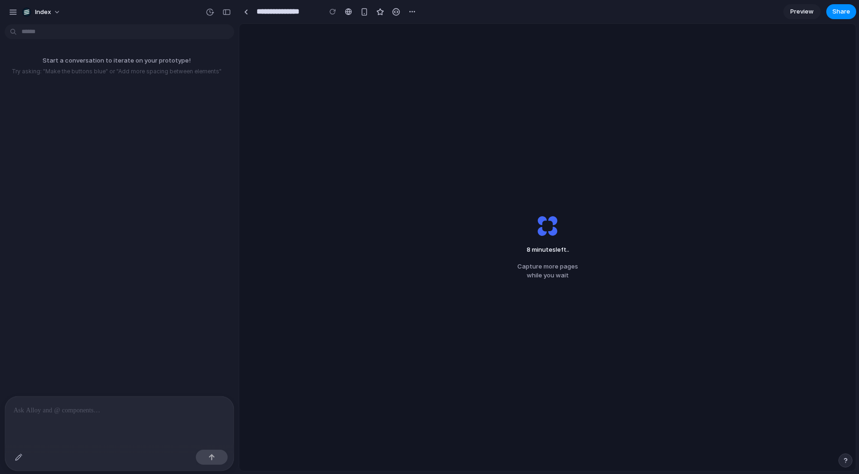
click at [310, 120] on div "8 minutes left .. Capture more pages while you wait" at bounding box center [547, 247] width 617 height 447
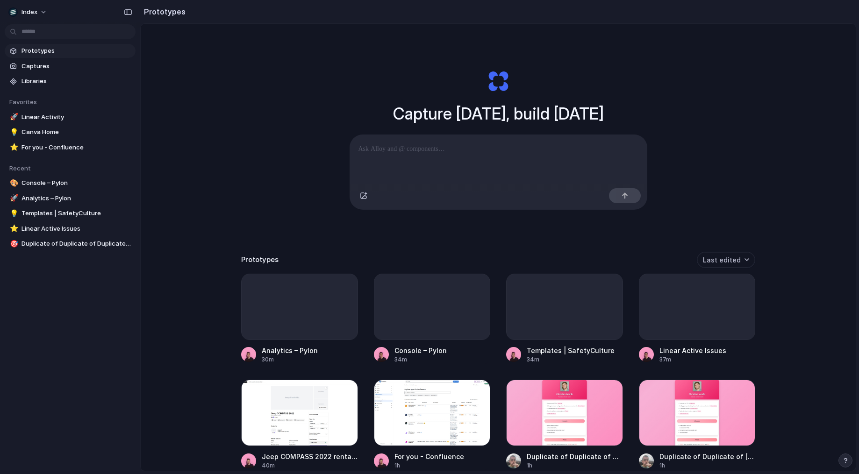
scroll to position [930, 0]
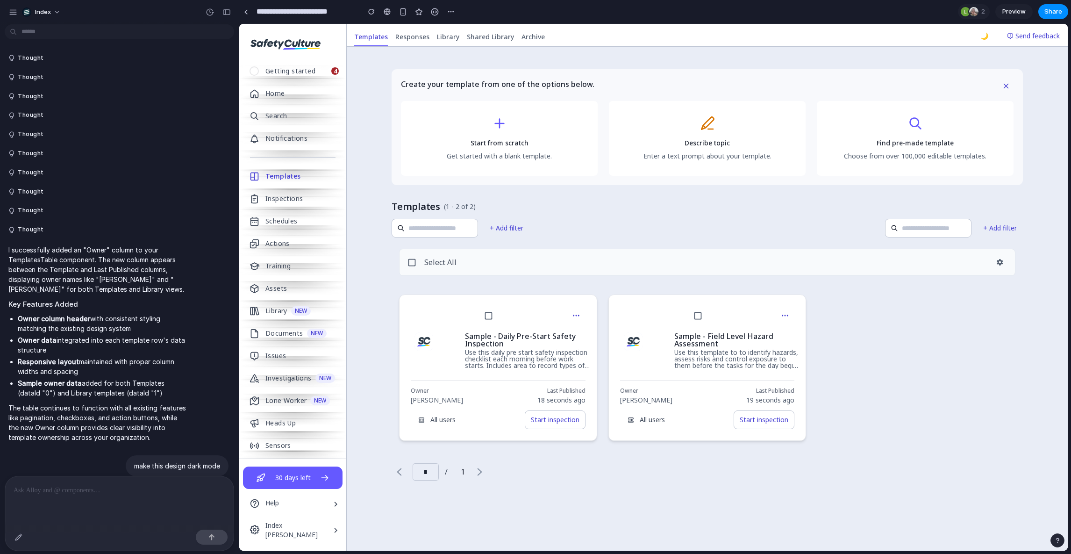
scroll to position [1319, 0]
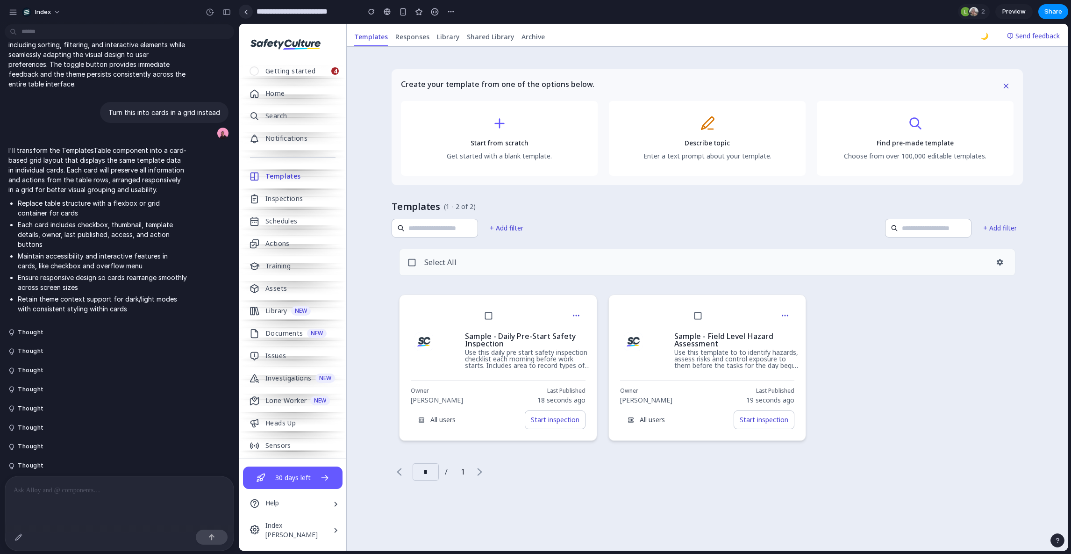
click at [242, 8] on link at bounding box center [246, 12] width 14 height 14
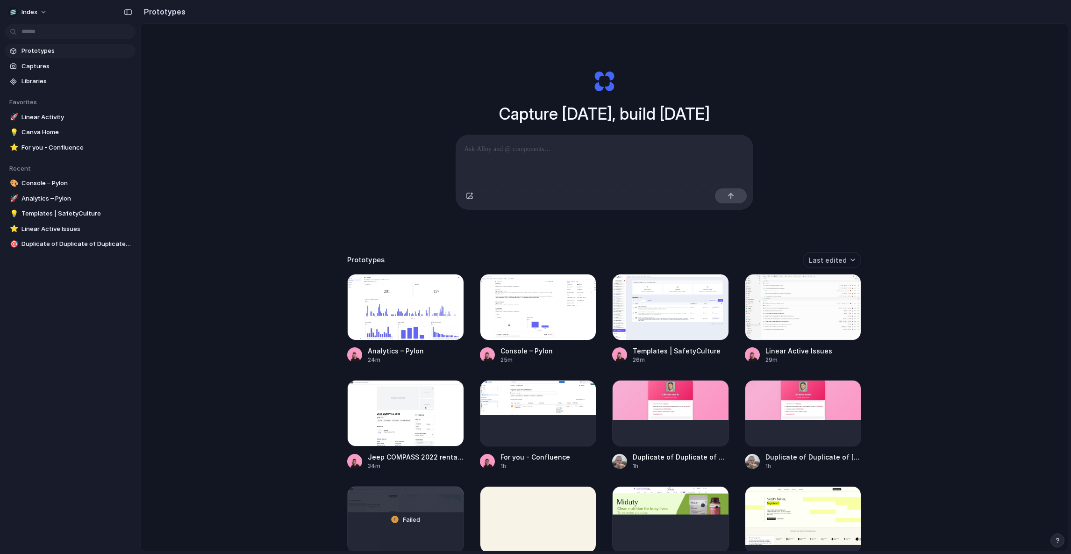
scroll to position [1237, 0]
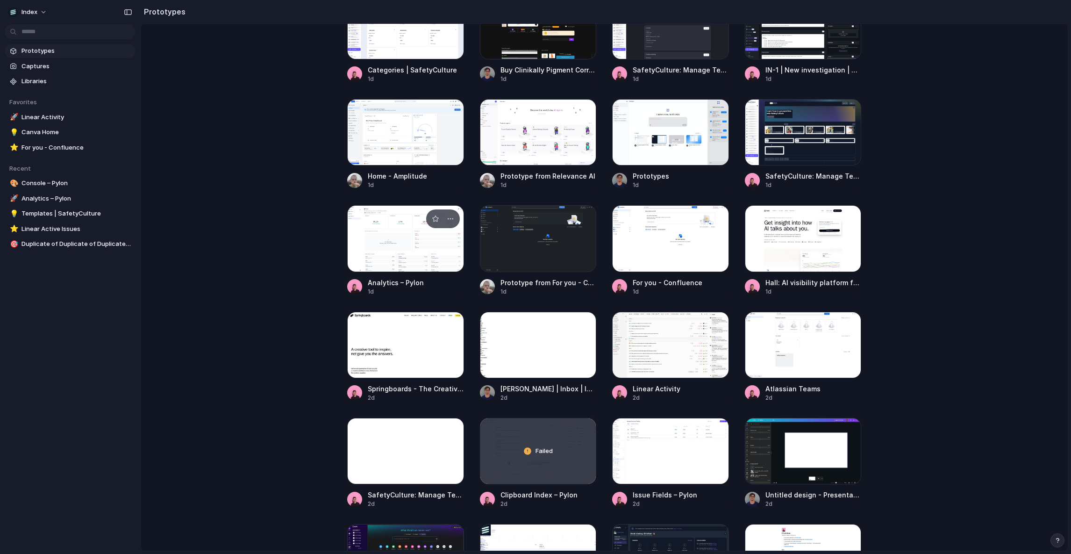
click at [413, 233] on div at bounding box center [405, 238] width 117 height 66
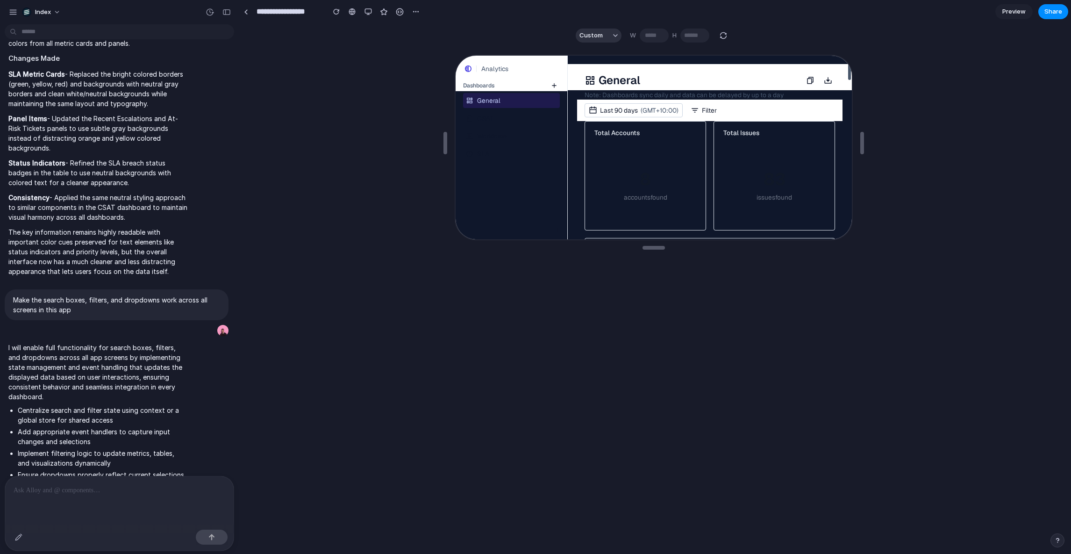
scroll to position [45, 0]
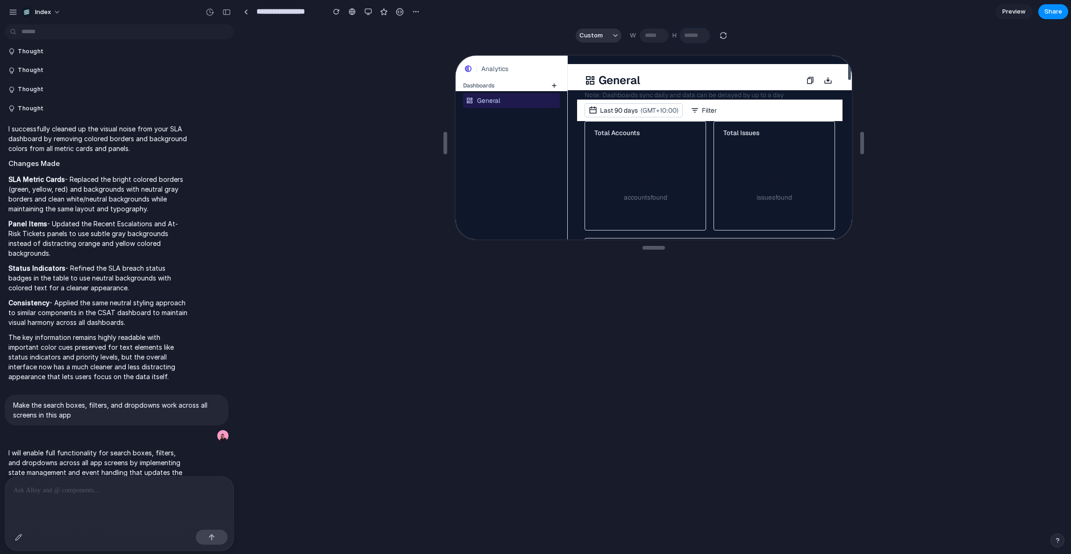
click at [708, 36] on input "***" at bounding box center [695, 36] width 29 height 14
click at [717, 36] on div "Custom W *** H ***" at bounding box center [652, 36] width 168 height 14
click at [719, 33] on button "button" at bounding box center [723, 35] width 11 height 11
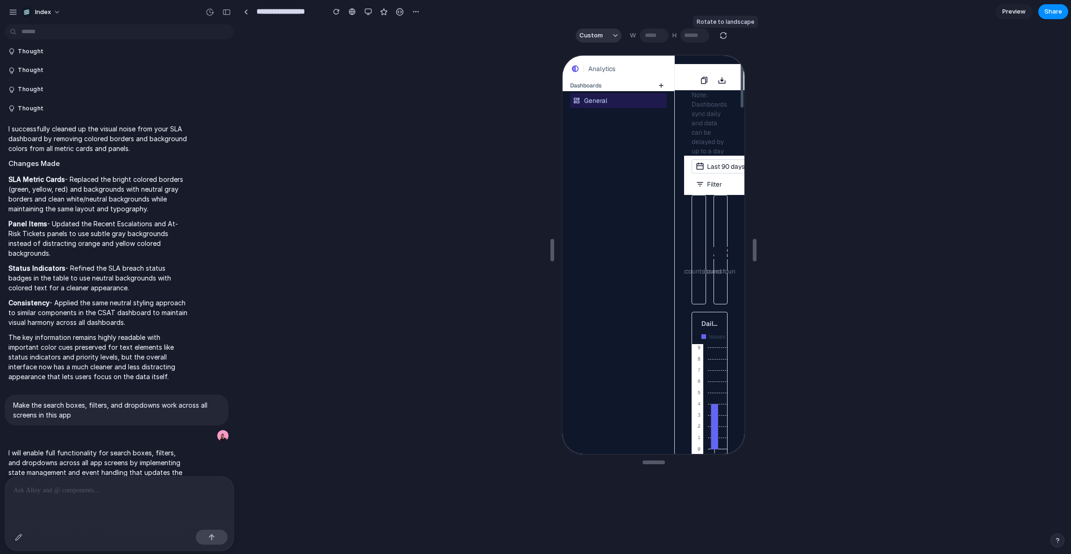
type input "***"
click at [599, 125] on div "General CSAT Workforce SLA" at bounding box center [618, 125] width 112 height 70
click at [595, 118] on span "CSAT" at bounding box center [591, 117] width 16 height 9
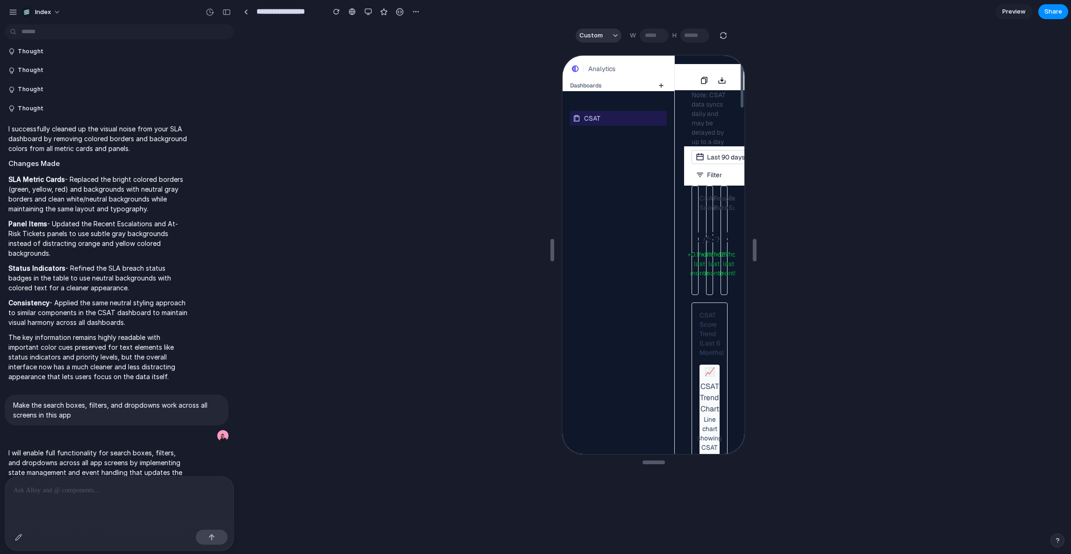
click at [595, 135] on span "Workforce" at bounding box center [597, 134] width 29 height 9
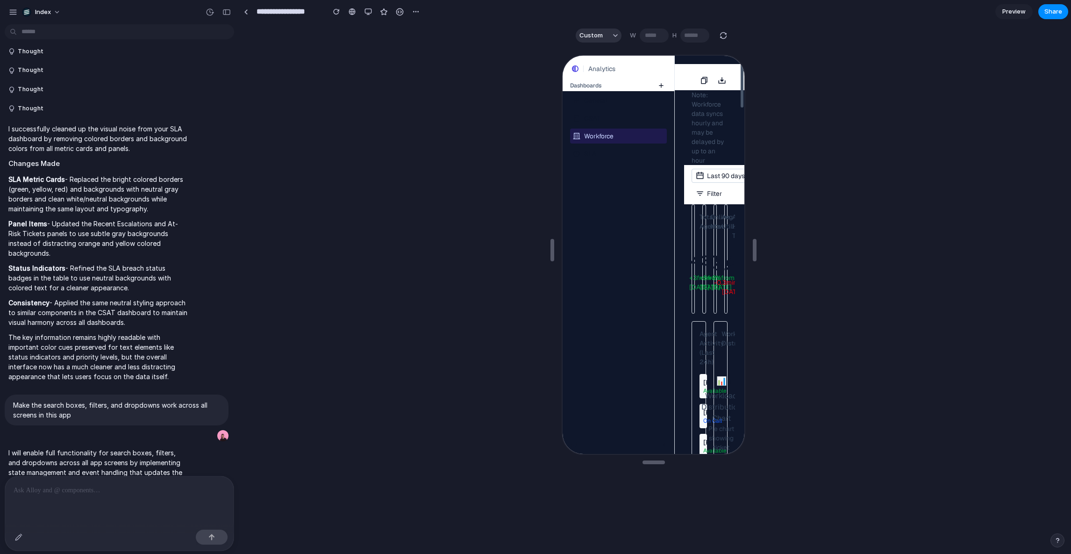
click at [586, 102] on span "General" at bounding box center [594, 99] width 23 height 9
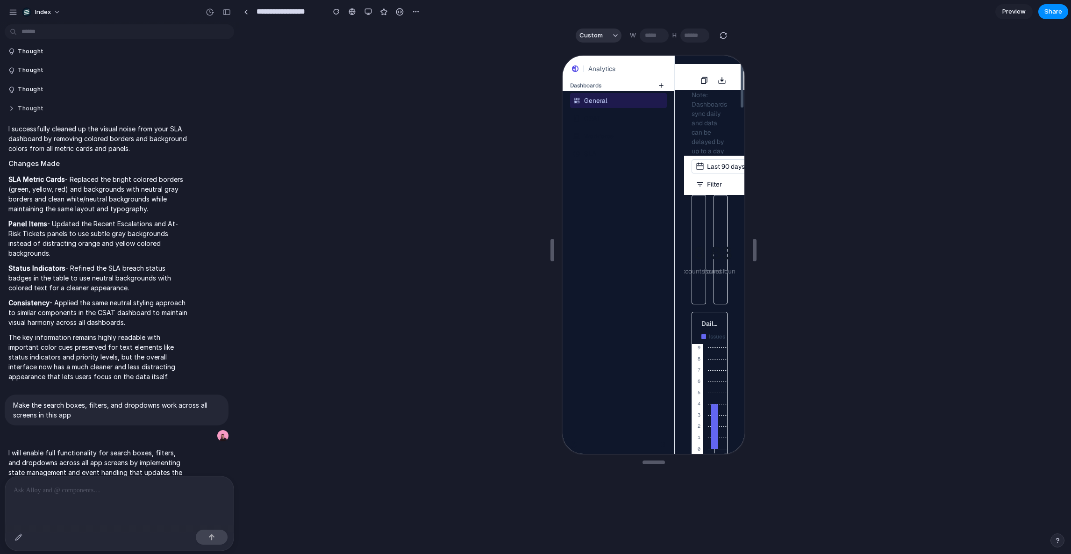
scroll to position [0, 0]
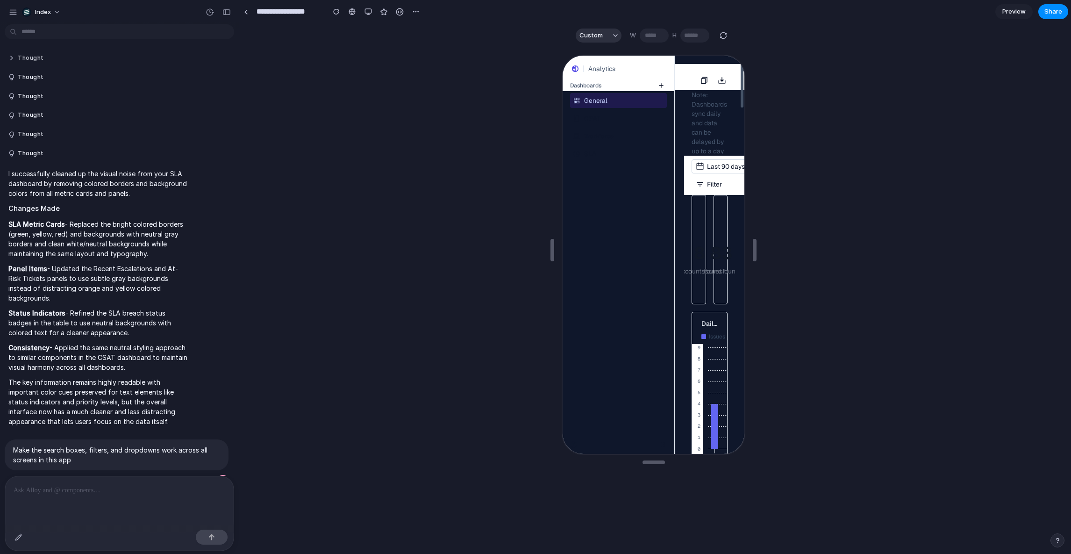
click at [36, 54] on button "Thought" at bounding box center [97, 58] width 179 height 8
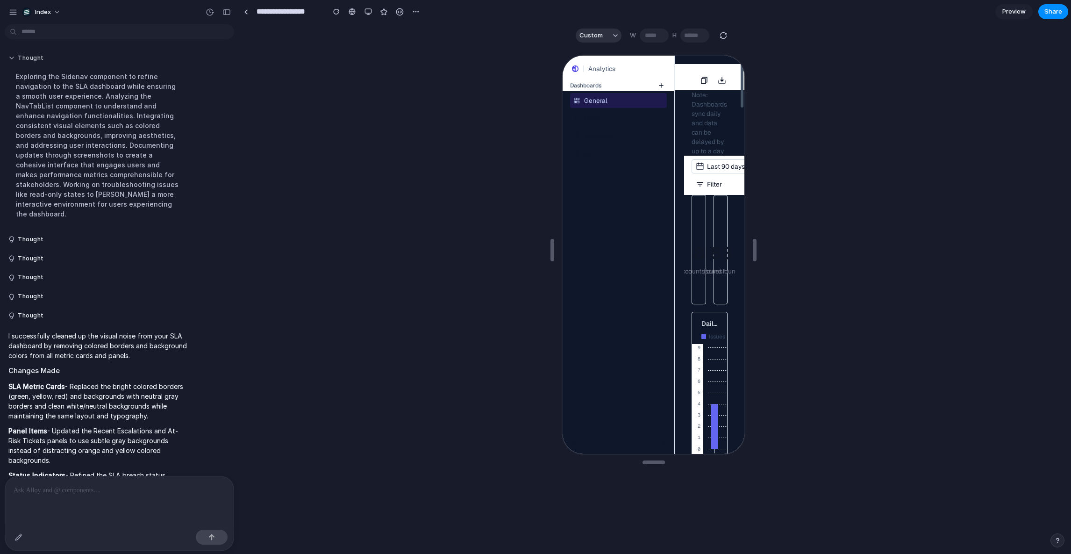
click at [36, 54] on button "Thought" at bounding box center [97, 58] width 179 height 8
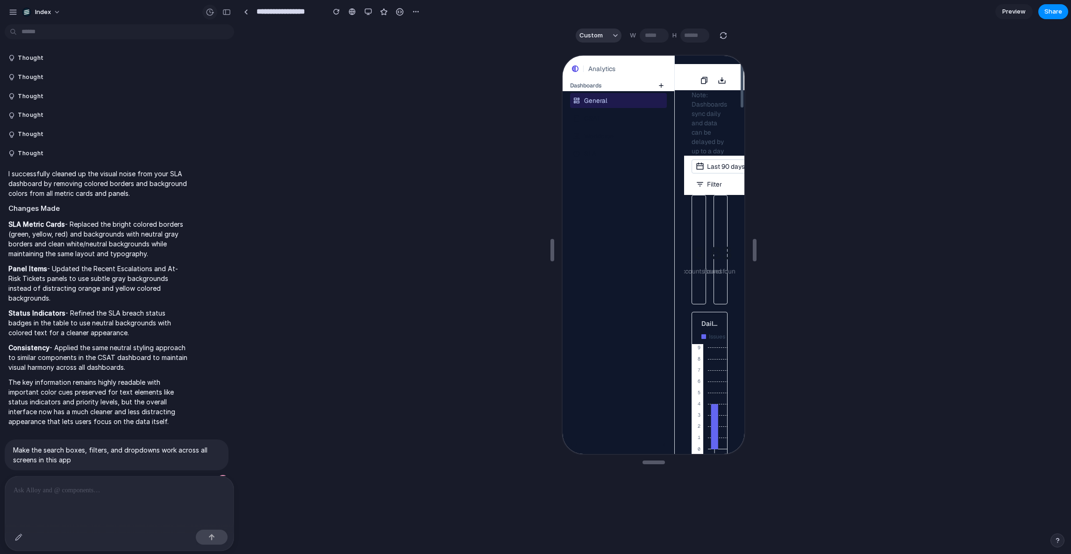
click at [214, 13] on button "button" at bounding box center [209, 12] width 15 height 15
click at [188, 77] on span "Restore" at bounding box center [188, 74] width 23 height 9
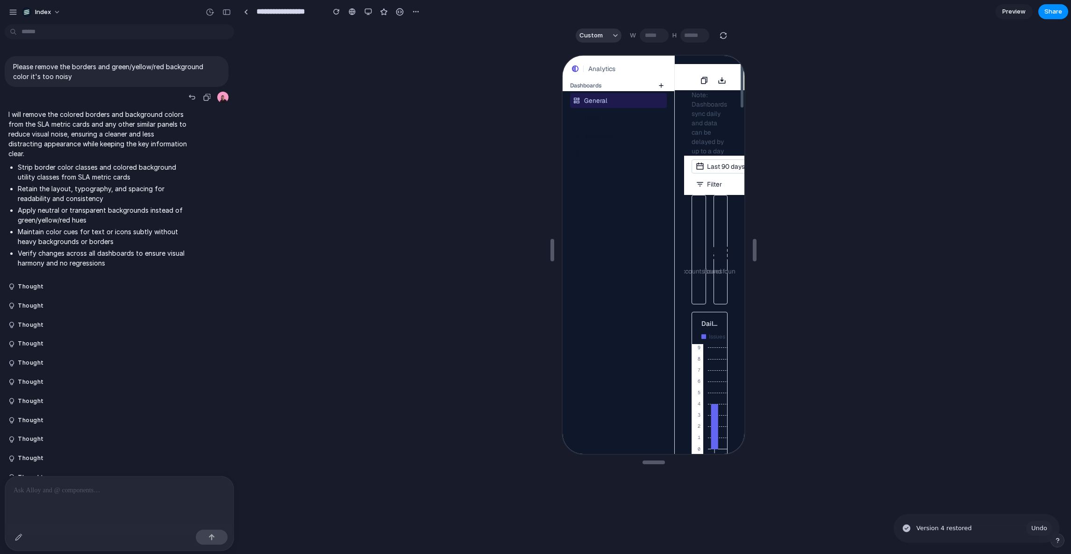
click at [128, 66] on p "Please remove the borders and green/yellow/red background color it's too noisy" at bounding box center [116, 72] width 207 height 20
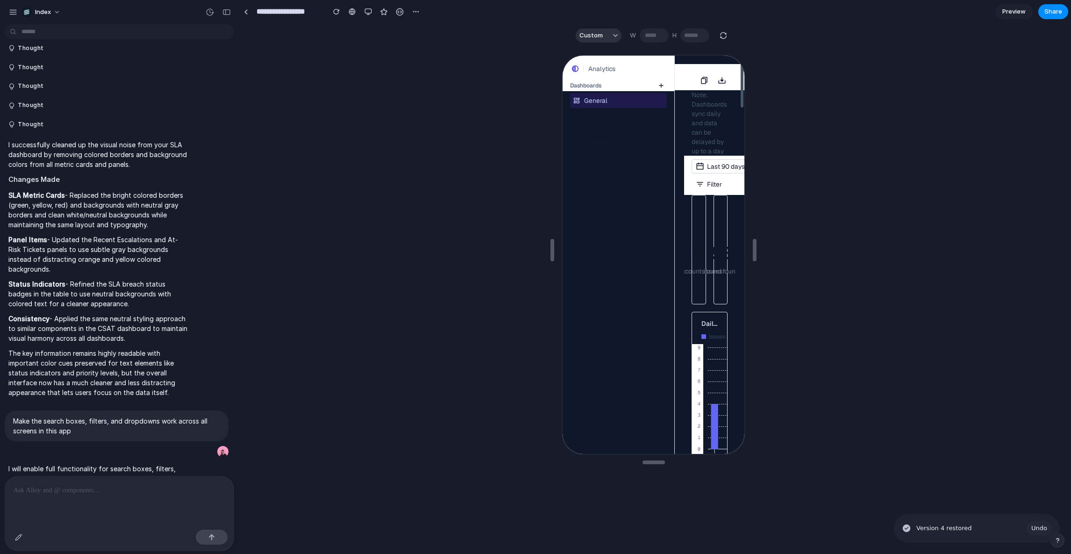
scroll to position [663, 0]
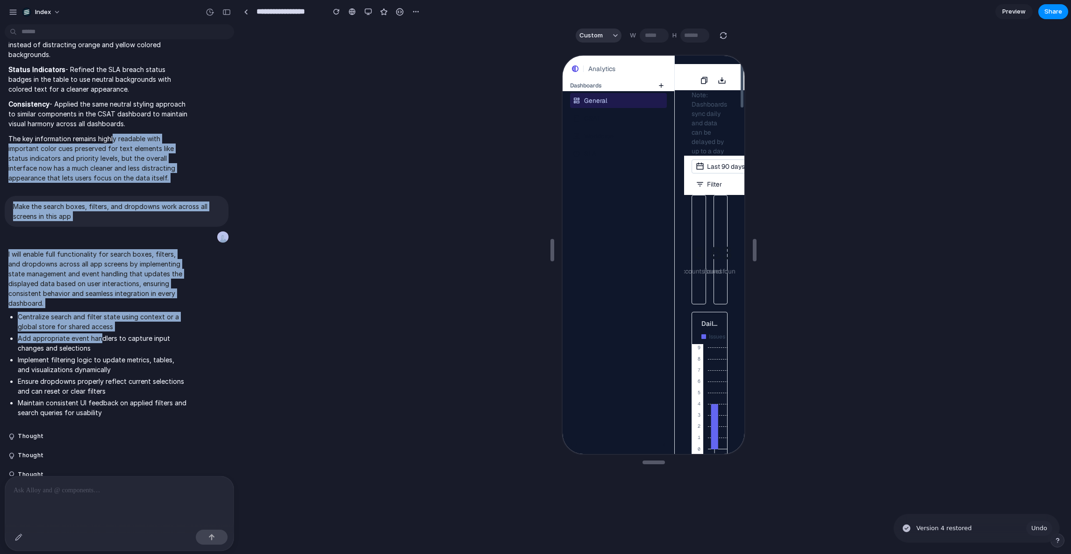
drag, startPoint x: 113, startPoint y: 139, endPoint x: 98, endPoint y: 346, distance: 207.6
click at [98, 346] on div "Please remove the borders and green/yellow/red background color it's too noisy …" at bounding box center [116, 394] width 233 height 2017
click at [98, 346] on li "Add appropriate event handlers to capture input changes and selections" at bounding box center [103, 343] width 170 height 20
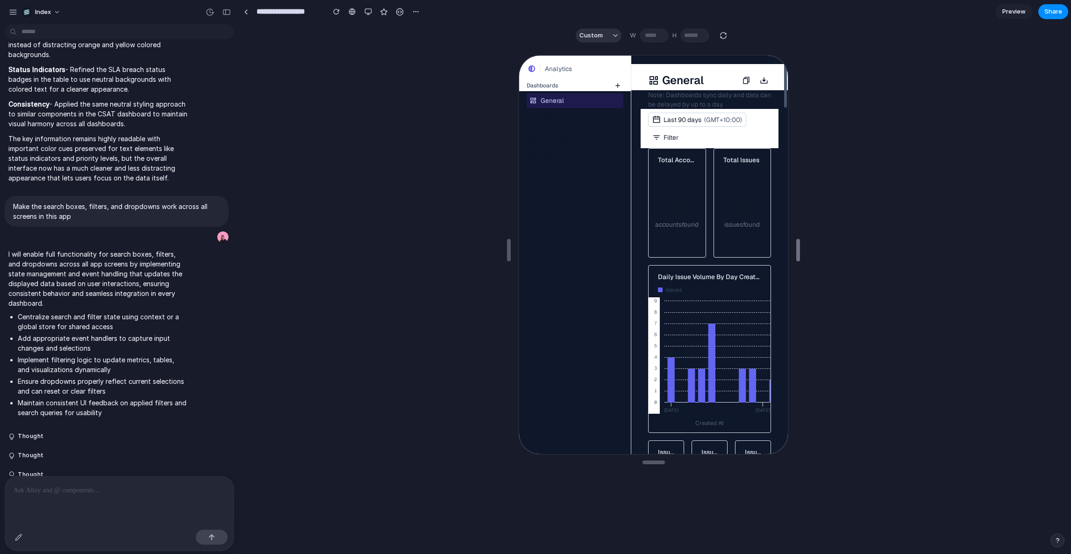
type input "****"
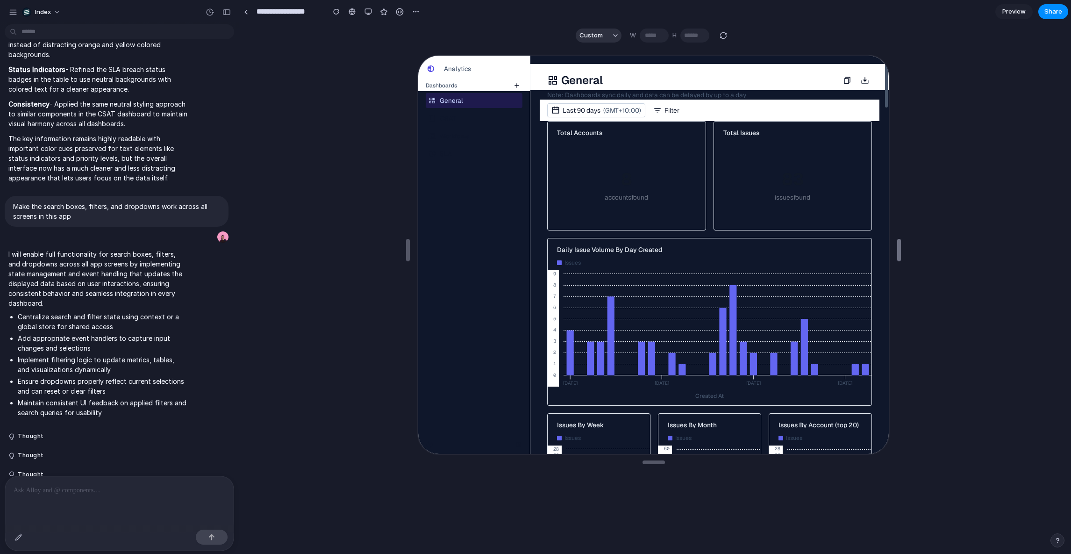
drag, startPoint x: 754, startPoint y: 122, endPoint x: 898, endPoint y: 127, distance: 144.5
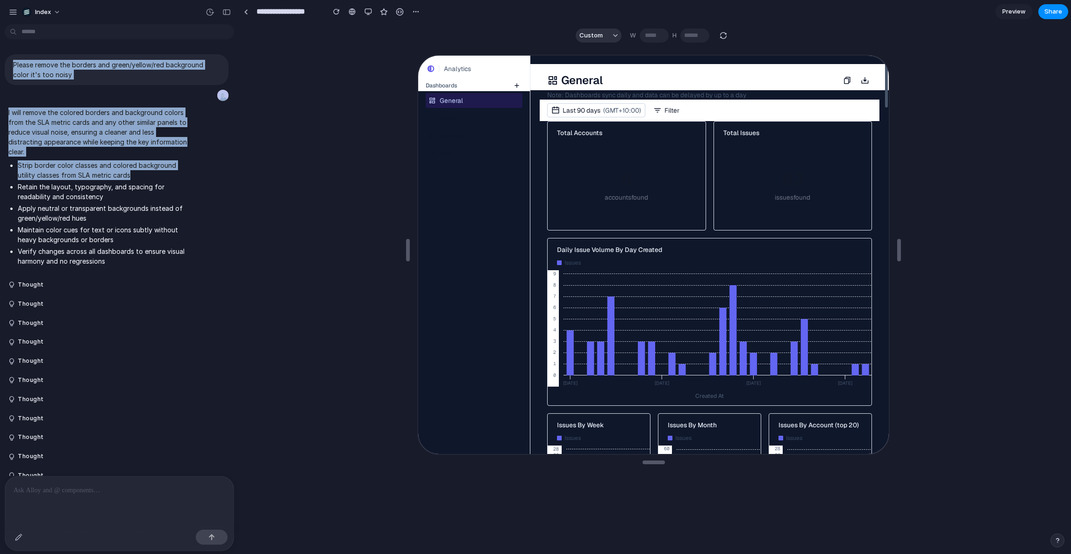
scroll to position [0, 0]
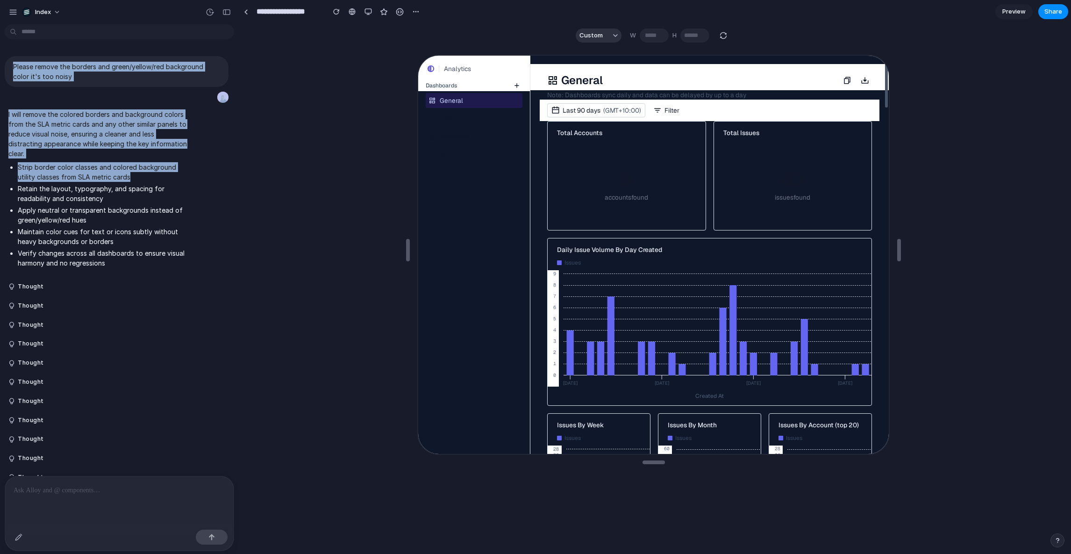
drag, startPoint x: 134, startPoint y: 176, endPoint x: 124, endPoint y: -50, distance: 226.4
click at [124, 0] on html "Index Please remove the borders and green/yellow/red background color it's too …" at bounding box center [535, 277] width 1071 height 554
click at [127, 152] on p "I will remove the colored borders and background colors from the SLA metric car…" at bounding box center [97, 133] width 179 height 49
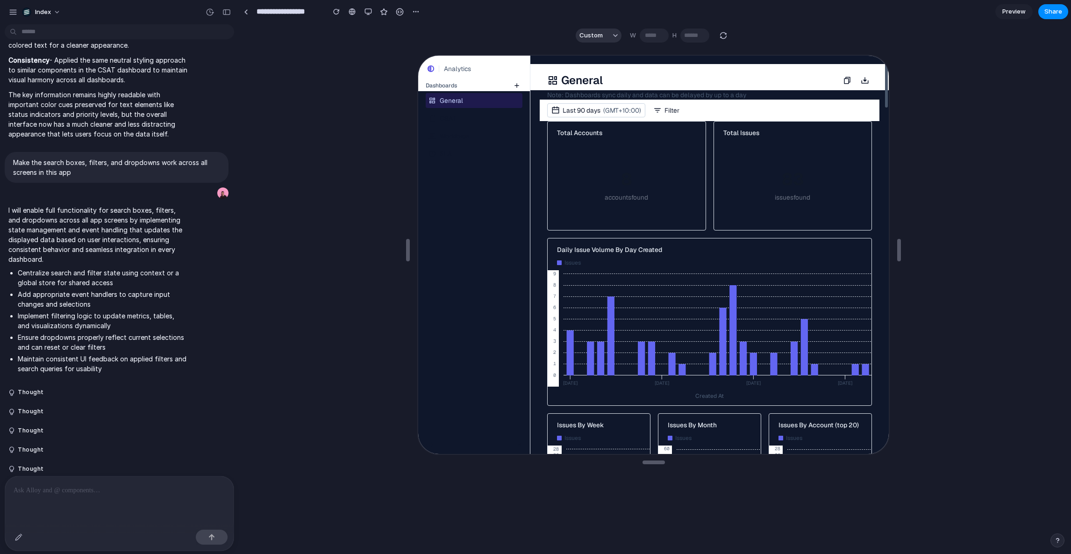
scroll to position [666, 0]
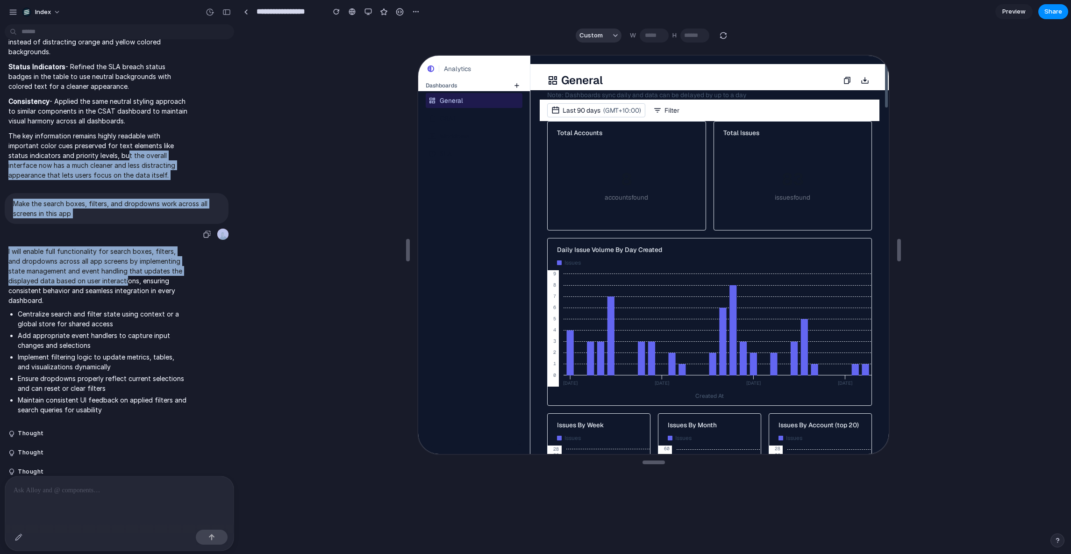
drag, startPoint x: 127, startPoint y: 152, endPoint x: 127, endPoint y: 281, distance: 129.0
click at [127, 281] on div "Please remove the borders and green/yellow/red background color it's too noisy …" at bounding box center [116, 391] width 233 height 2017
click at [127, 281] on p "I will enable full functionality for search boxes, filters, and dropdowns acros…" at bounding box center [97, 275] width 179 height 59
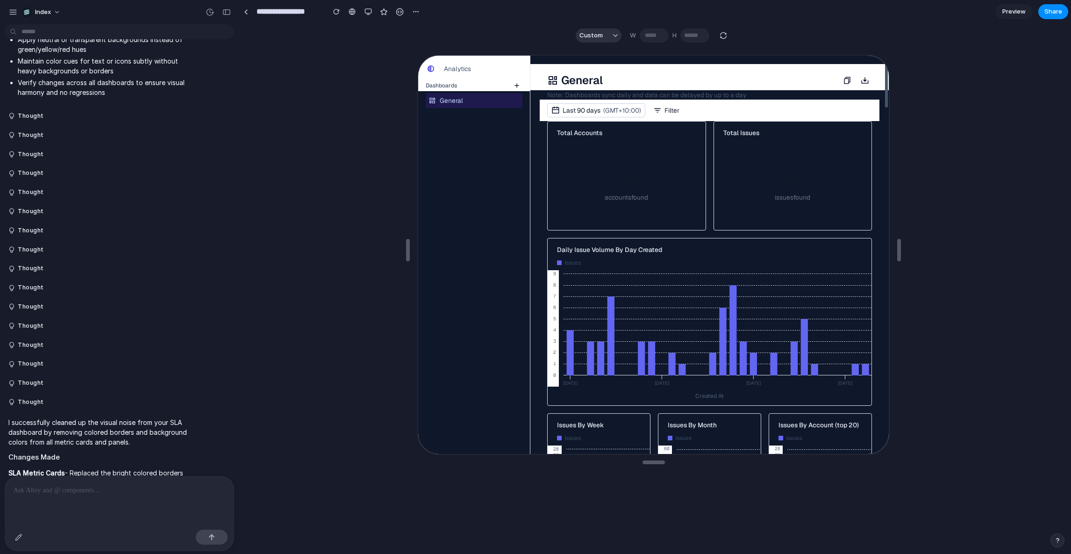
scroll to position [0, 0]
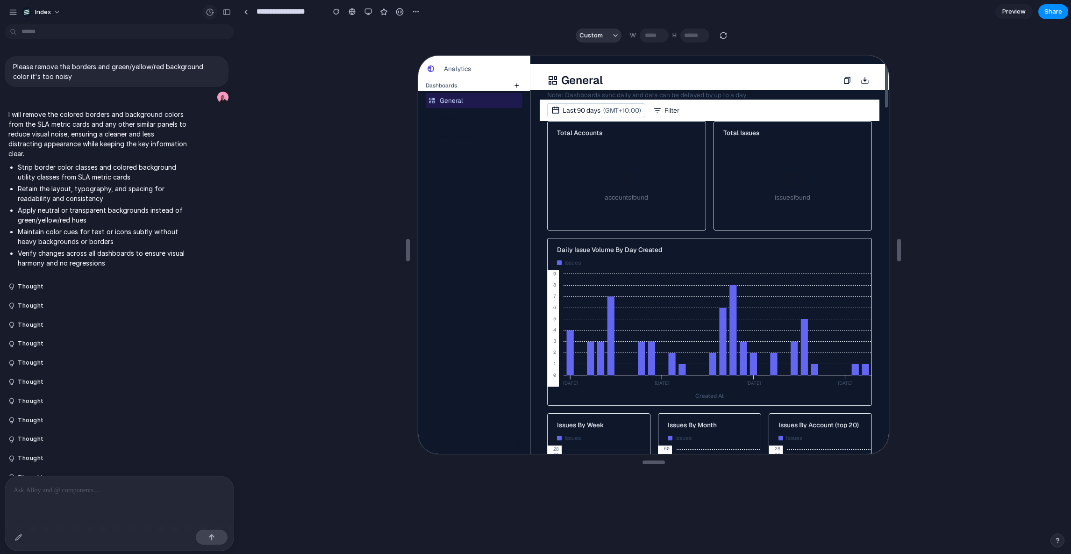
click at [208, 9] on div "button" at bounding box center [210, 12] width 8 height 8
click at [135, 107] on div "v4 Current v3 [DATE] Restore" at bounding box center [535, 277] width 1071 height 554
click at [194, 11] on div "Index" at bounding box center [119, 11] width 239 height 22
click at [205, 11] on button "button" at bounding box center [209, 12] width 15 height 15
click at [181, 72] on span "Restore" at bounding box center [188, 74] width 23 height 9
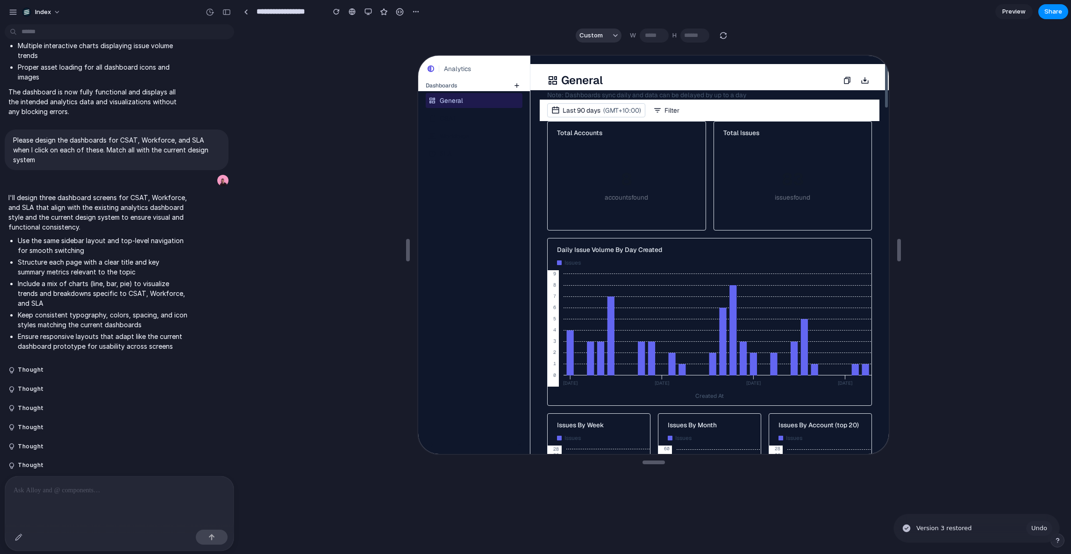
scroll to position [221, 0]
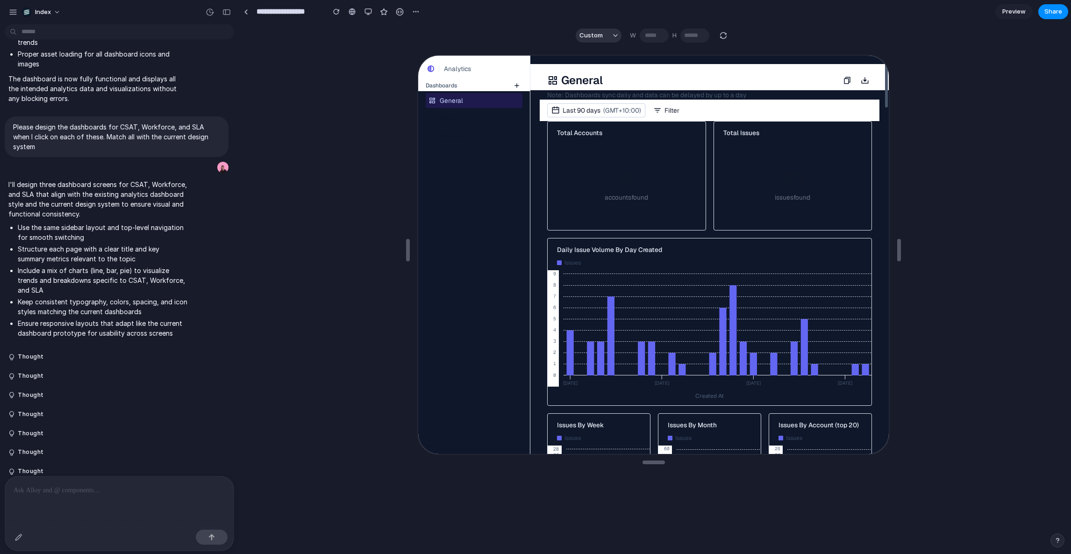
click at [123, 136] on p "Please design the dashboards for CSAT, Workforce, and SLA when I click on each …" at bounding box center [116, 136] width 207 height 29
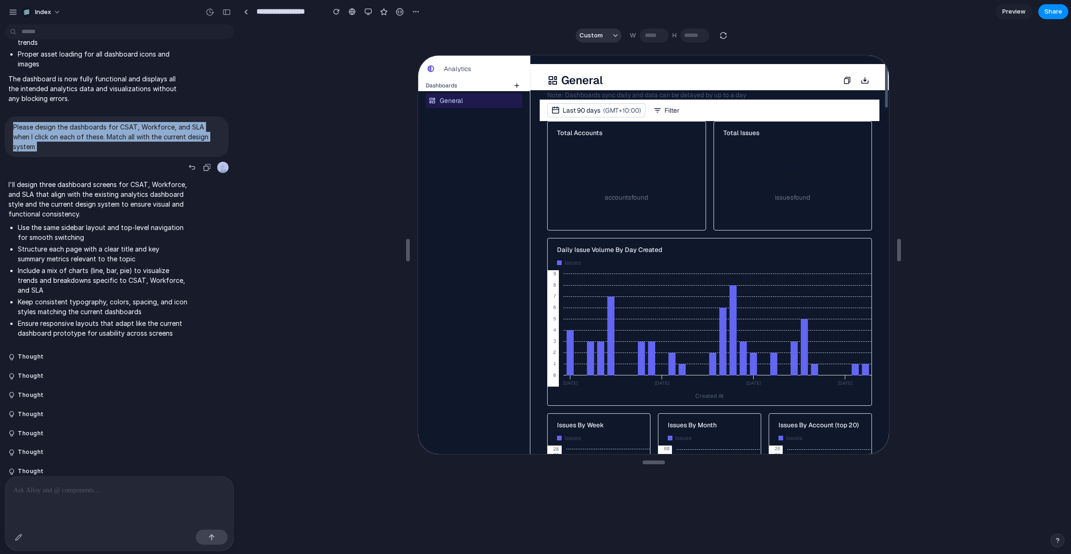
click at [123, 136] on p "Please design the dashboards for CSAT, Workforce, and SLA when I click on each …" at bounding box center [116, 136] width 207 height 29
click at [126, 149] on p "Please design the dashboards for CSAT, Workforce, and SLA when I click on each …" at bounding box center [116, 136] width 207 height 29
